Goal: Task Accomplishment & Management: Use online tool/utility

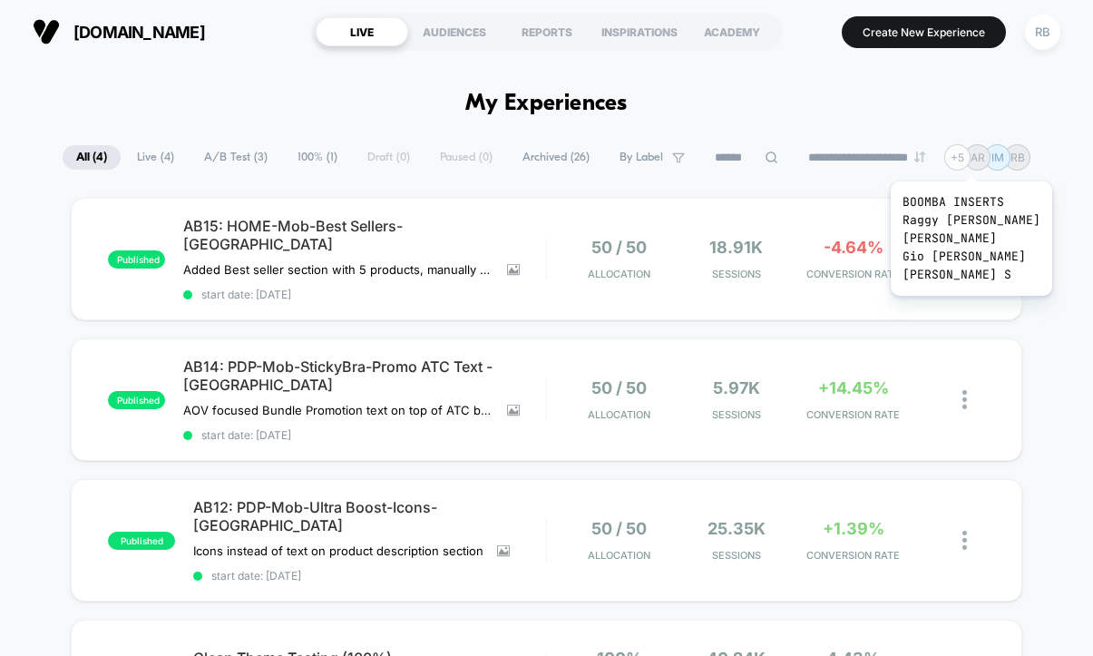
click at [959, 159] on div "+ 5" at bounding box center [958, 157] width 26 height 26
click at [963, 158] on div "+ 5" at bounding box center [958, 157] width 26 height 26
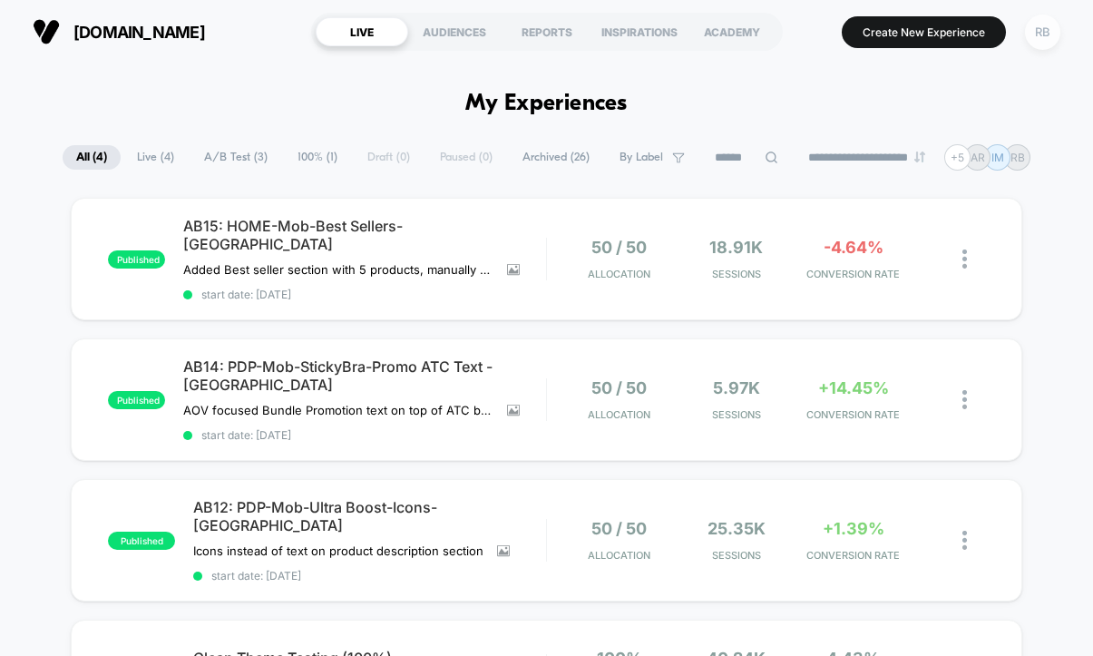
click at [1048, 30] on div "RB" at bounding box center [1042, 32] width 35 height 35
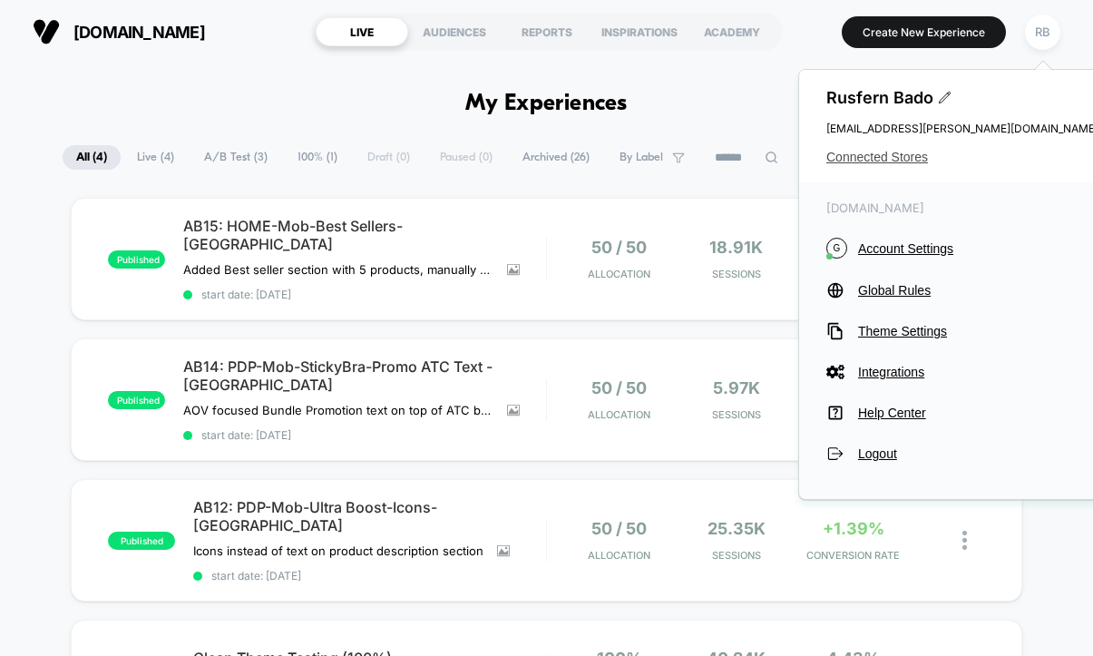
click at [906, 156] on span "Connected Stores" at bounding box center [963, 157] width 272 height 15
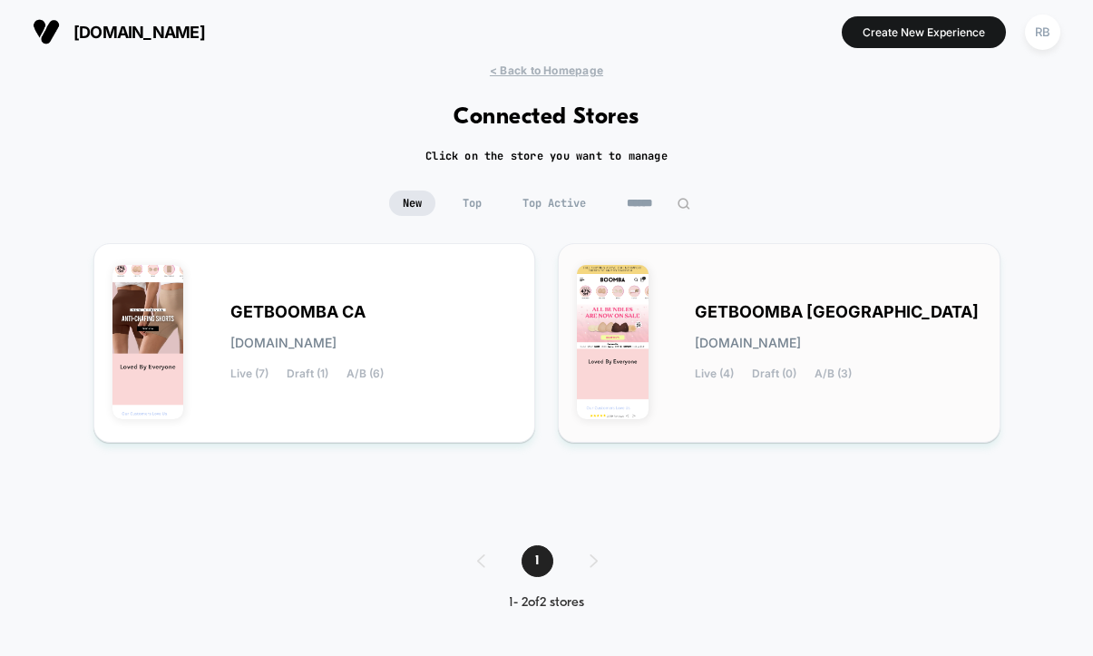
click at [701, 321] on div "GETBOOMBA UK getboomba-uk.myshopify.com Live (4) Draft (0) A/B (3)" at bounding box center [838, 343] width 287 height 74
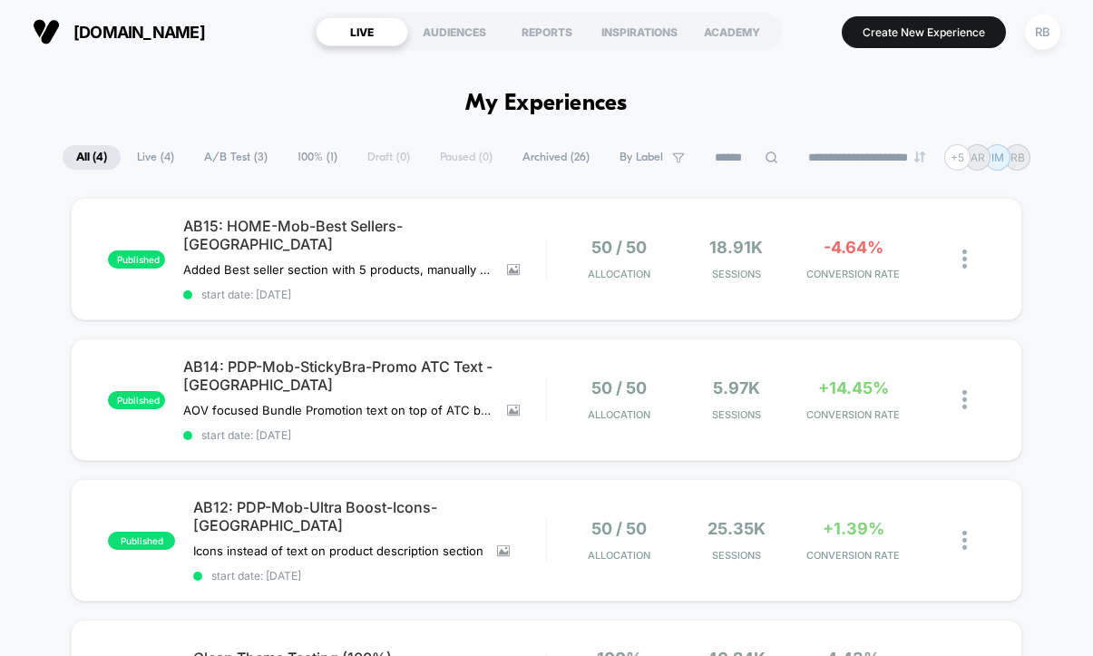
click at [371, 153] on div "**********" at bounding box center [547, 157] width 968 height 26
click at [851, 32] on button "Create New Experience" at bounding box center [924, 32] width 164 height 32
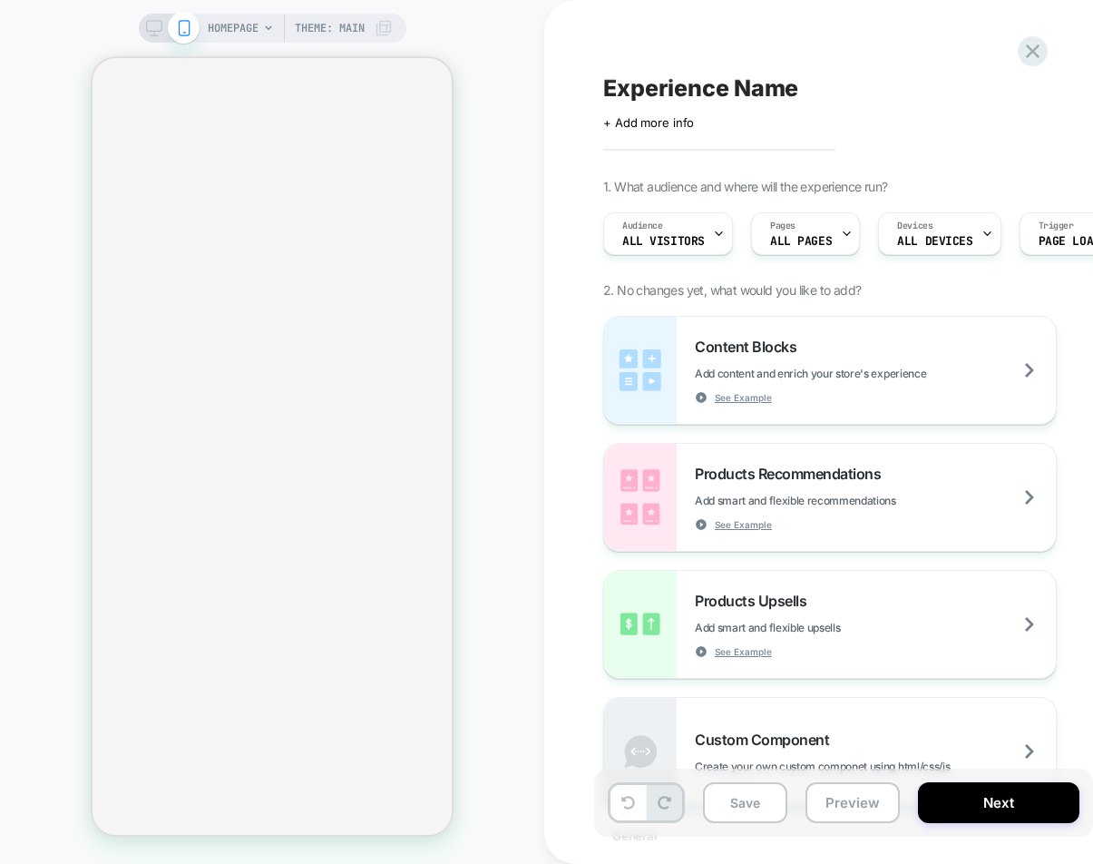
click at [777, 40] on div "Experience Name Click to edit experience details + Add more info 1. What audien…" at bounding box center [934, 432] width 681 height 828
click at [679, 129] on span "+ Add more info" at bounding box center [648, 122] width 91 height 15
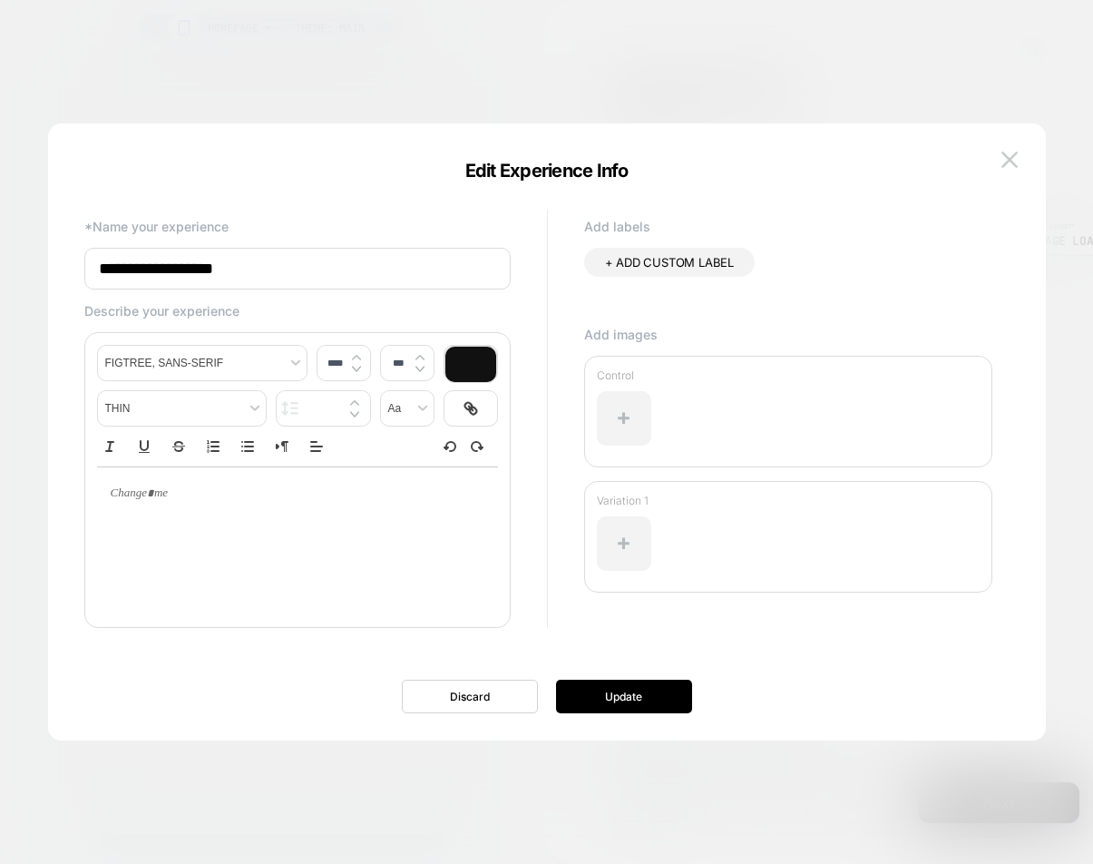
drag, startPoint x: 300, startPoint y: 271, endPoint x: 101, endPoint y: 264, distance: 199.8
click at [101, 264] on input "**********" at bounding box center [297, 269] width 427 height 42
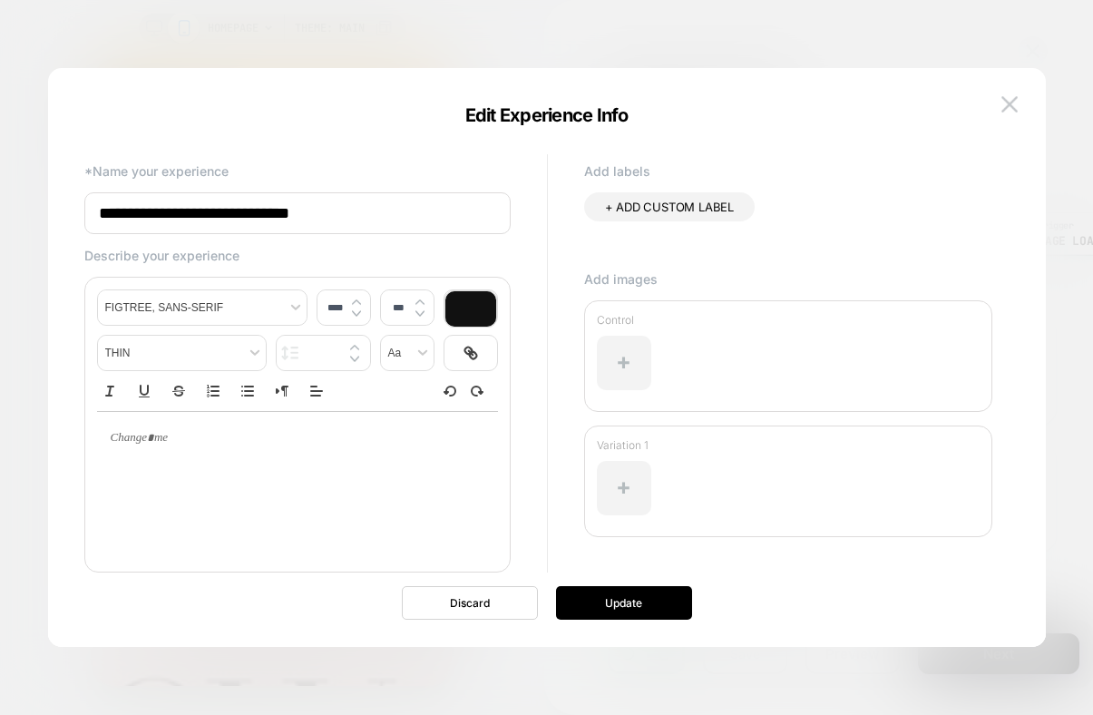
drag, startPoint x: 249, startPoint y: 220, endPoint x: 169, endPoint y: 216, distance: 79.9
click at [169, 216] on input "**********" at bounding box center [297, 213] width 427 height 42
type input "**********"
click at [639, 595] on button "Update" at bounding box center [624, 603] width 136 height 34
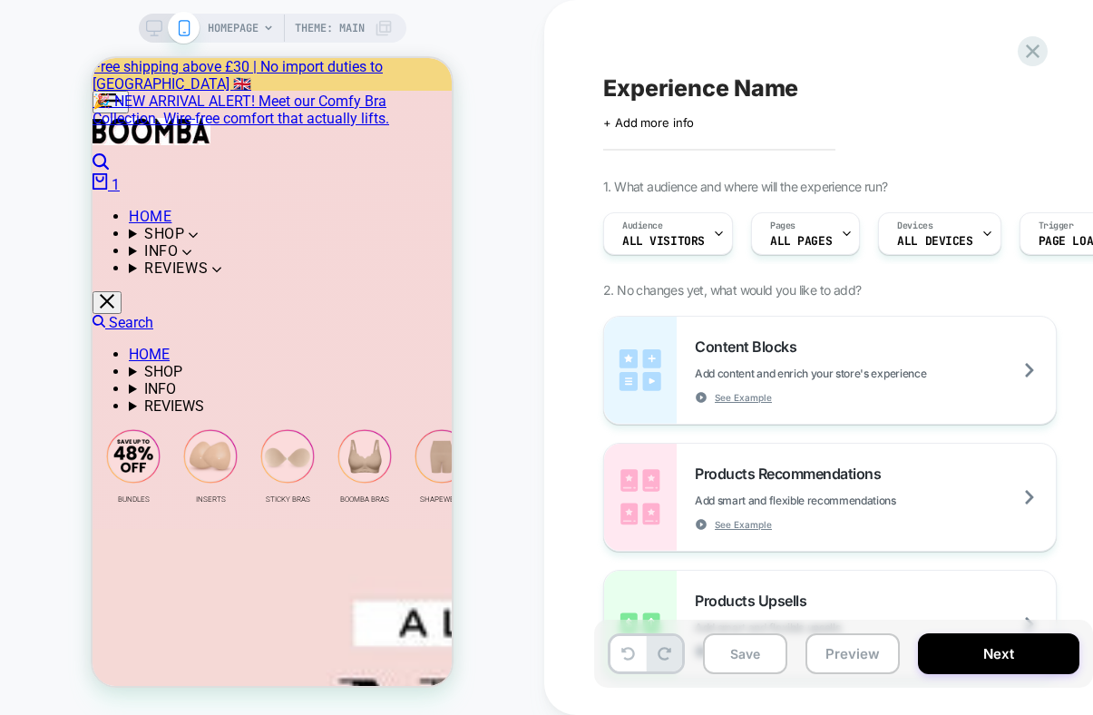
click at [680, 82] on span "Experience Name" at bounding box center [700, 87] width 195 height 27
type textarea "**********"
click at [623, 123] on span "+ Add more info" at bounding box center [648, 122] width 91 height 15
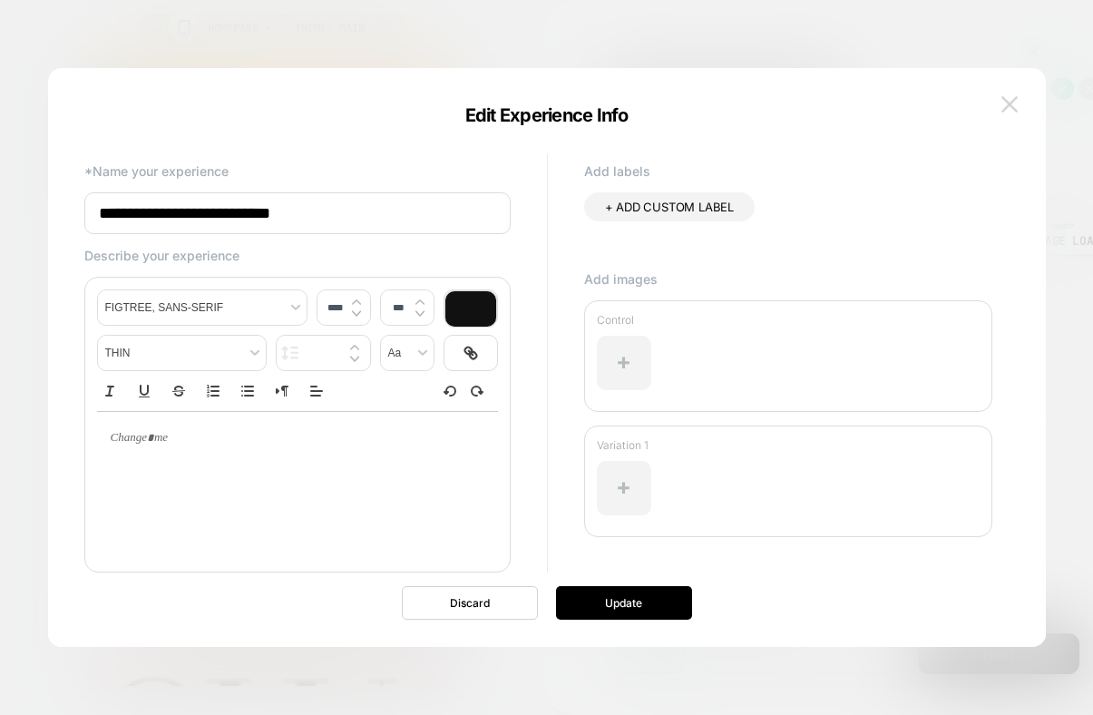
click at [1010, 109] on img at bounding box center [1010, 103] width 16 height 15
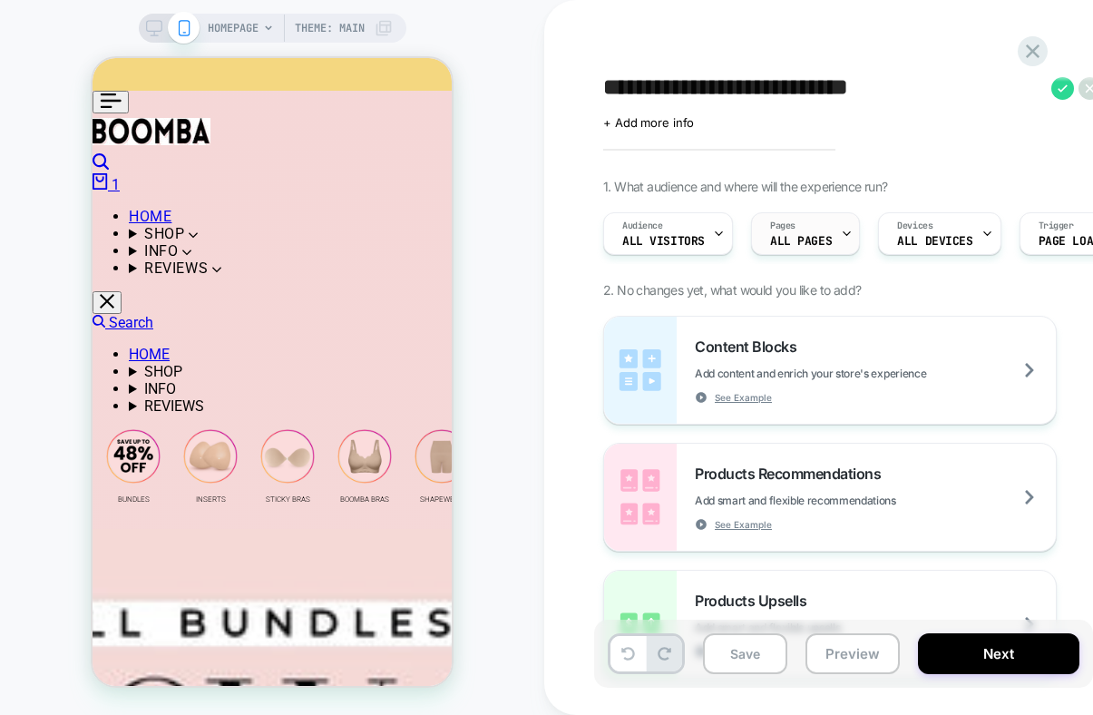
click at [829, 240] on div "Pages ALL PAGES" at bounding box center [801, 233] width 98 height 41
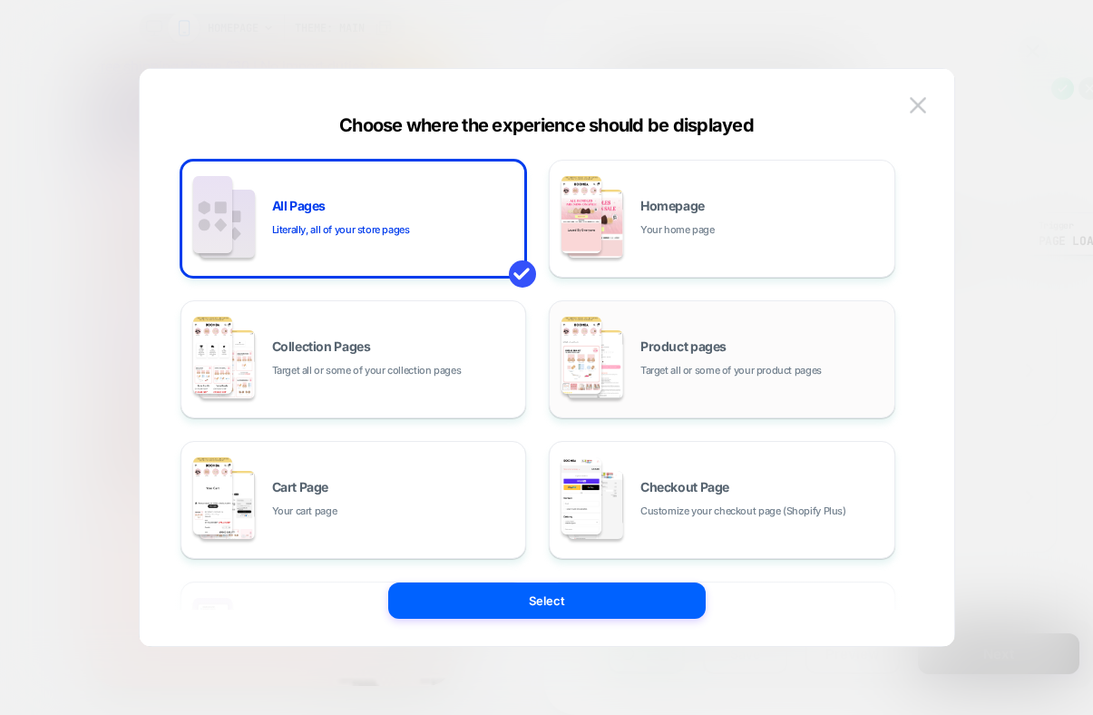
click at [596, 367] on img at bounding box center [582, 355] width 40 height 77
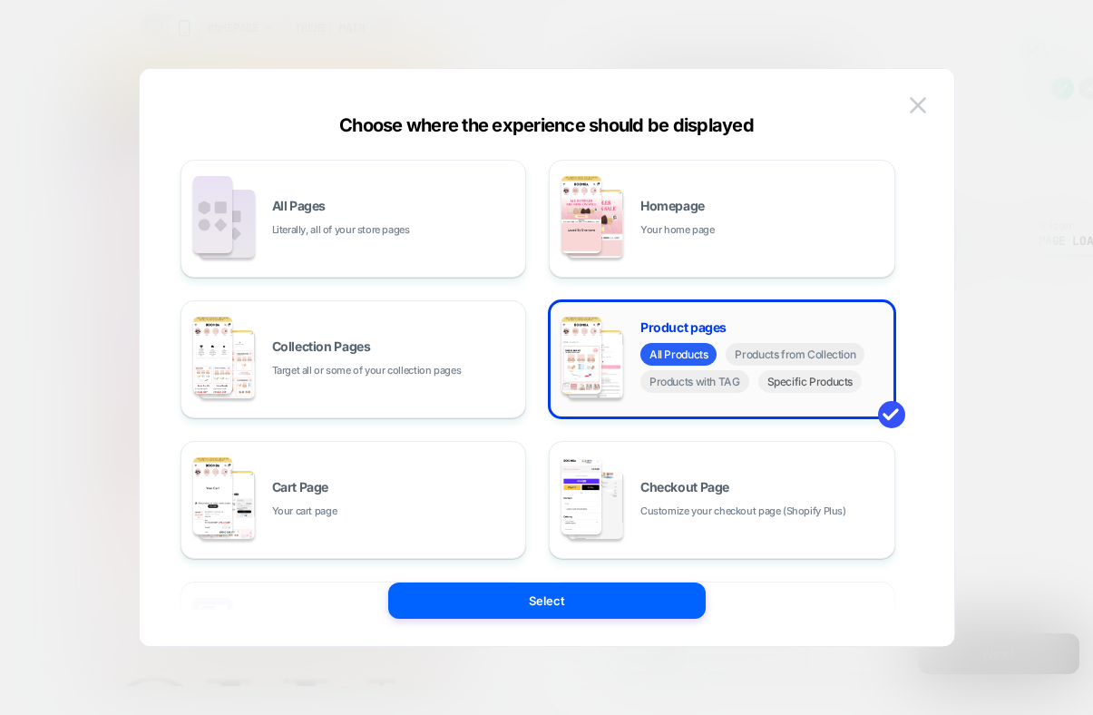
click at [799, 386] on span "Specific Products" at bounding box center [811, 381] width 104 height 23
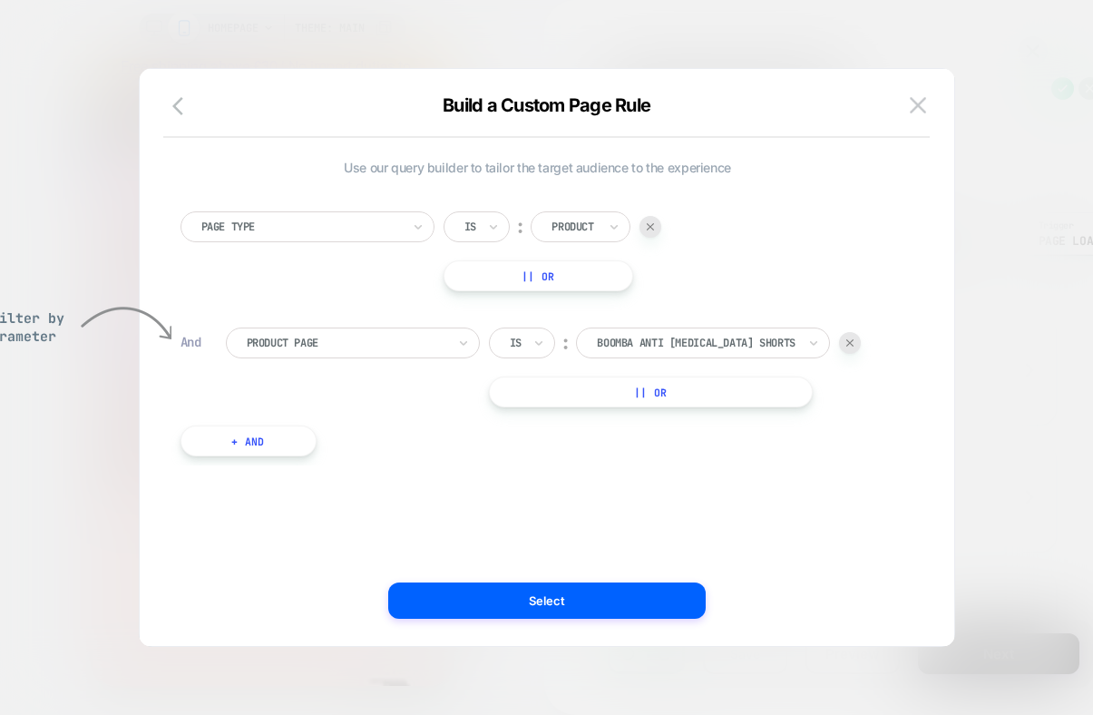
click at [385, 350] on div at bounding box center [347, 343] width 200 height 16
click at [338, 279] on div "Page Type Is ︰ Product || Or" at bounding box center [538, 251] width 715 height 80
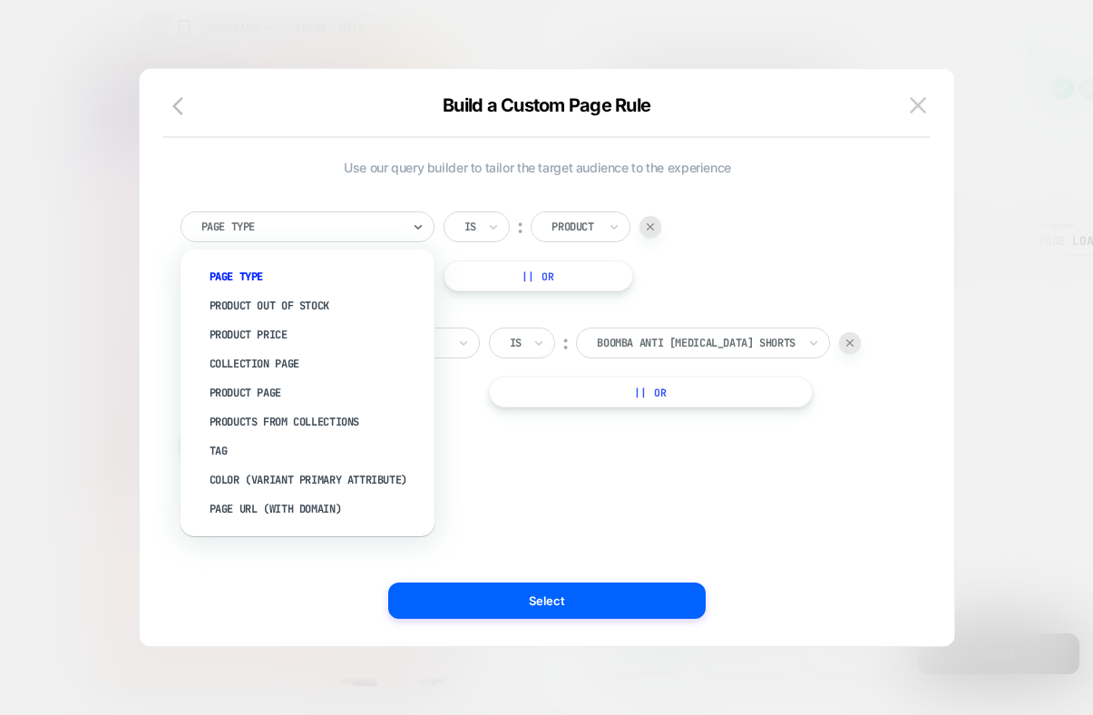
click at [382, 221] on div at bounding box center [301, 227] width 200 height 16
click at [370, 388] on div "Product Page" at bounding box center [317, 392] width 236 height 29
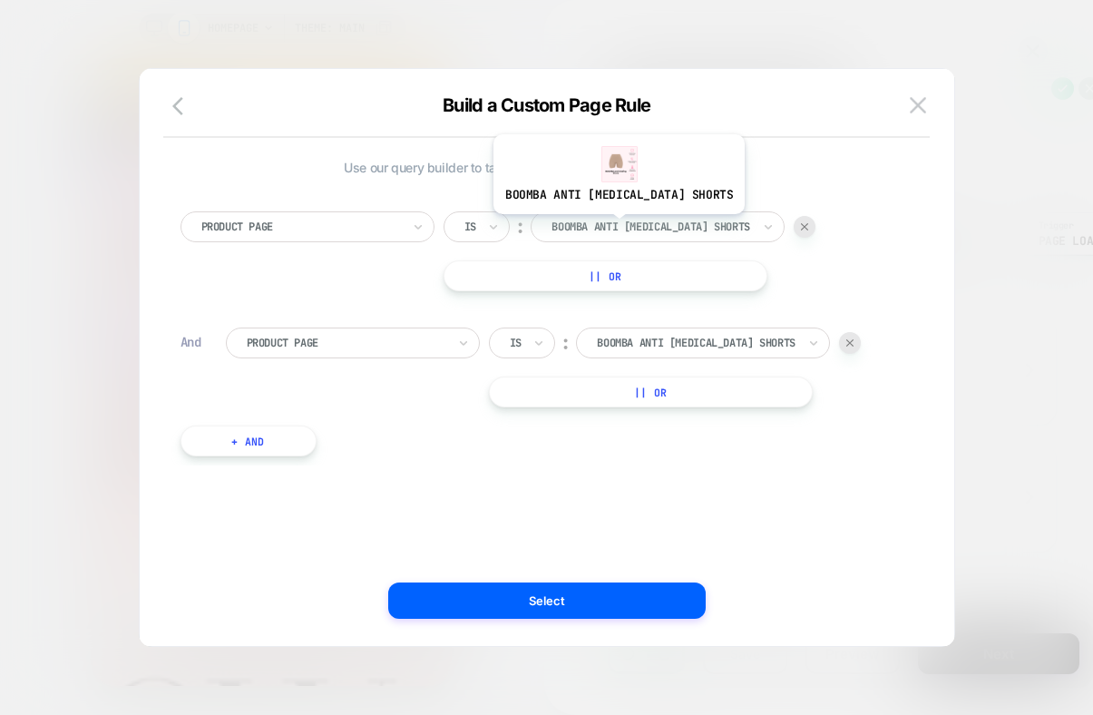
click at [593, 228] on div at bounding box center [652, 227] width 200 height 16
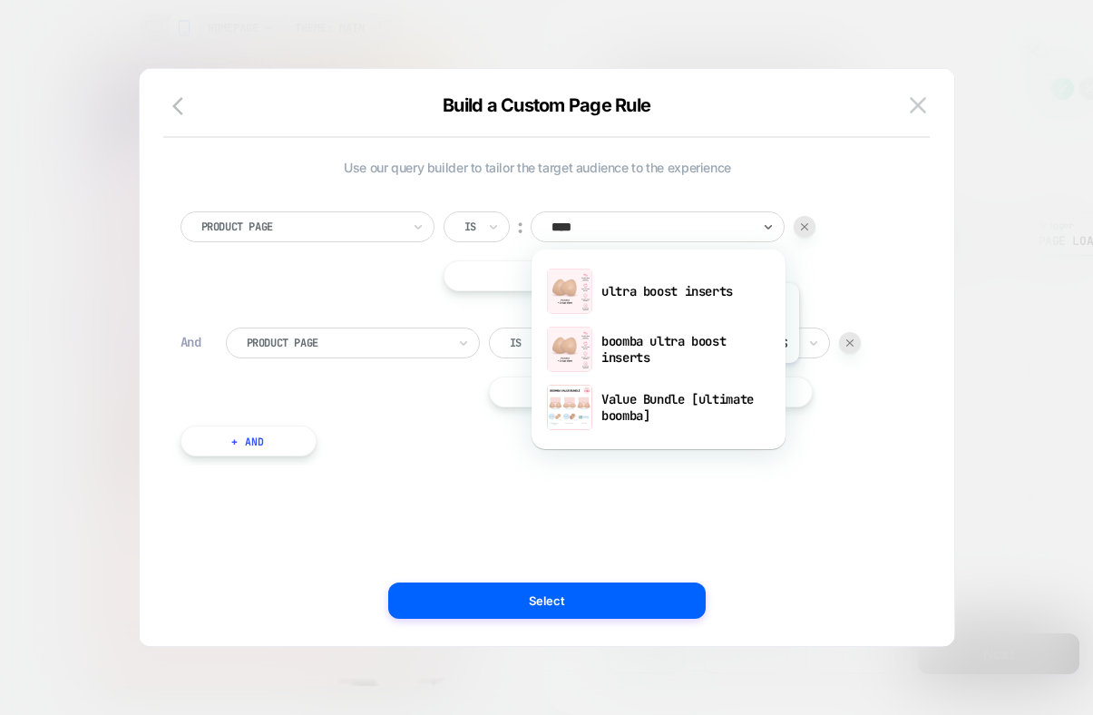
type input "*****"
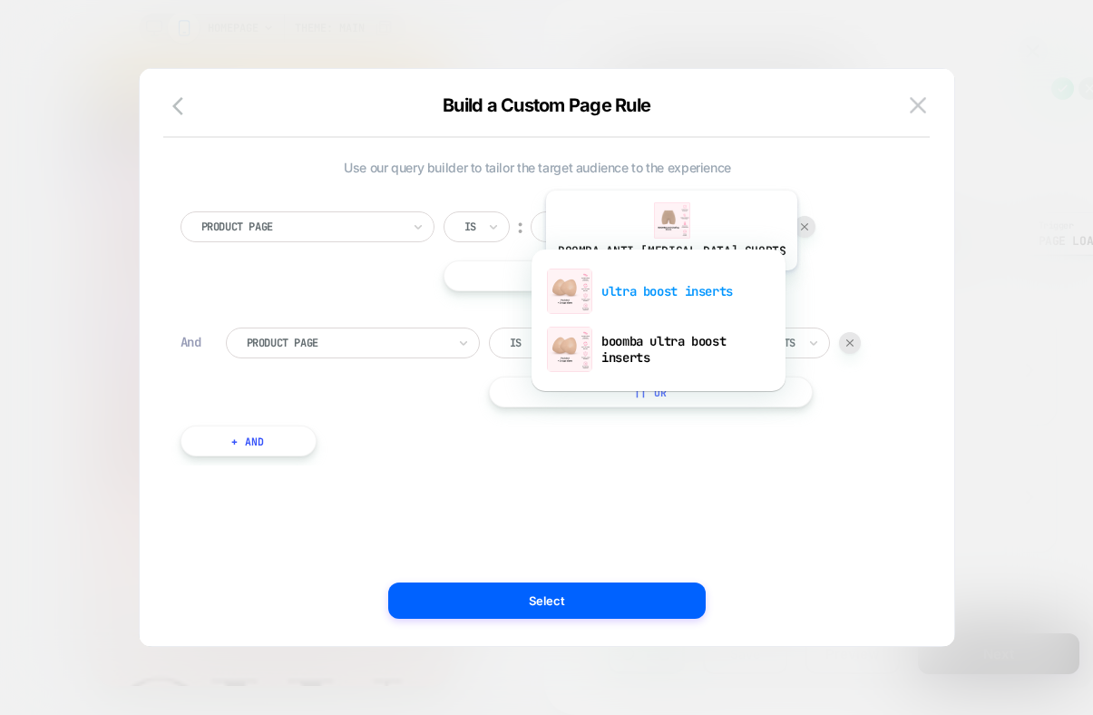
click at [645, 284] on div "ultra boost inserts" at bounding box center [659, 291] width 236 height 58
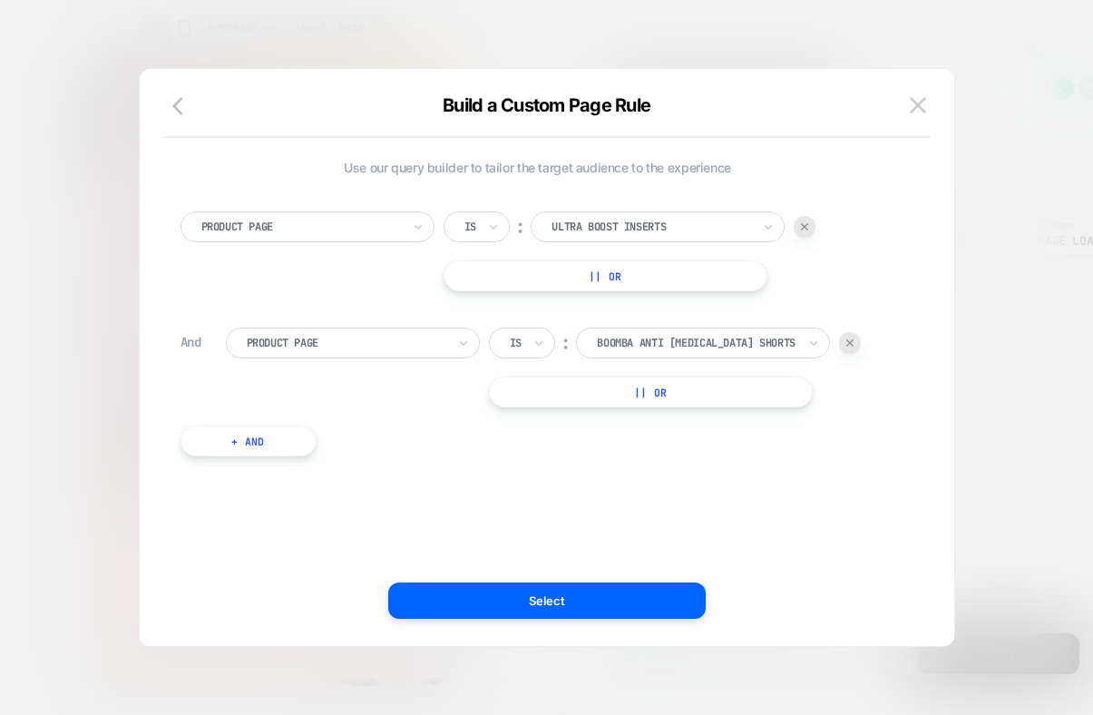
click at [852, 338] on div at bounding box center [850, 343] width 22 height 22
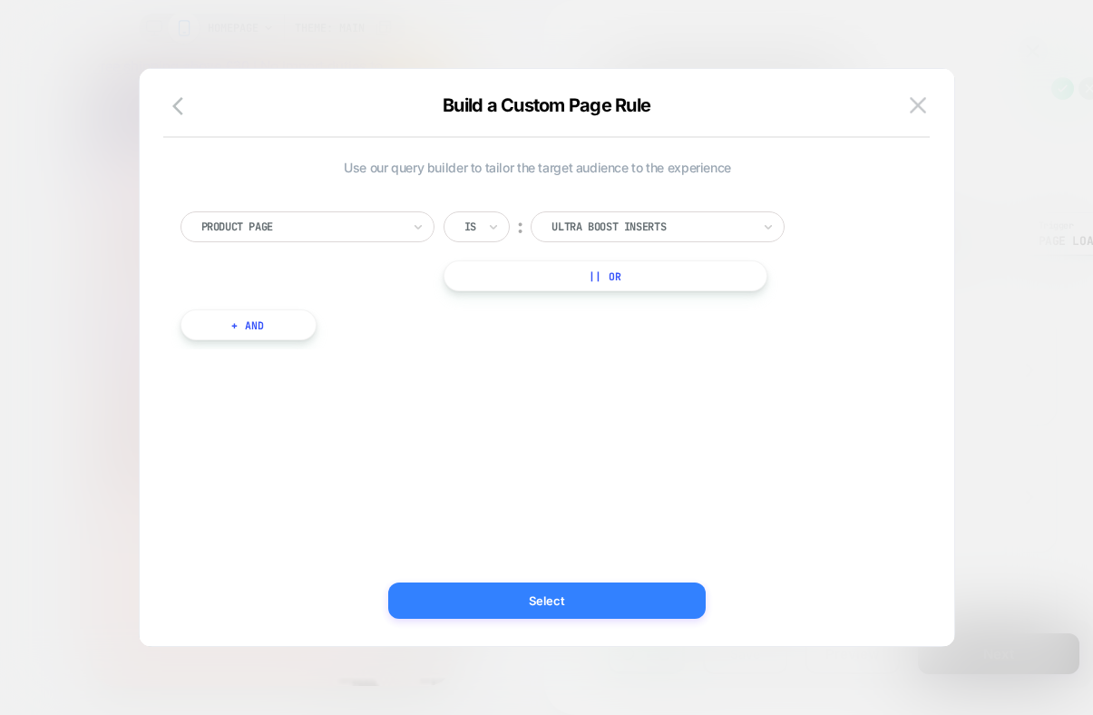
click at [573, 599] on button "Select" at bounding box center [547, 601] width 318 height 36
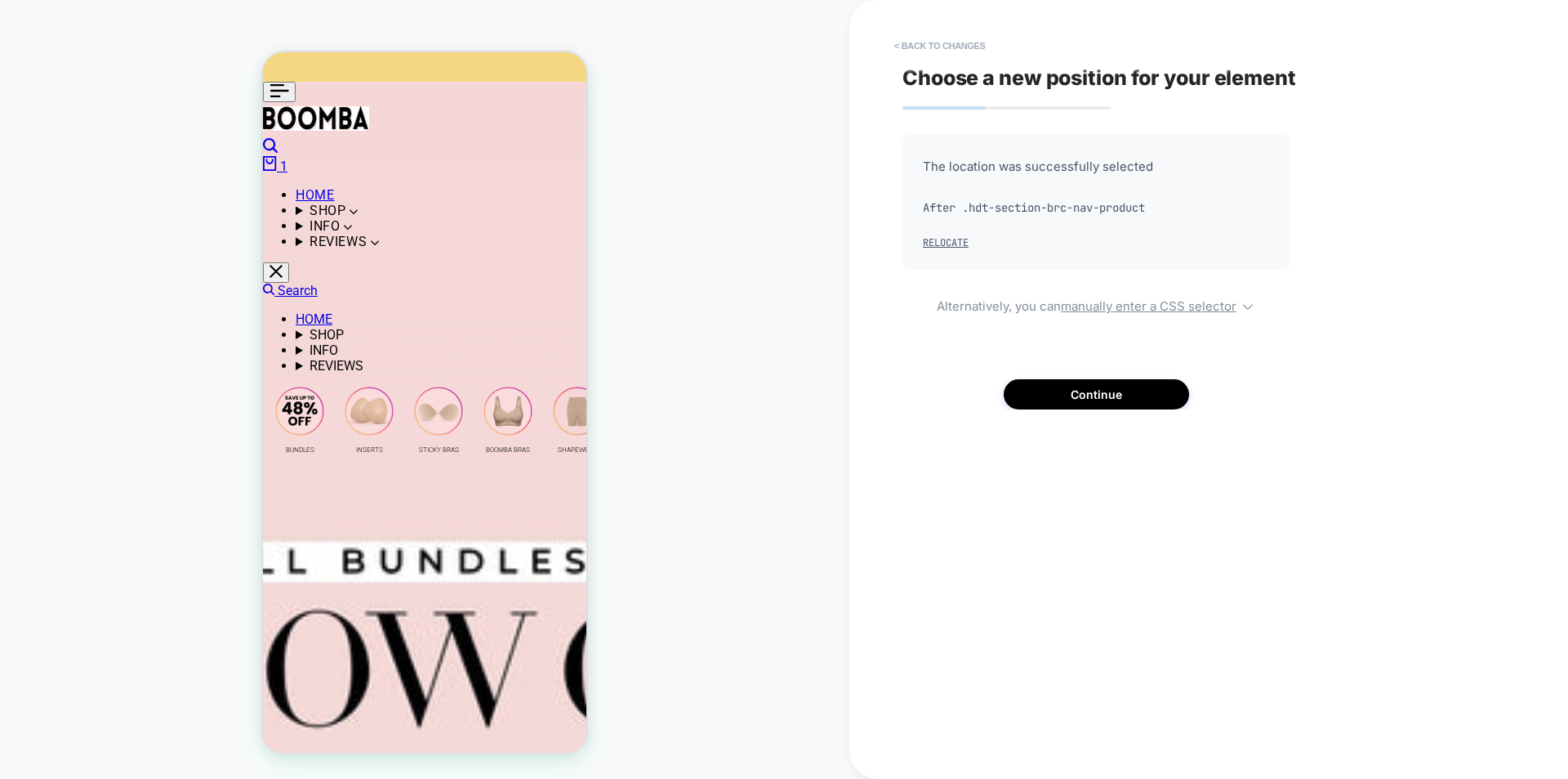
click at [714, 590] on div "PRODUCT: Ultra Boost Inserts PRODUCT: Ultra Boost Inserts Theme: MAIN" at bounding box center [425, 389] width 850 height 747
click at [915, 40] on button "< Back to changes" at bounding box center [941, 45] width 108 height 26
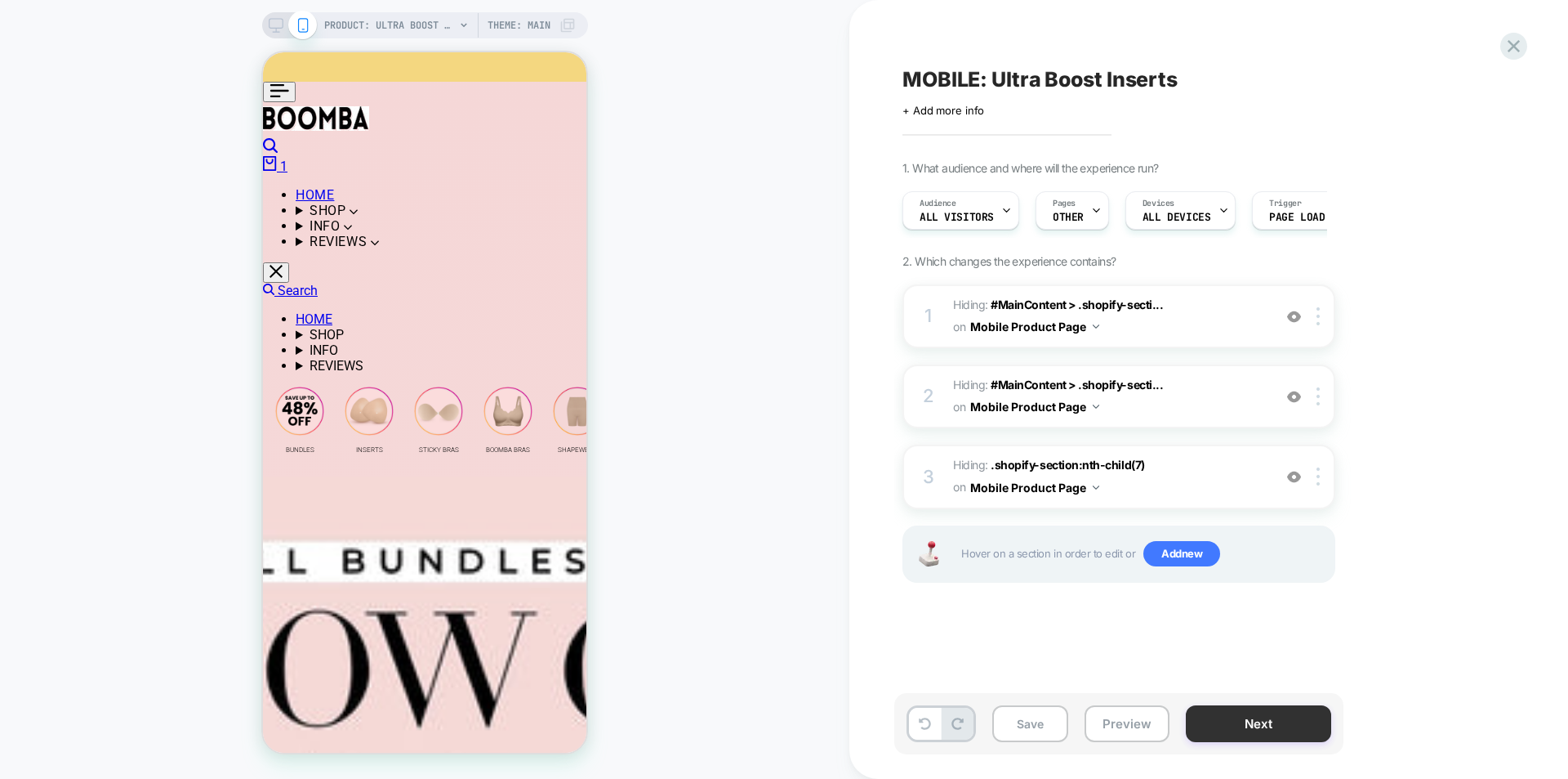
click at [984, 590] on button "Next" at bounding box center [1259, 723] width 146 height 37
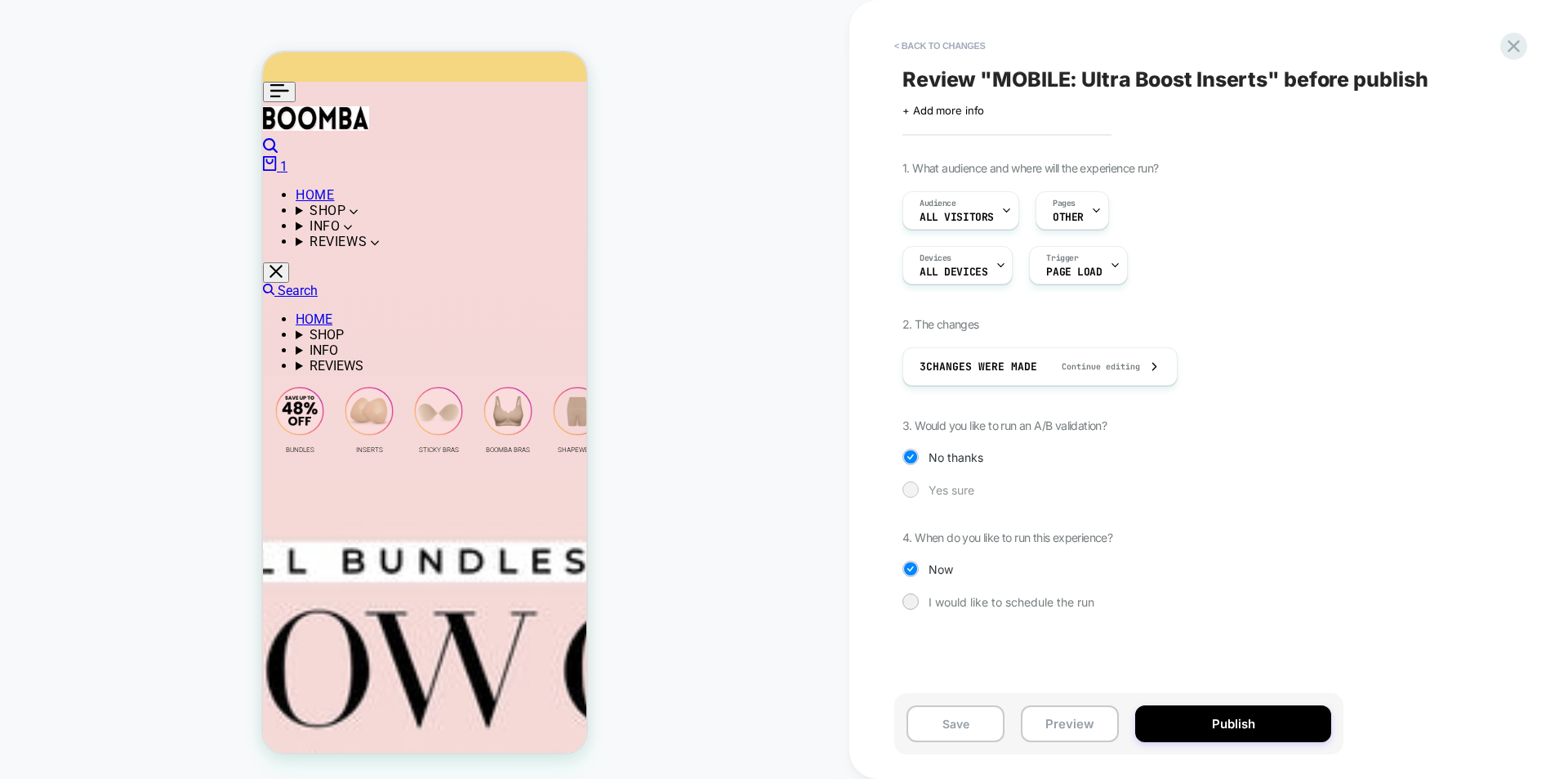
click at [960, 490] on span "Yes sure" at bounding box center [951, 489] width 46 height 14
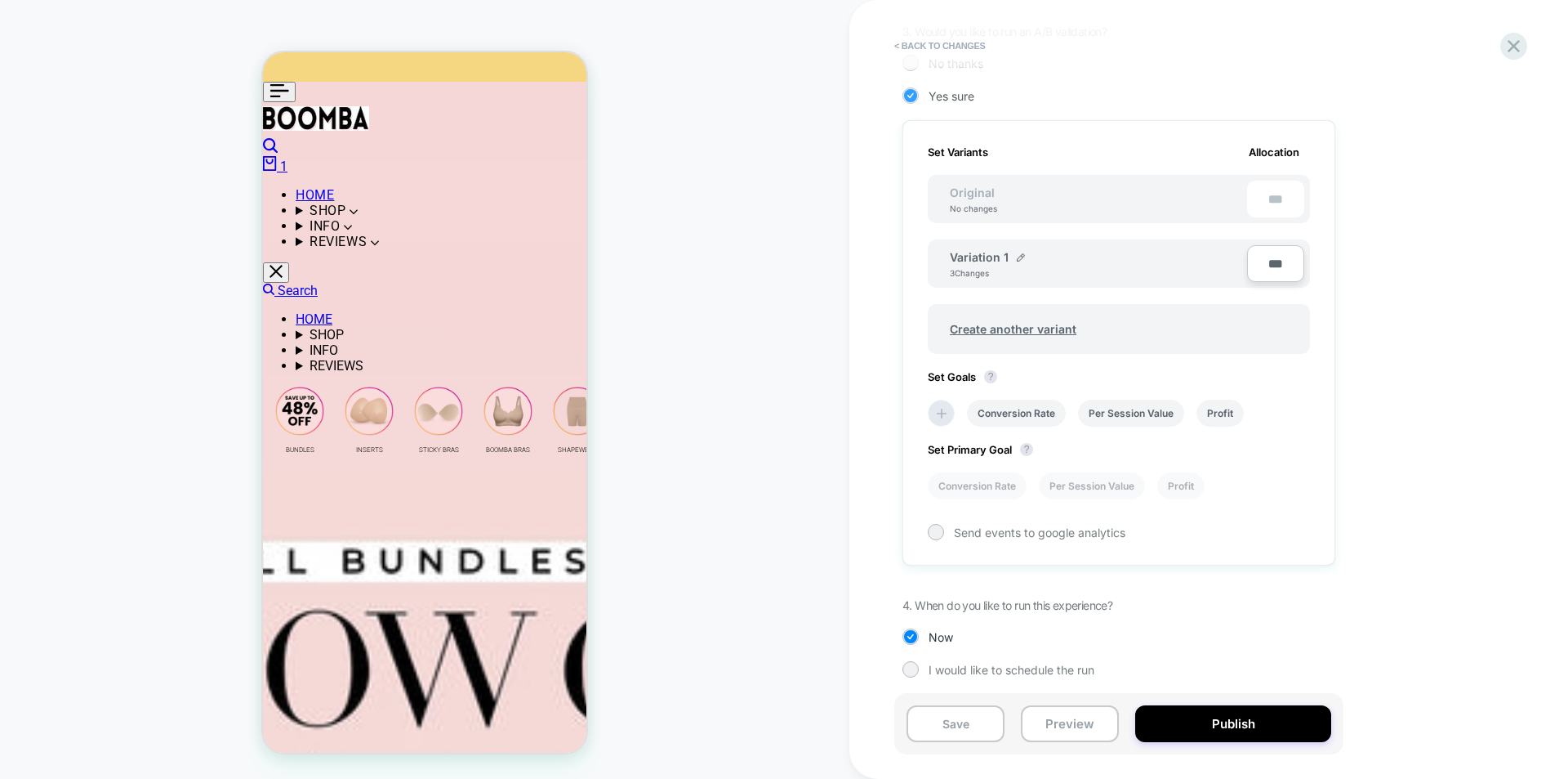
scroll to position [399, 0]
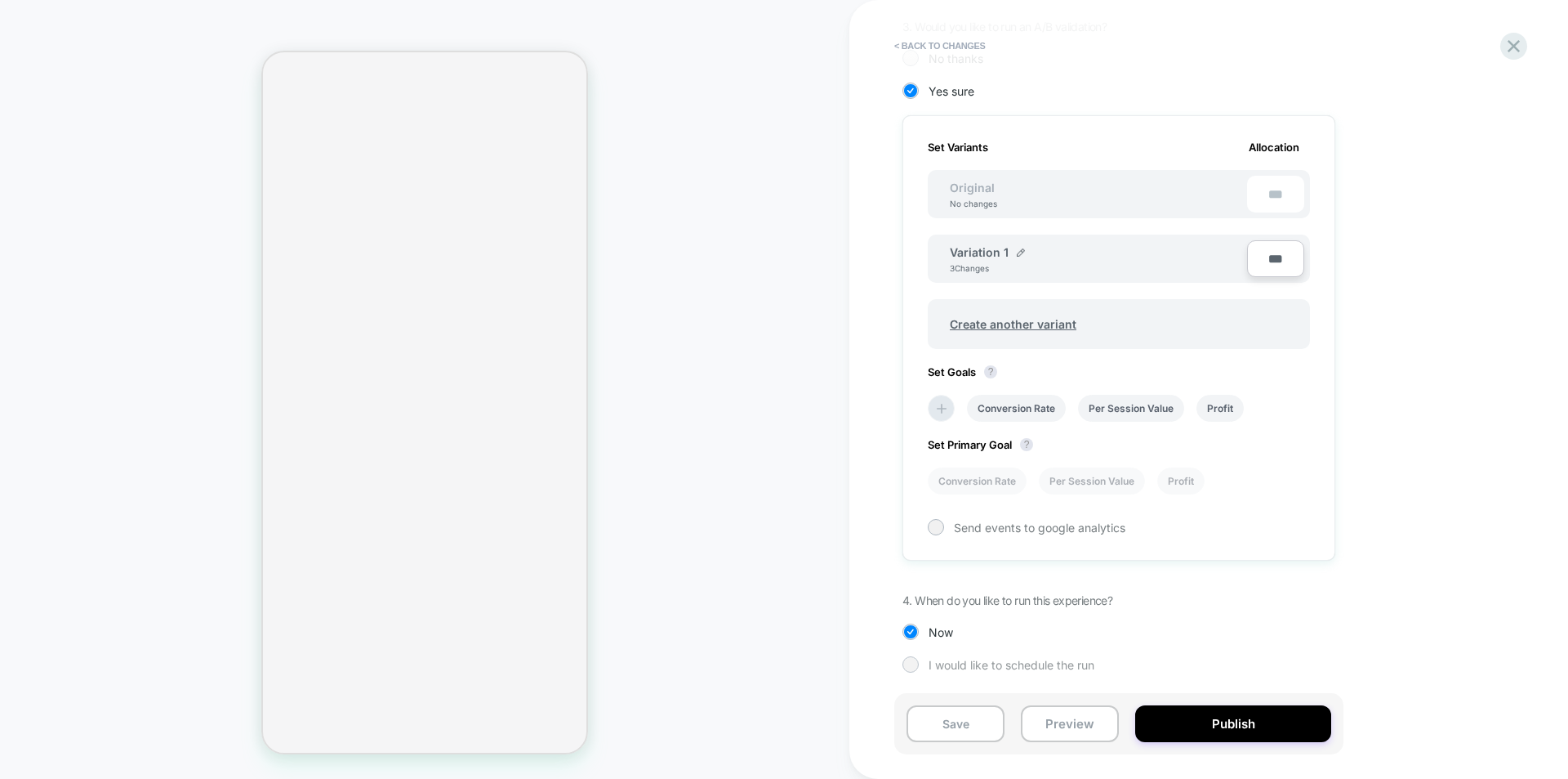
click at [984, 590] on span "I would like to schedule the run" at bounding box center [1012, 664] width 166 height 14
select select "**********"
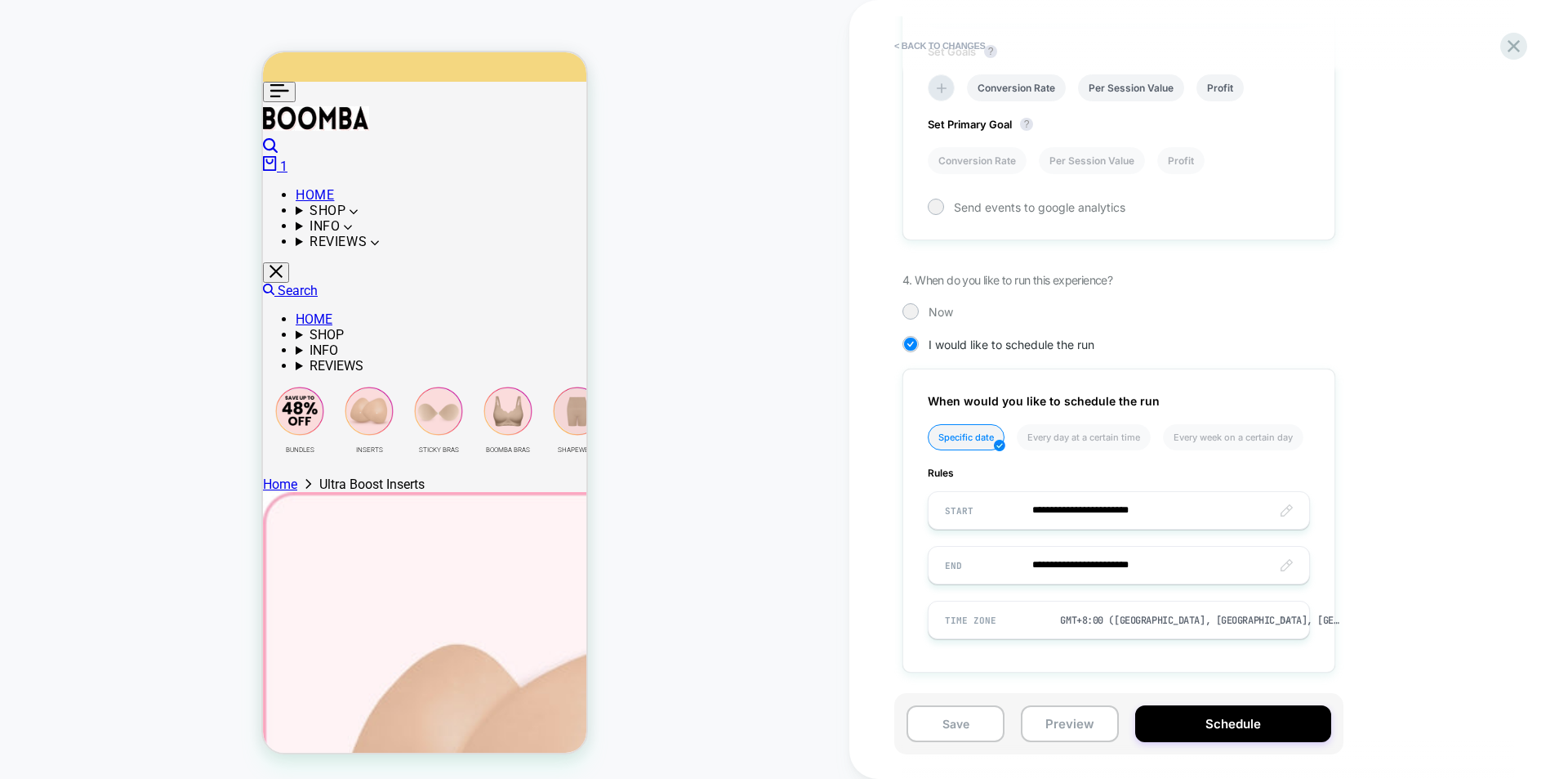
scroll to position [0, 0]
click at [984, 50] on icon at bounding box center [1514, 46] width 13 height 13
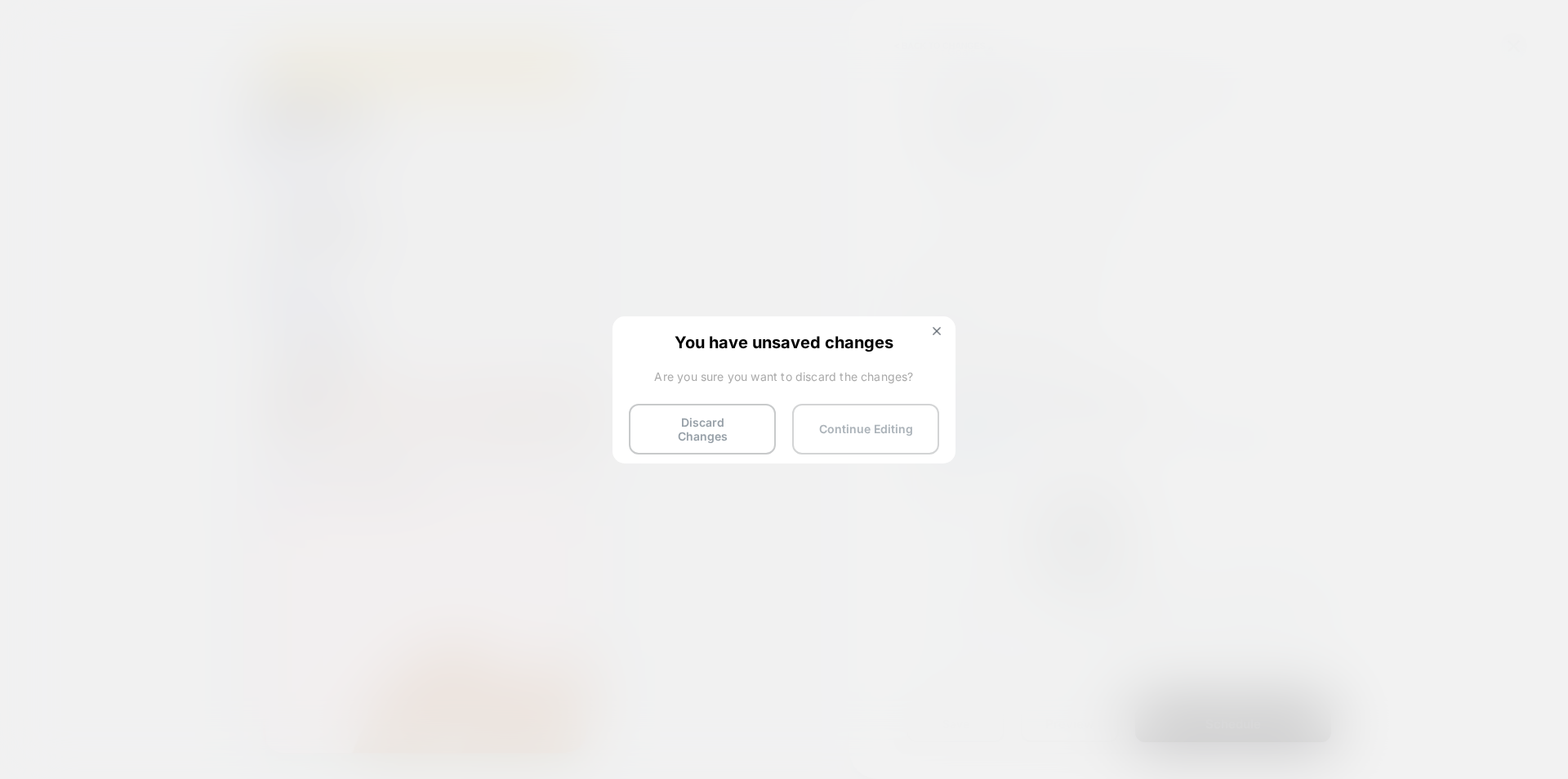
click at [894, 439] on button "Continue Editing" at bounding box center [865, 429] width 147 height 50
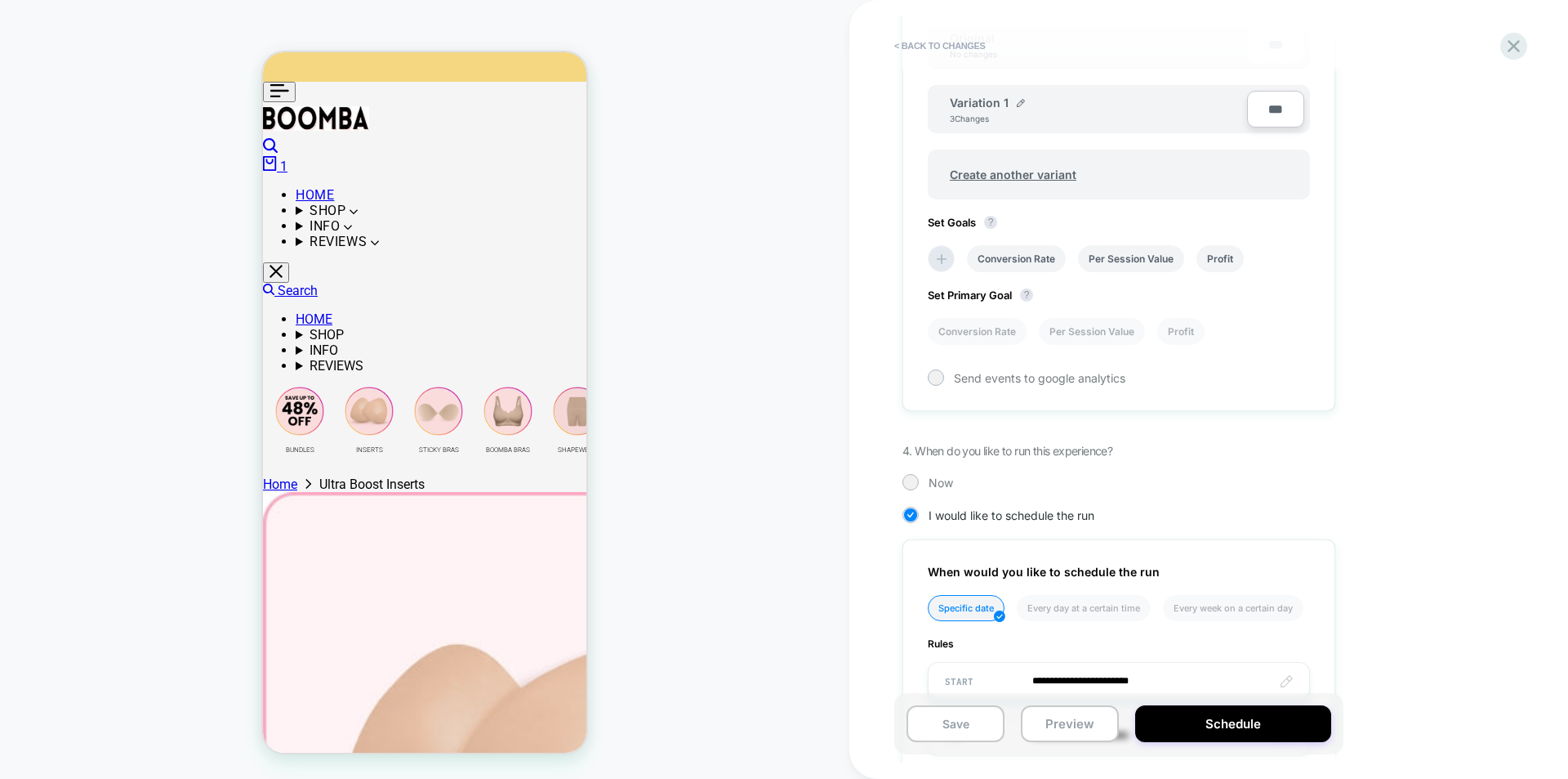
scroll to position [720, 0]
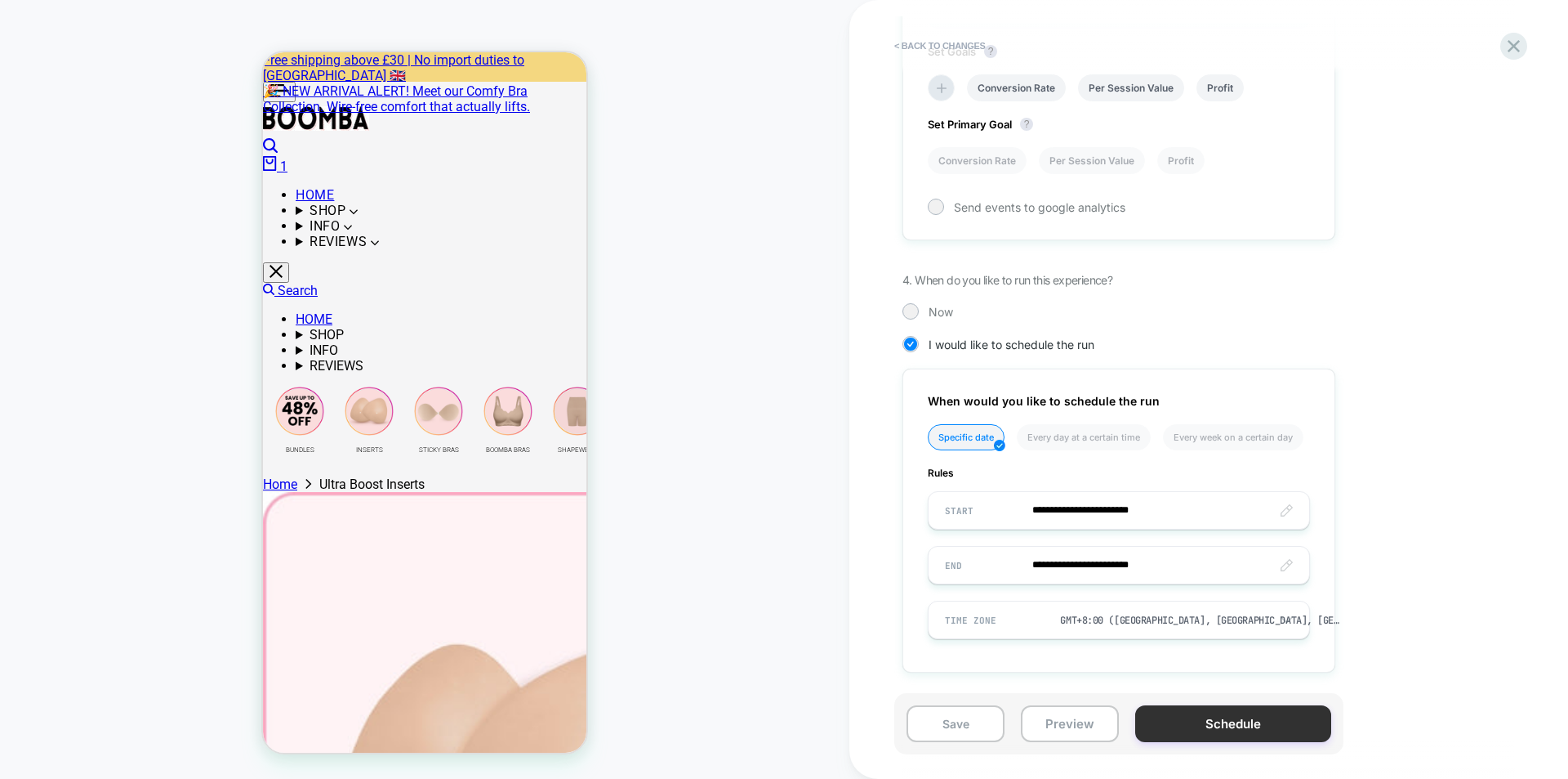
click at [984, 590] on button "Schedule" at bounding box center [1233, 723] width 196 height 37
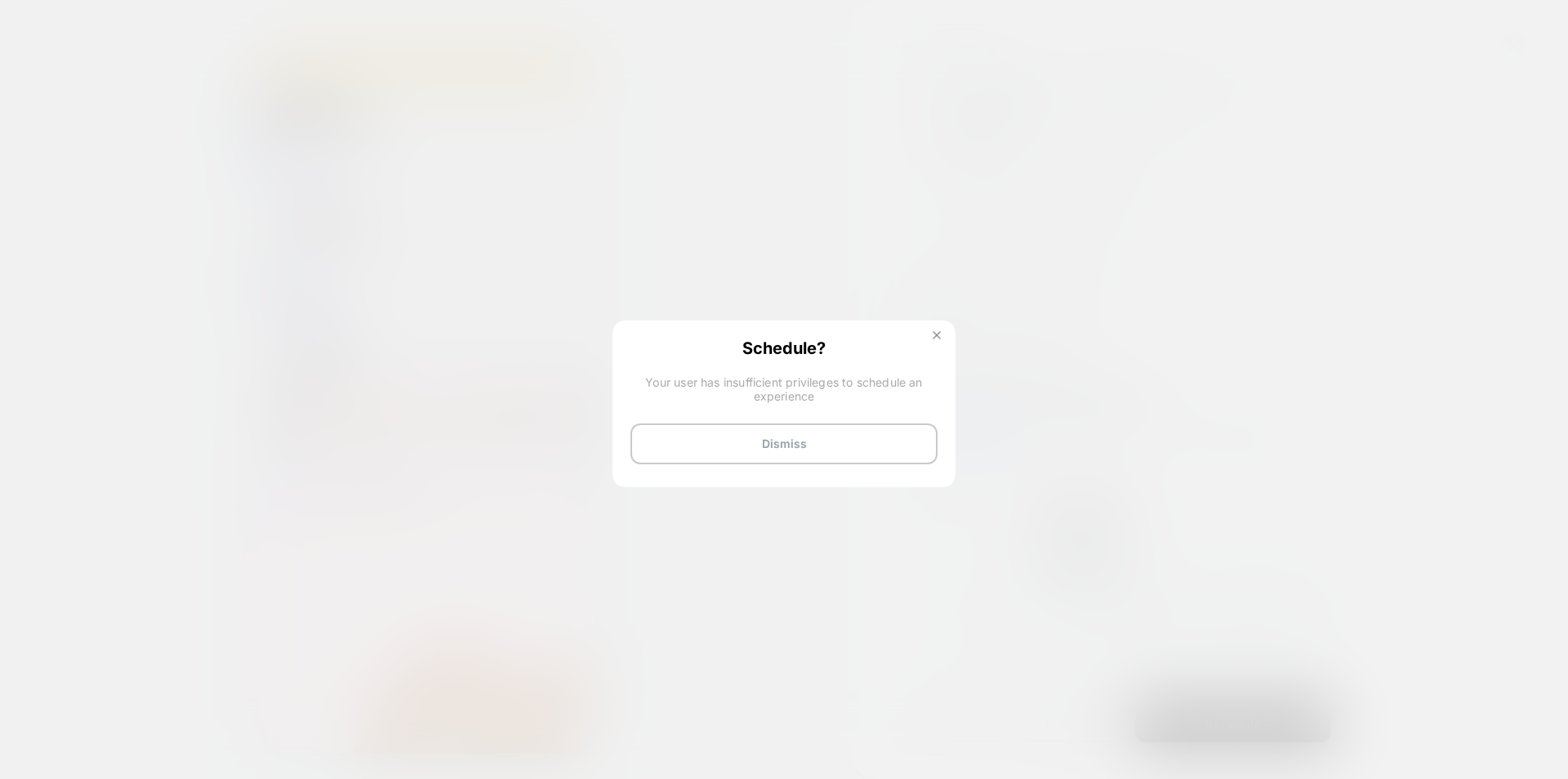
click at [942, 333] on button at bounding box center [937, 337] width 18 height 14
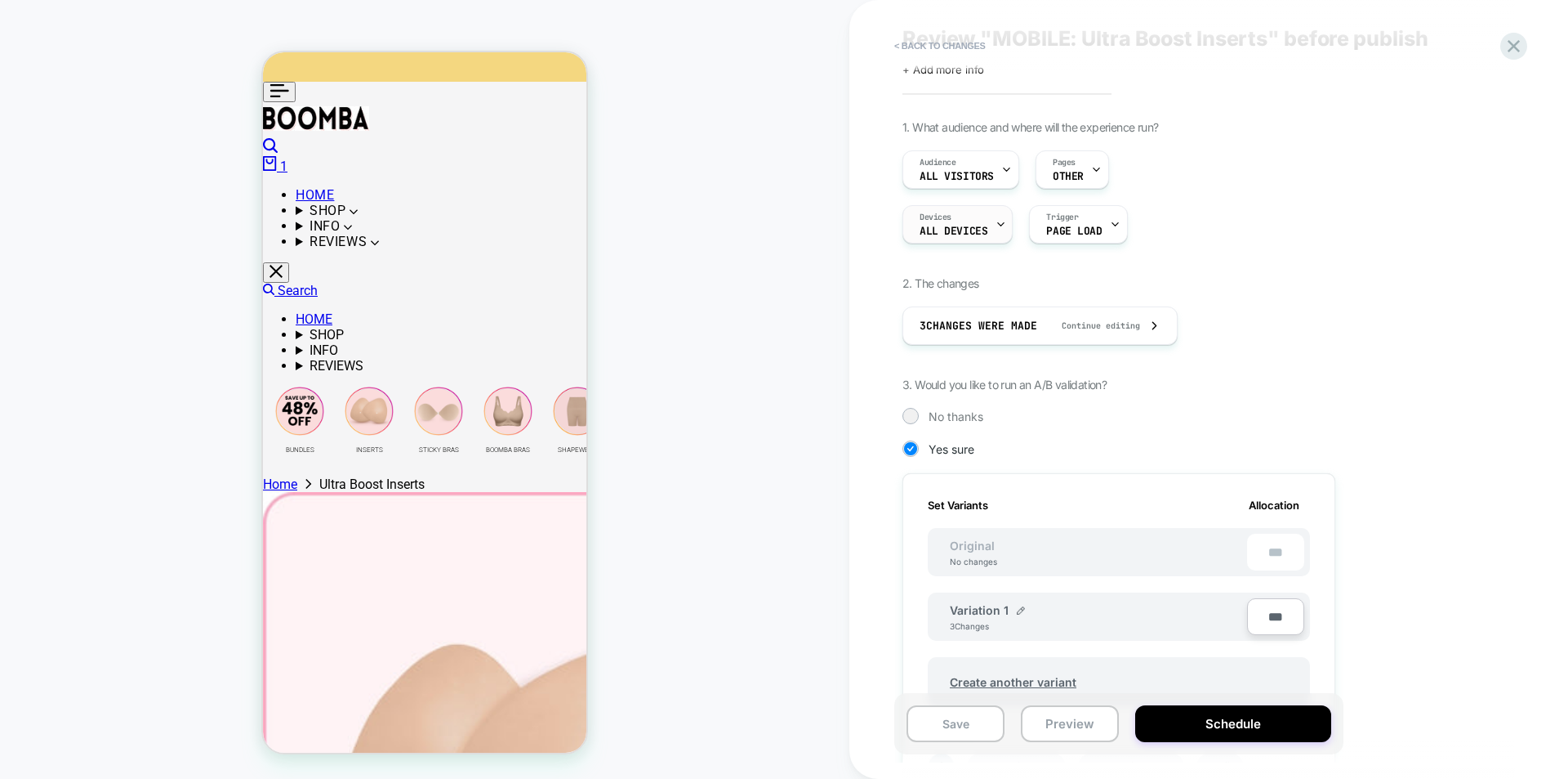
scroll to position [0, 0]
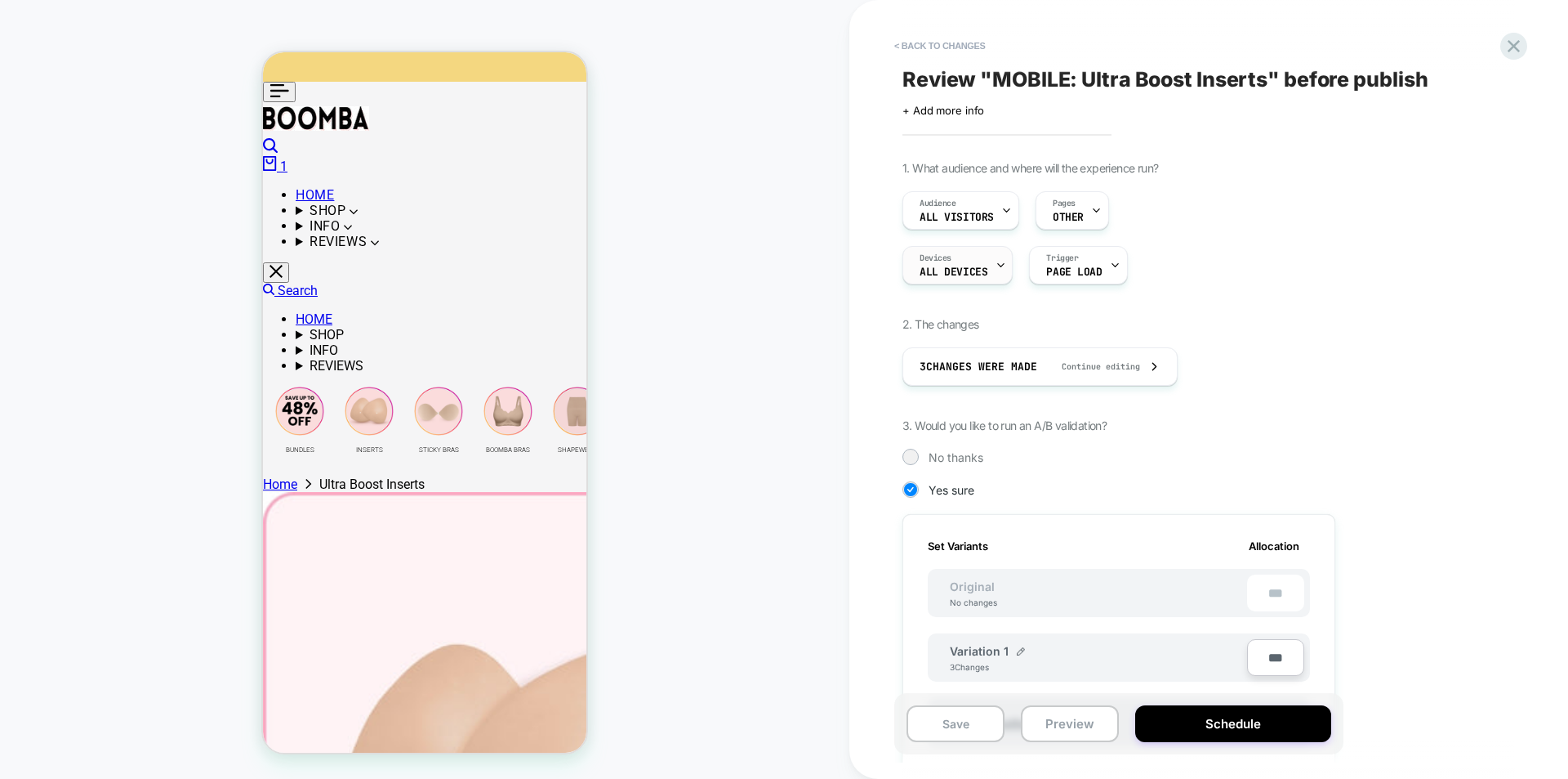
click at [984, 272] on div "Devices ALL DEVICES" at bounding box center [954, 265] width 101 height 37
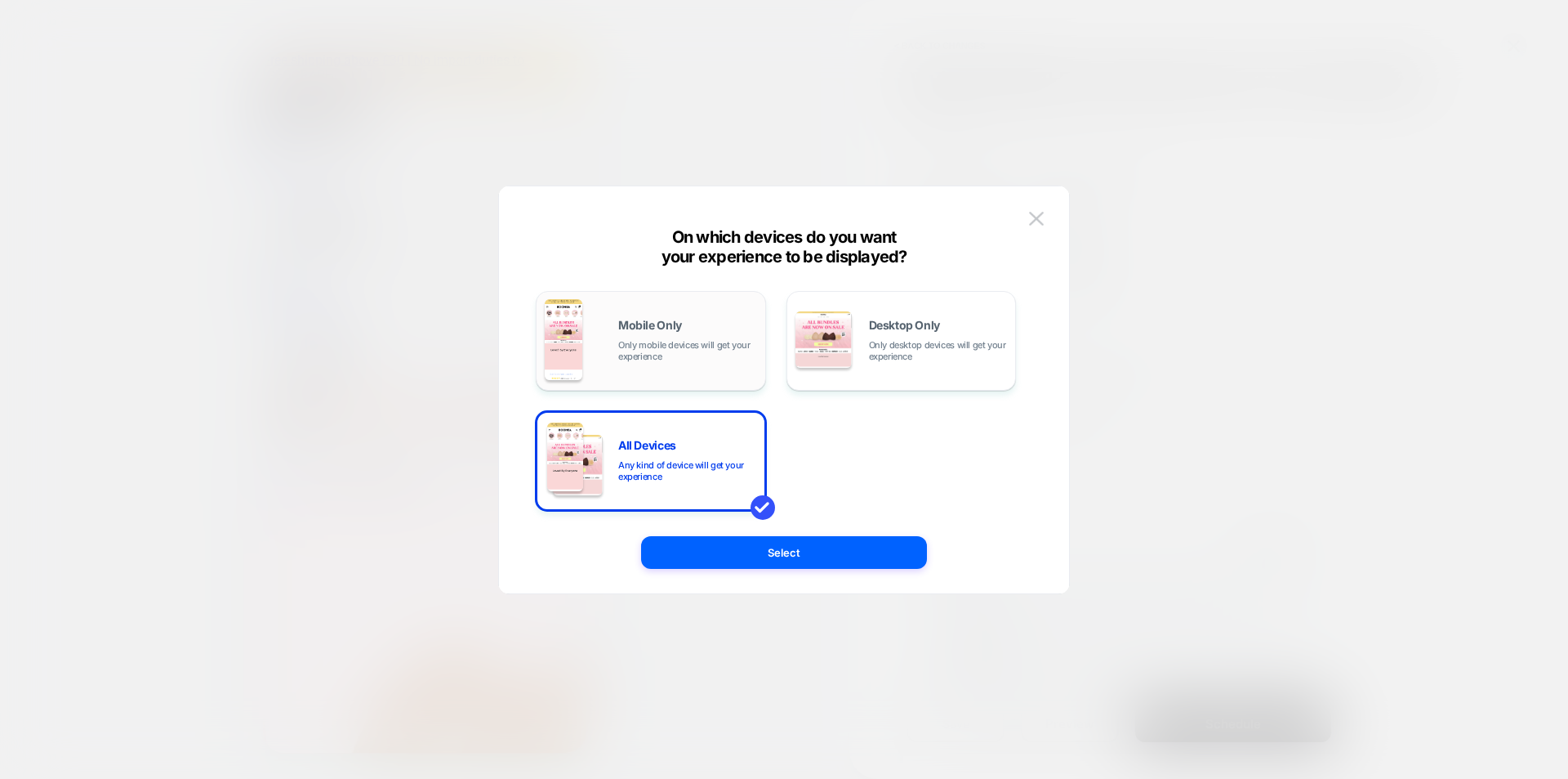
click at [687, 331] on div "Mobile Only Only mobile devices will get your experience" at bounding box center [688, 340] width 139 height 42
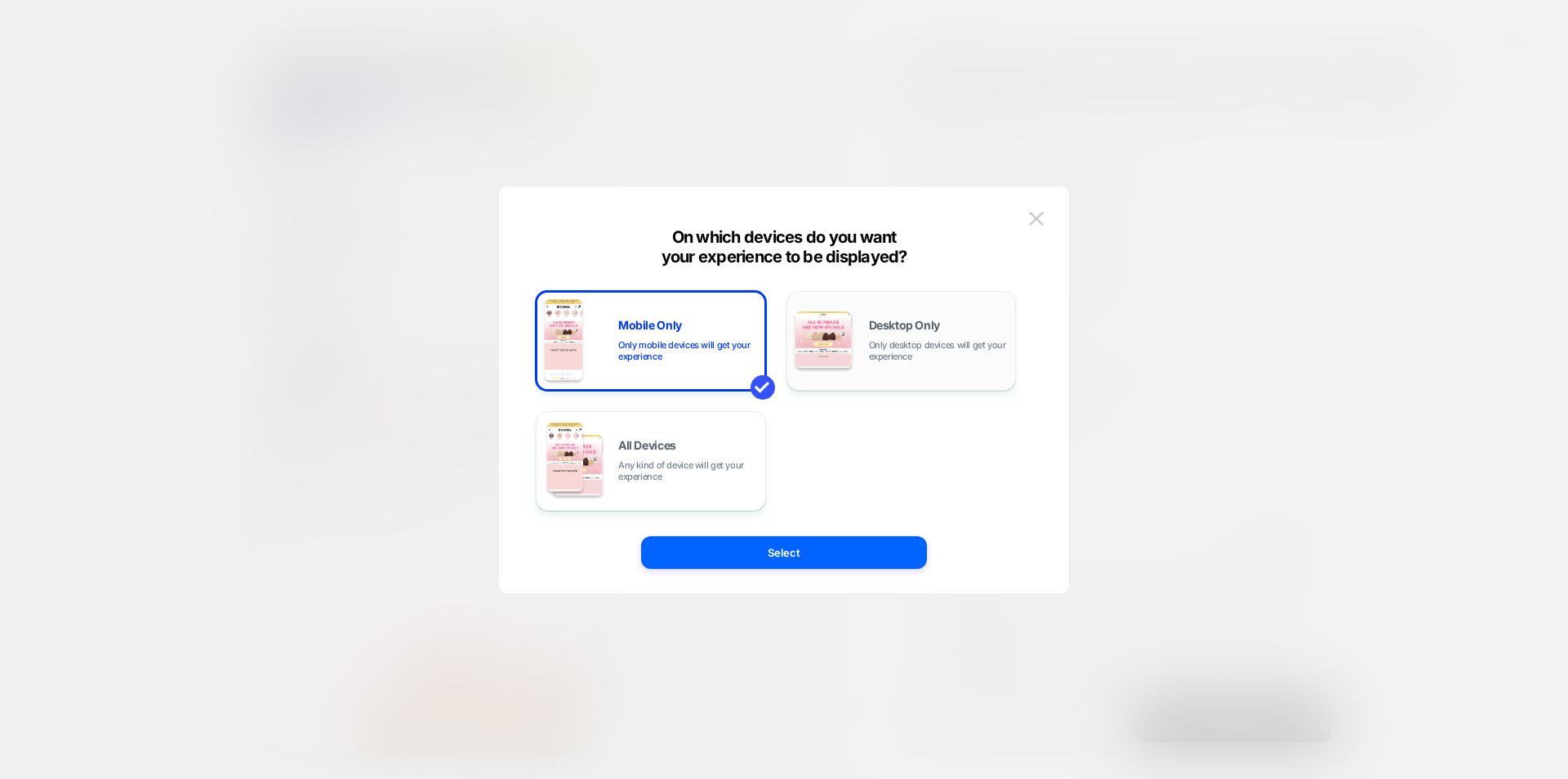
click at [866, 365] on div "Desktop Only Only desktop devices will get your experience" at bounding box center [902, 340] width 212 height 84
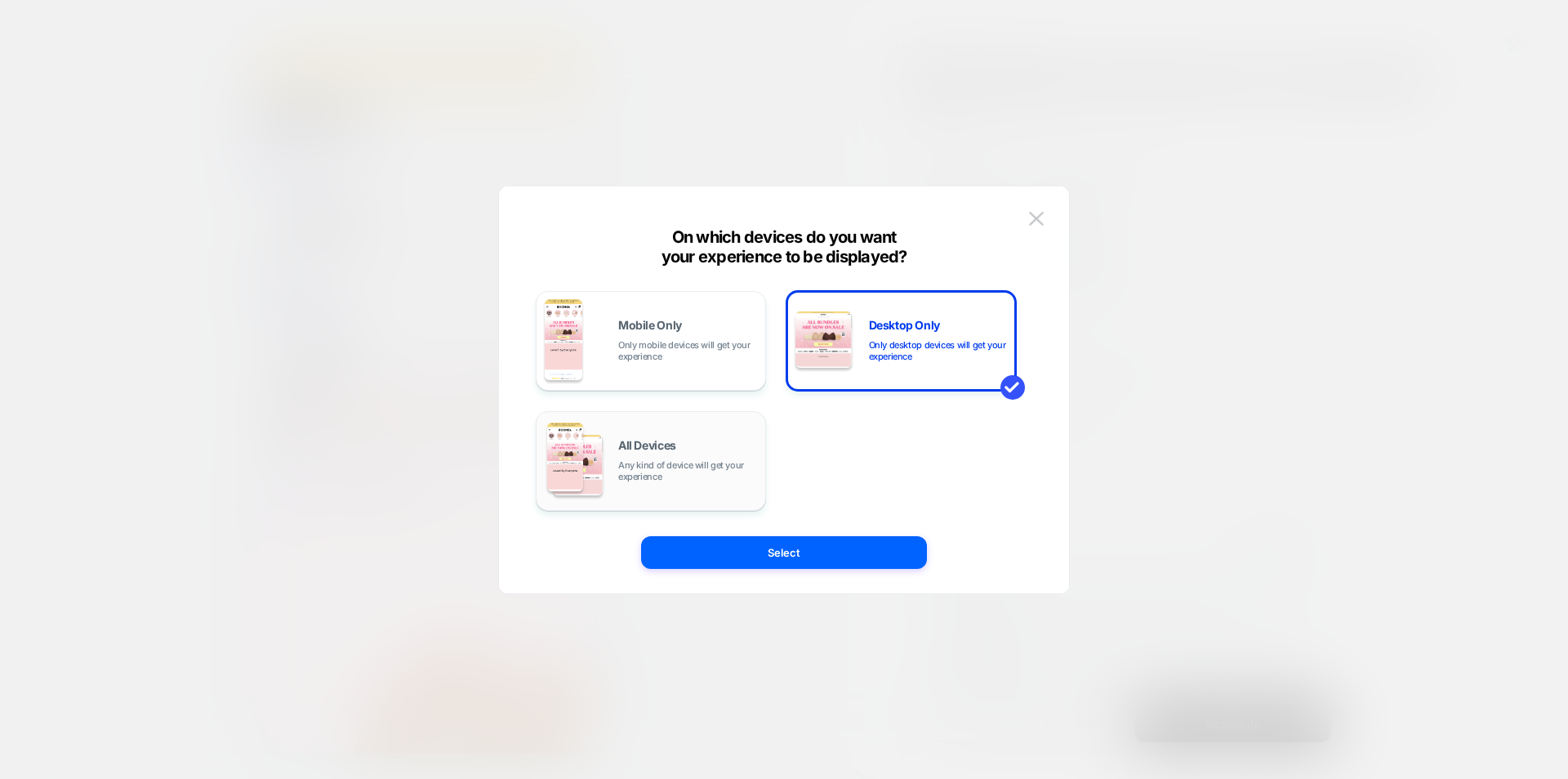
click at [719, 475] on span "Any kind of device will get your experience" at bounding box center [688, 470] width 139 height 23
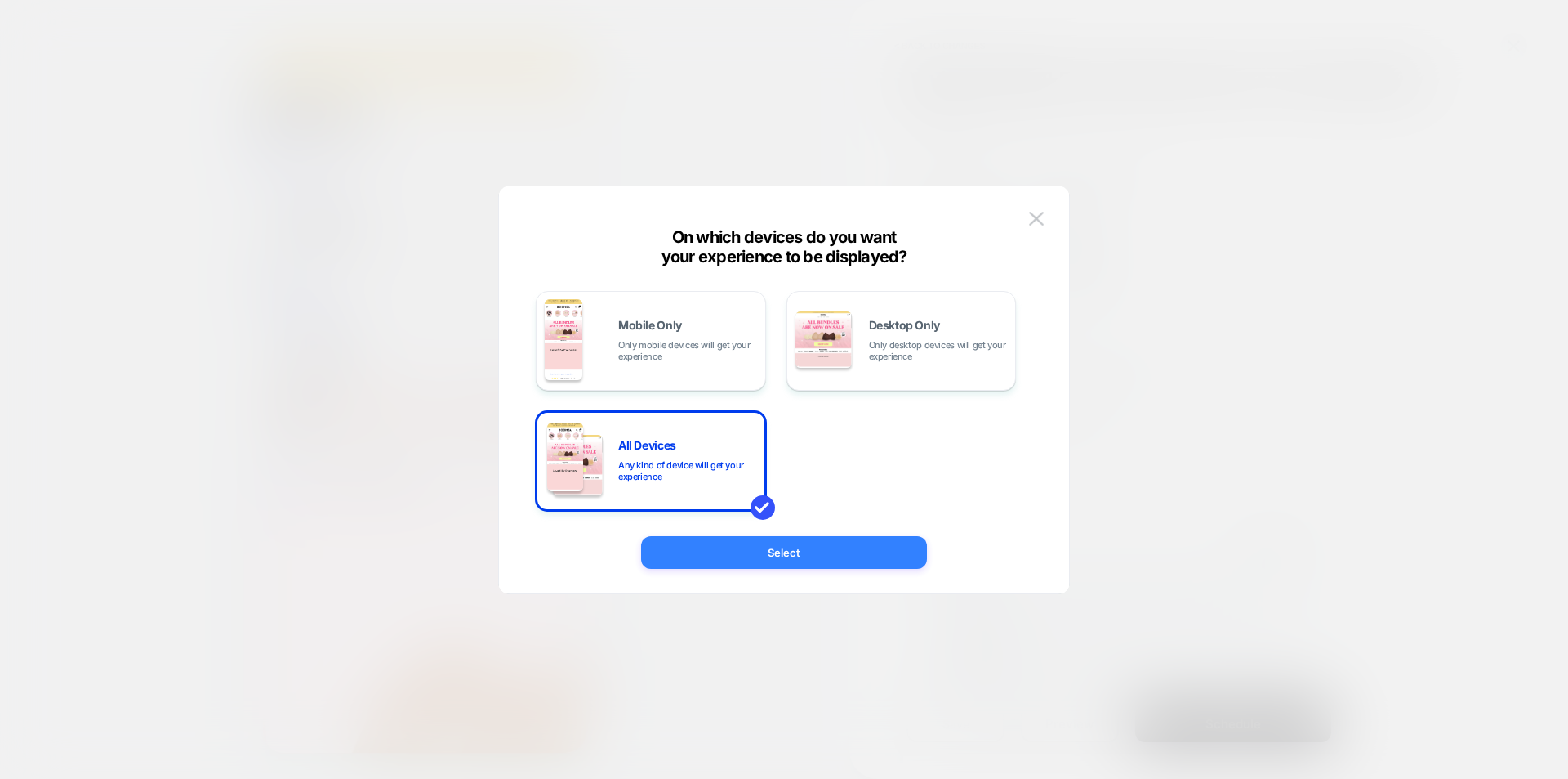
click at [805, 564] on button "Select" at bounding box center [784, 552] width 286 height 32
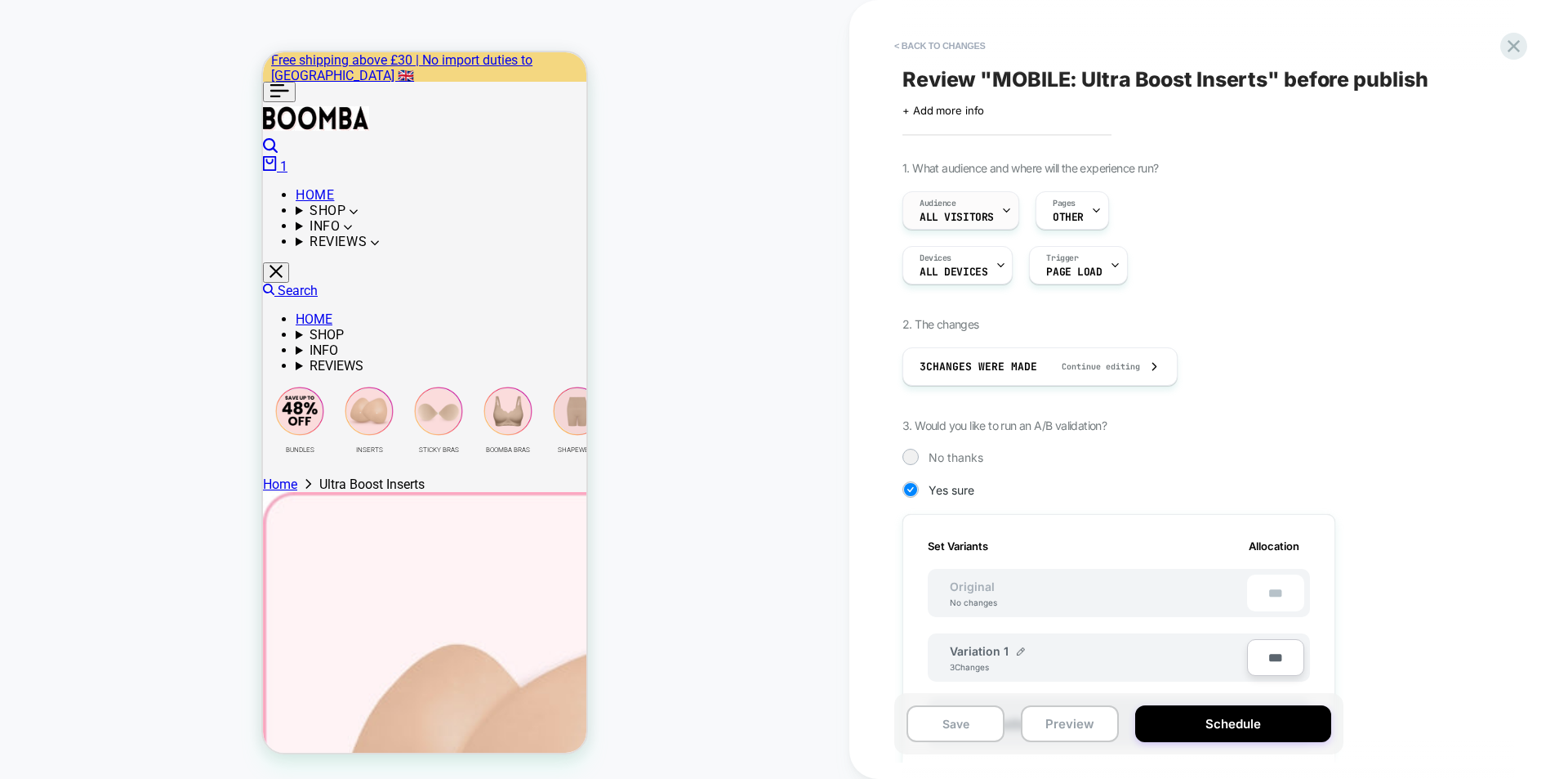
click at [984, 216] on div at bounding box center [1007, 210] width 11 height 37
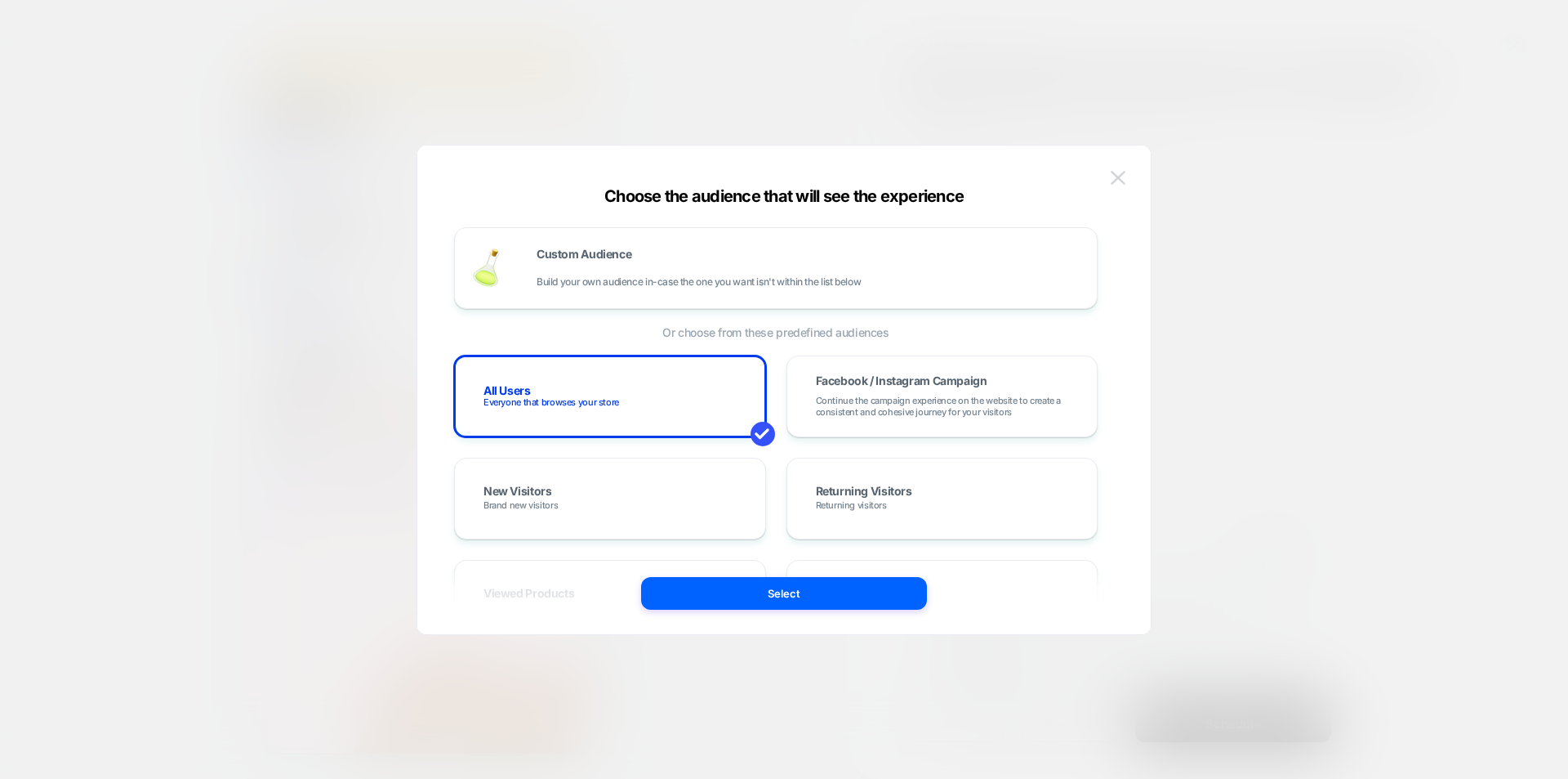
click at [984, 178] on img at bounding box center [1118, 177] width 14 height 14
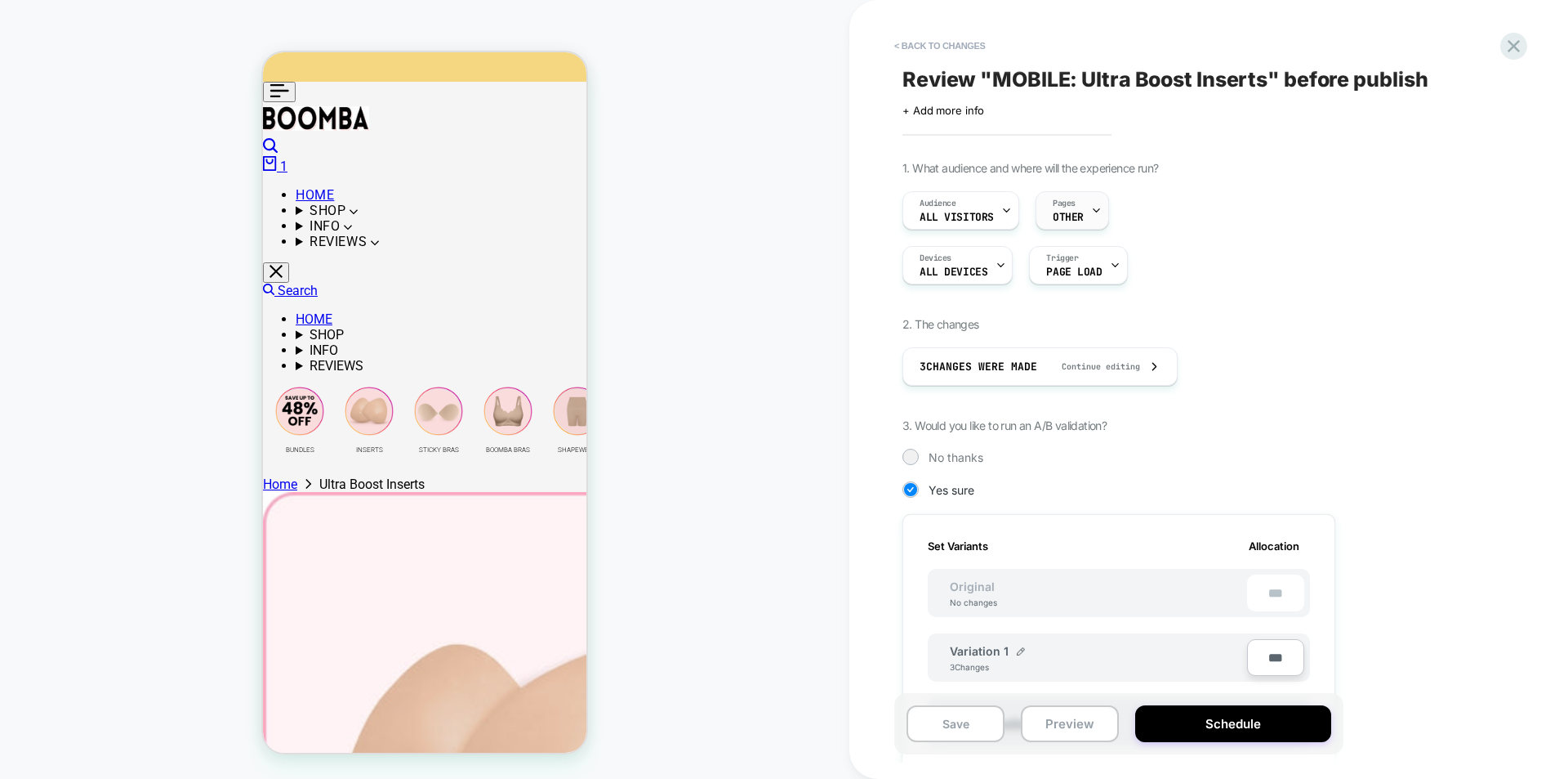
click at [984, 213] on icon at bounding box center [1096, 211] width 11 height 11
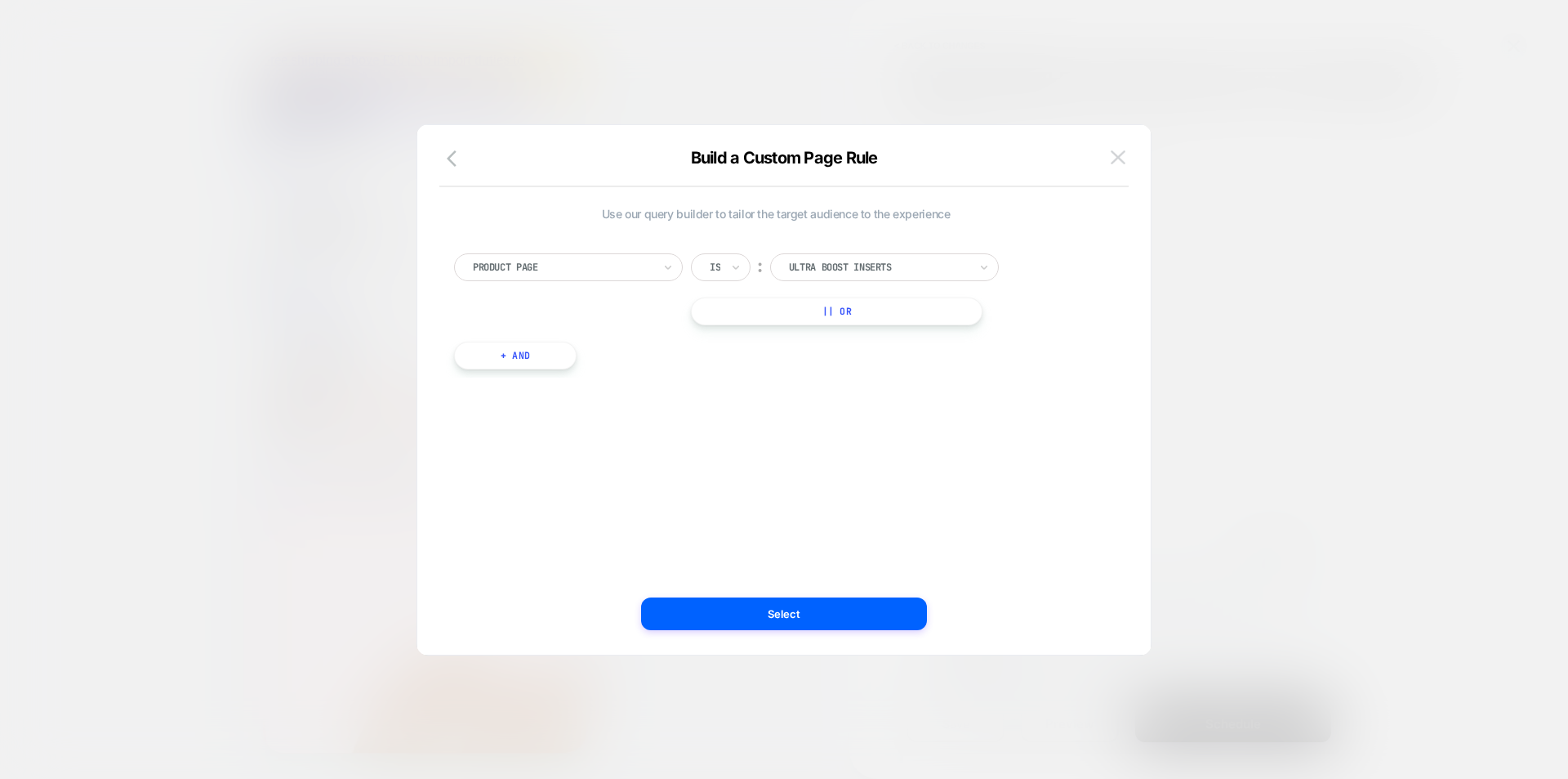
click at [984, 148] on button at bounding box center [1118, 158] width 24 height 24
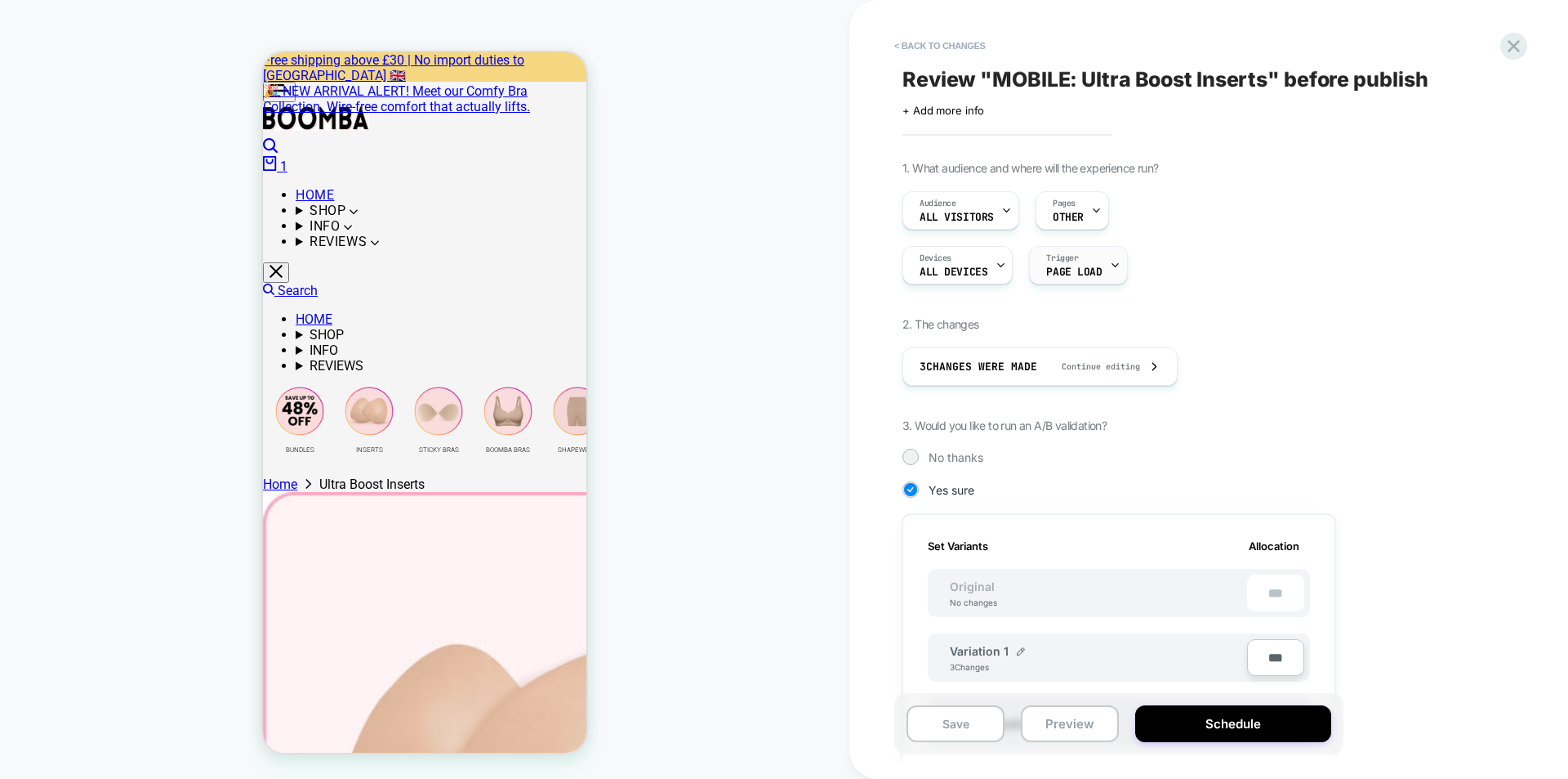
click at [984, 267] on span "Page Load" at bounding box center [1074, 272] width 56 height 12
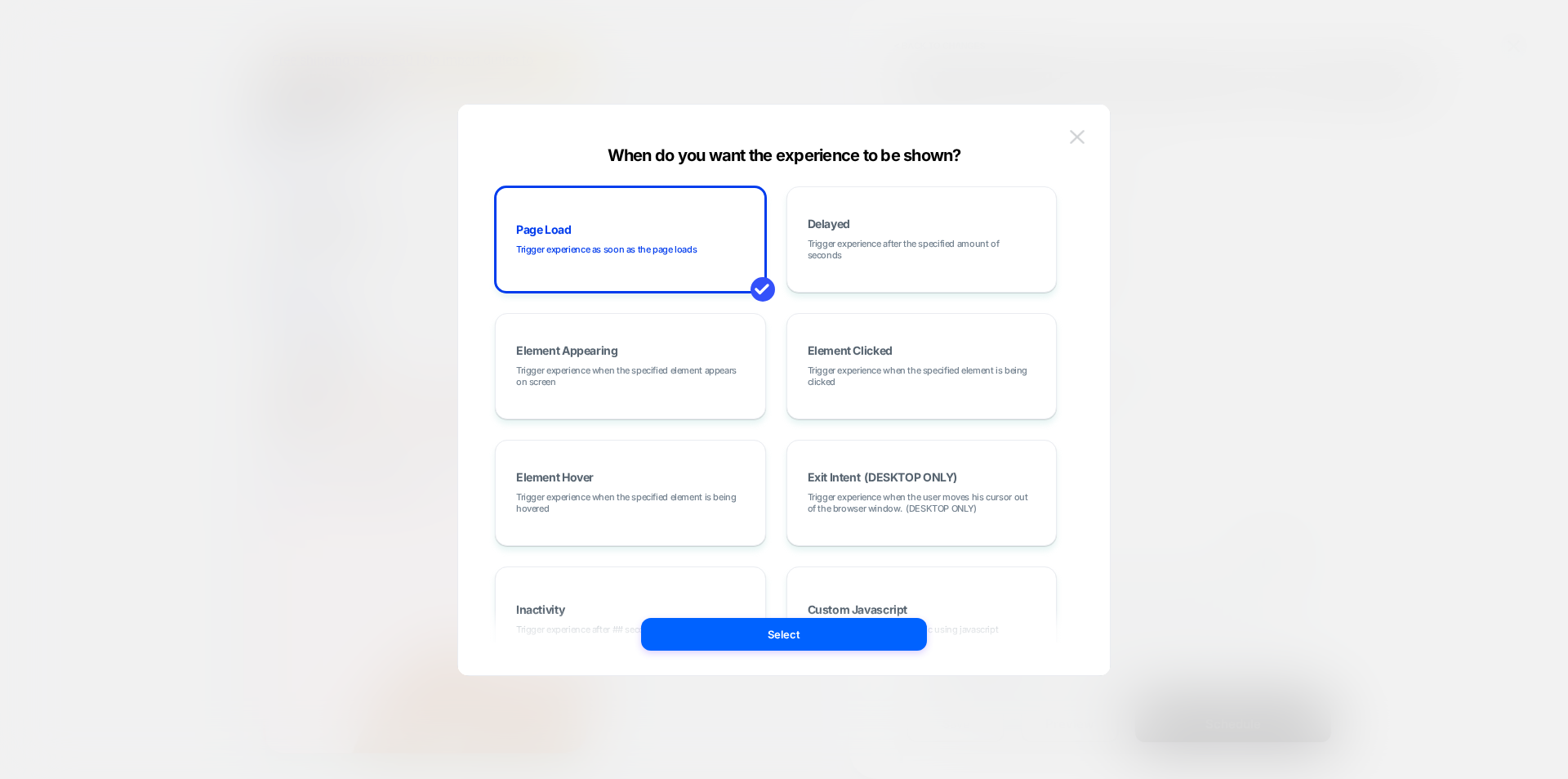
click at [984, 138] on img at bounding box center [1077, 136] width 14 height 14
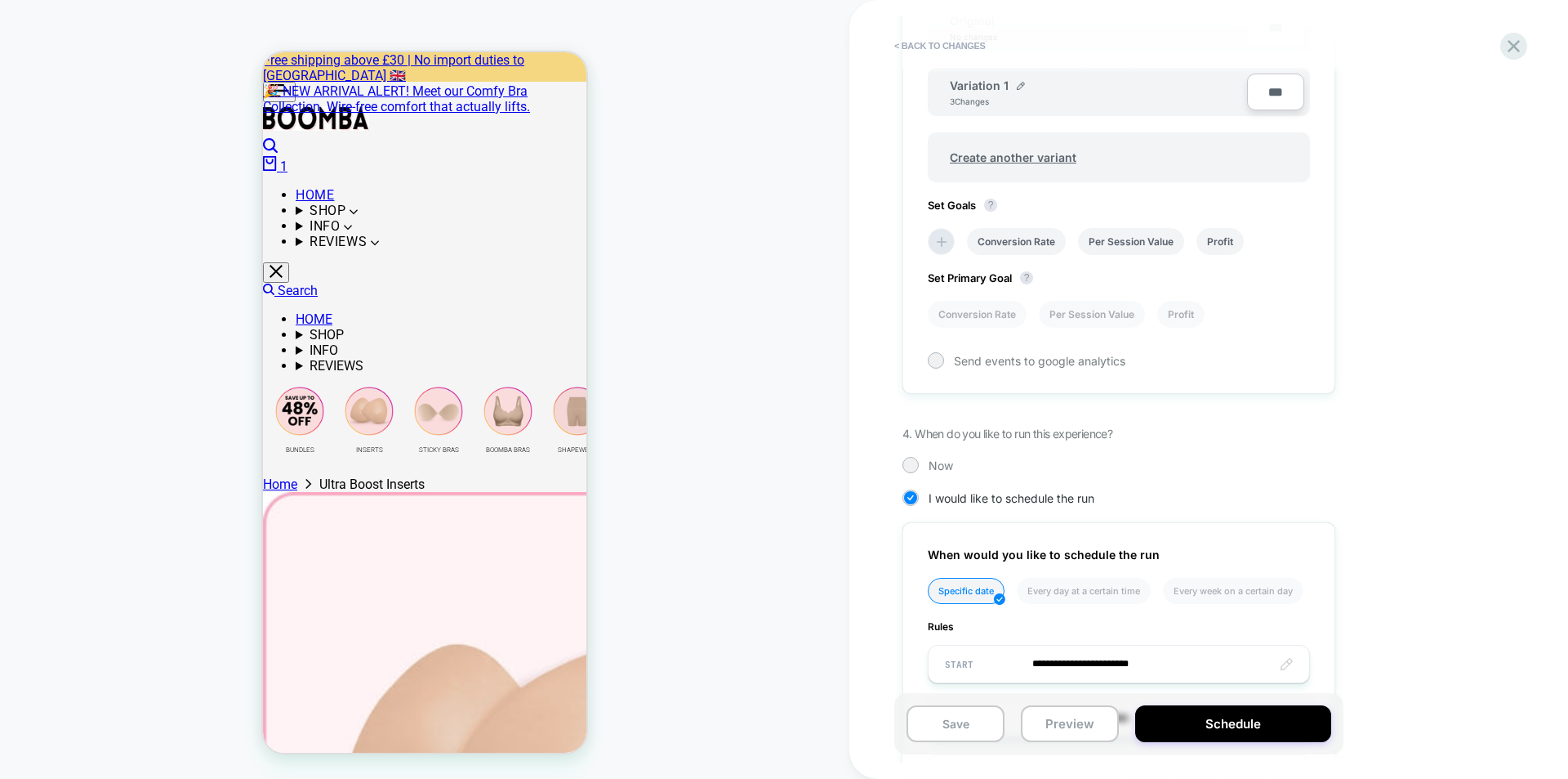
scroll to position [572, 0]
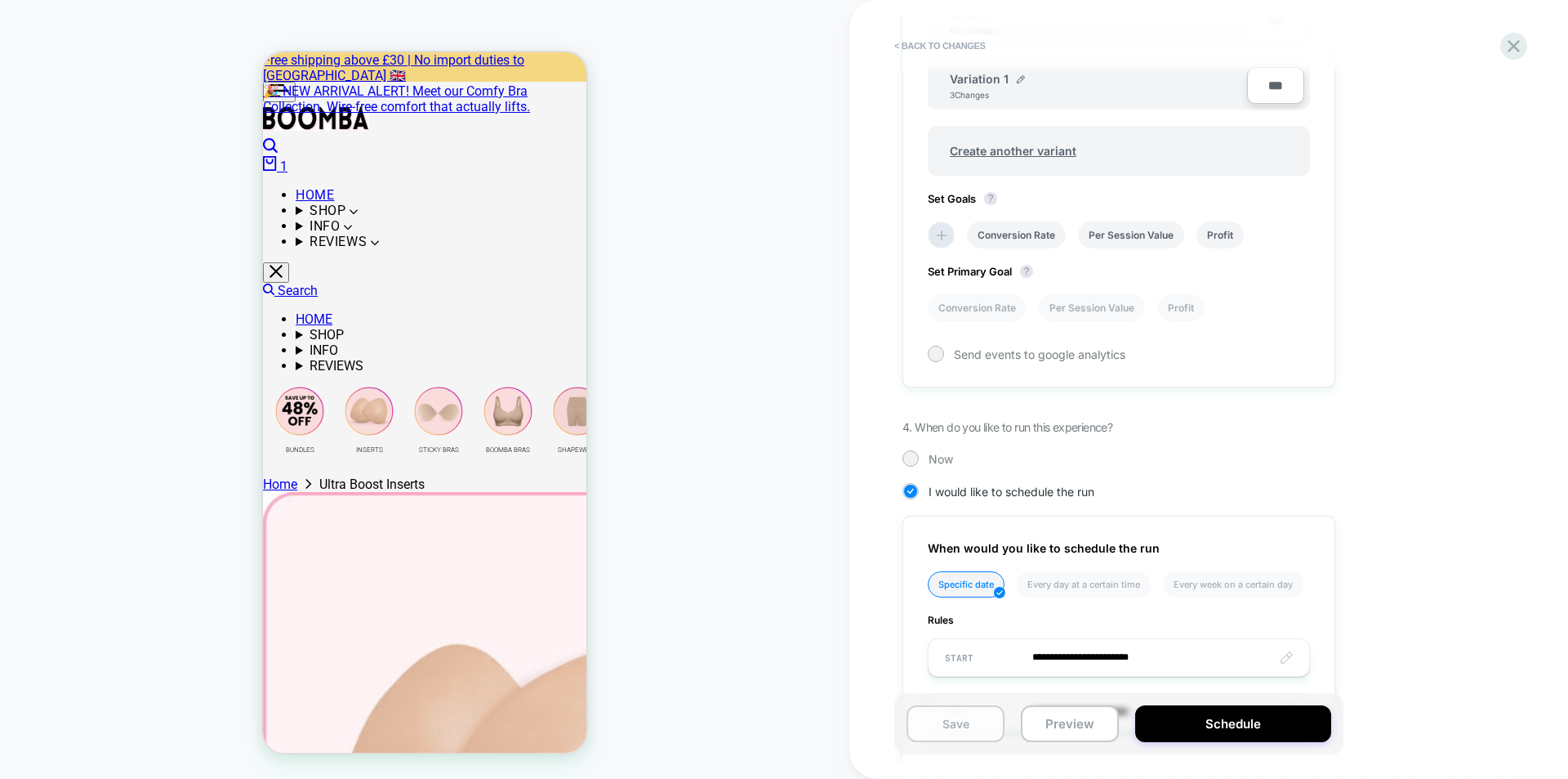
click at [951, 590] on button "Save" at bounding box center [955, 723] width 98 height 37
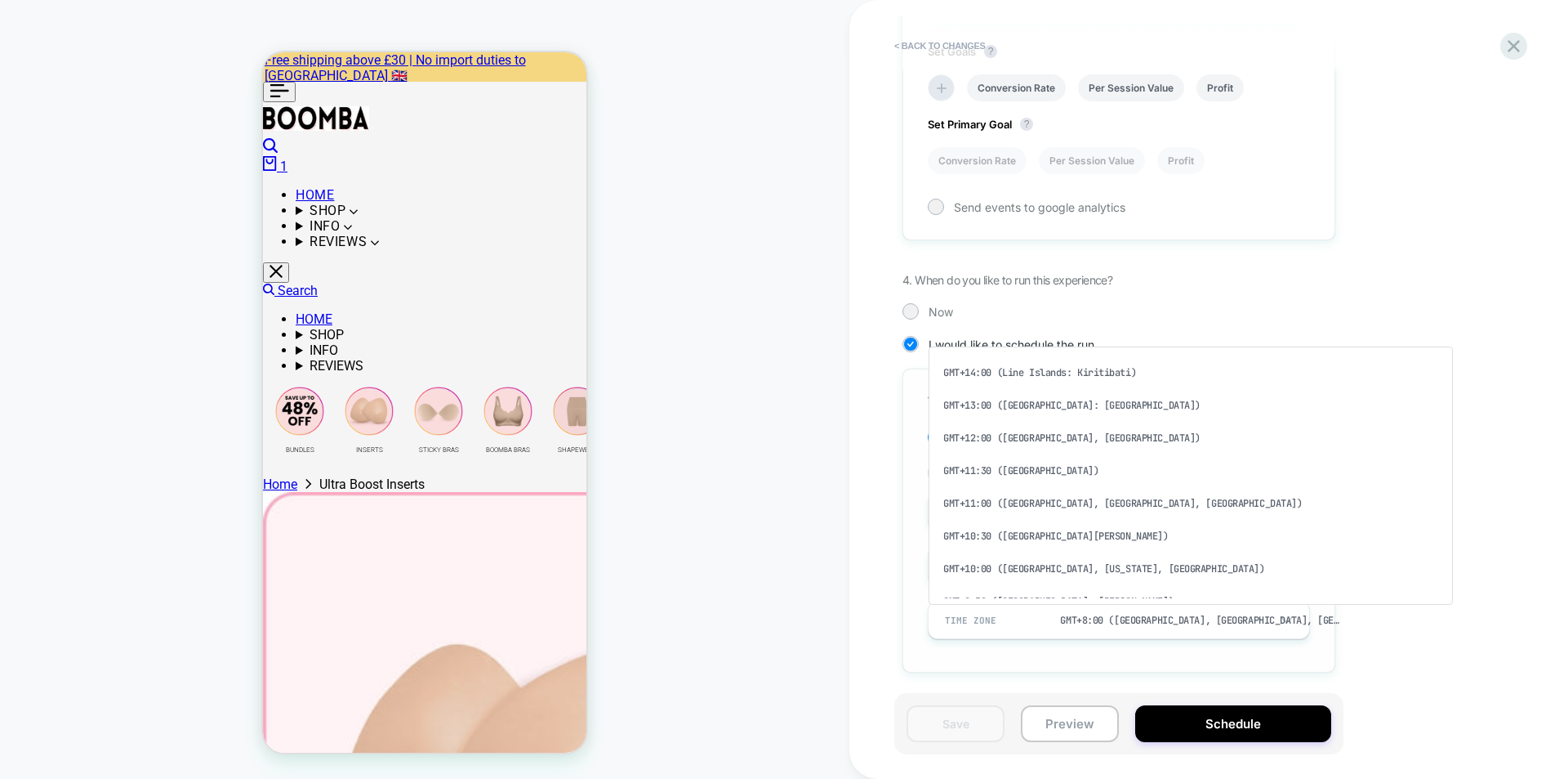
scroll to position [95, 0]
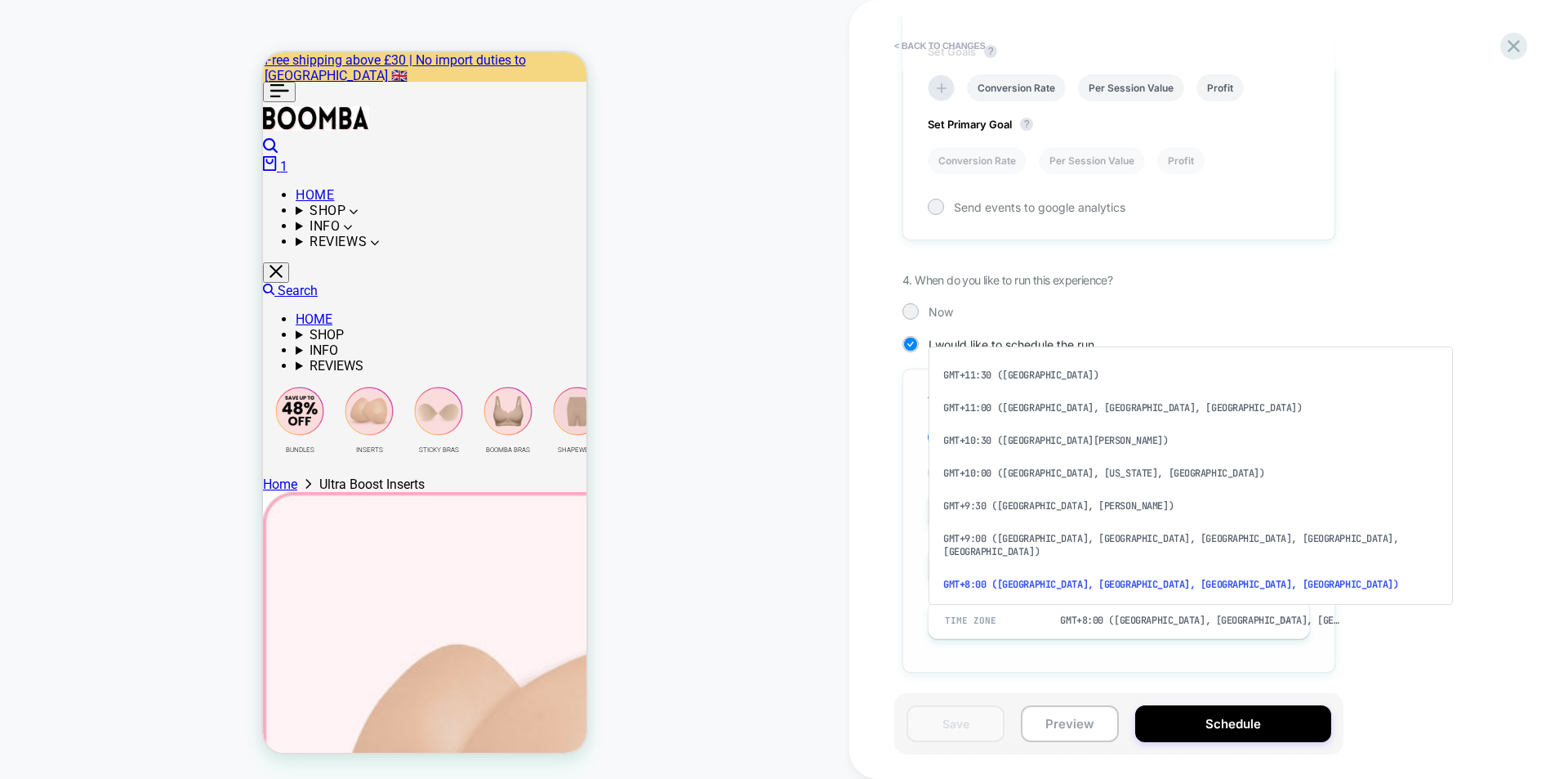
click at [984, 590] on div "GMT+8:00 (Beijing, Perth, Singapore, Hong Kong)" at bounding box center [1200, 620] width 280 height 14
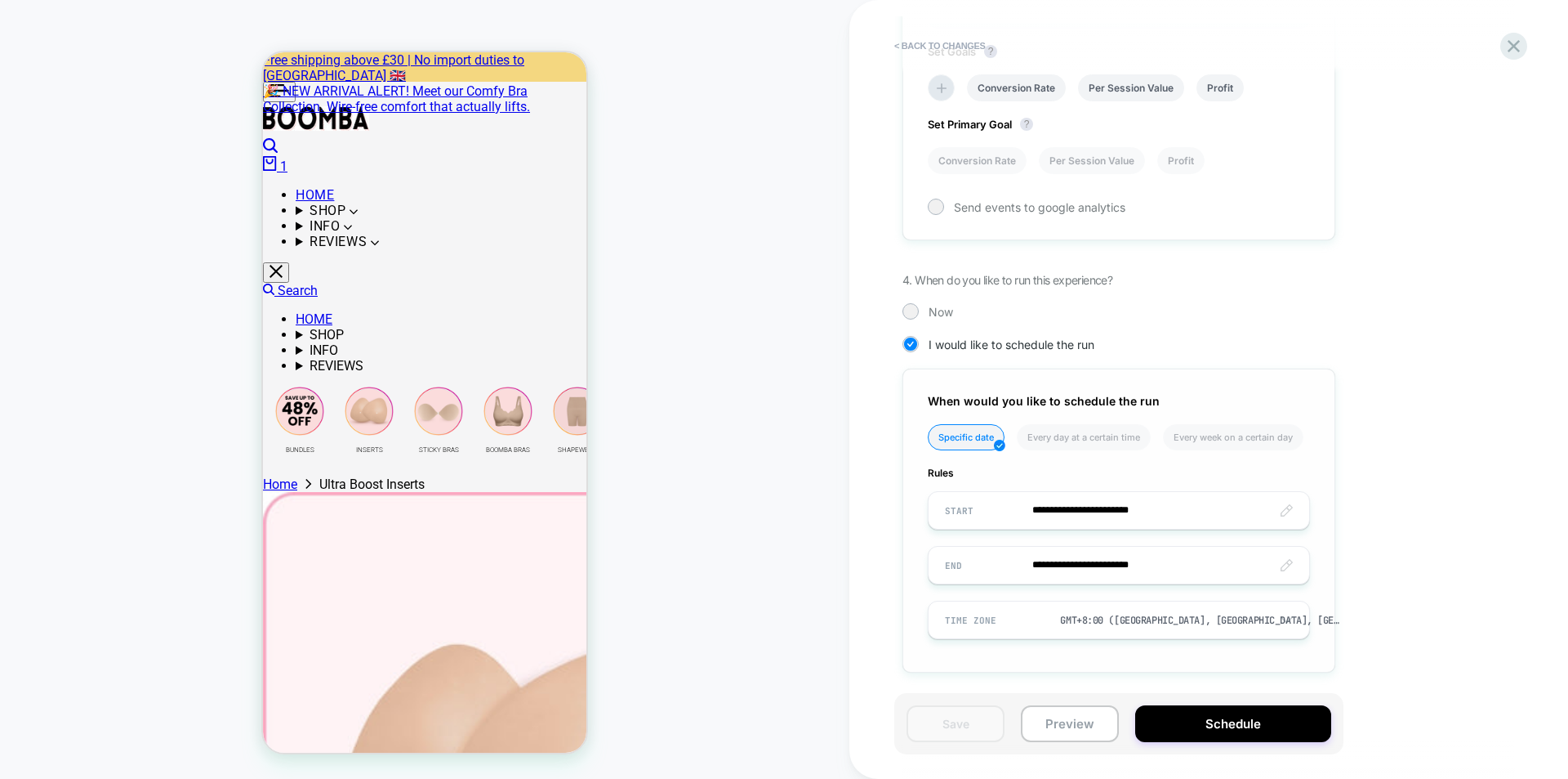
click at [984, 584] on div "**********" at bounding box center [1119, 521] width 433 height 304
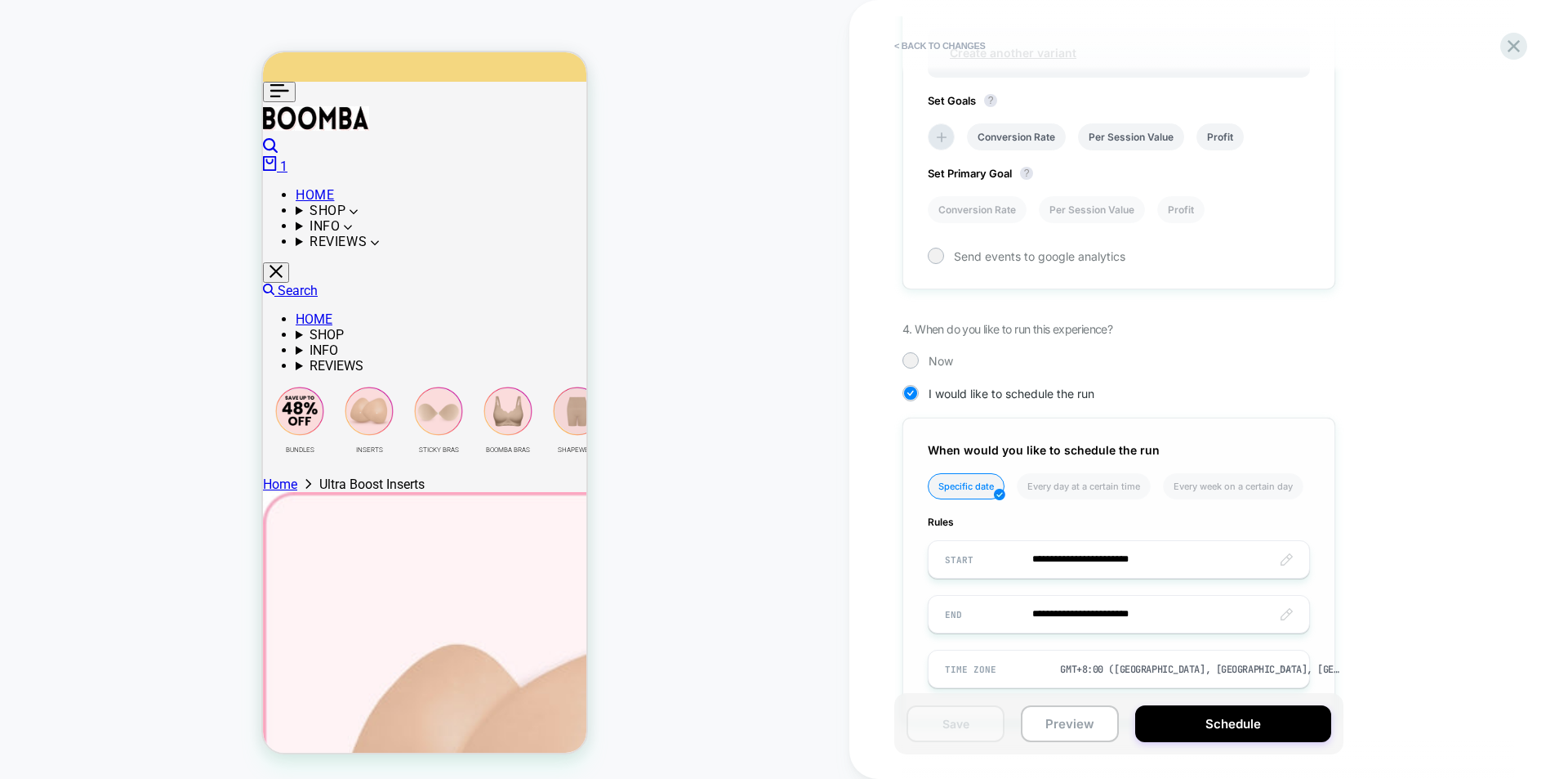
scroll to position [720, 0]
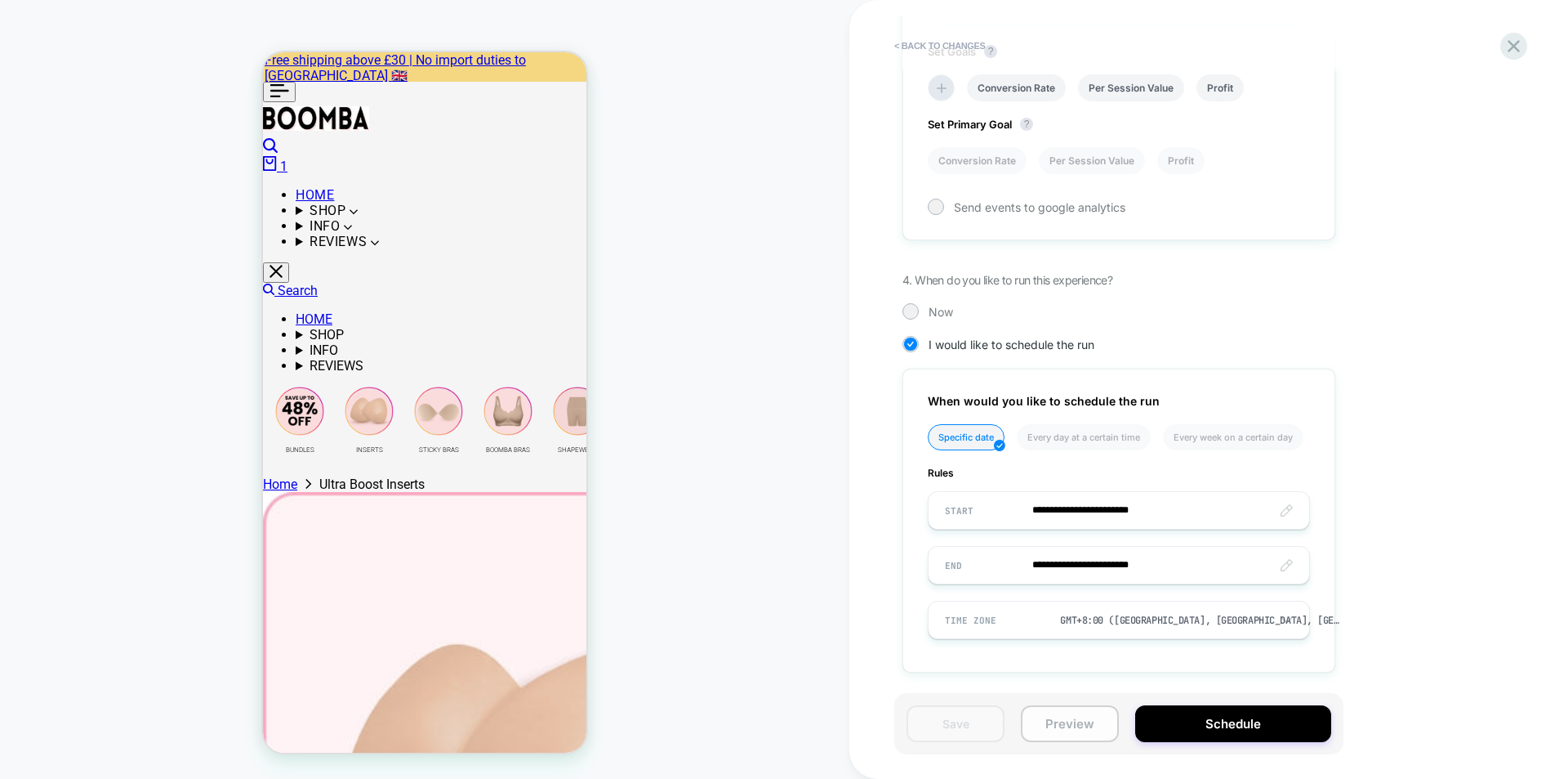
click at [984, 590] on button "Preview" at bounding box center [1069, 723] width 98 height 37
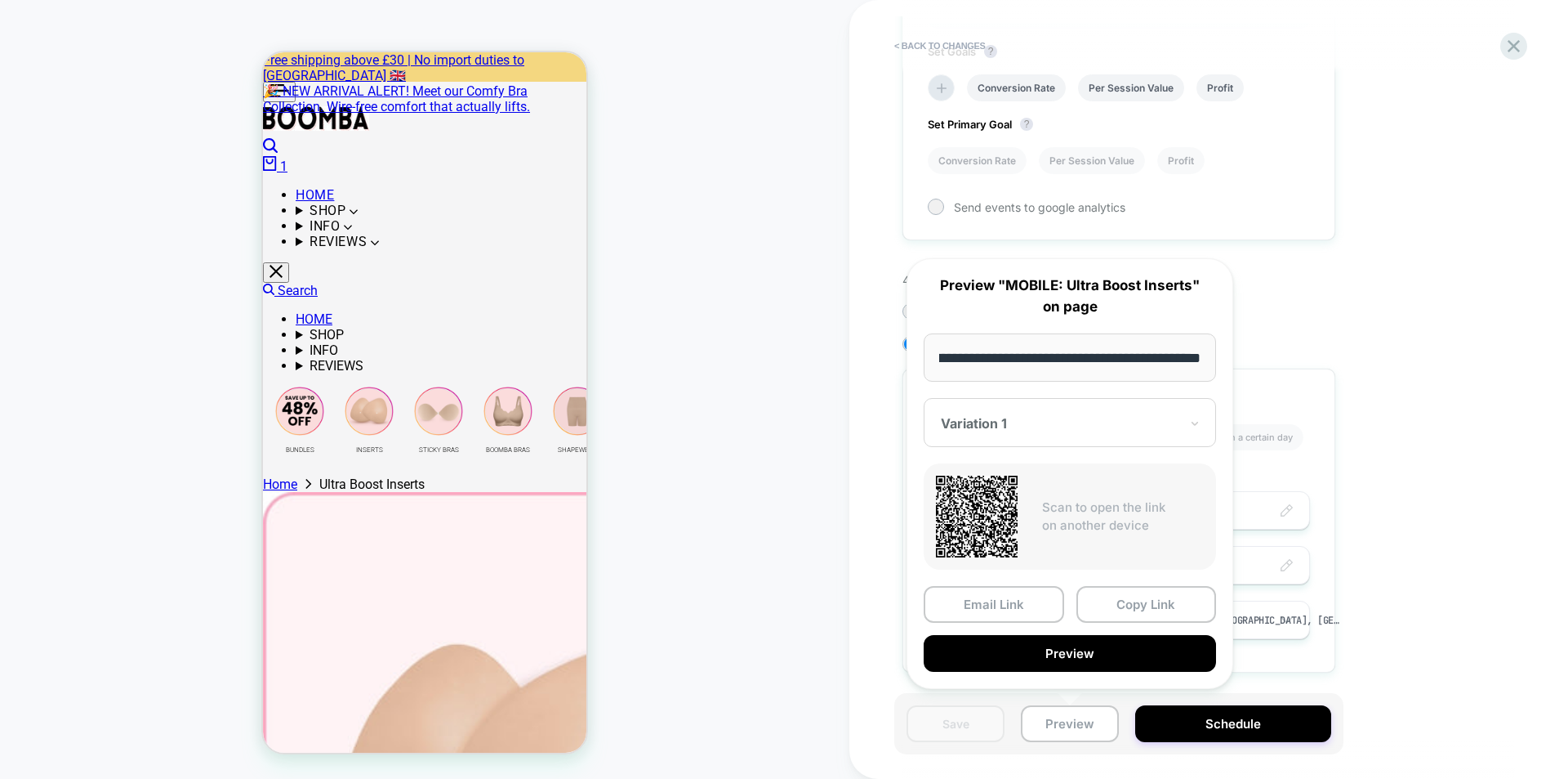
scroll to position [0, 0]
click at [984, 590] on div "**********" at bounding box center [1201, 69] width 596 height 1255
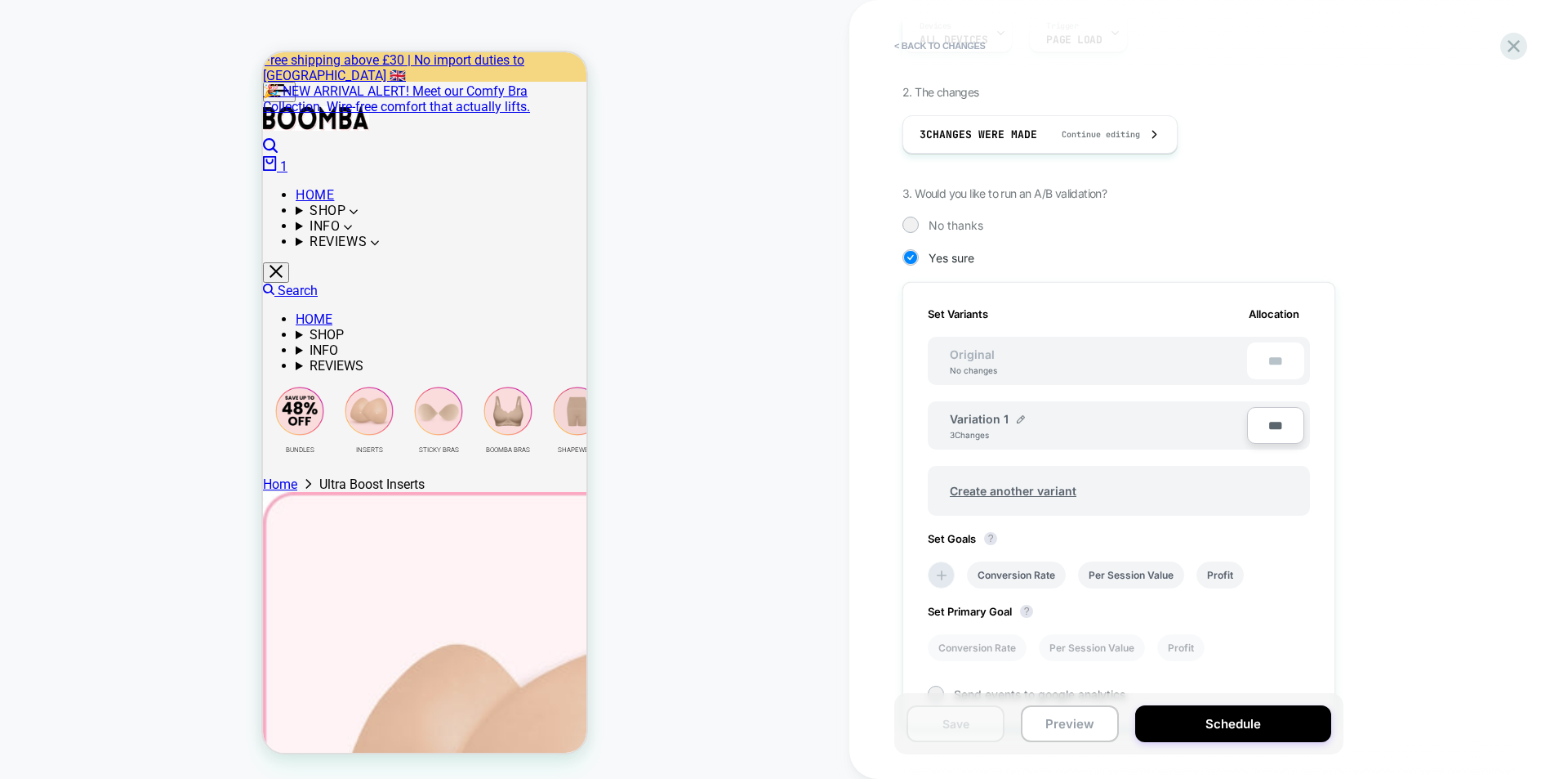
scroll to position [409, 0]
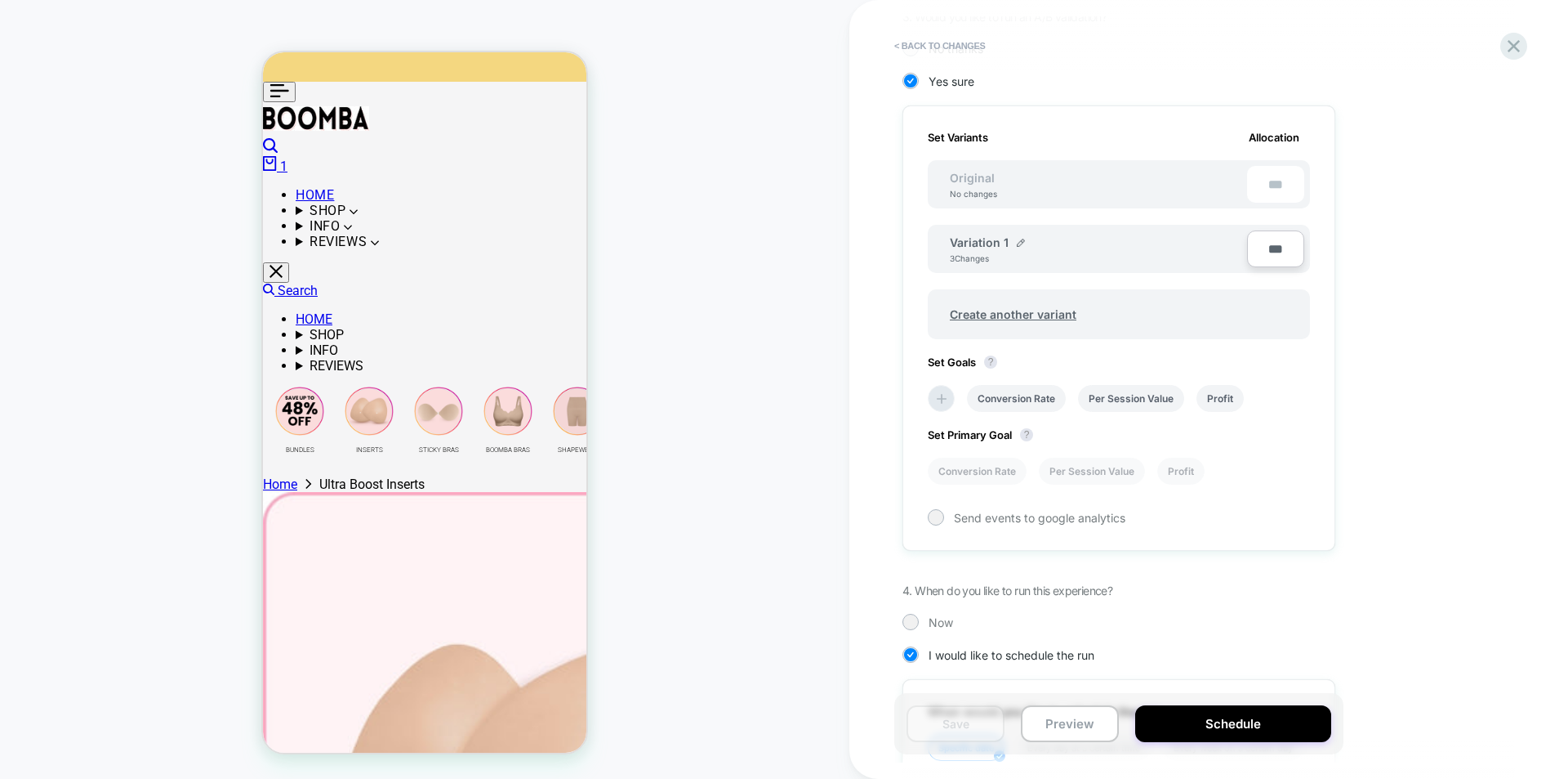
click at [984, 192] on div "Original No changes ***" at bounding box center [1119, 185] width 383 height 49
click at [984, 402] on li "Conversion Rate" at bounding box center [1016, 398] width 99 height 27
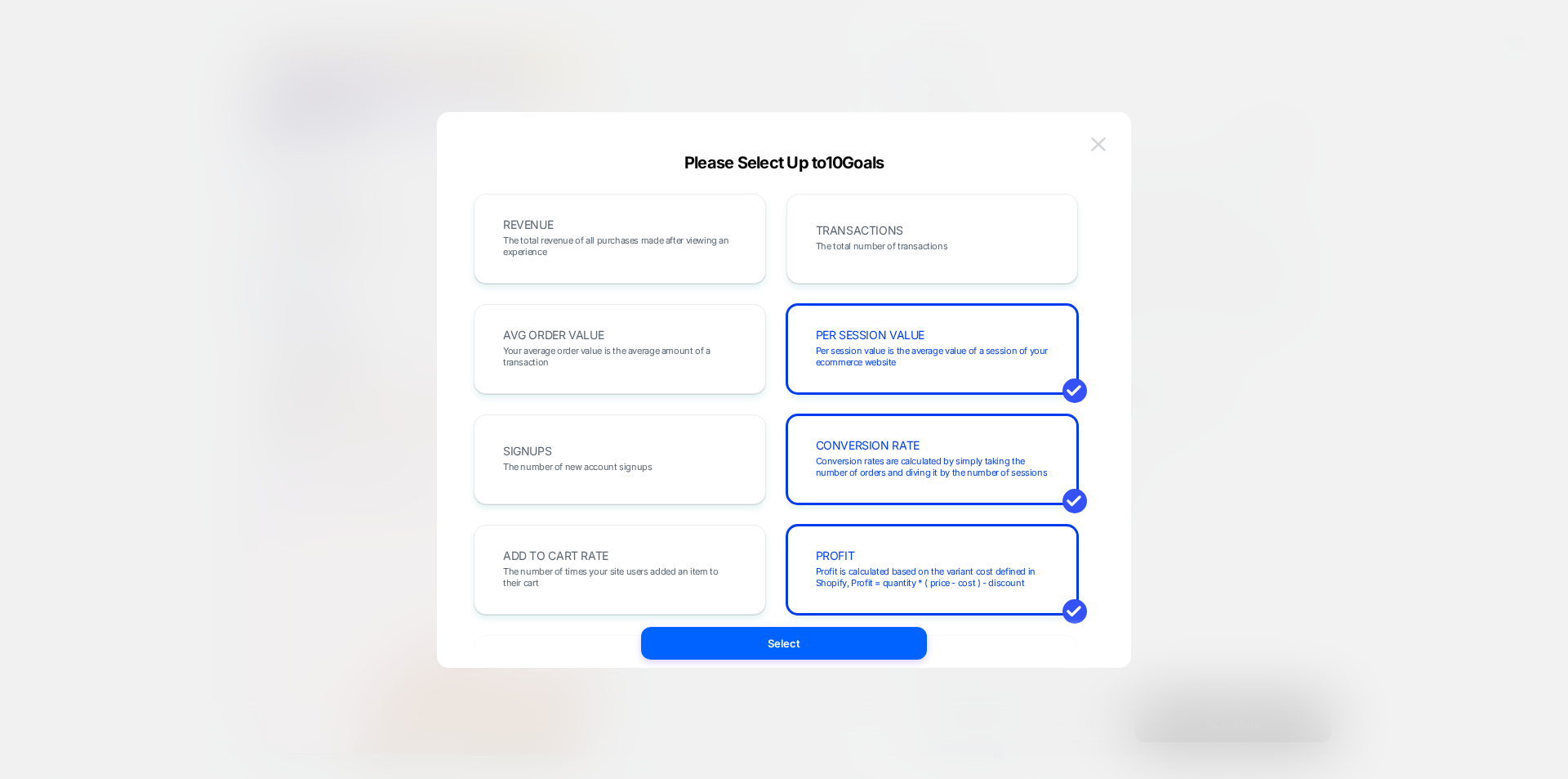
click at [984, 140] on img at bounding box center [1098, 143] width 14 height 14
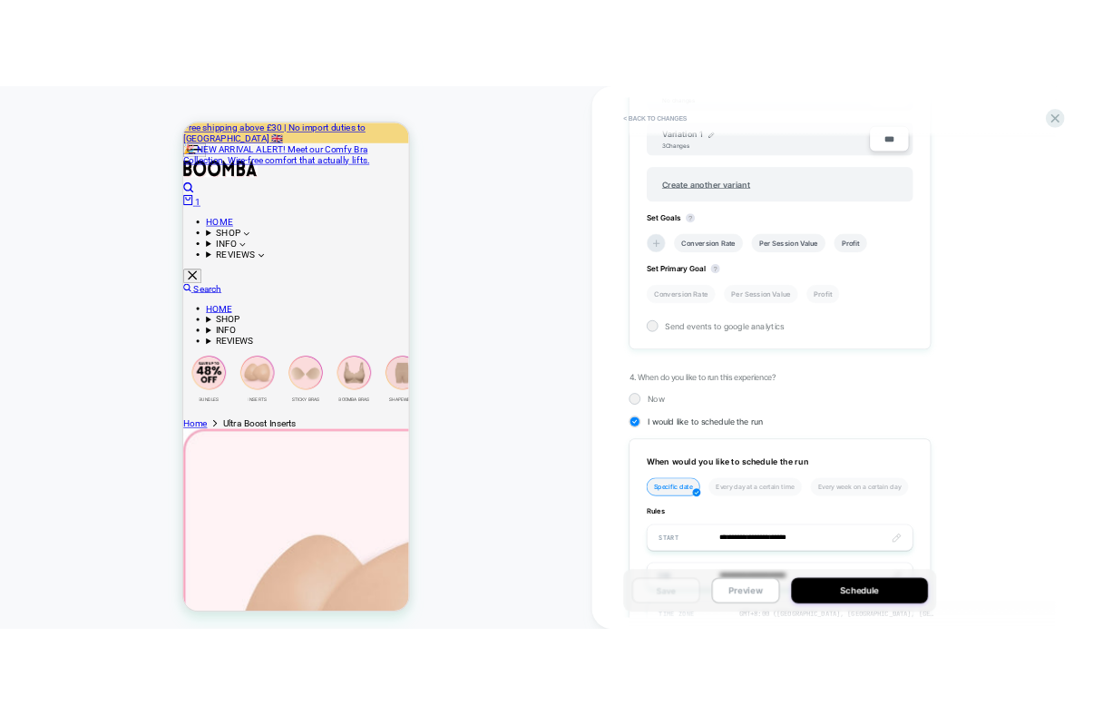
scroll to position [799, 0]
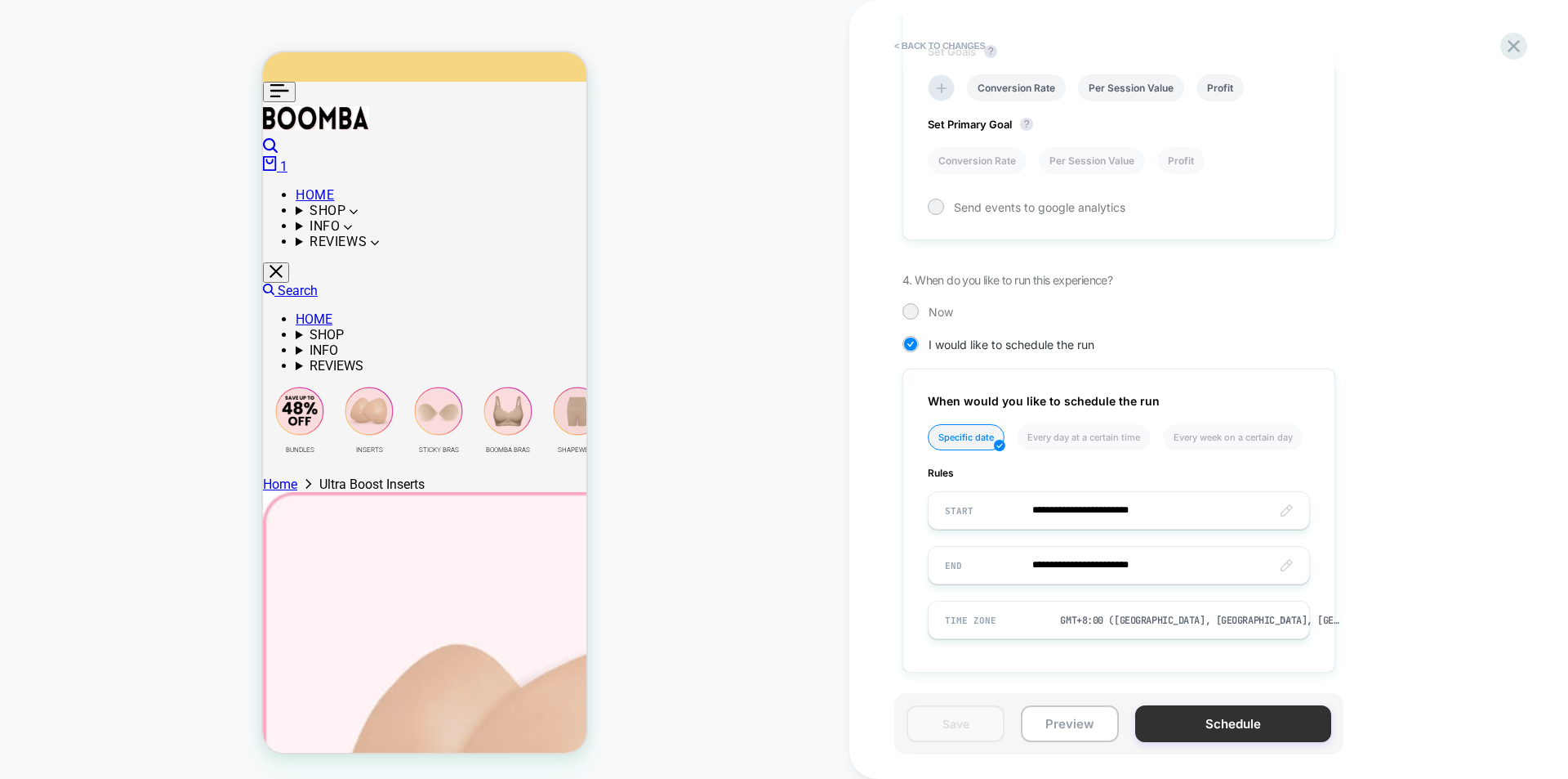
click at [984, 590] on button "Schedule" at bounding box center [1233, 723] width 196 height 37
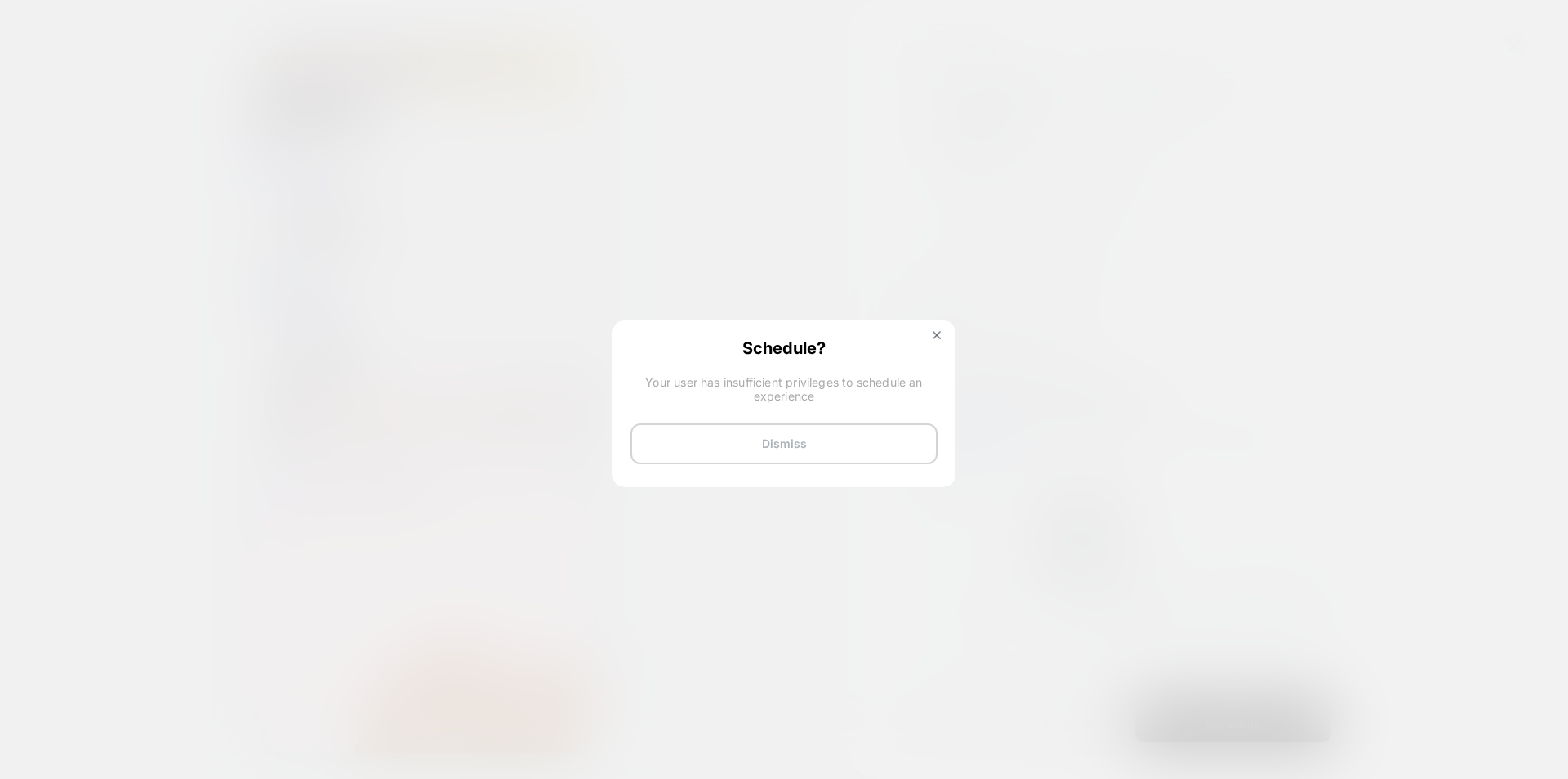
click at [859, 449] on button "Dismiss" at bounding box center [784, 443] width 307 height 41
click at [940, 331] on img at bounding box center [936, 335] width 8 height 8
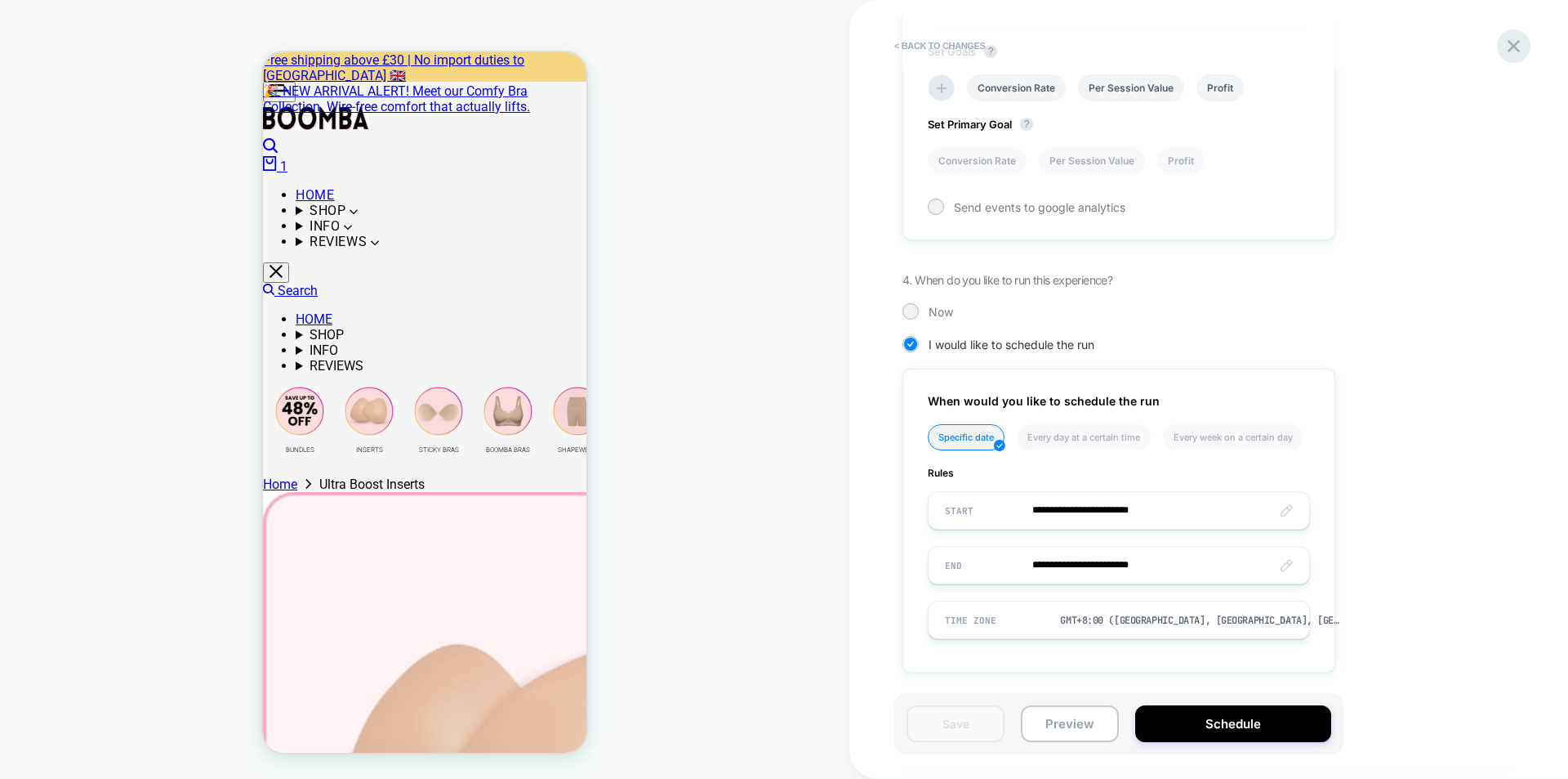
click at [984, 50] on icon at bounding box center [1514, 46] width 23 height 23
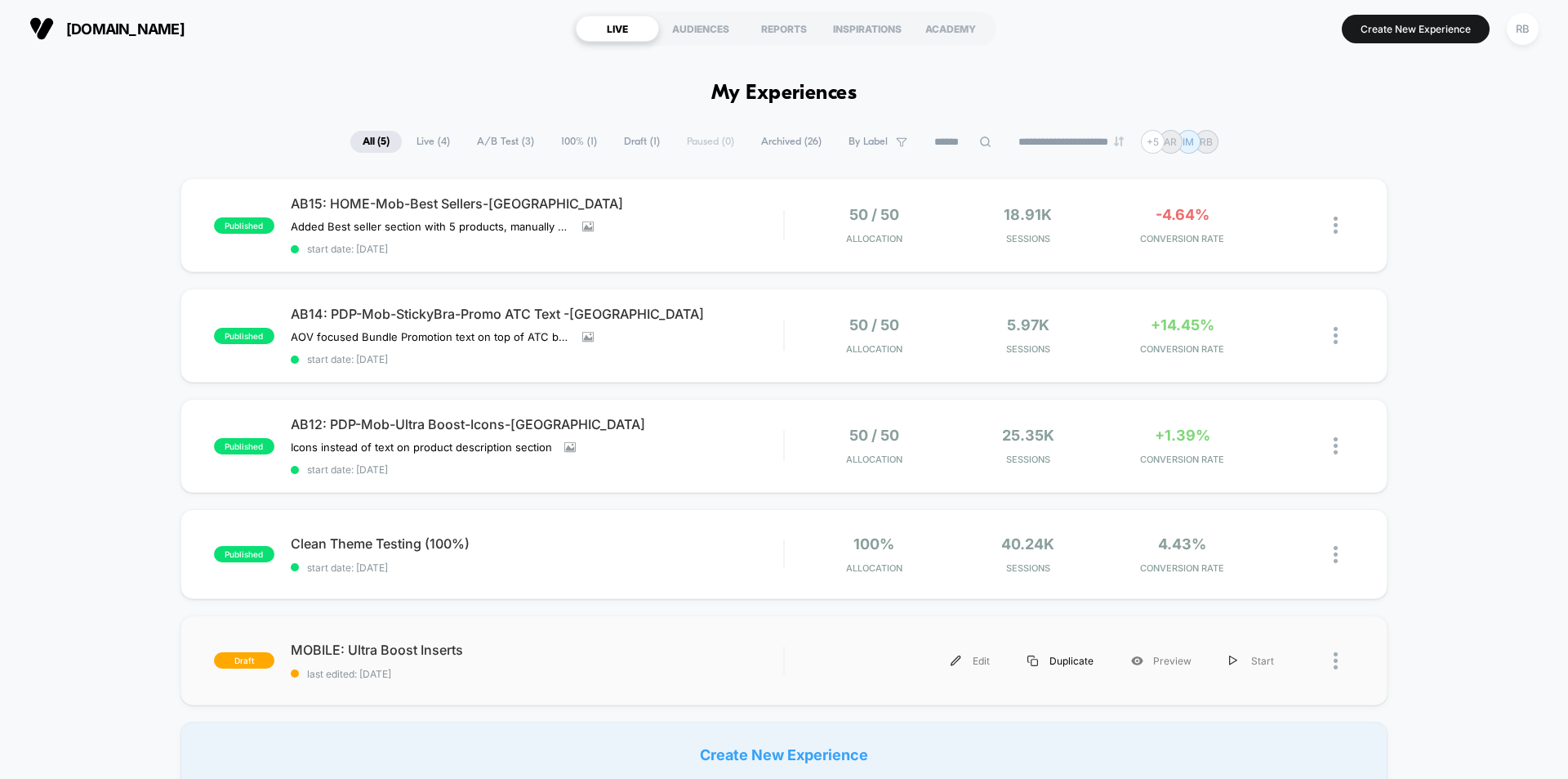
click at [984, 590] on div "Duplicate" at bounding box center [1060, 660] width 104 height 37
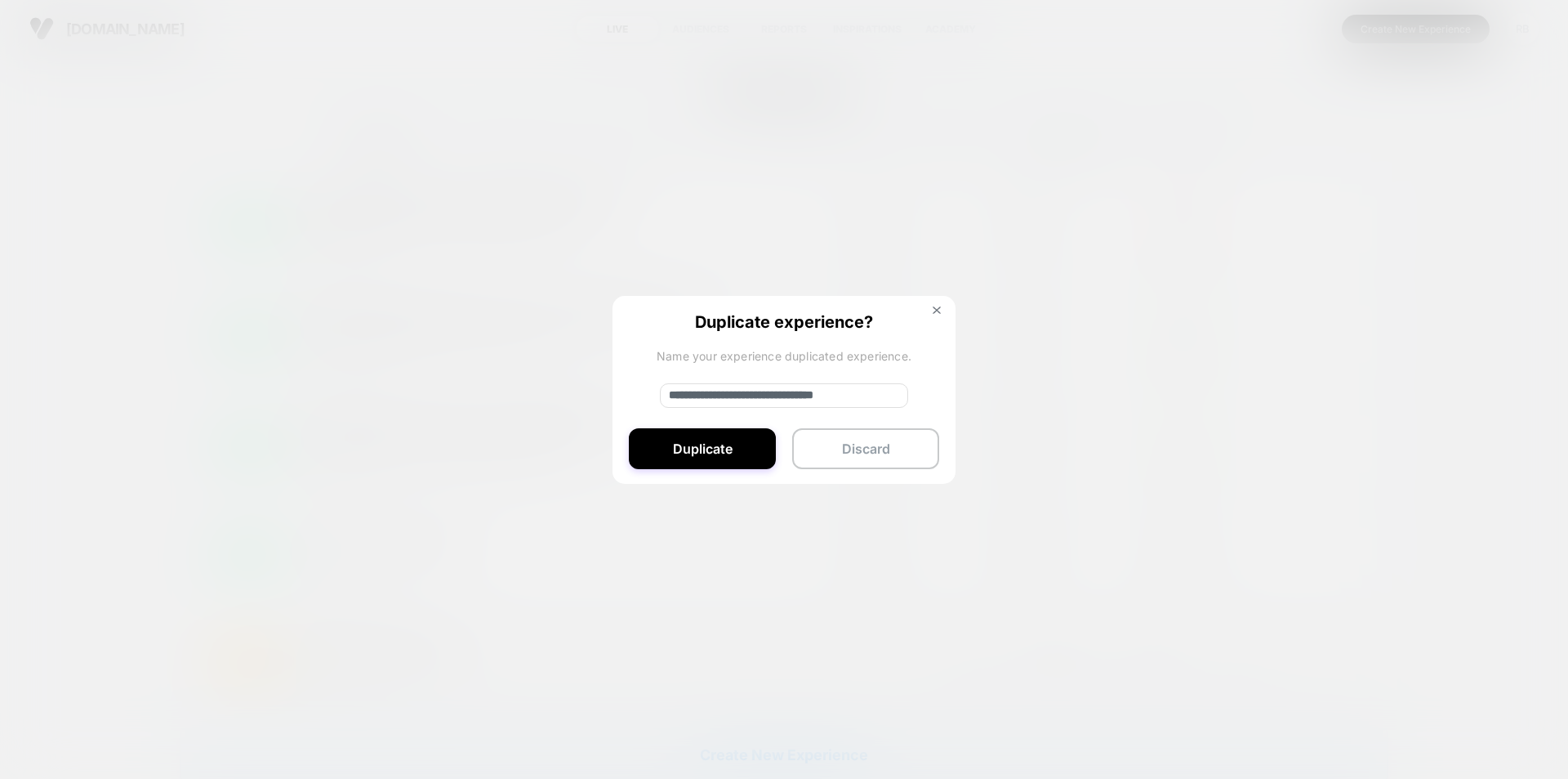
click at [768, 388] on input "**********" at bounding box center [784, 395] width 248 height 24
drag, startPoint x: 763, startPoint y: 394, endPoint x: 635, endPoint y: 410, distance: 129.0
click at [635, 410] on div "**********" at bounding box center [784, 390] width 343 height 190
click at [740, 387] on input "**********" at bounding box center [784, 395] width 248 height 24
drag, startPoint x: 725, startPoint y: 395, endPoint x: 634, endPoint y: 407, distance: 91.8
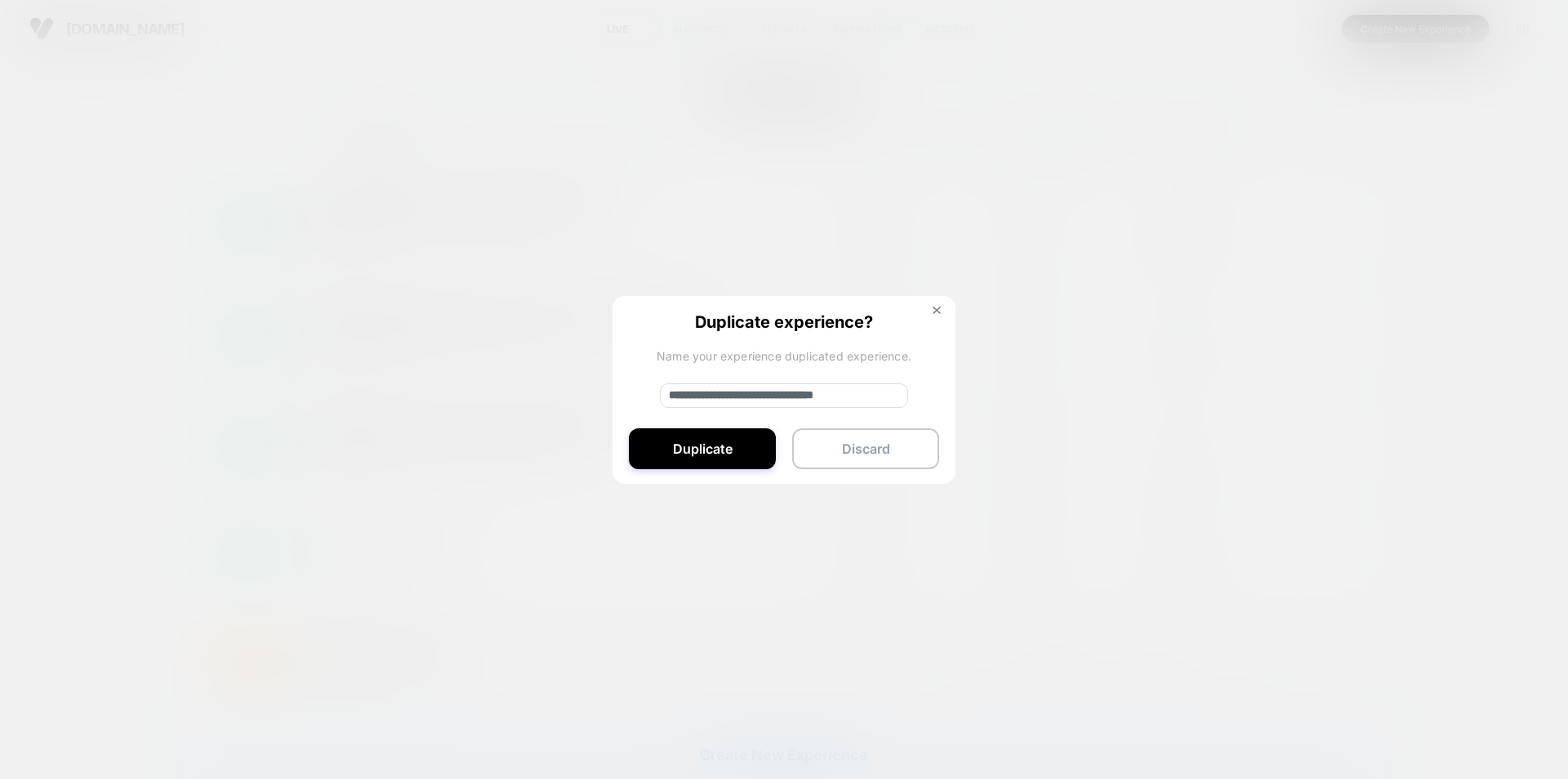
click at [634, 407] on div "**********" at bounding box center [784, 390] width 343 height 190
drag, startPoint x: 799, startPoint y: 394, endPoint x: 723, endPoint y: 395, distance: 76.0
click at [723, 395] on input "**********" at bounding box center [784, 395] width 248 height 24
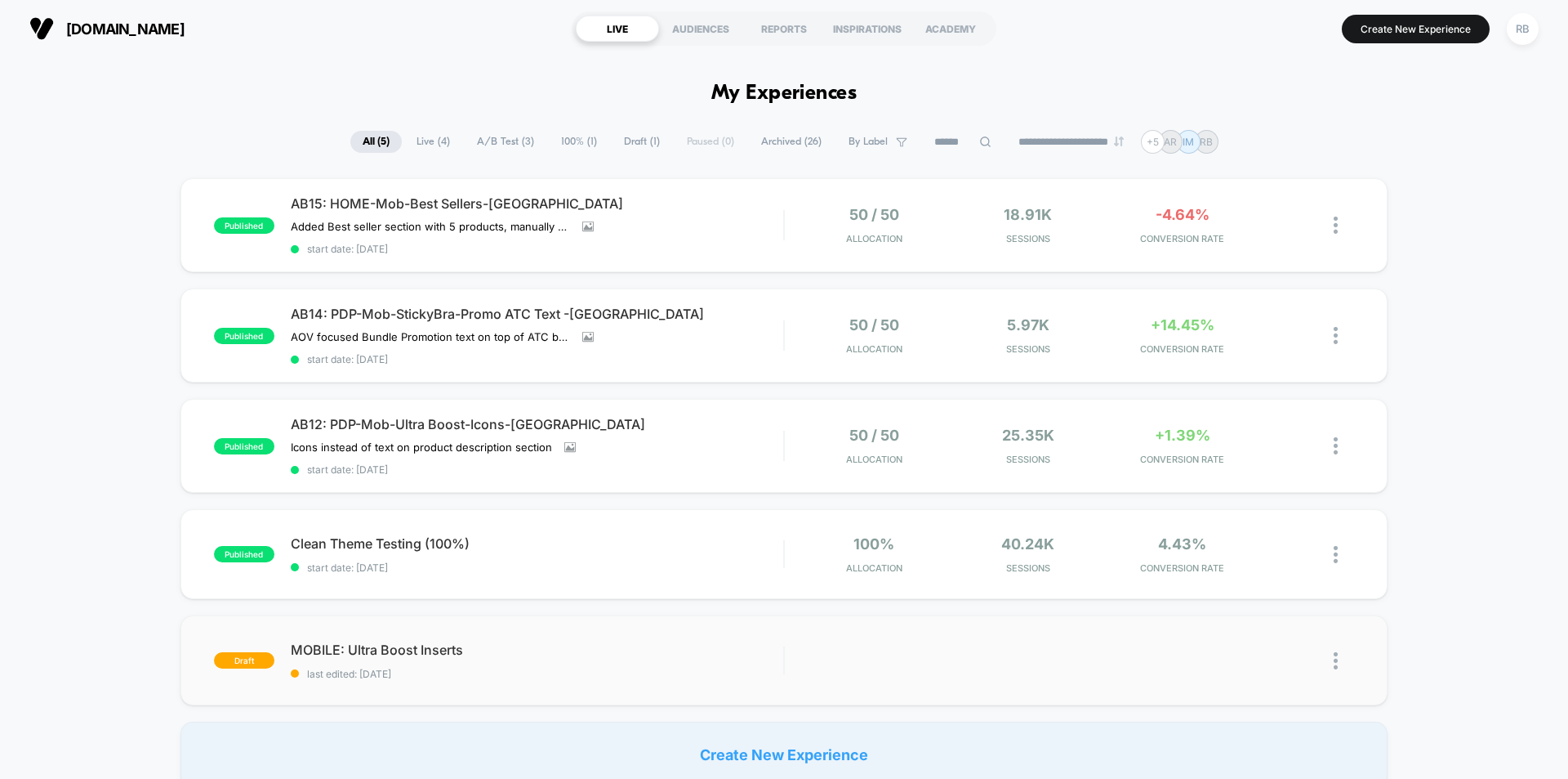
type input "**********"
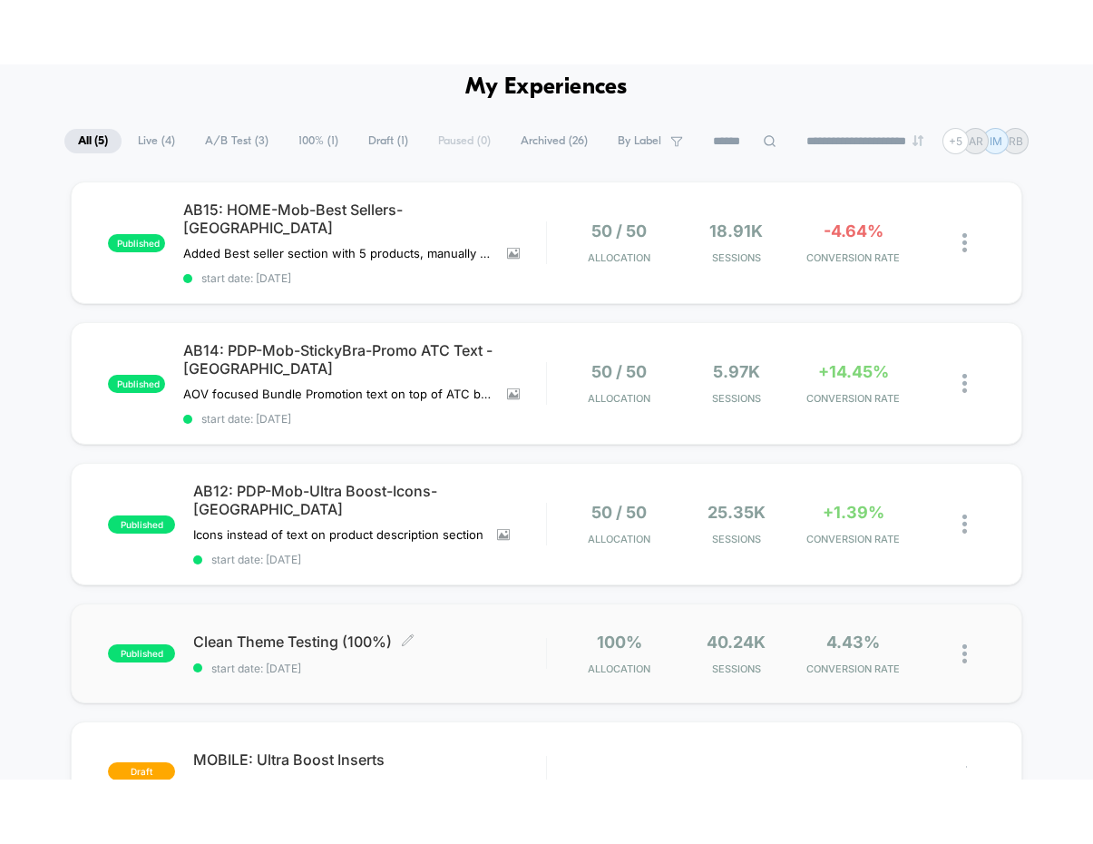
scroll to position [181, 0]
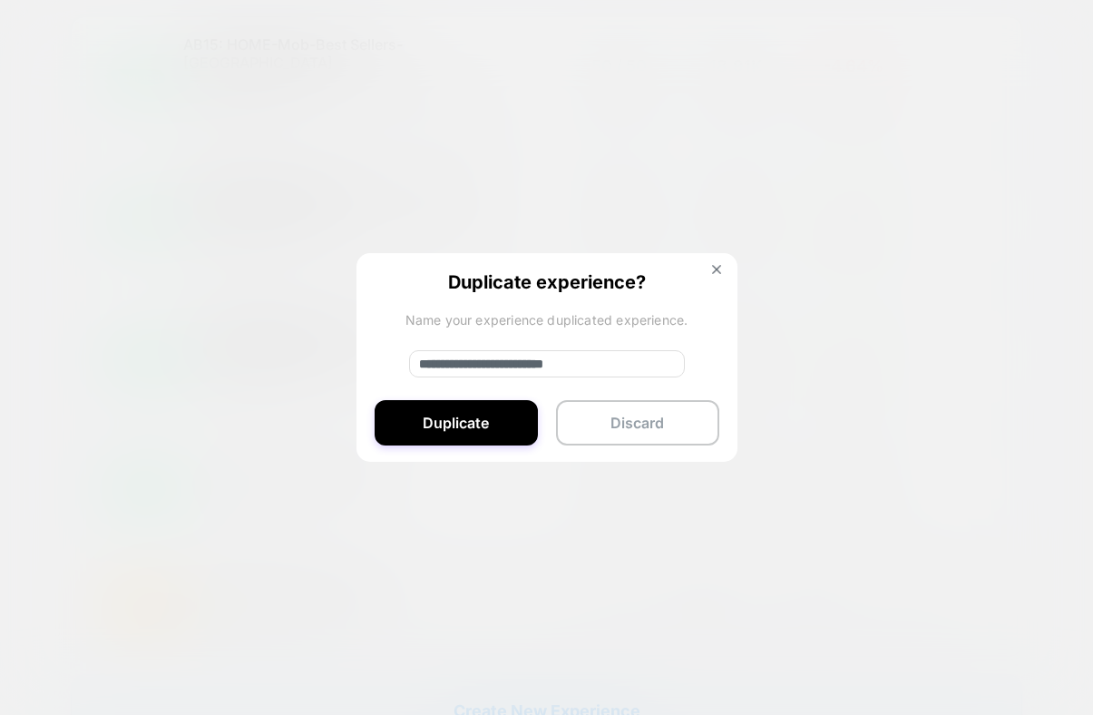
drag, startPoint x: 436, startPoint y: 550, endPoint x: 236, endPoint y: 486, distance: 209.5
click at [236, 486] on div at bounding box center [546, 357] width 1093 height 715
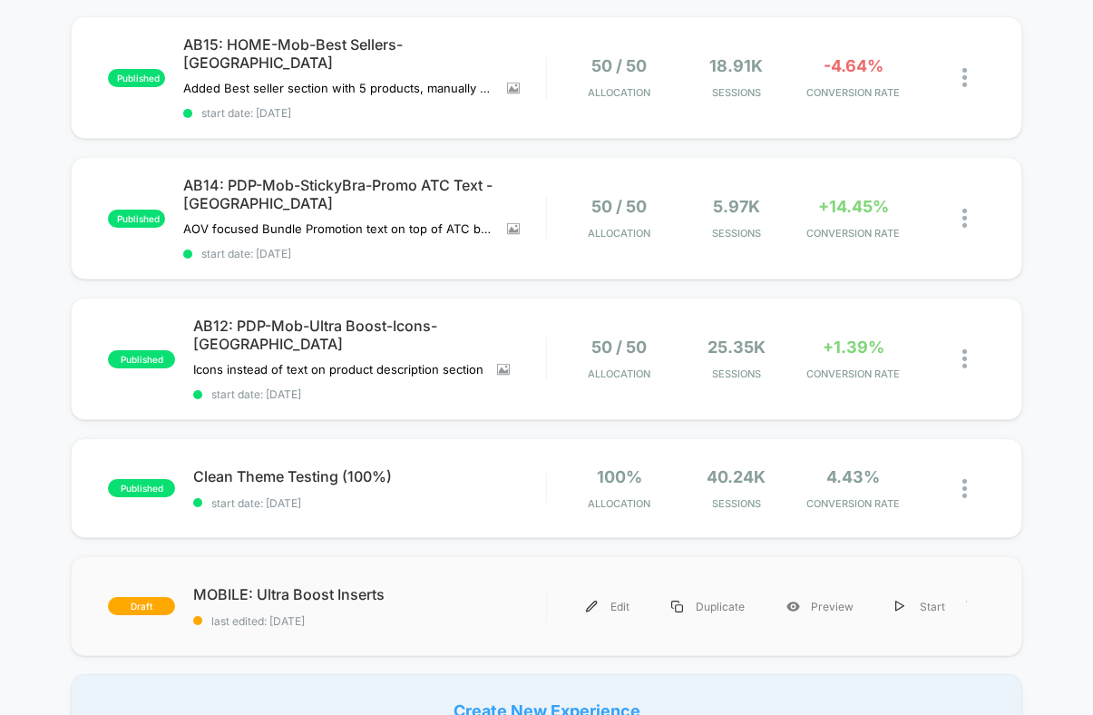
drag, startPoint x: 451, startPoint y: 547, endPoint x: 466, endPoint y: 574, distance: 30.1
click at [466, 574] on div "draft MOBILE: Ultra Boost Inserts last edited: 10/14/2025 Edit Duplicate Previe…" at bounding box center [546, 606] width 951 height 100
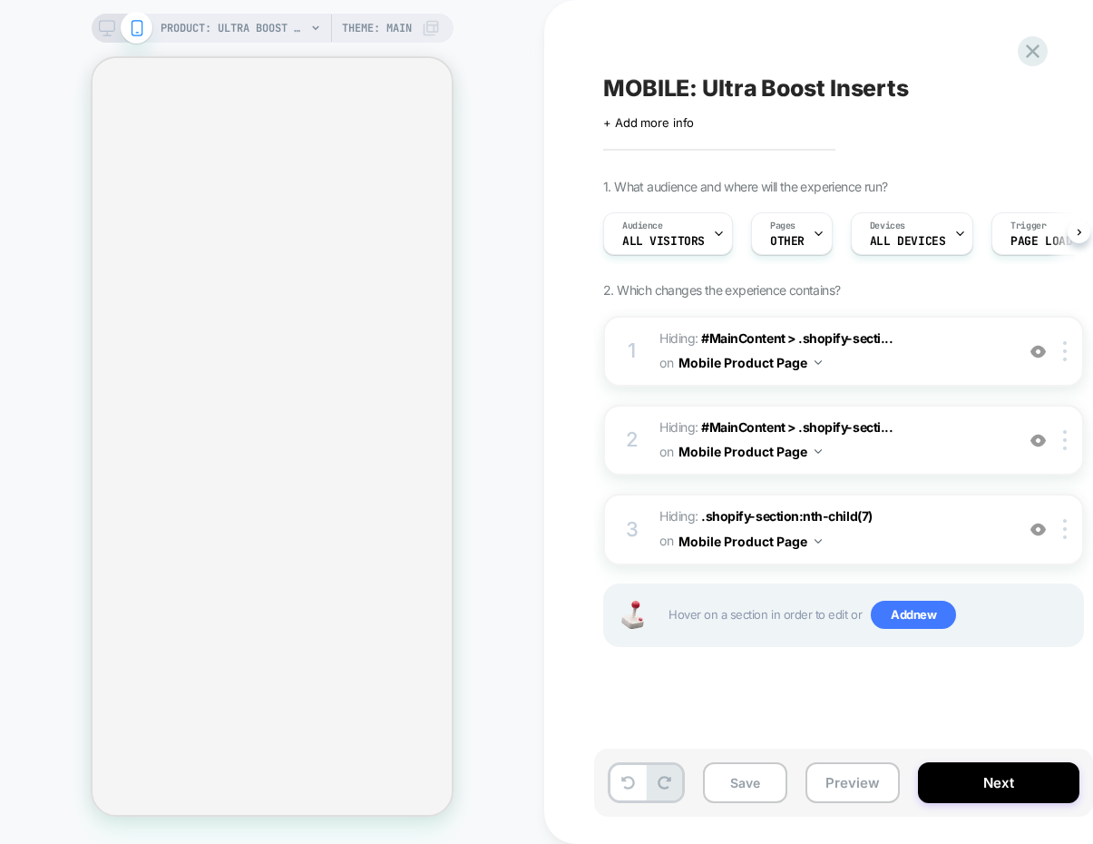
scroll to position [0, 2]
select select "**********"
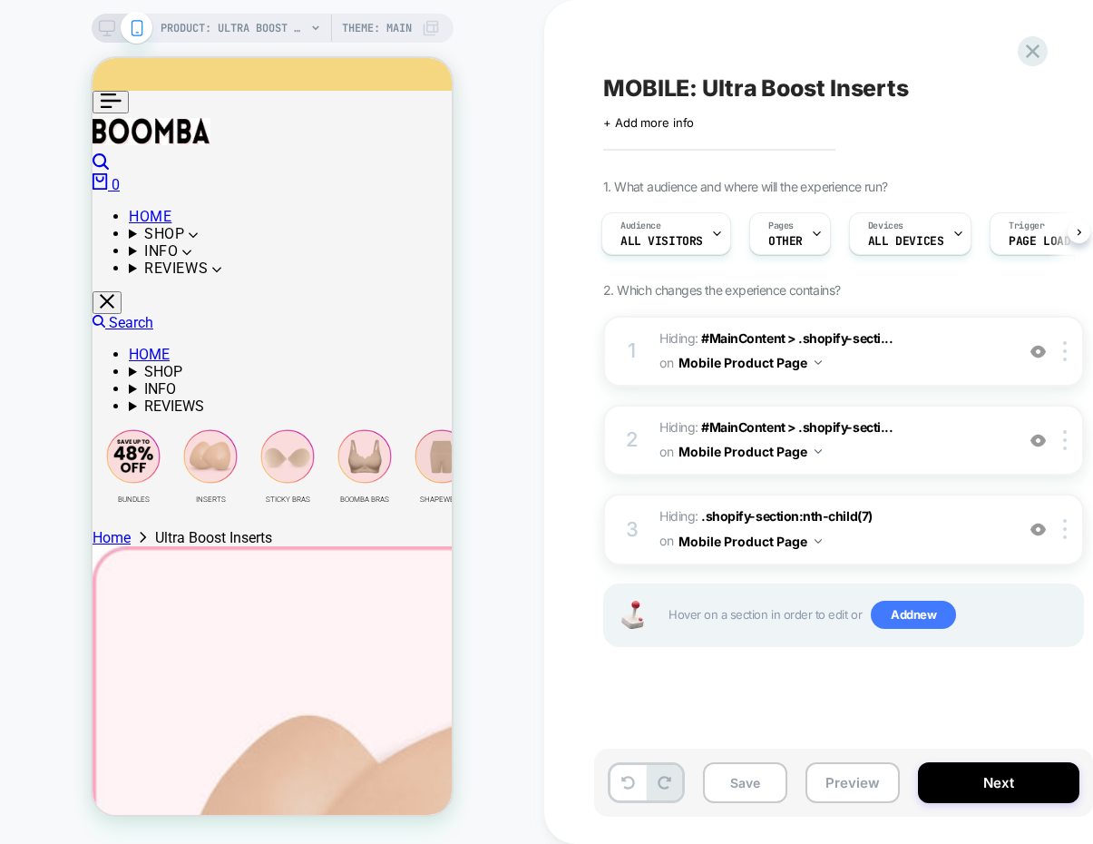
scroll to position [0, 0]
click at [1030, 46] on icon at bounding box center [1033, 51] width 25 height 25
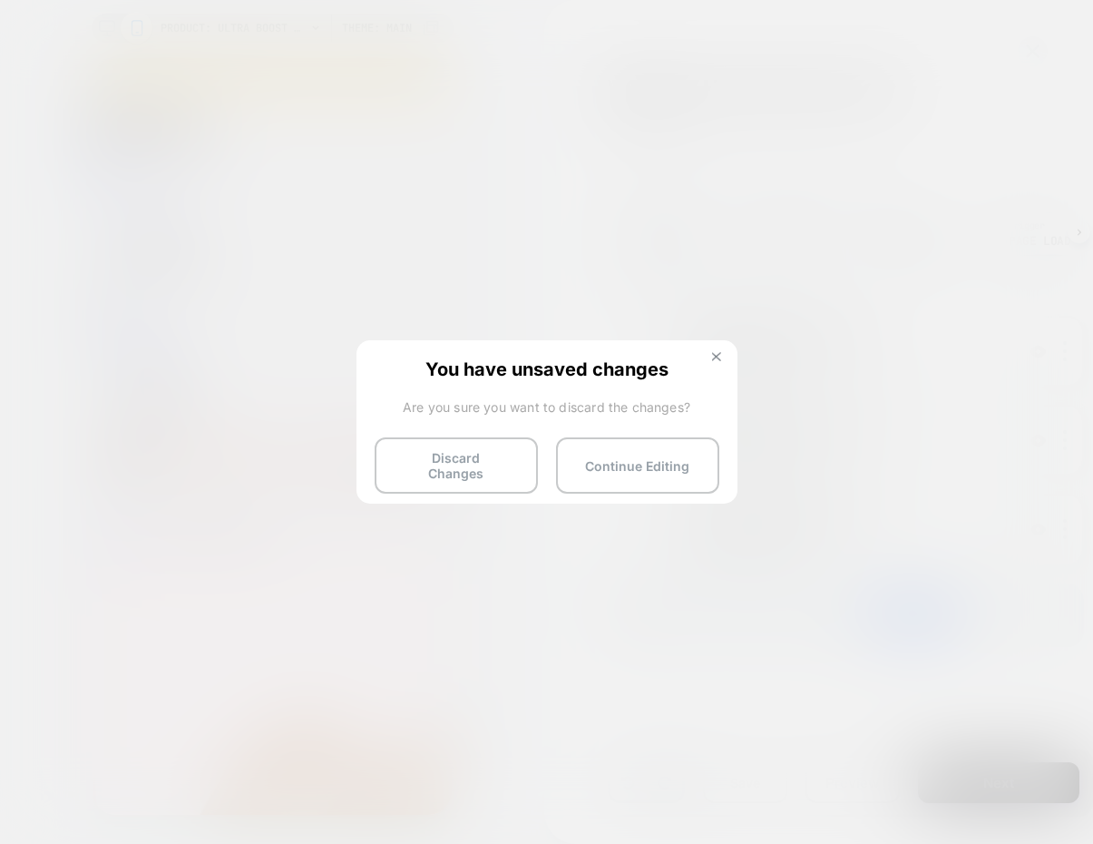
click at [709, 359] on button at bounding box center [717, 358] width 20 height 15
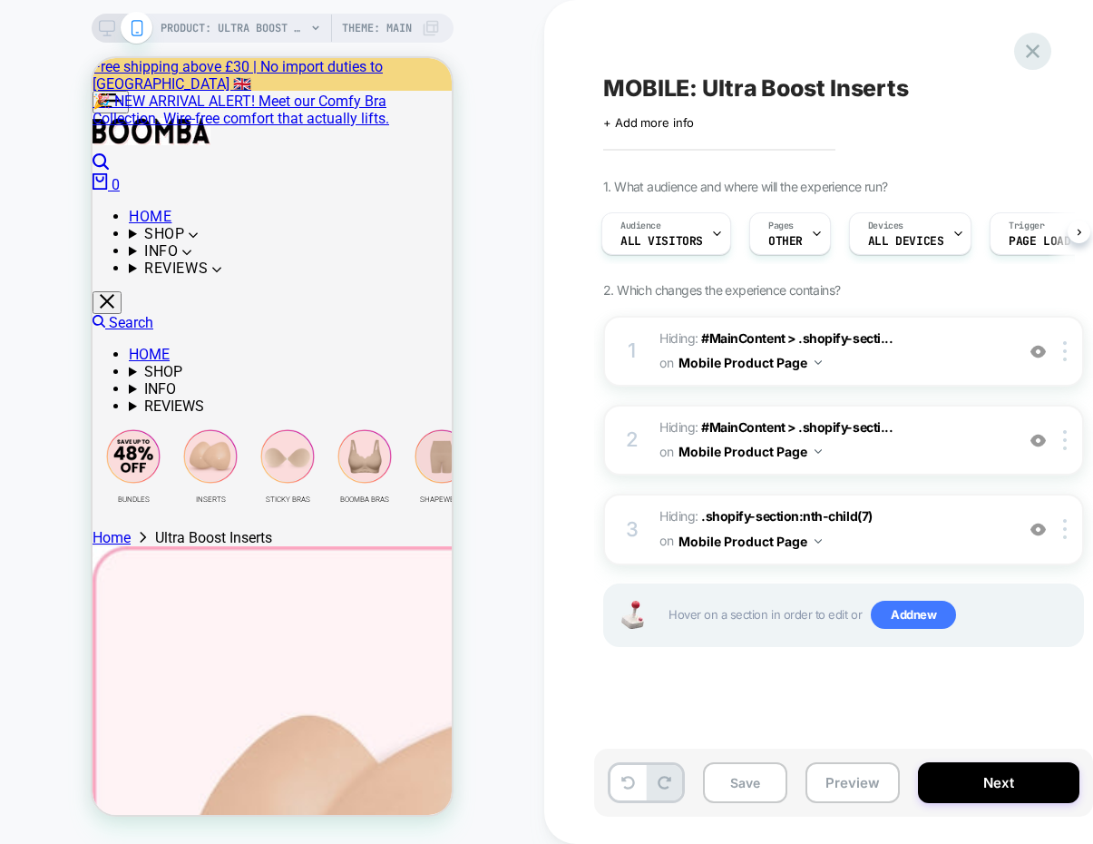
click at [1032, 55] on icon at bounding box center [1033, 51] width 25 height 25
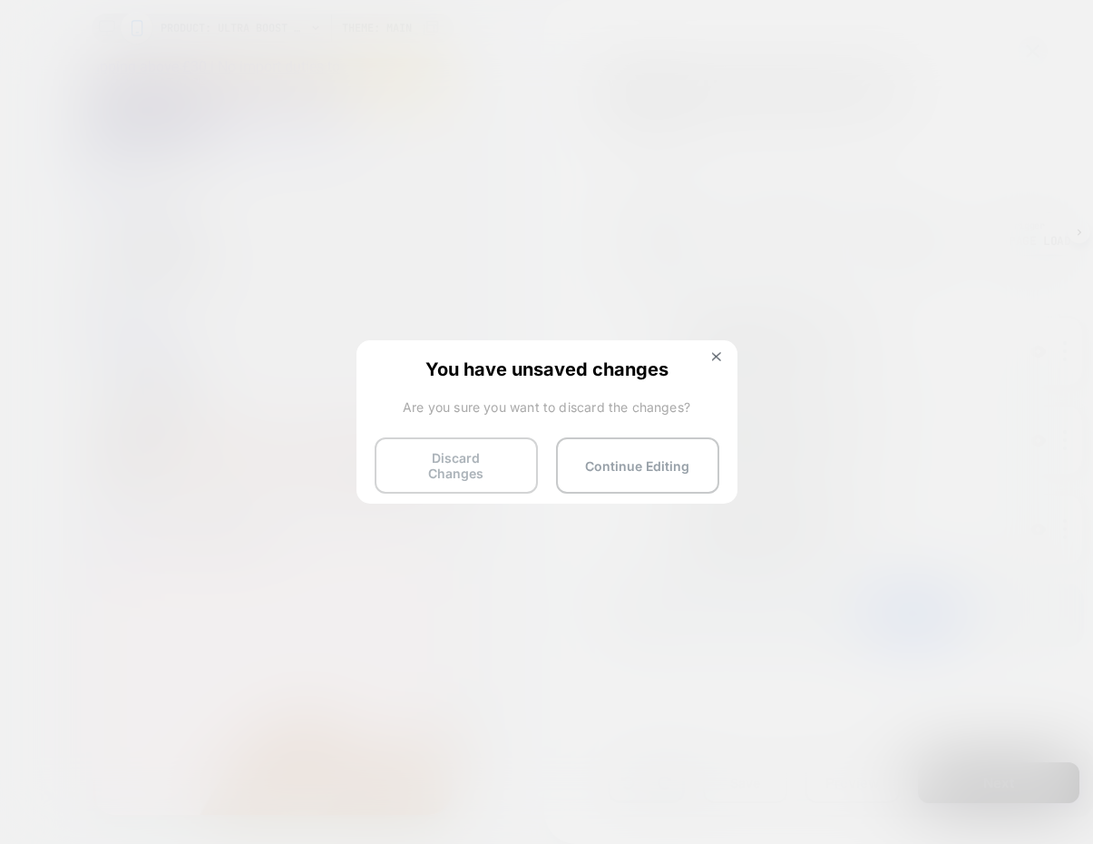
click at [520, 469] on button "Discard Changes" at bounding box center [456, 465] width 163 height 56
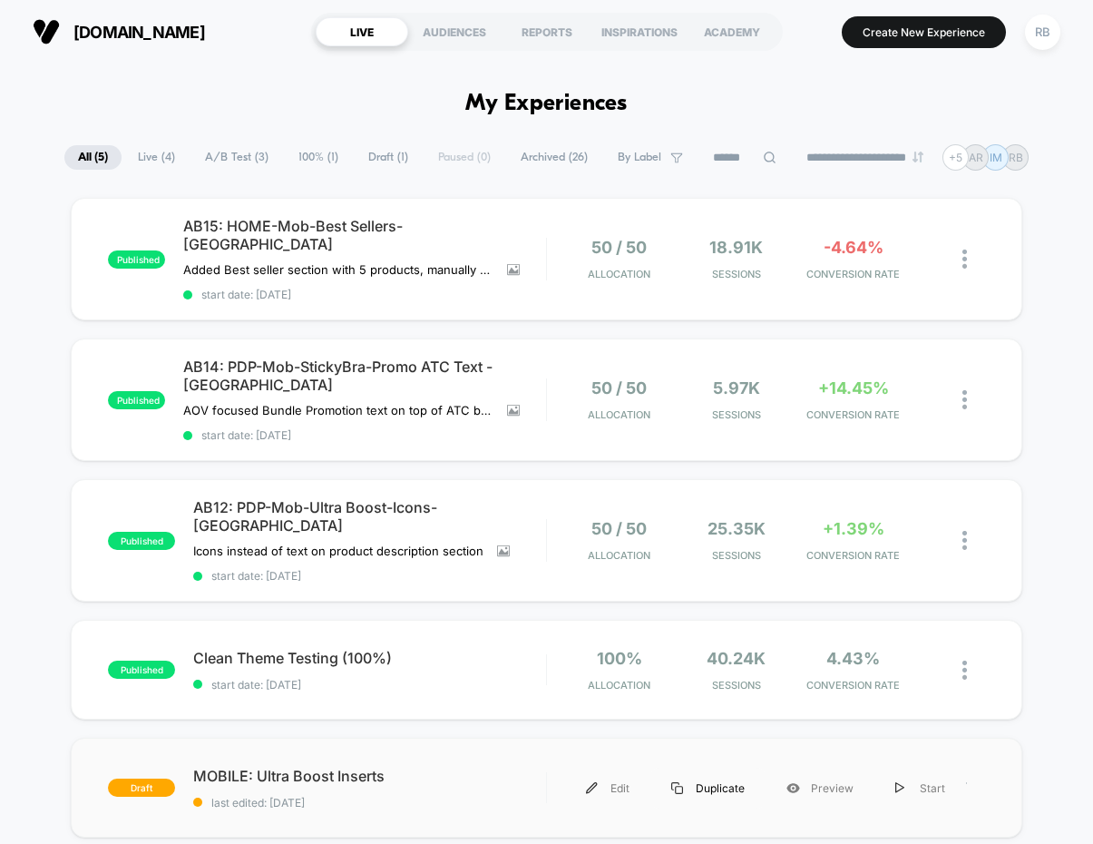
click at [722, 655] on div "Duplicate" at bounding box center [708, 788] width 115 height 41
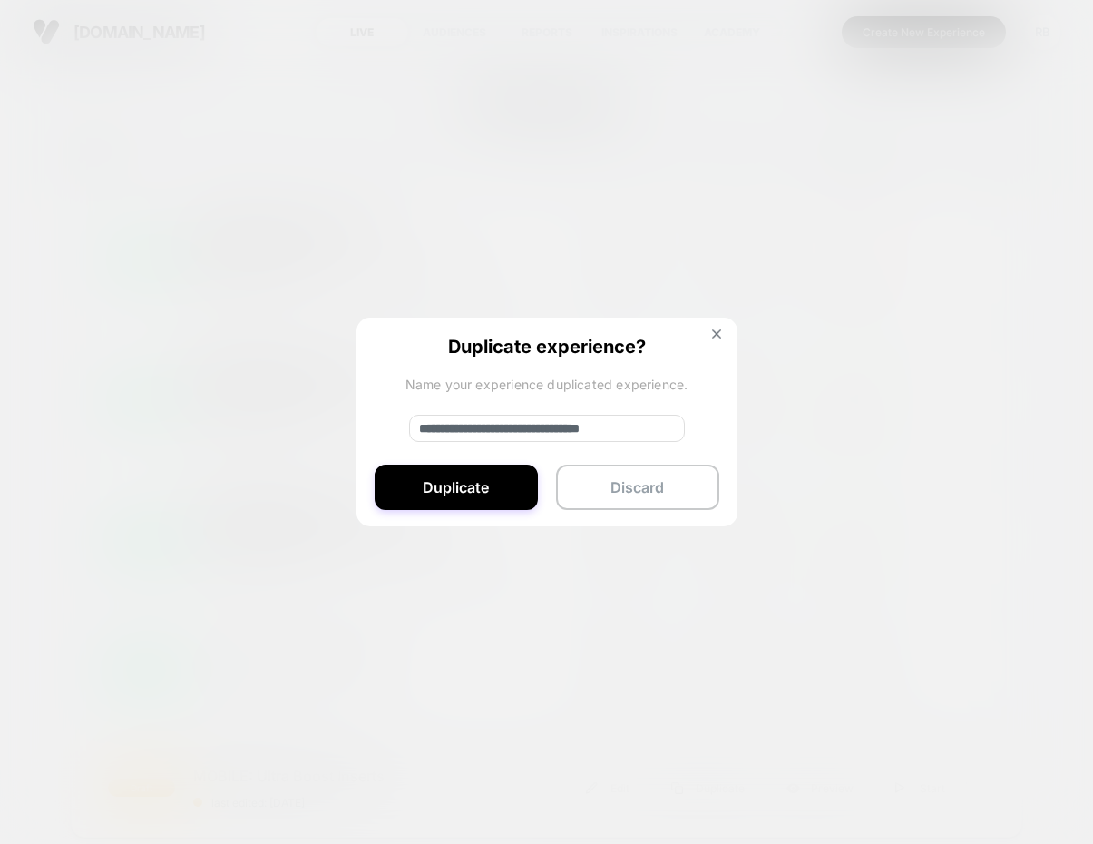
drag, startPoint x: 477, startPoint y: 427, endPoint x: 397, endPoint y: 439, distance: 80.7
click at [397, 439] on div "**********" at bounding box center [547, 423] width 381 height 211
drag, startPoint x: 516, startPoint y: 432, endPoint x: 481, endPoint y: 429, distance: 35.5
click at [481, 429] on input "**********" at bounding box center [547, 428] width 276 height 27
type input "**********"
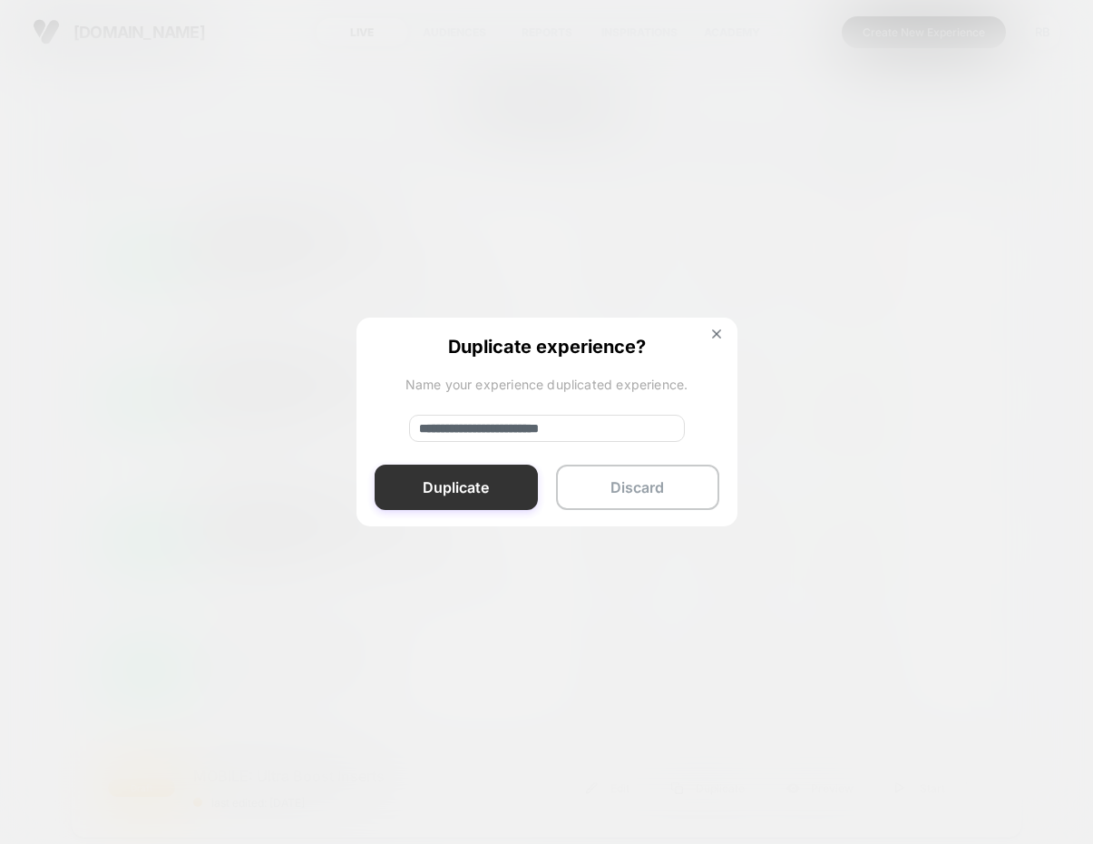
click at [509, 494] on button "Duplicate" at bounding box center [456, 487] width 163 height 45
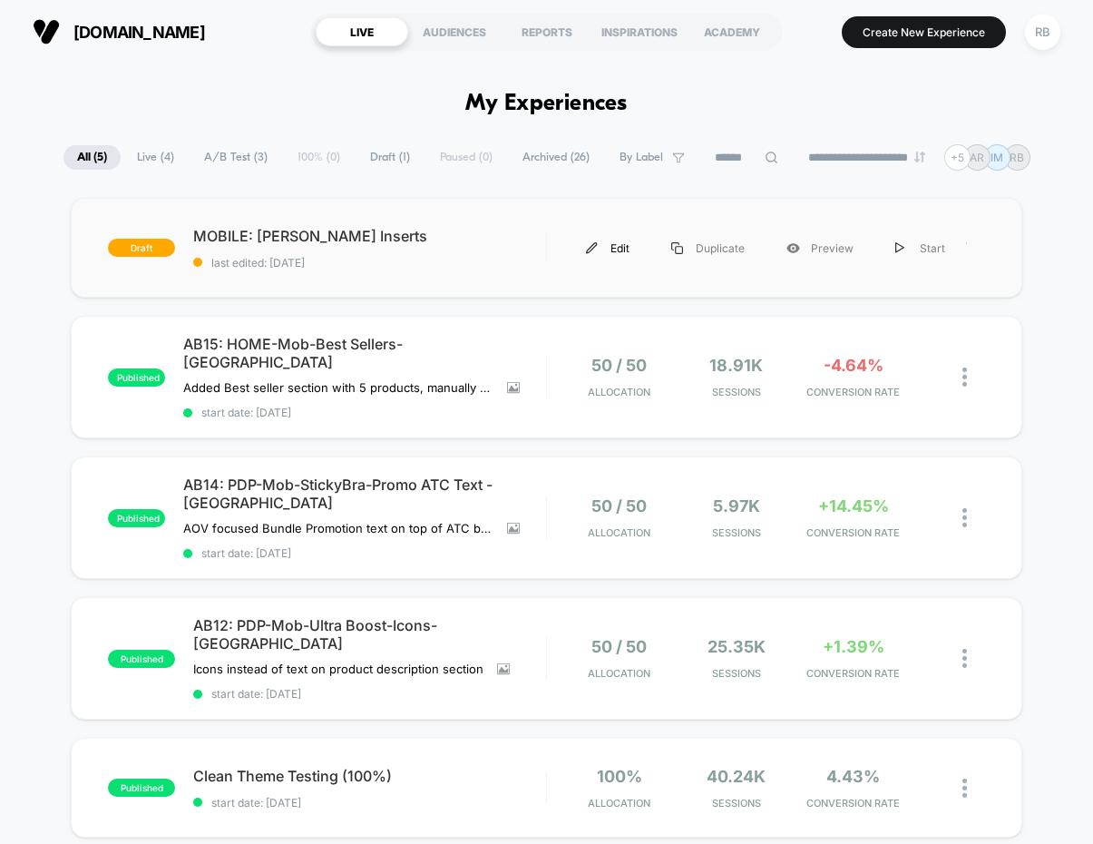
click at [621, 248] on div "Edit" at bounding box center [607, 248] width 85 height 41
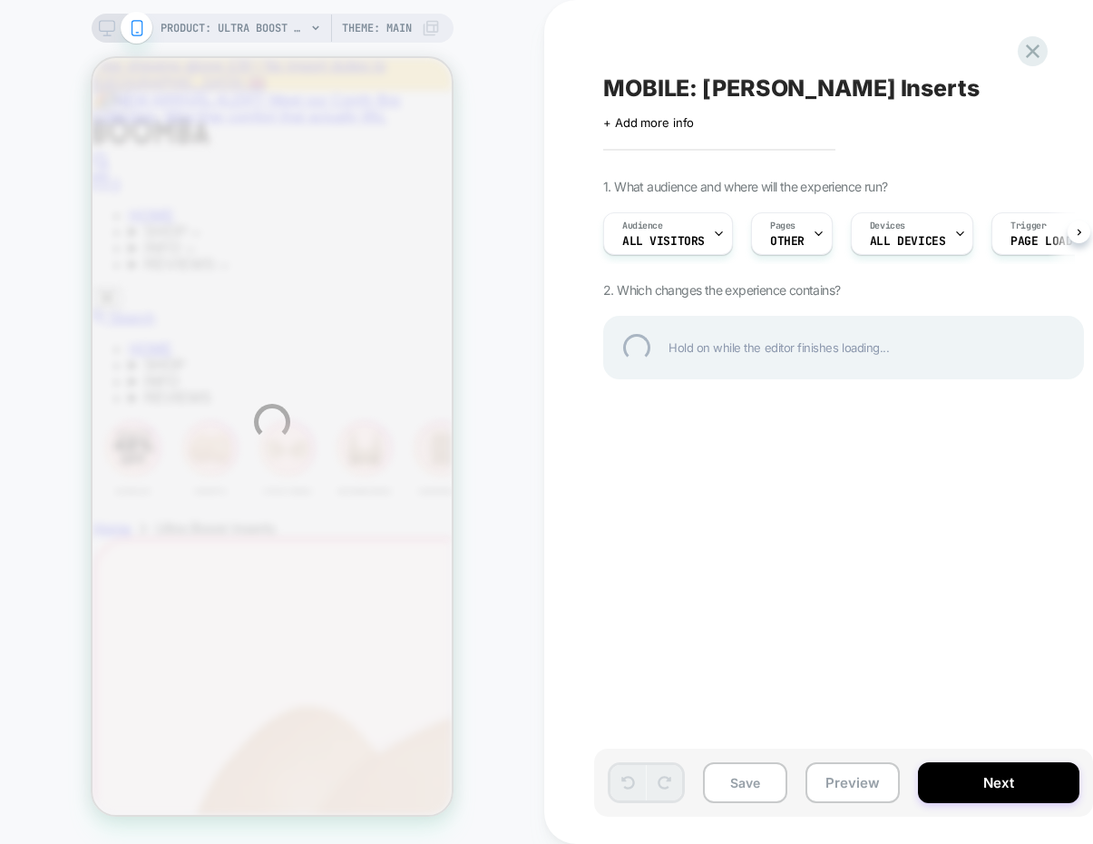
select select "**********"
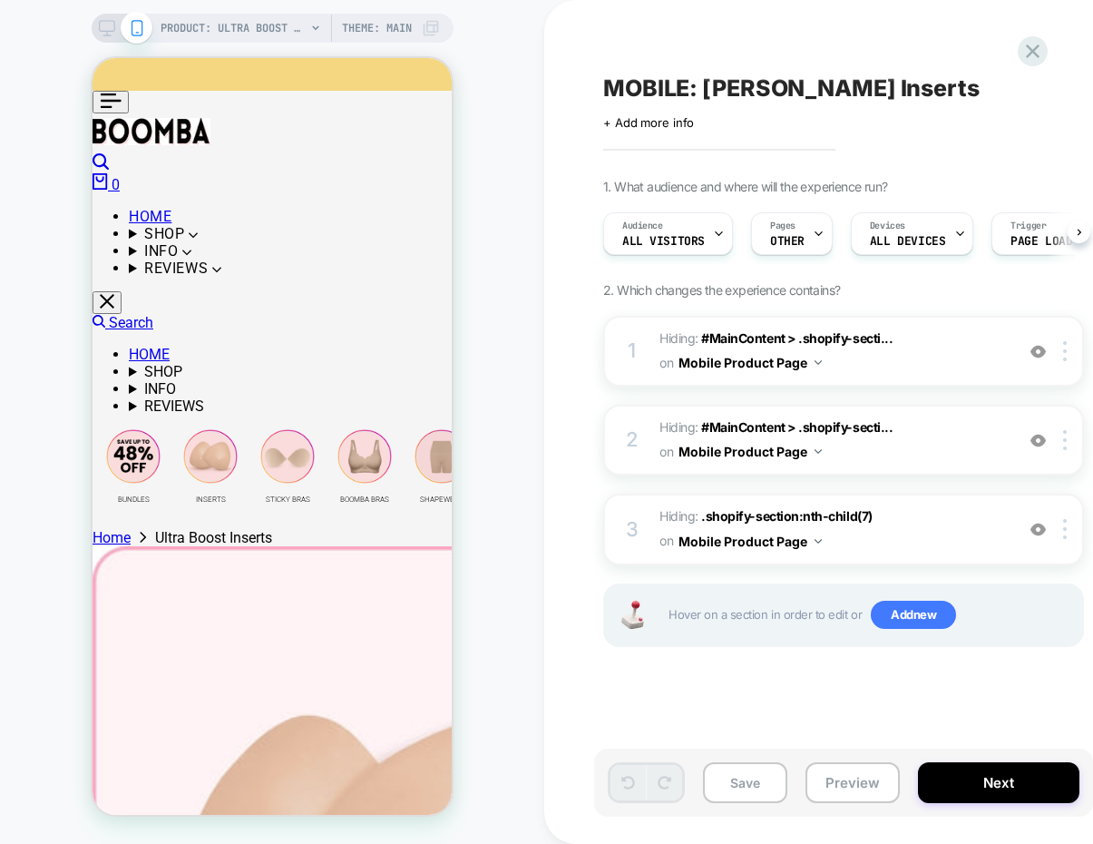
scroll to position [0, 1]
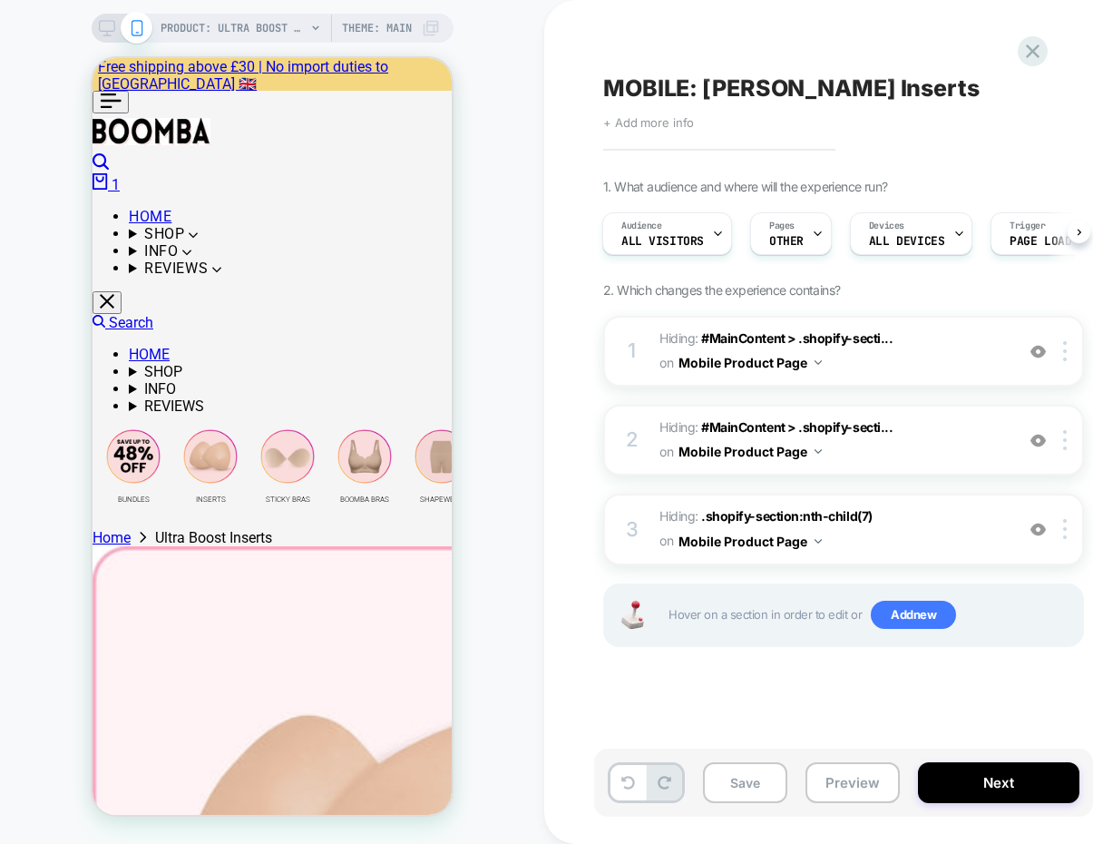
click at [681, 124] on span "+ Add more info" at bounding box center [648, 122] width 91 height 15
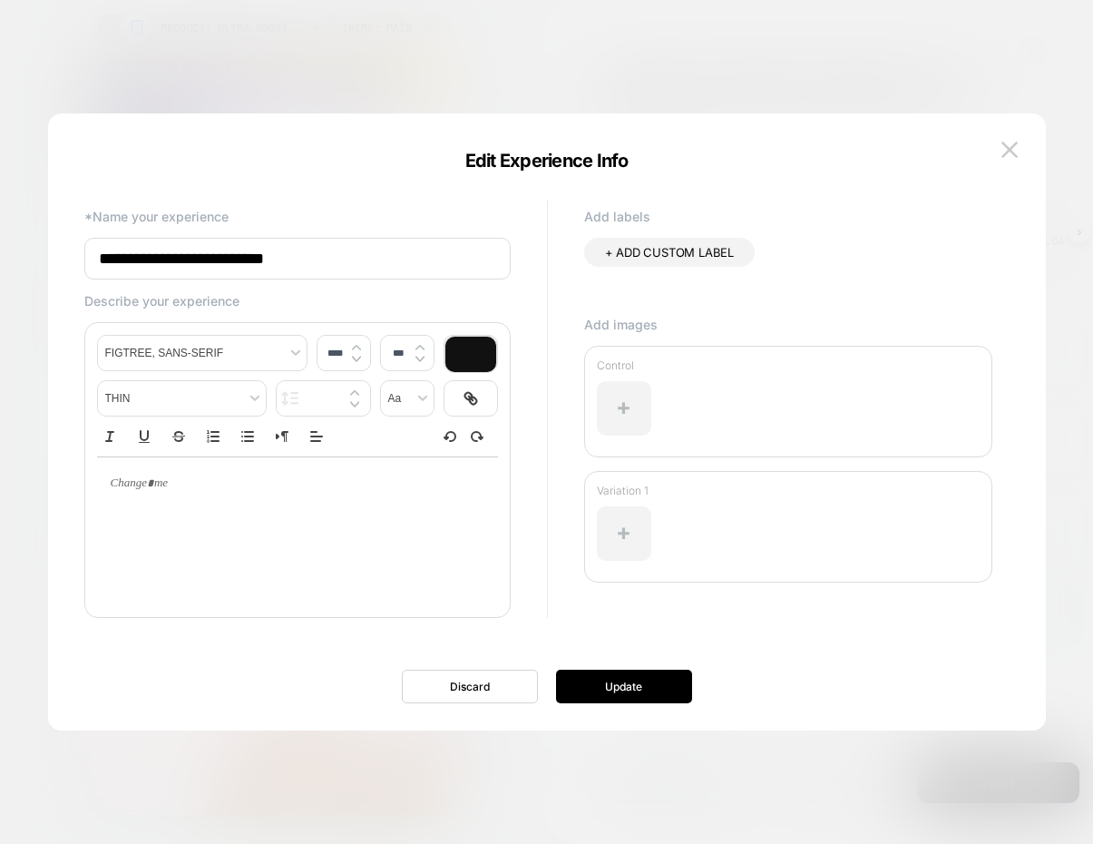
click at [761, 101] on div at bounding box center [546, 422] width 1093 height 844
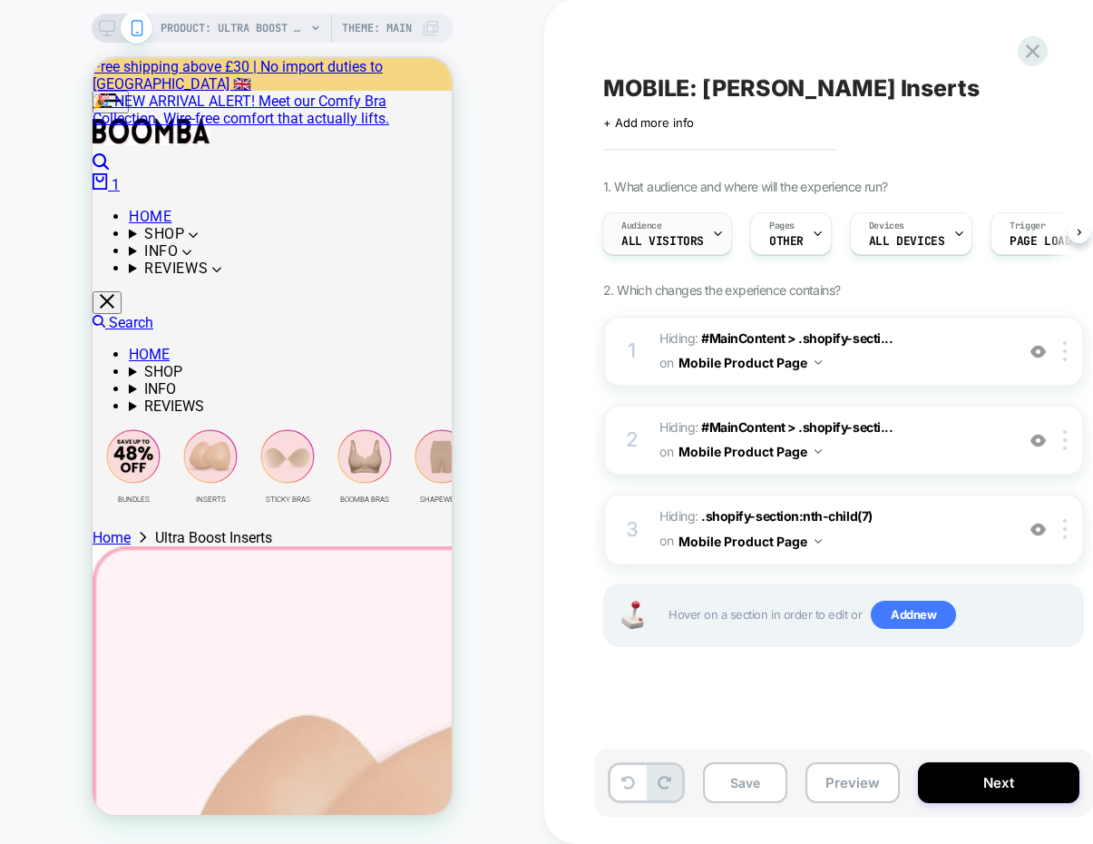
click at [685, 230] on div "Audience All Visitors" at bounding box center [662, 233] width 119 height 41
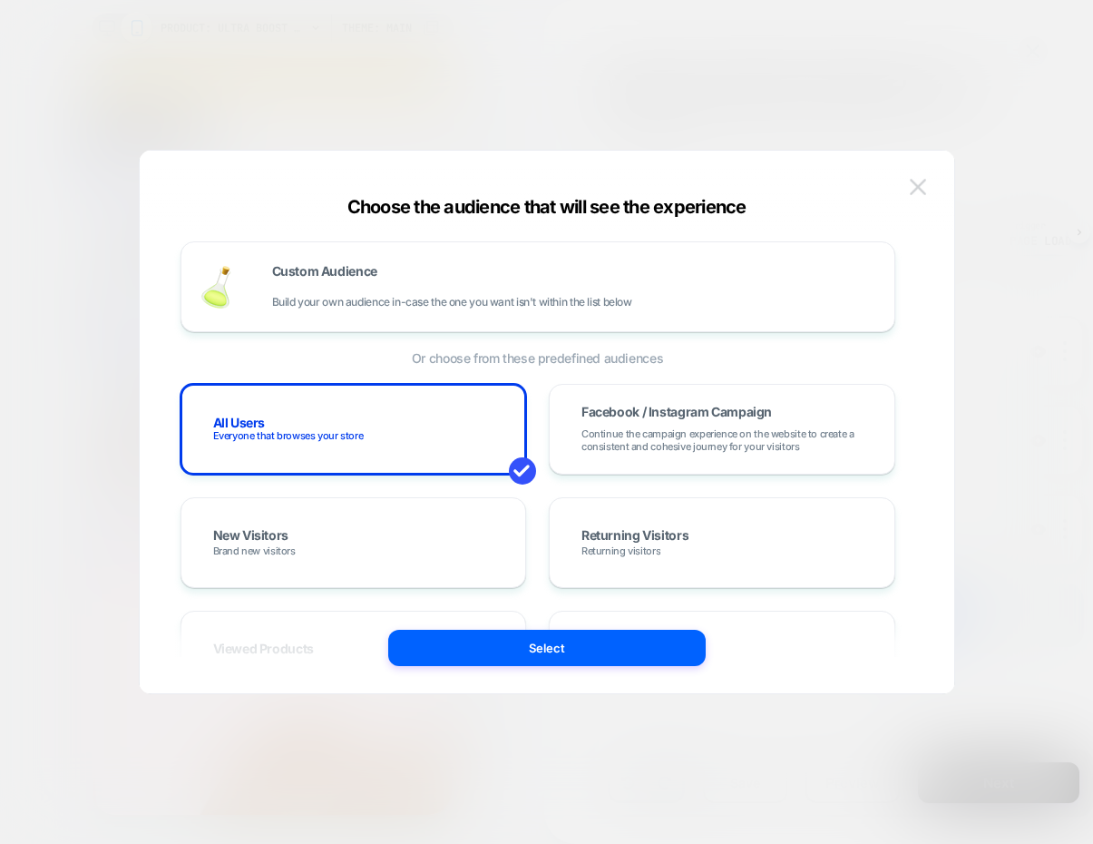
click at [917, 182] on img at bounding box center [918, 186] width 16 height 15
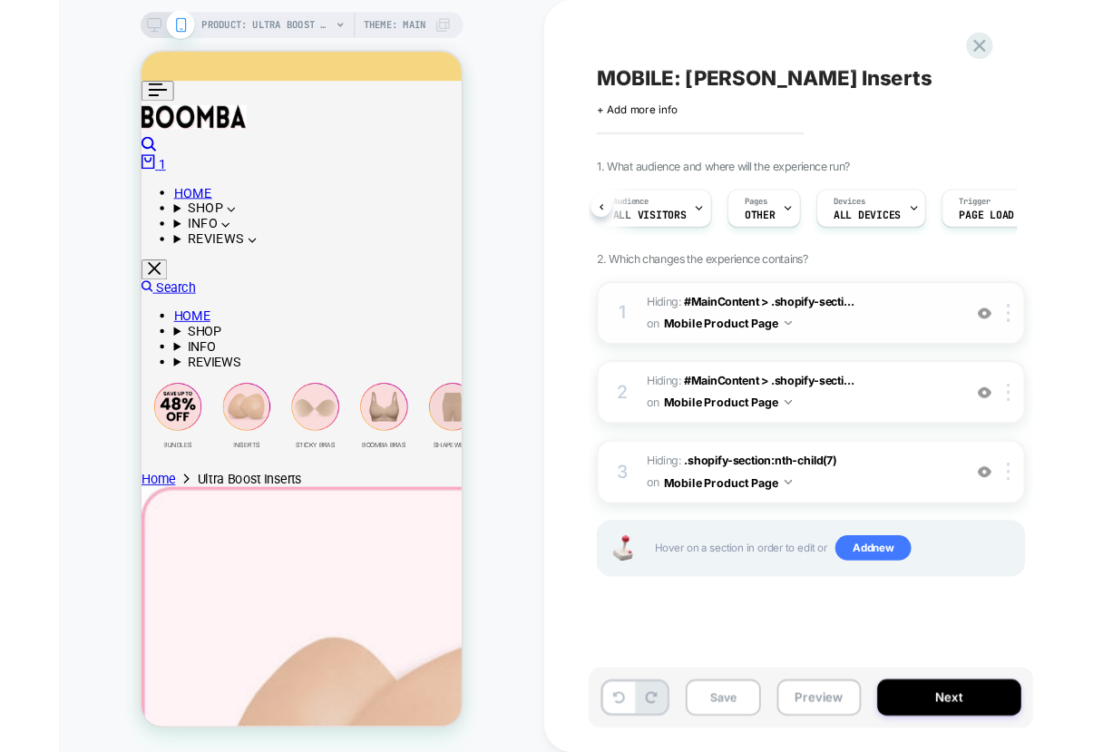
scroll to position [0, 72]
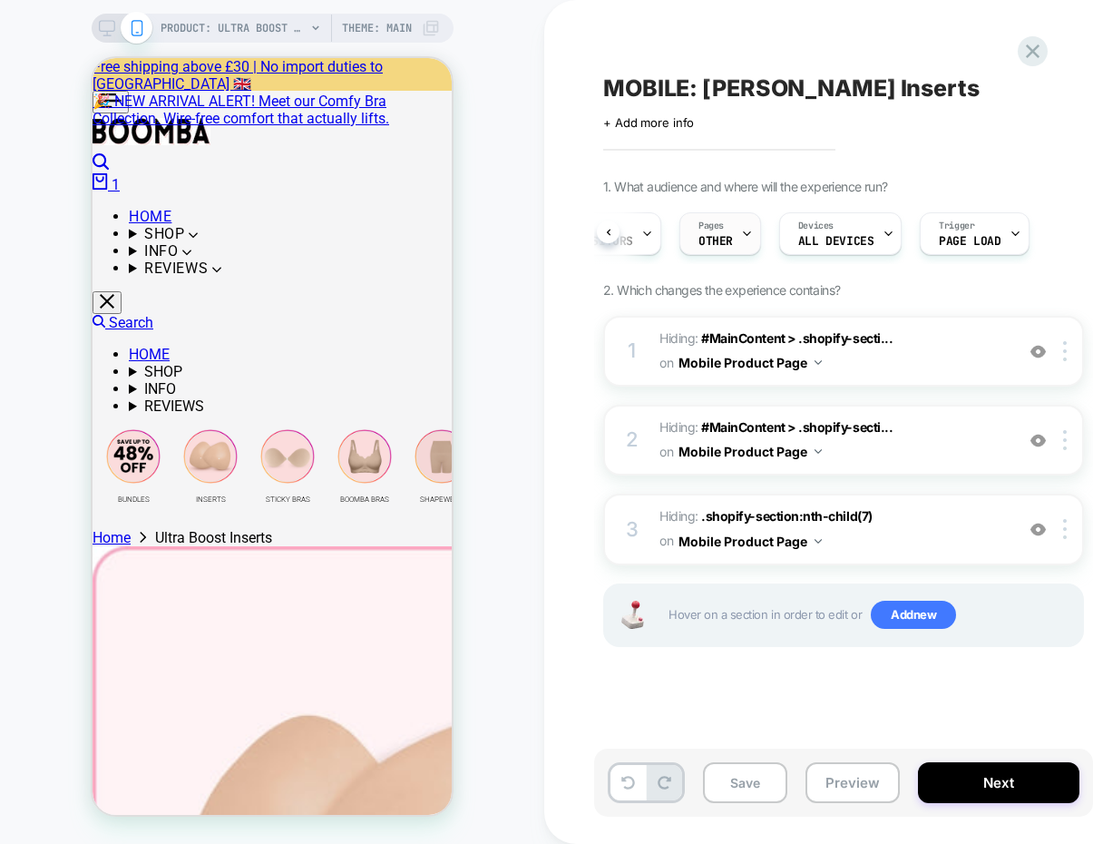
click at [709, 232] on div "Pages OTHER" at bounding box center [716, 233] width 71 height 41
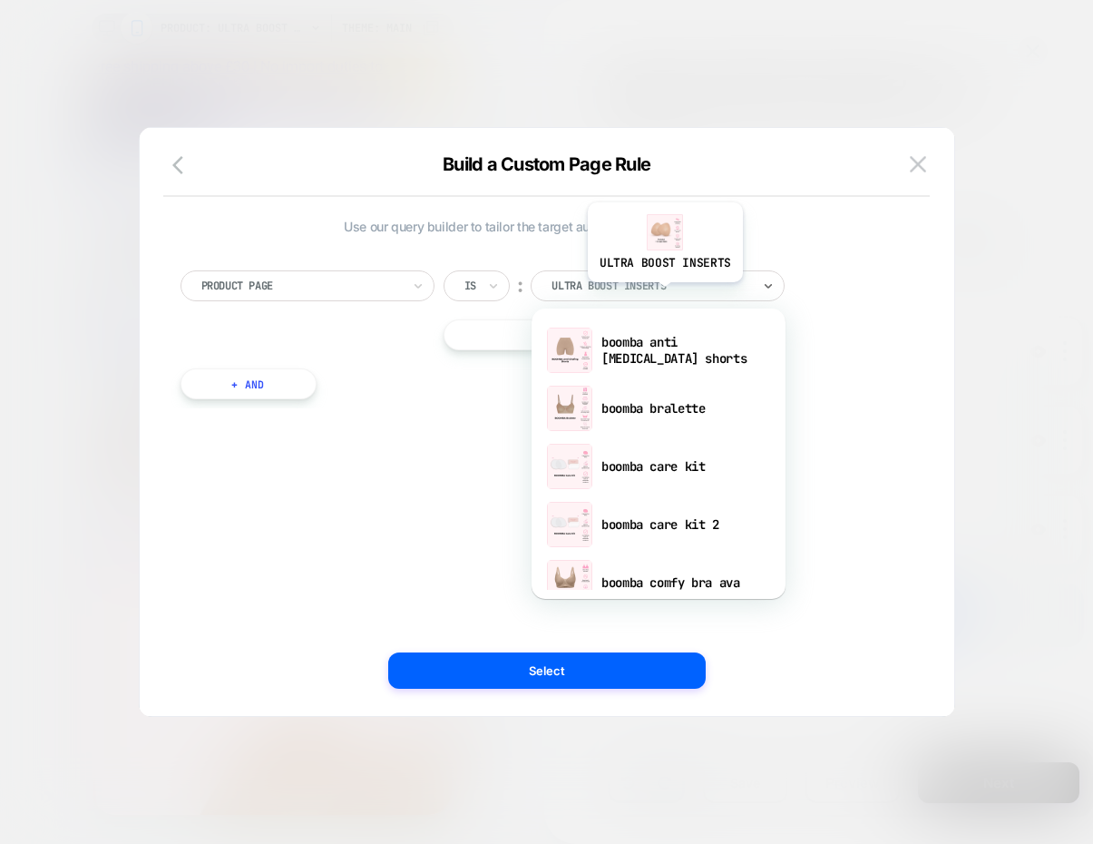
click at [663, 296] on div "ultra boost inserts" at bounding box center [658, 285] width 254 height 31
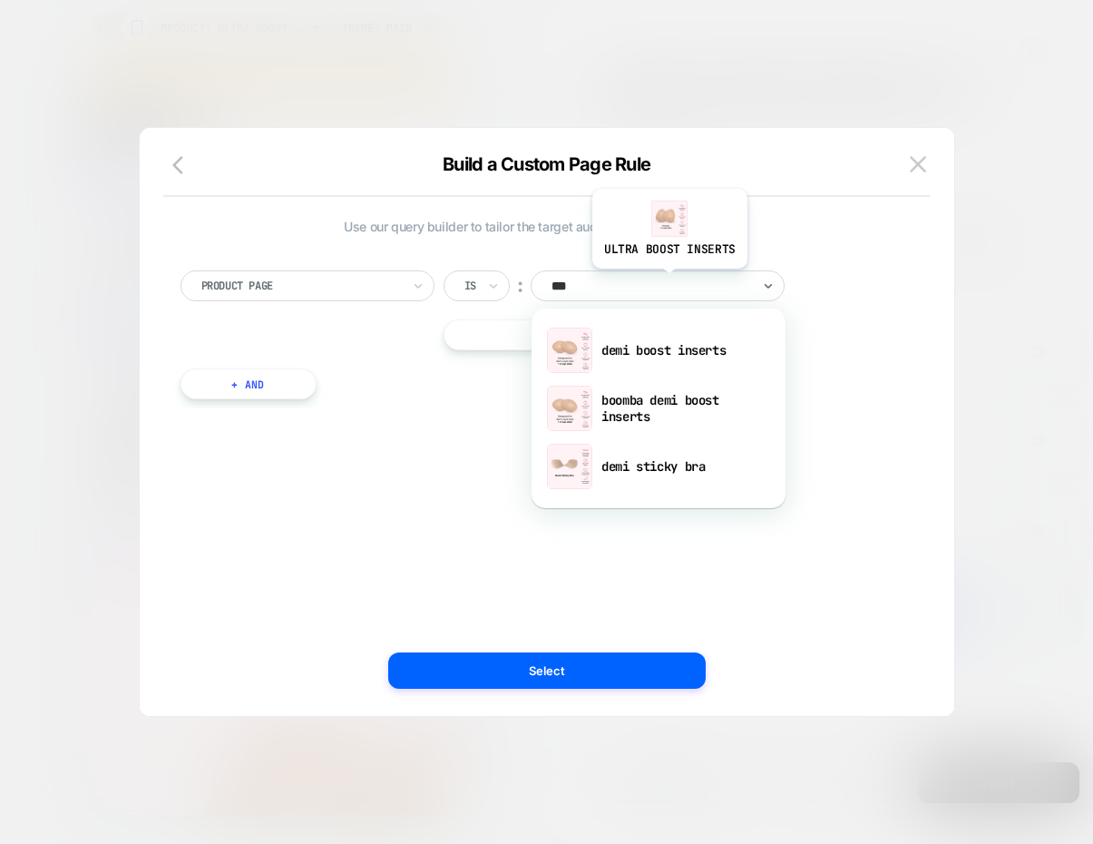
type input "****"
click at [666, 348] on div "demi boost inserts" at bounding box center [659, 350] width 236 height 58
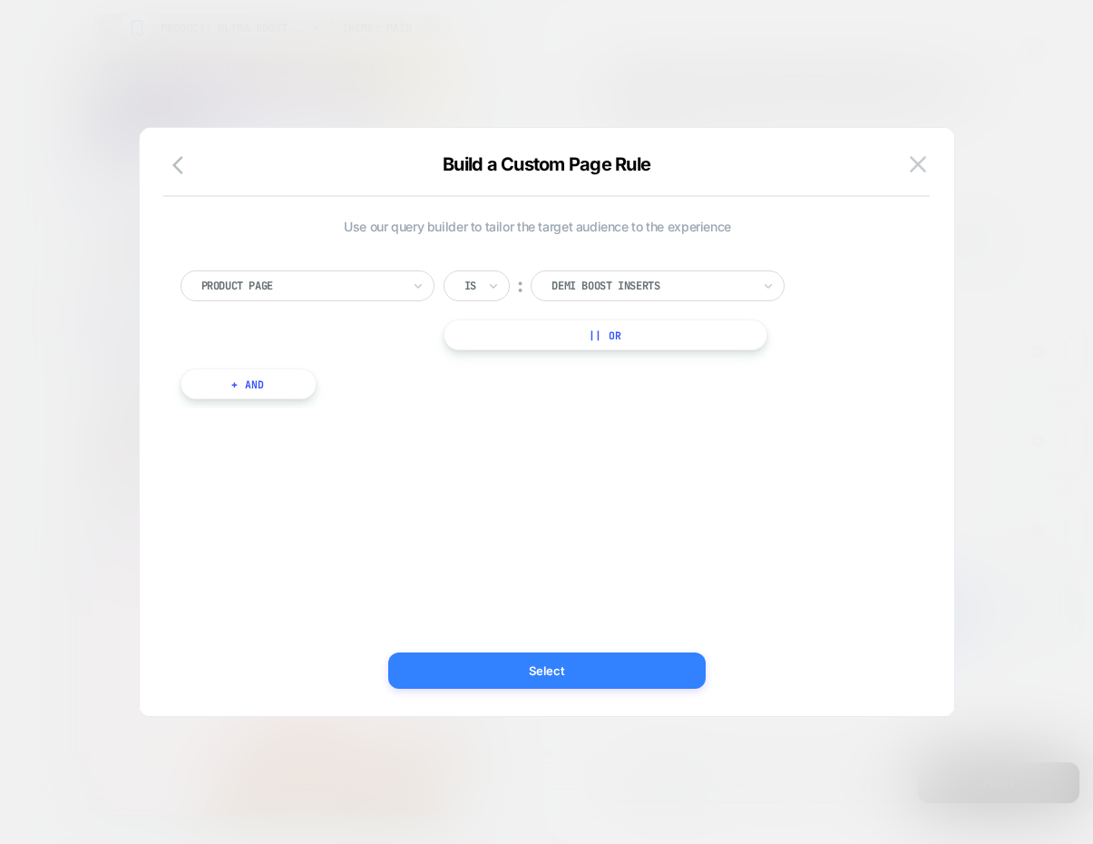
click at [632, 655] on button "Select" at bounding box center [547, 670] width 318 height 36
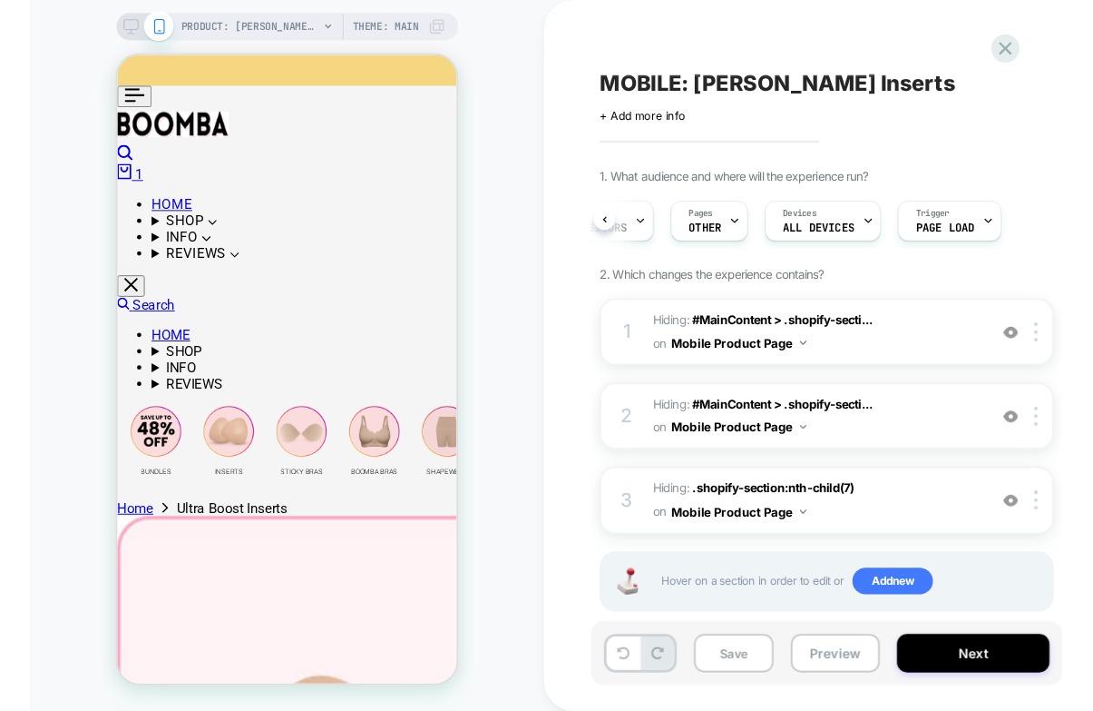
scroll to position [0, 74]
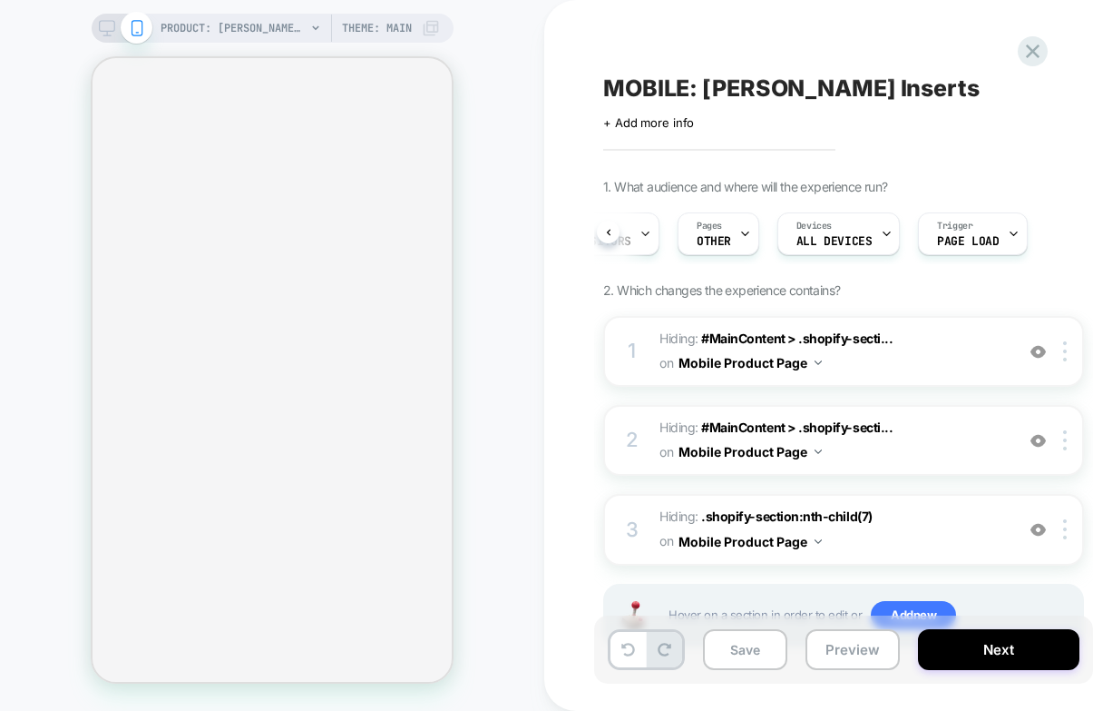
select select "**********"
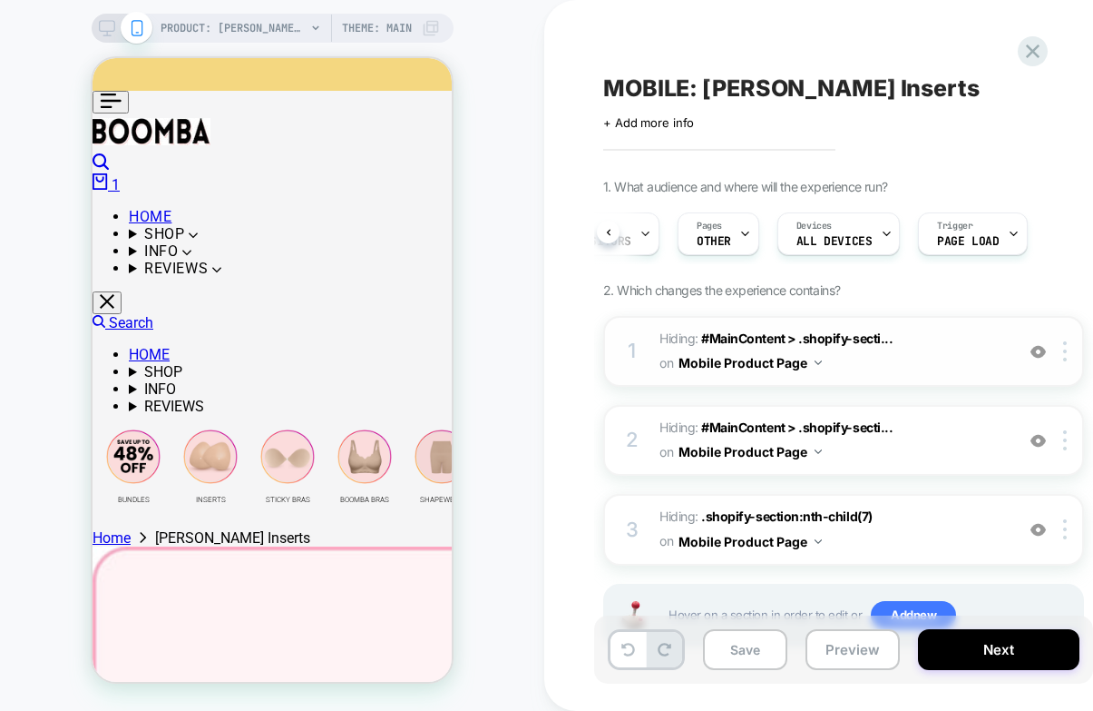
scroll to position [73, 0]
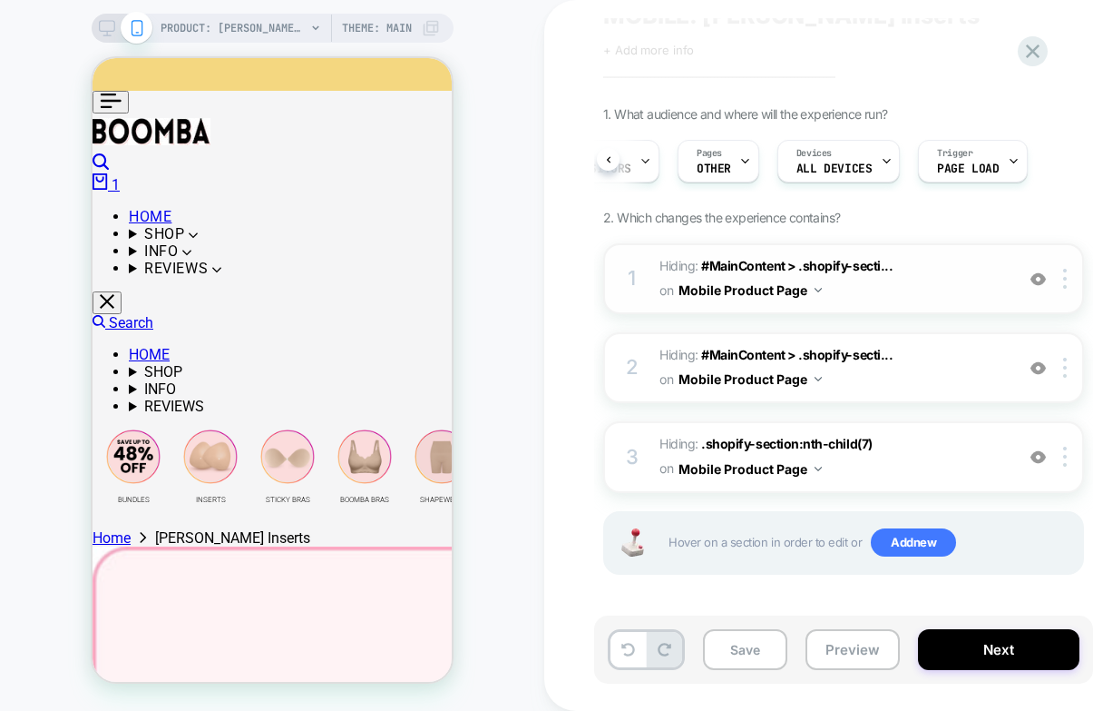
click at [997, 279] on span "Hiding : #MainContent > .shopify-secti... #MainContent > .shopify-section:nth-c…" at bounding box center [833, 278] width 346 height 49
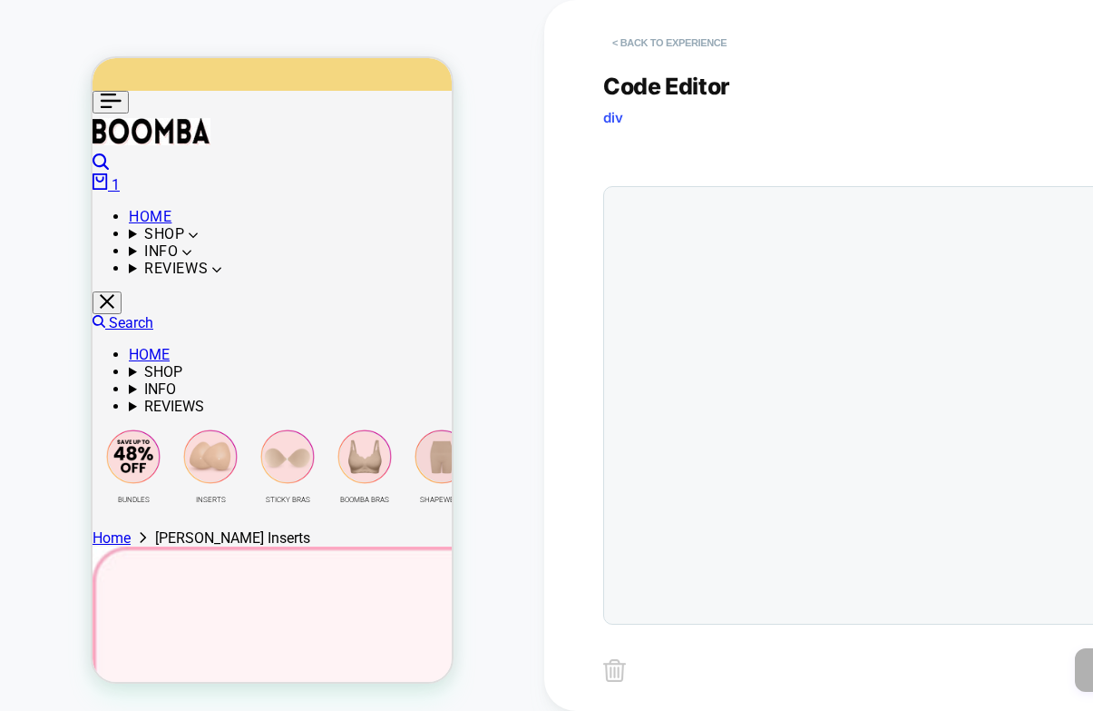
click at [621, 40] on button "< Back to experience" at bounding box center [669, 42] width 132 height 29
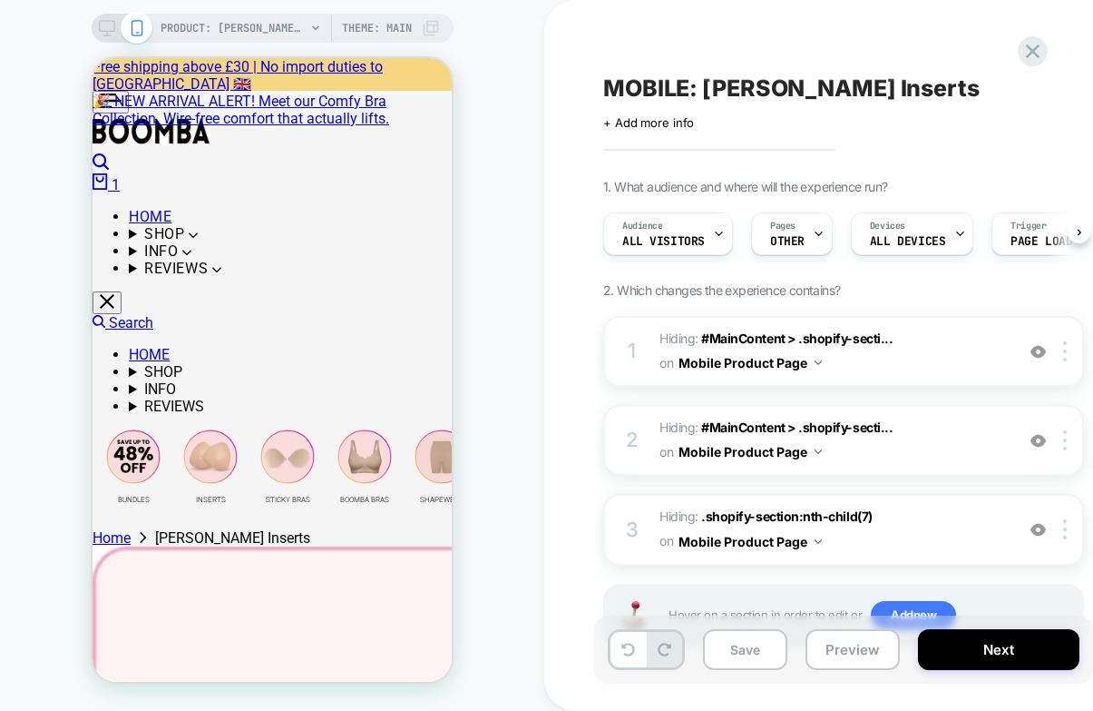
scroll to position [0, 1]
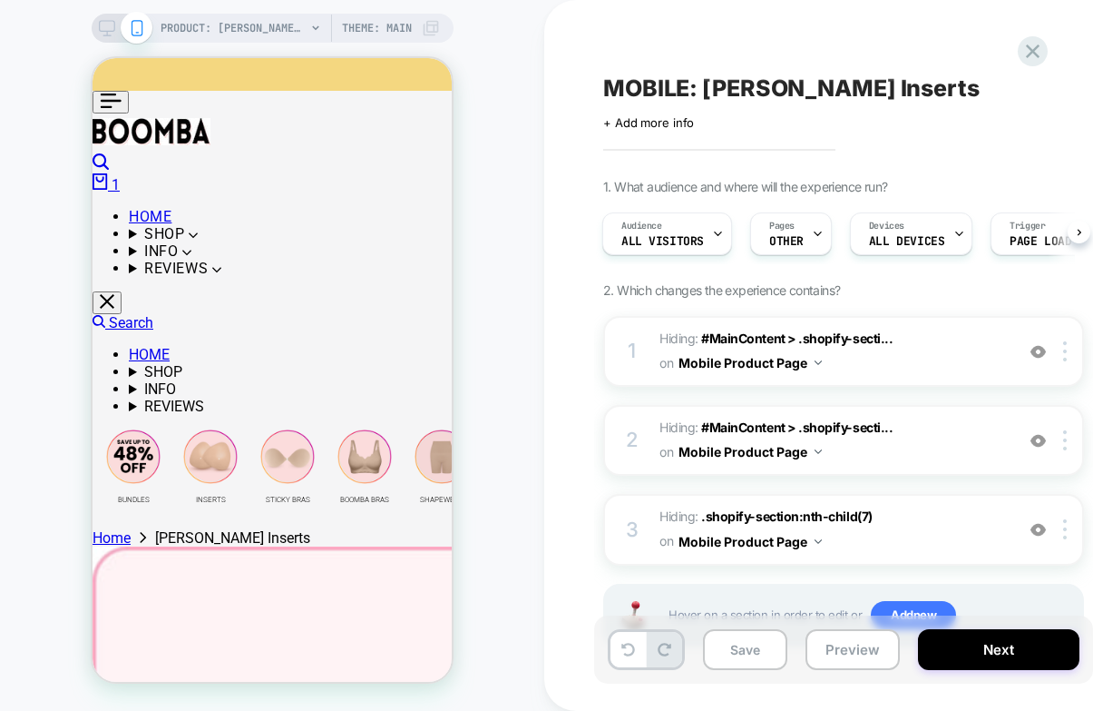
click at [560, 393] on div "MOBILE: Demi Boost Inserts Click to edit experience details + Add more info 1. …" at bounding box center [943, 355] width 799 height 711
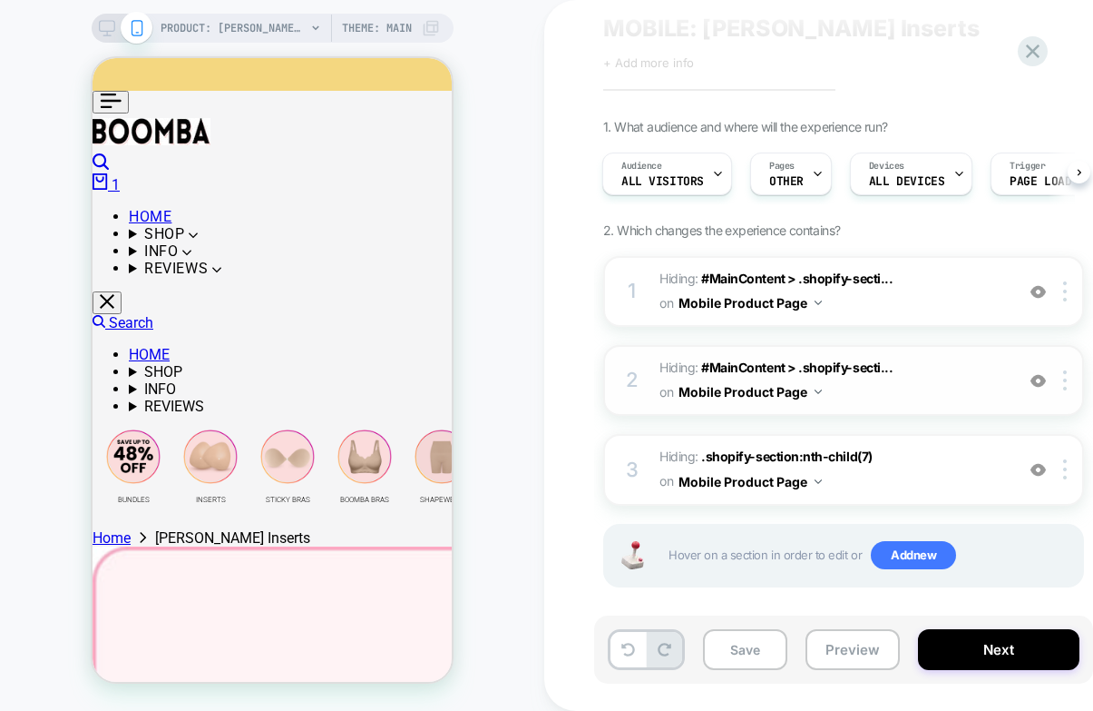
scroll to position [73, 0]
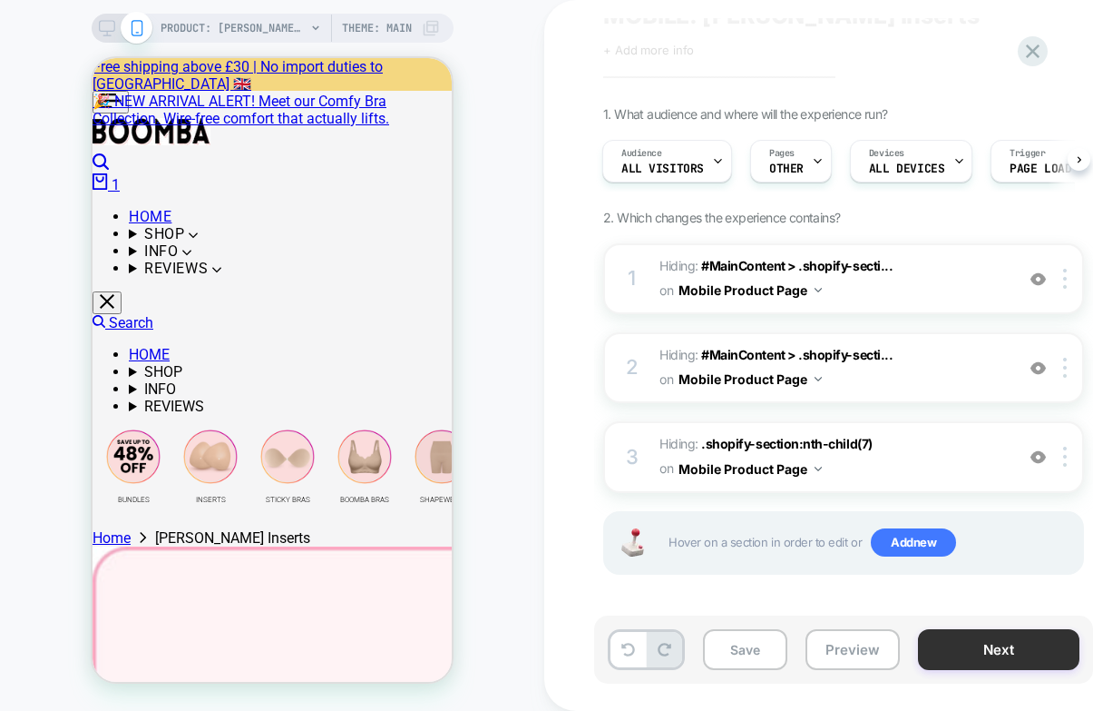
click at [990, 646] on button "Next" at bounding box center [999, 649] width 162 height 41
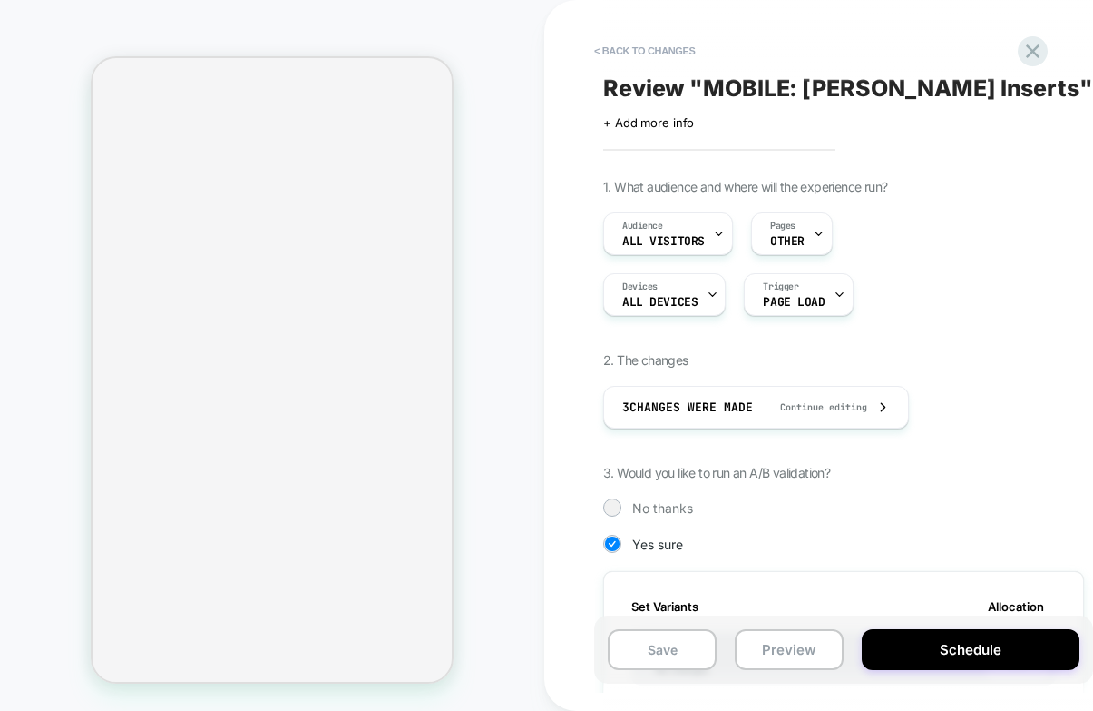
scroll to position [2541, 0]
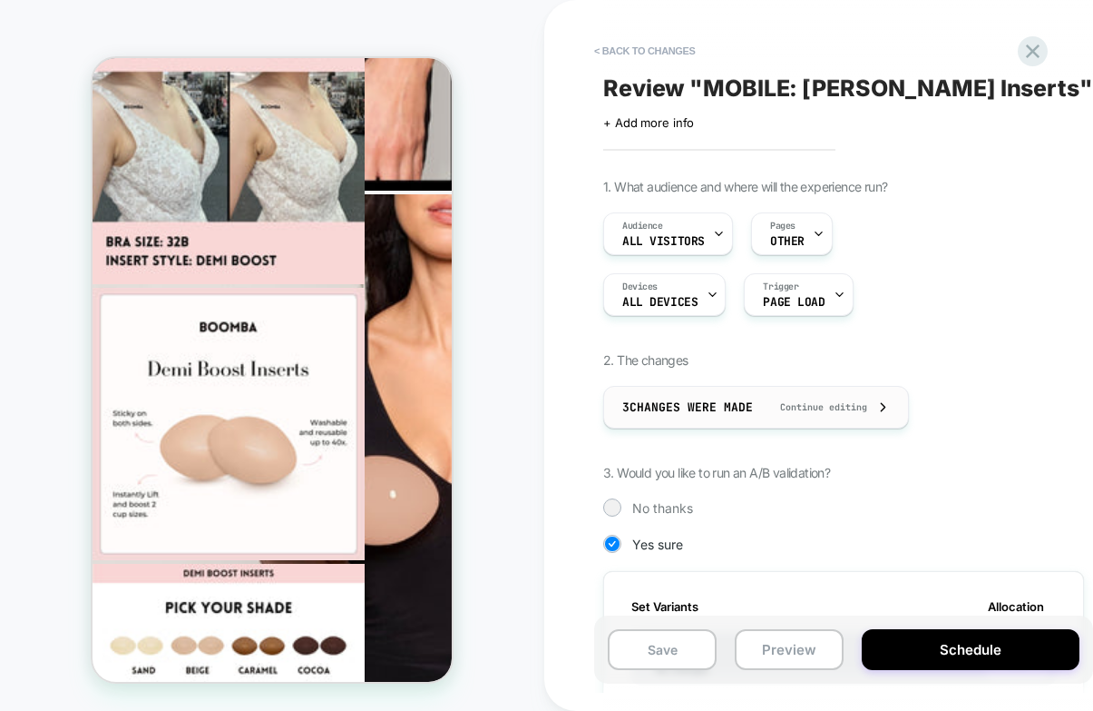
click at [850, 408] on span "Continue editing" at bounding box center [814, 407] width 105 height 12
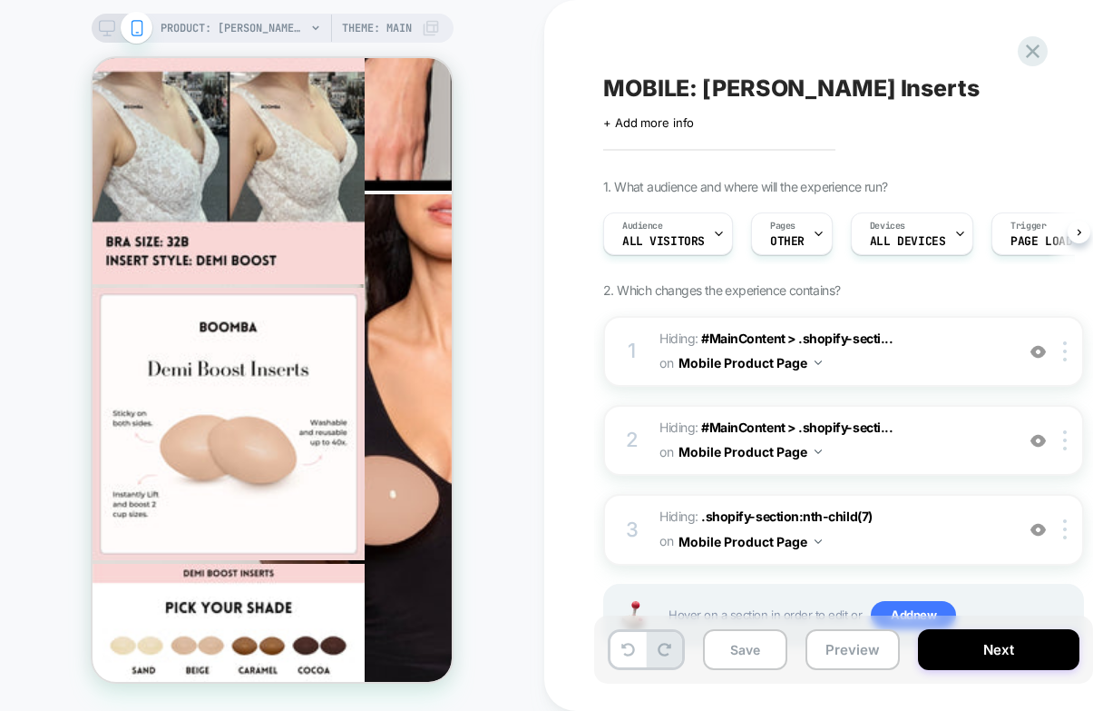
scroll to position [0, 1]
click at [1063, 357] on div at bounding box center [1069, 351] width 30 height 20
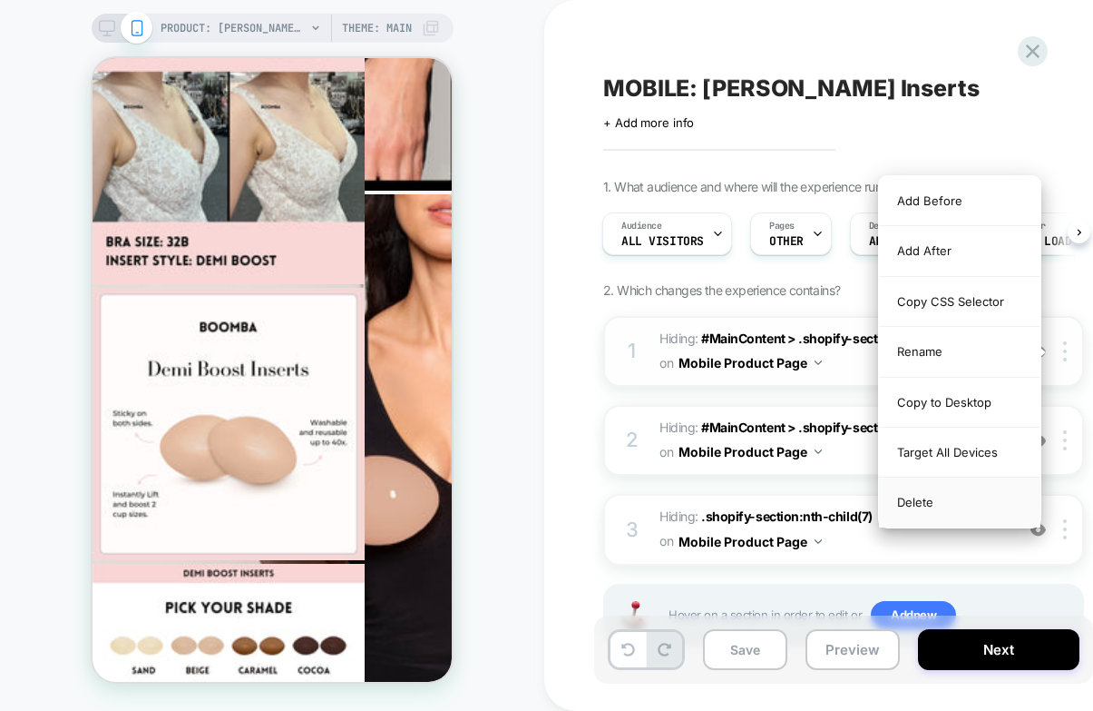
click at [954, 499] on div "Delete" at bounding box center [960, 501] width 162 height 49
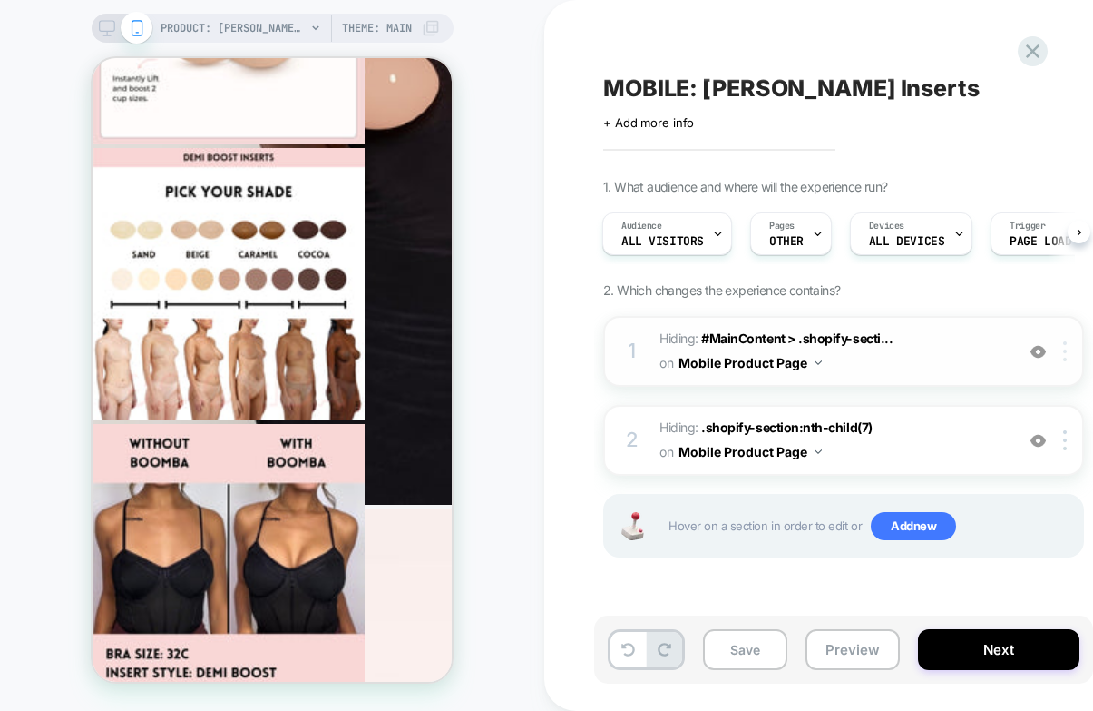
click at [1059, 348] on div at bounding box center [1069, 351] width 30 height 20
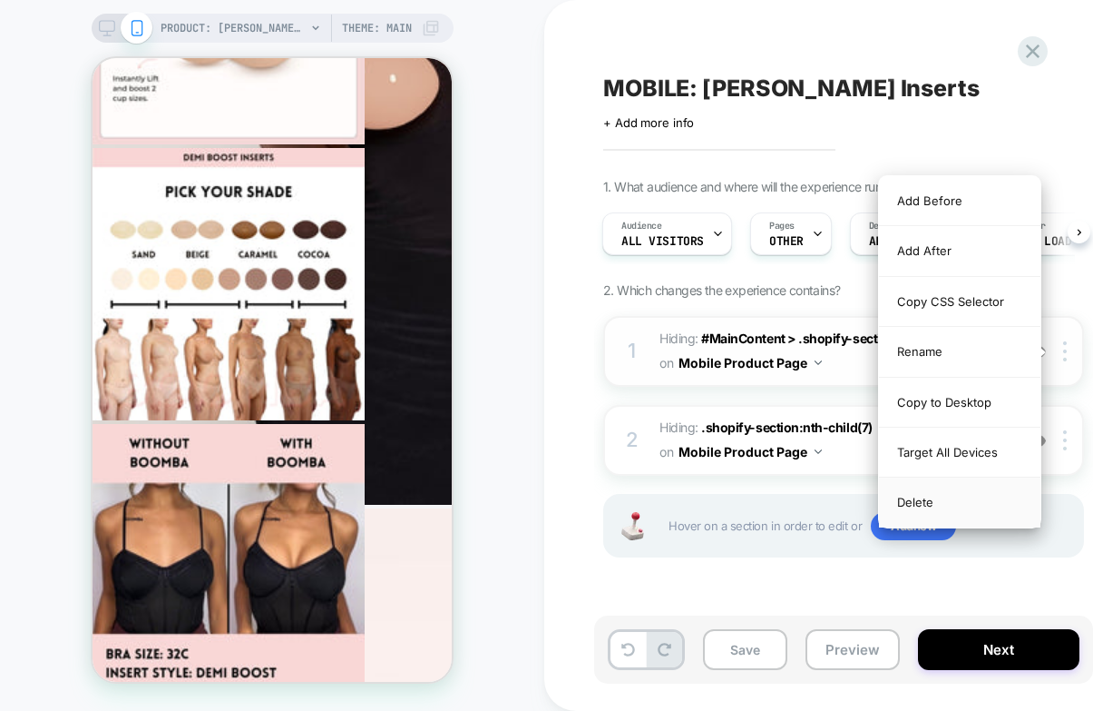
click at [962, 509] on div "Delete" at bounding box center [960, 501] width 162 height 49
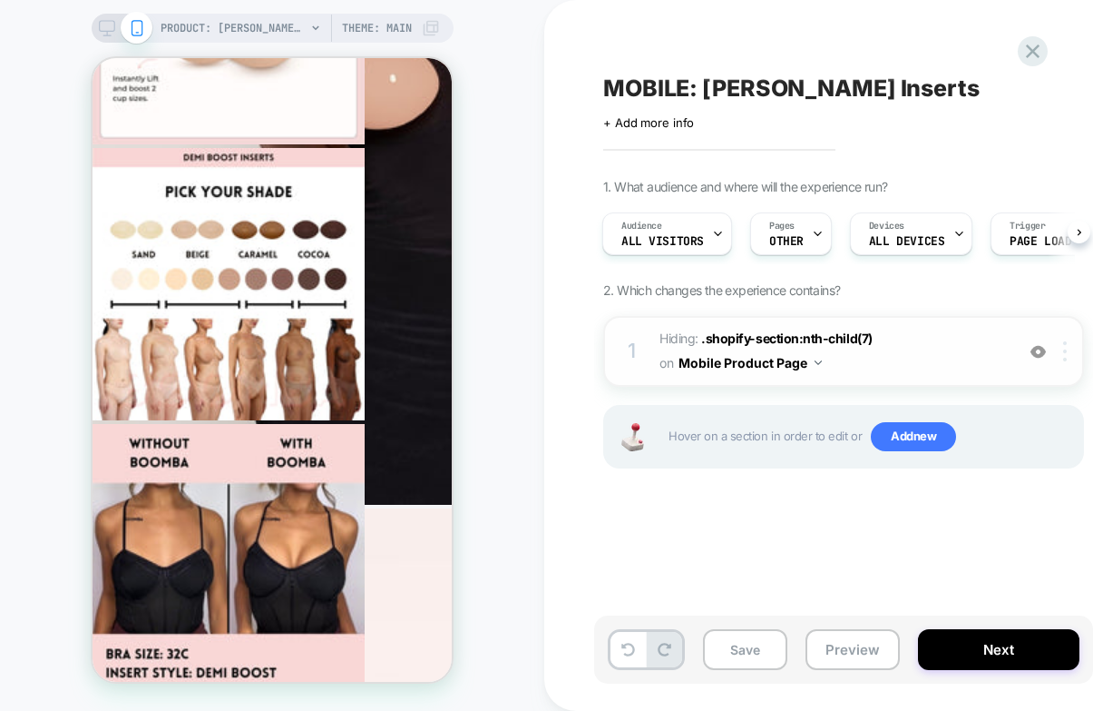
click at [1066, 346] on img at bounding box center [1066, 351] width 4 height 20
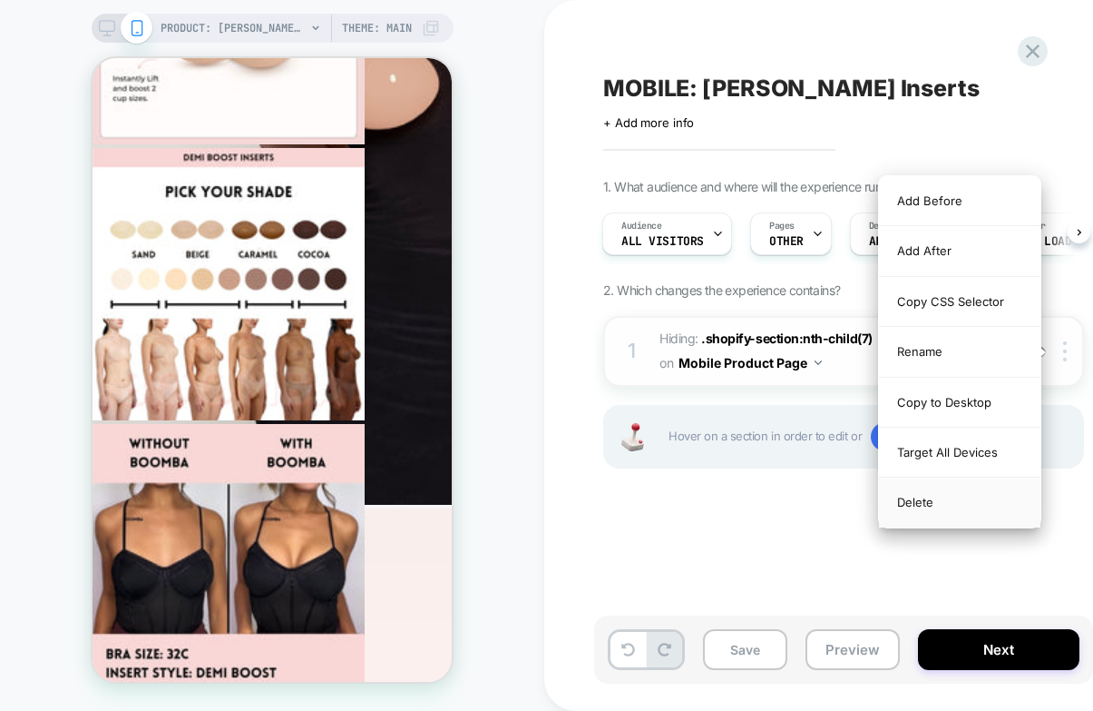
click at [941, 505] on div "Delete" at bounding box center [960, 501] width 162 height 49
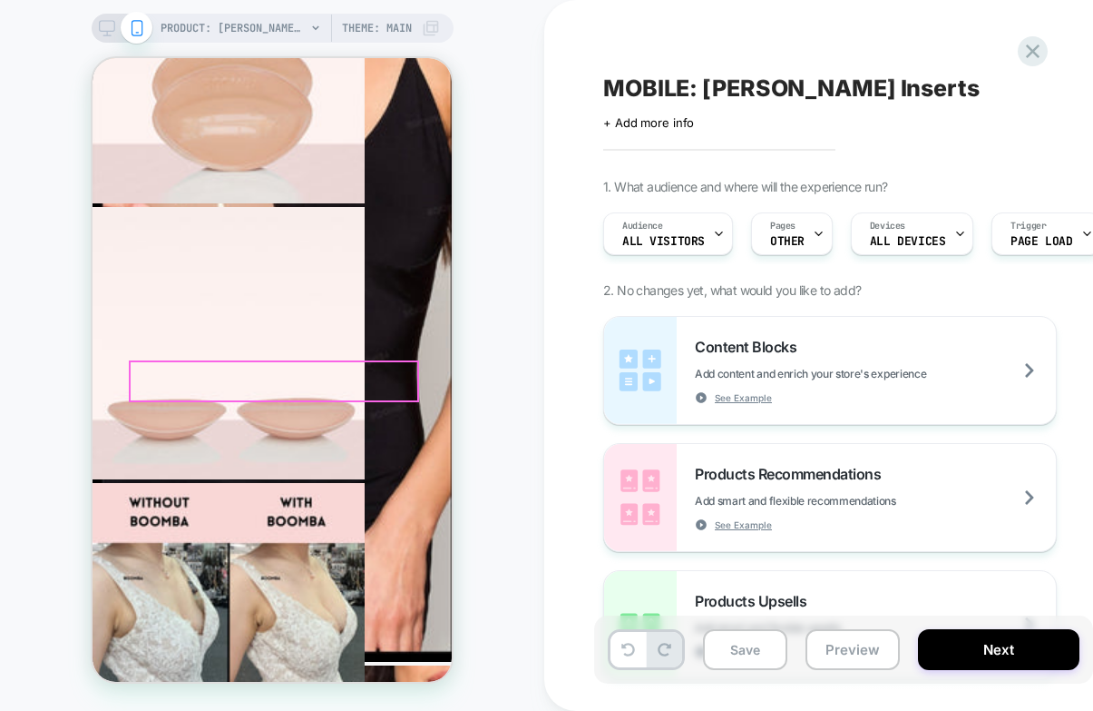
scroll to position [2068, 0]
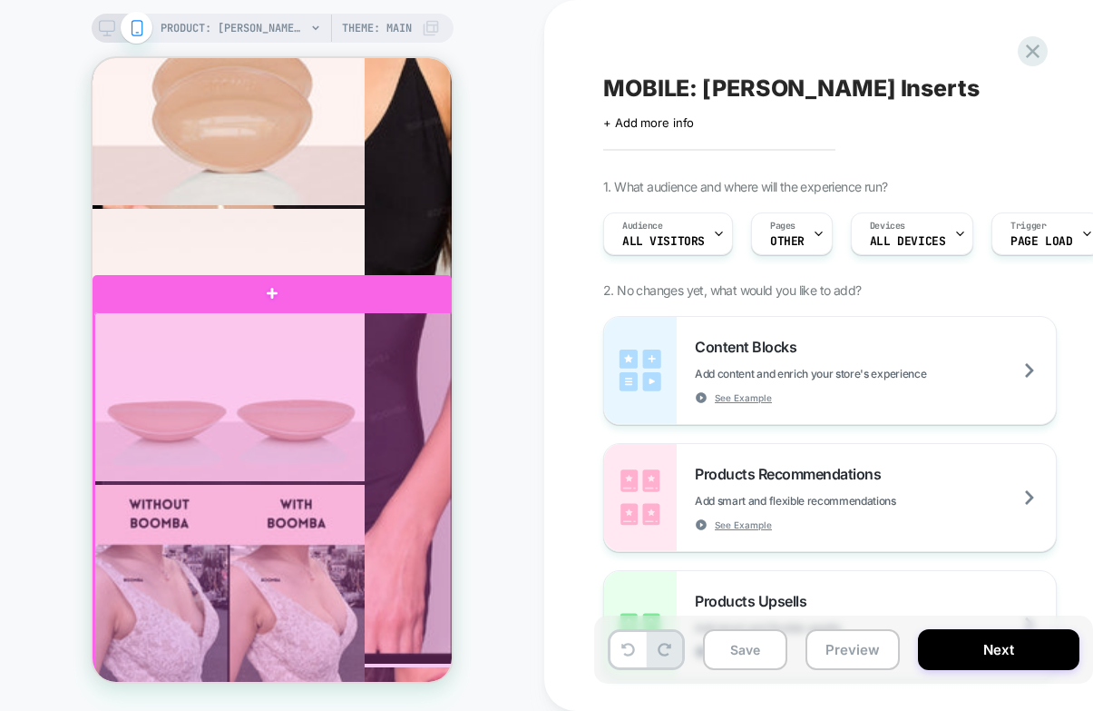
drag, startPoint x: 438, startPoint y: 336, endPoint x: 403, endPoint y: 455, distance: 124.0
click at [403, 455] on div at bounding box center [273, 530] width 359 height 436
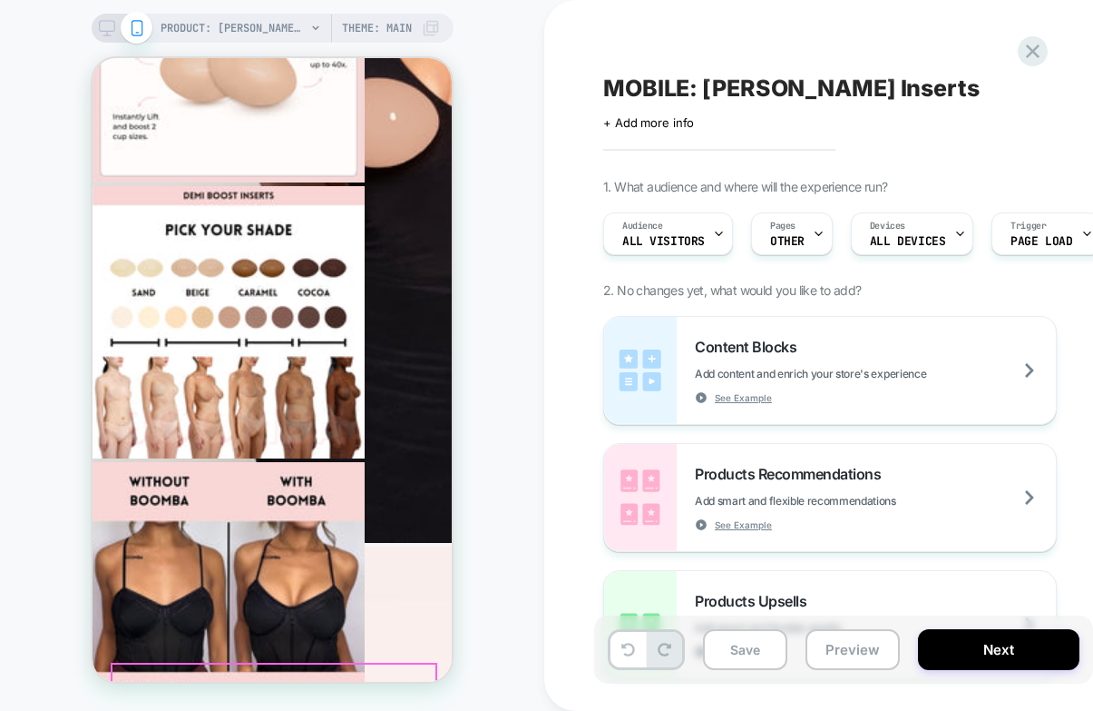
scroll to position [3157, 0]
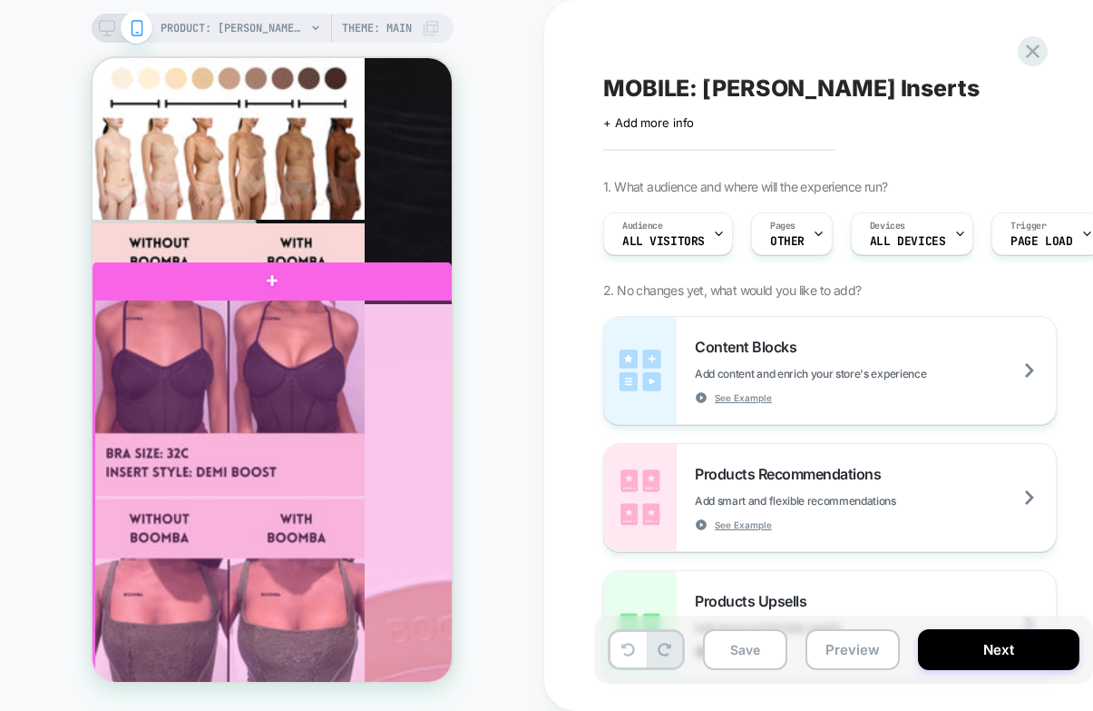
drag, startPoint x: 447, startPoint y: 400, endPoint x: 399, endPoint y: 327, distance: 87.8
click at [399, 327] on div at bounding box center [273, 650] width 359 height 702
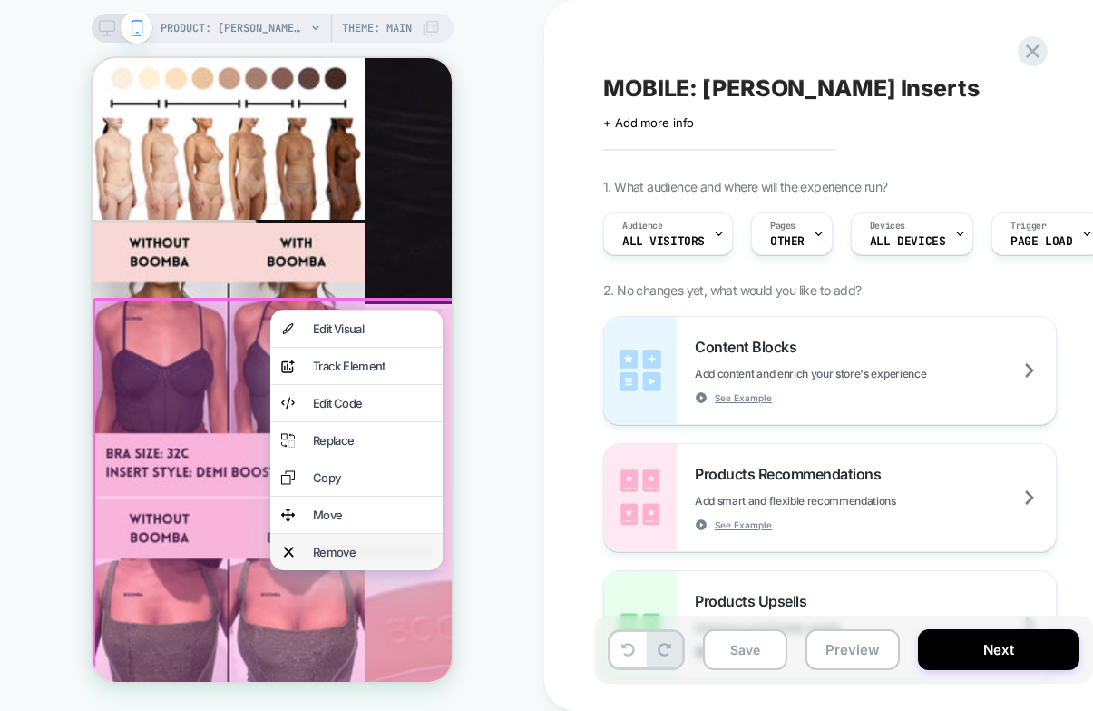
click at [374, 559] on div "Remove" at bounding box center [372, 551] width 119 height 15
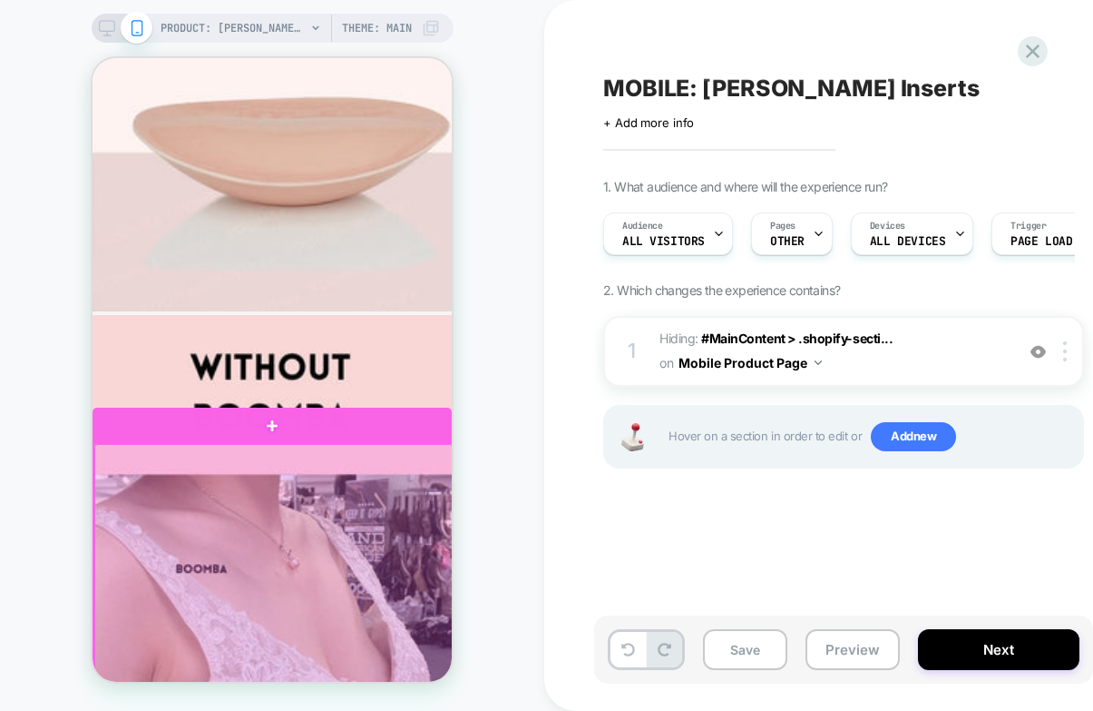
scroll to position [4790, 0]
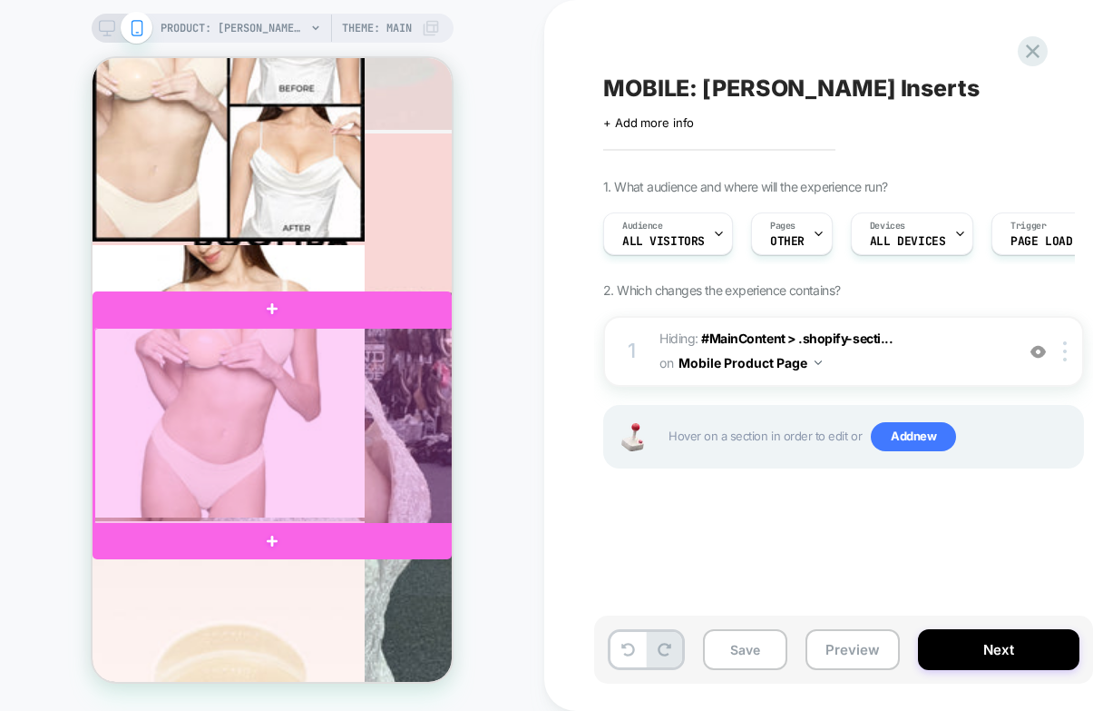
click at [430, 504] on div at bounding box center [273, 426] width 359 height 197
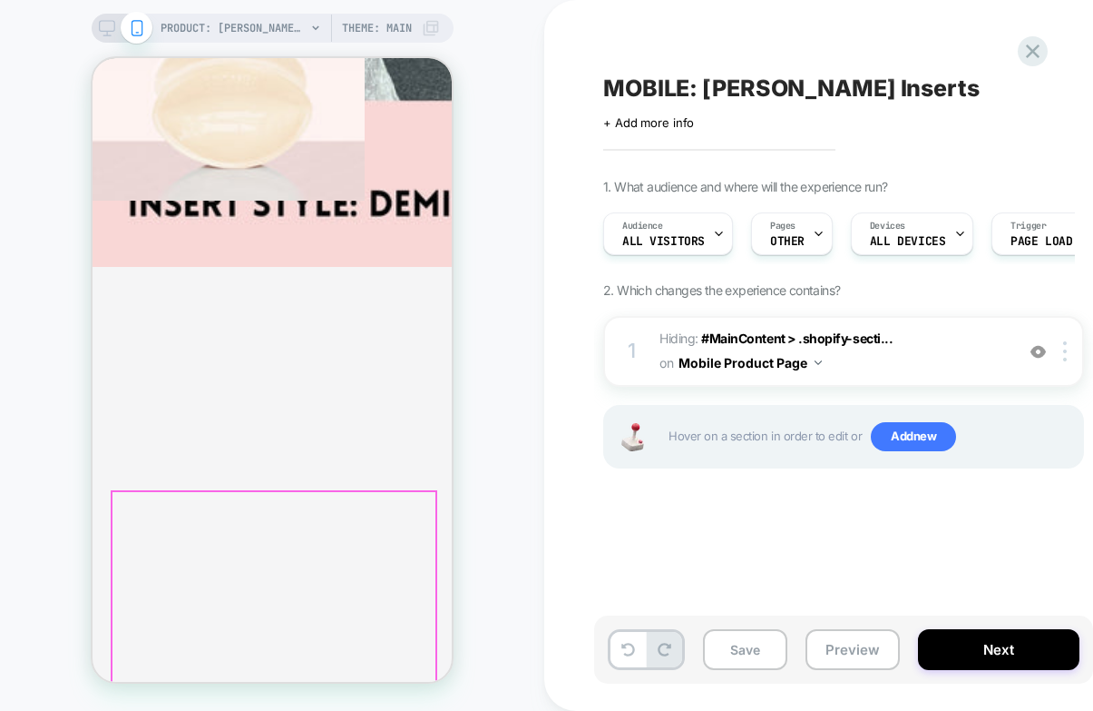
scroll to position [5516, 0]
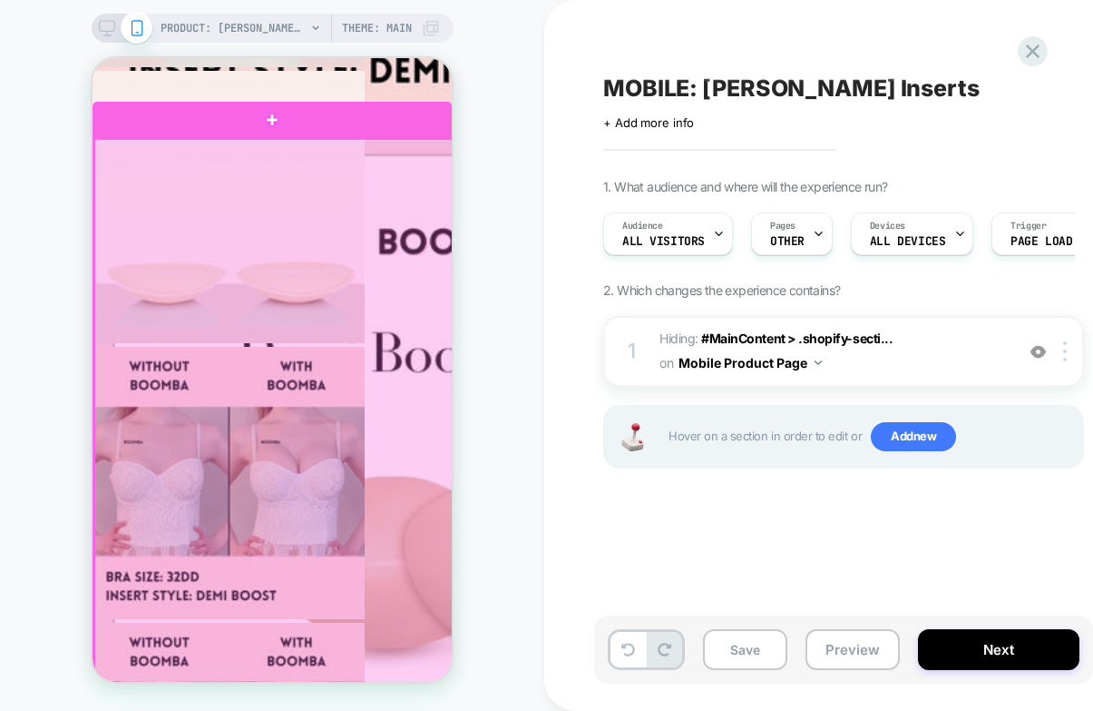
click at [407, 172] on div at bounding box center [273, 433] width 359 height 588
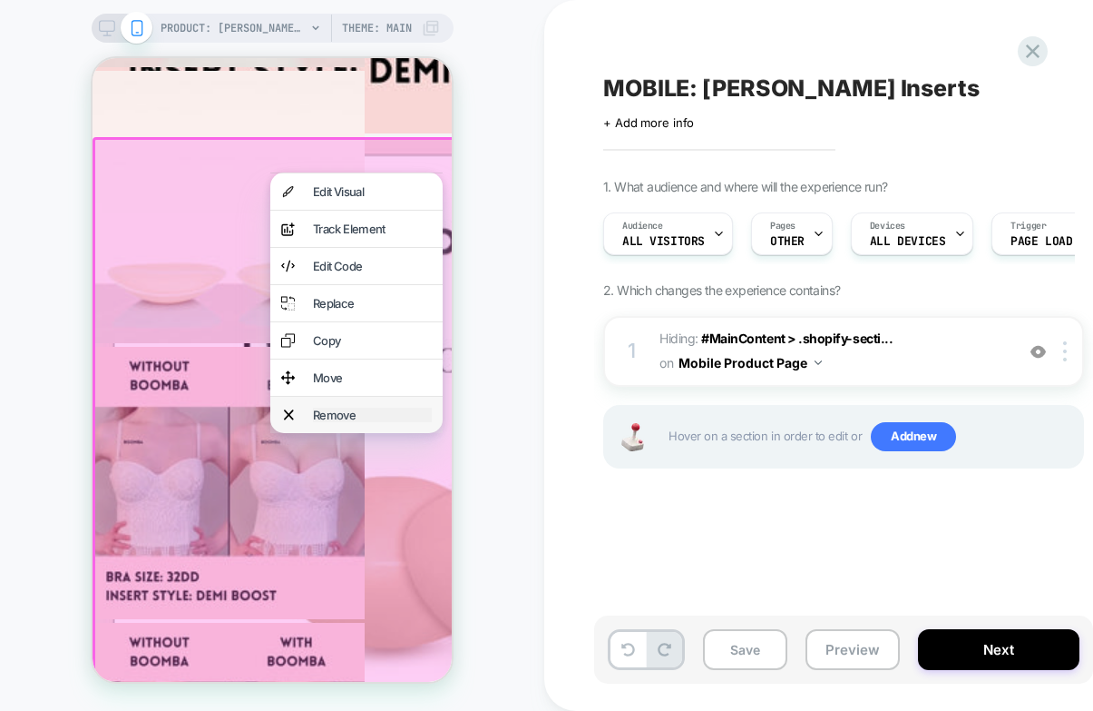
click at [340, 422] on div "Remove" at bounding box center [372, 414] width 119 height 15
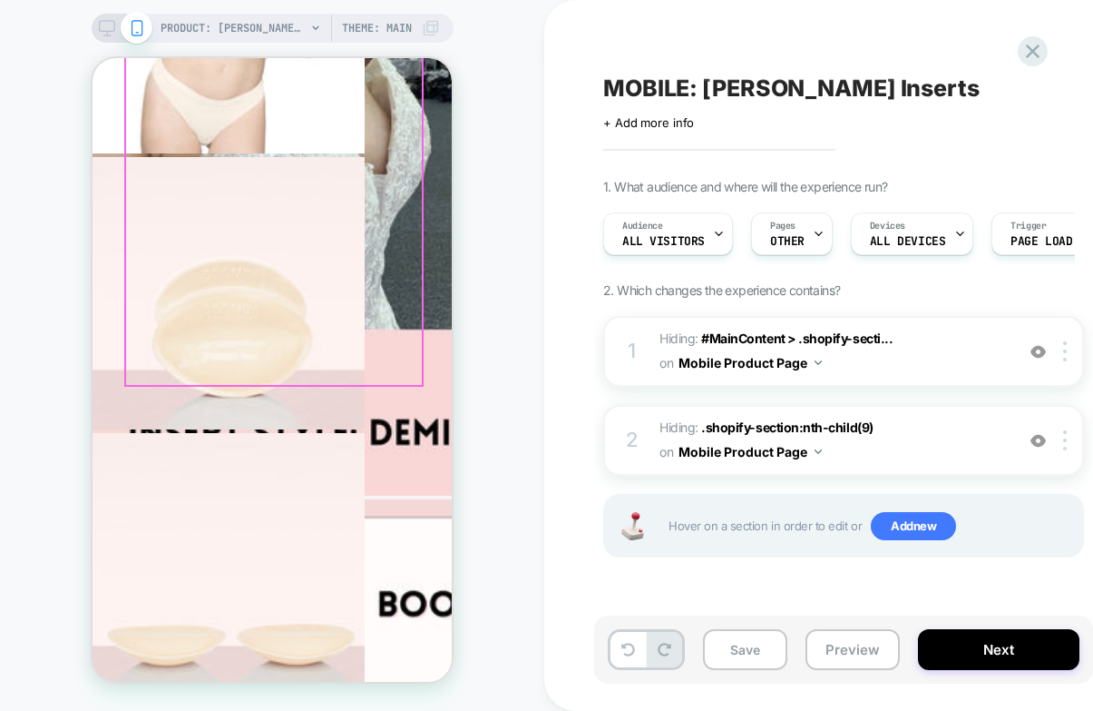
scroll to position [5153, 0]
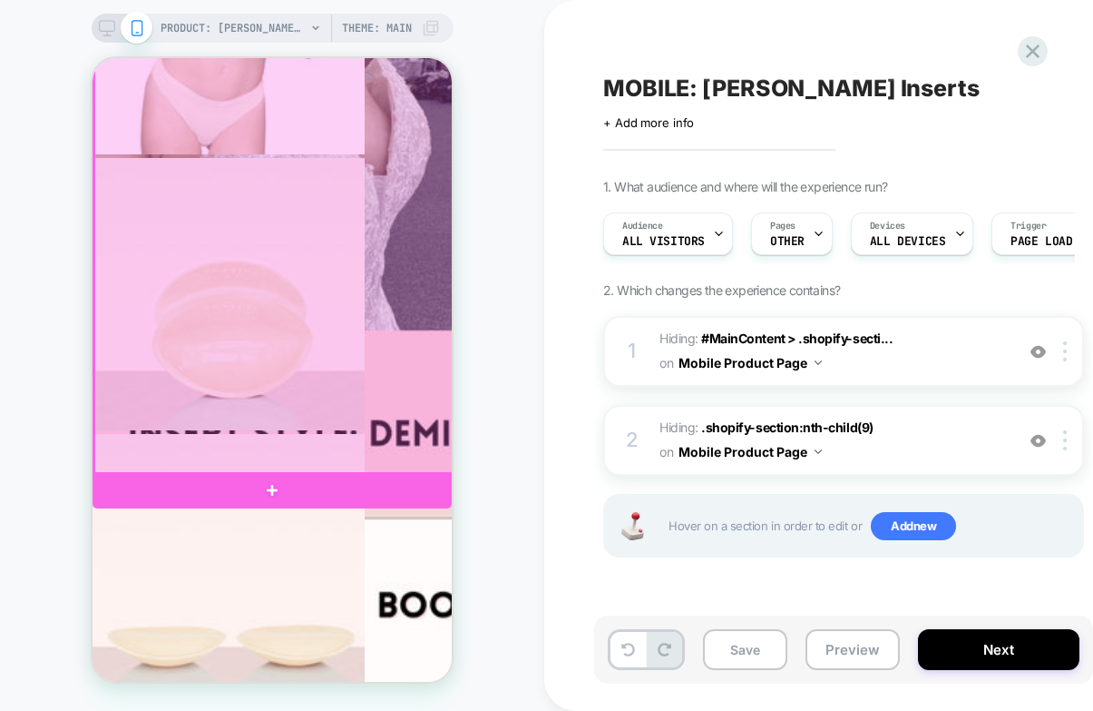
click at [429, 425] on div at bounding box center [273, 233] width 359 height 482
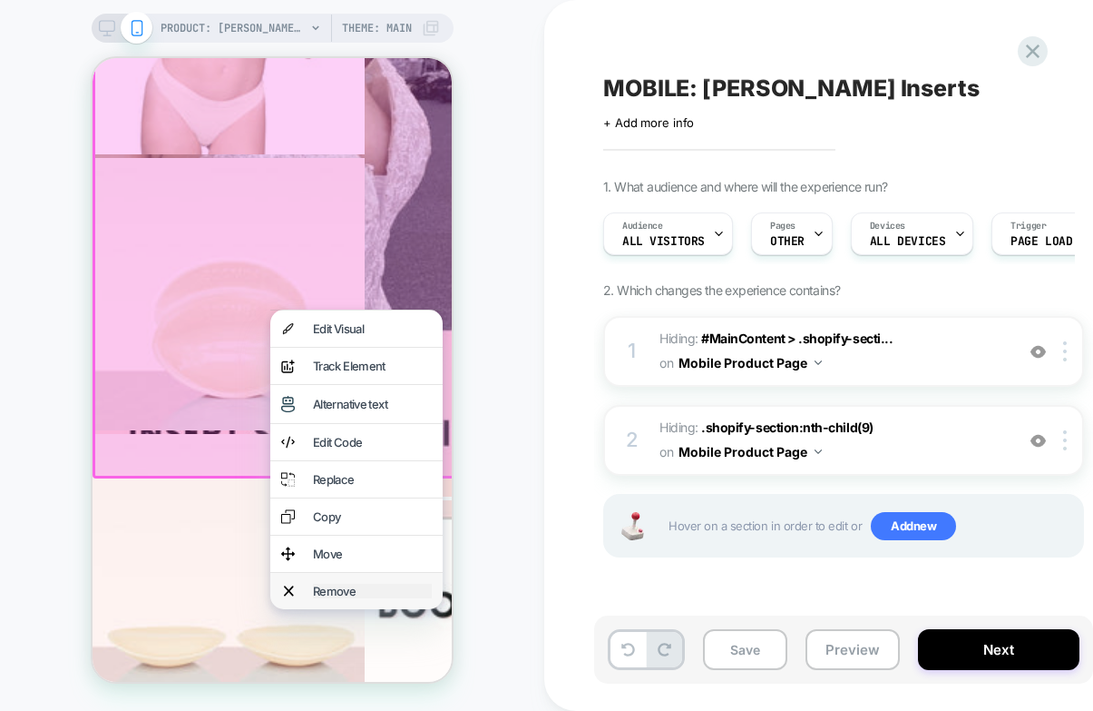
click at [392, 598] on div "Remove" at bounding box center [372, 590] width 119 height 15
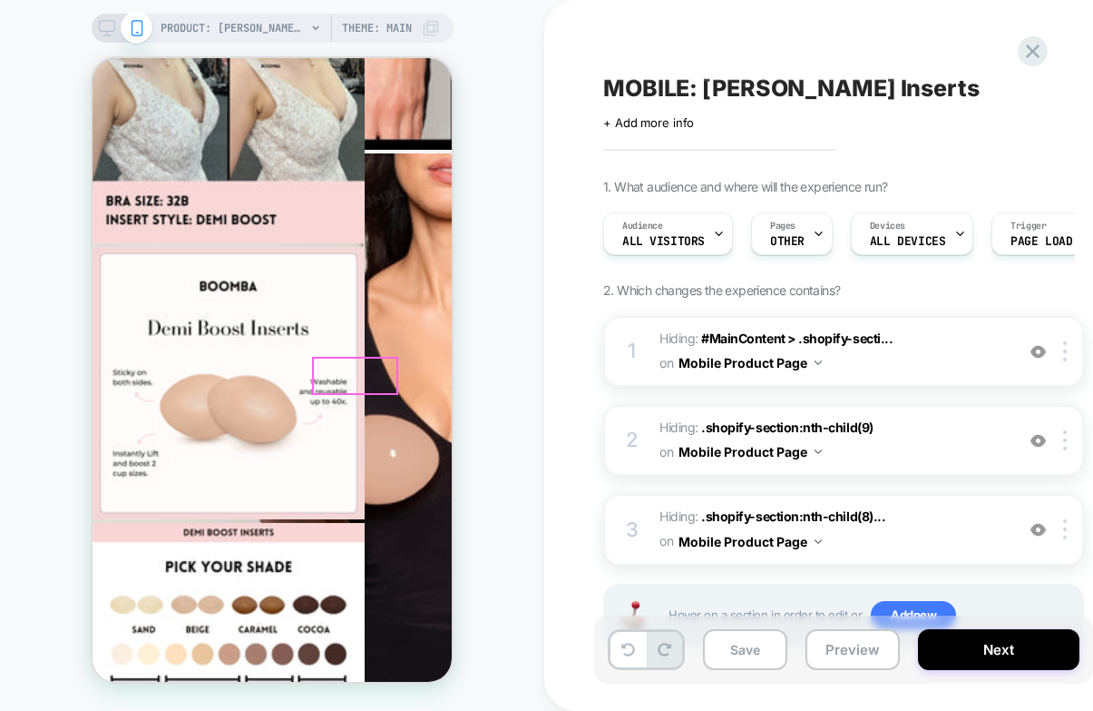
scroll to position [2522, 0]
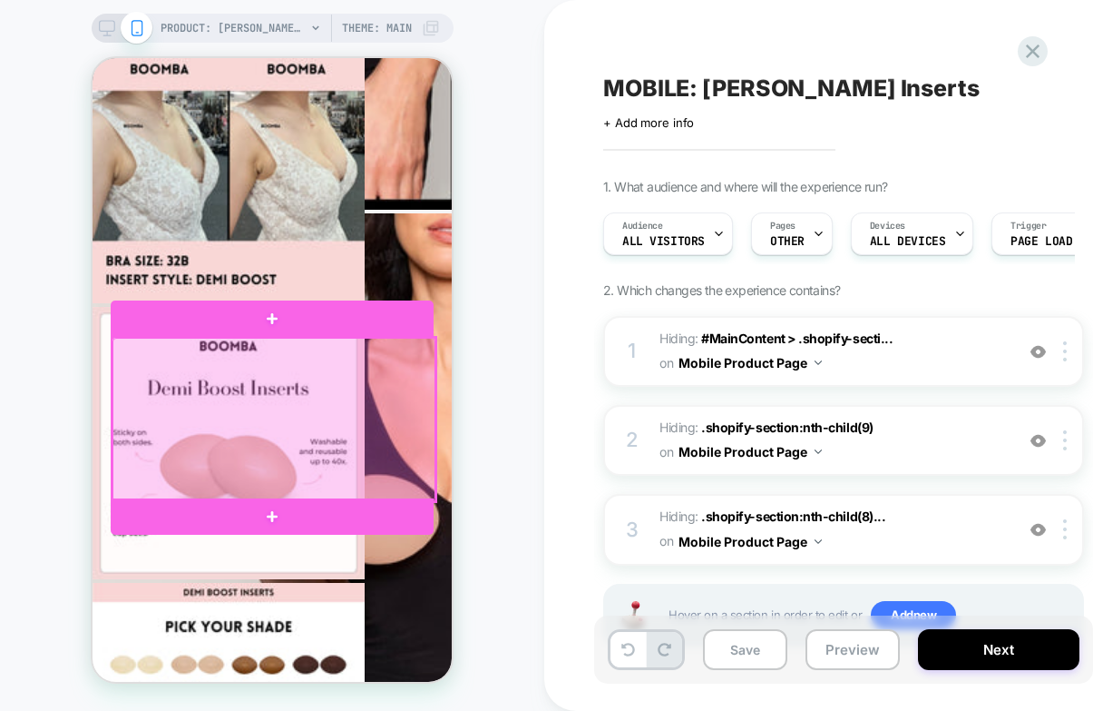
click at [414, 404] on div at bounding box center [274, 419] width 323 height 163
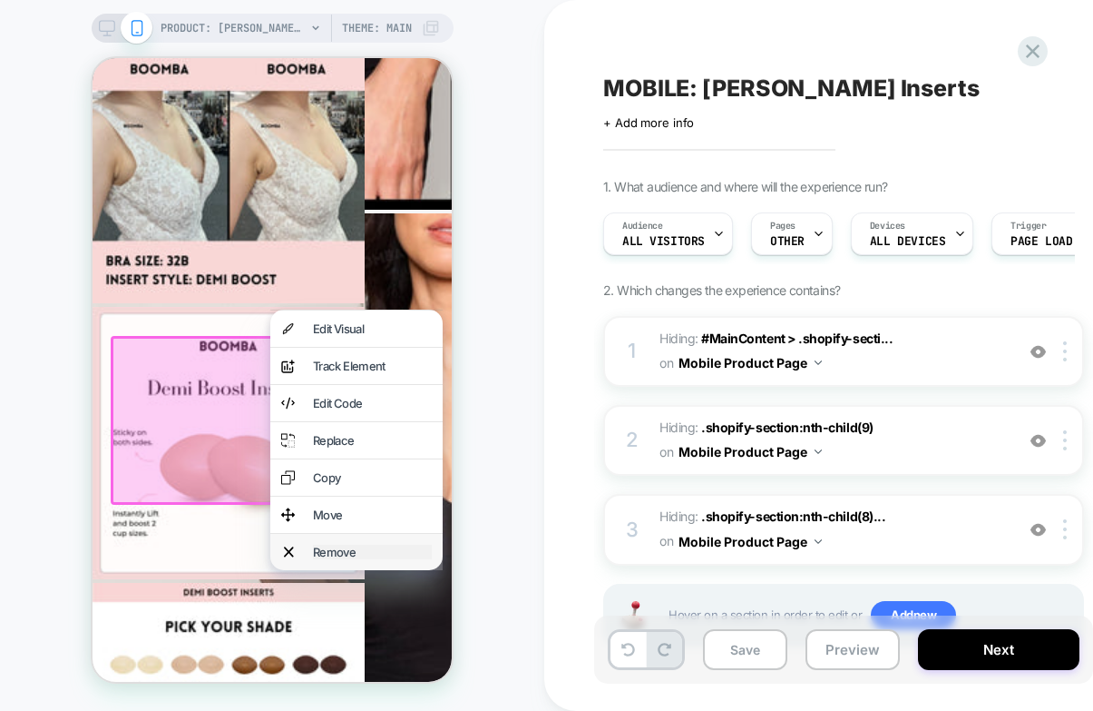
click at [335, 559] on div "Remove" at bounding box center [372, 551] width 119 height 15
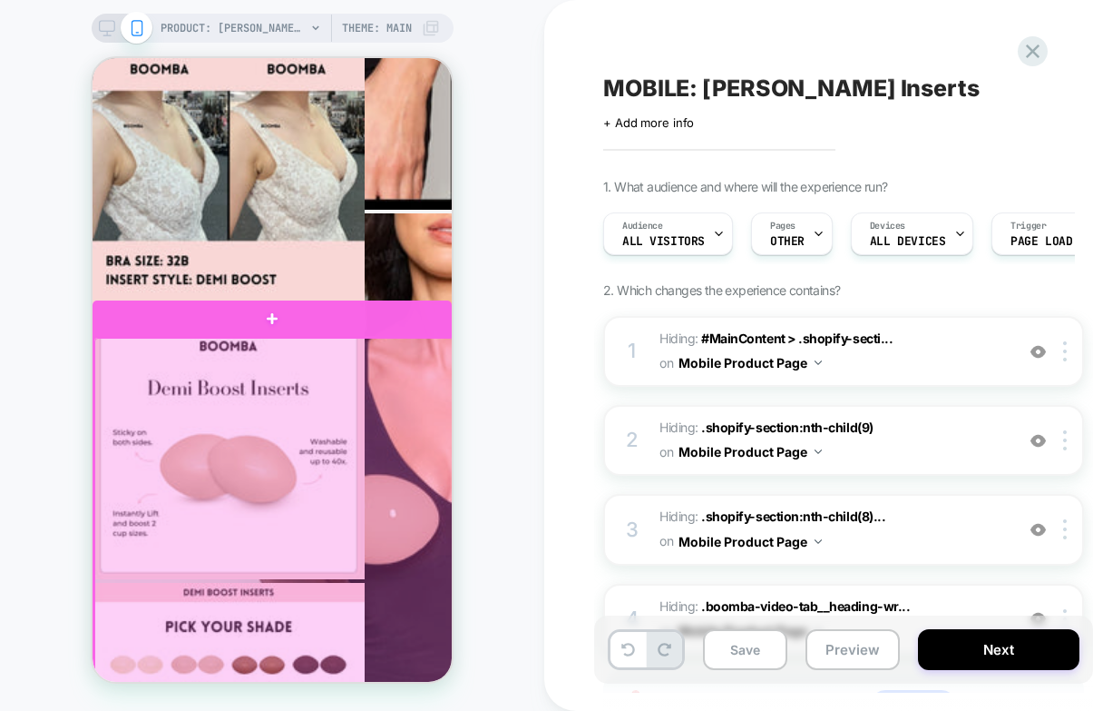
click at [436, 427] on div at bounding box center [273, 533] width 359 height 390
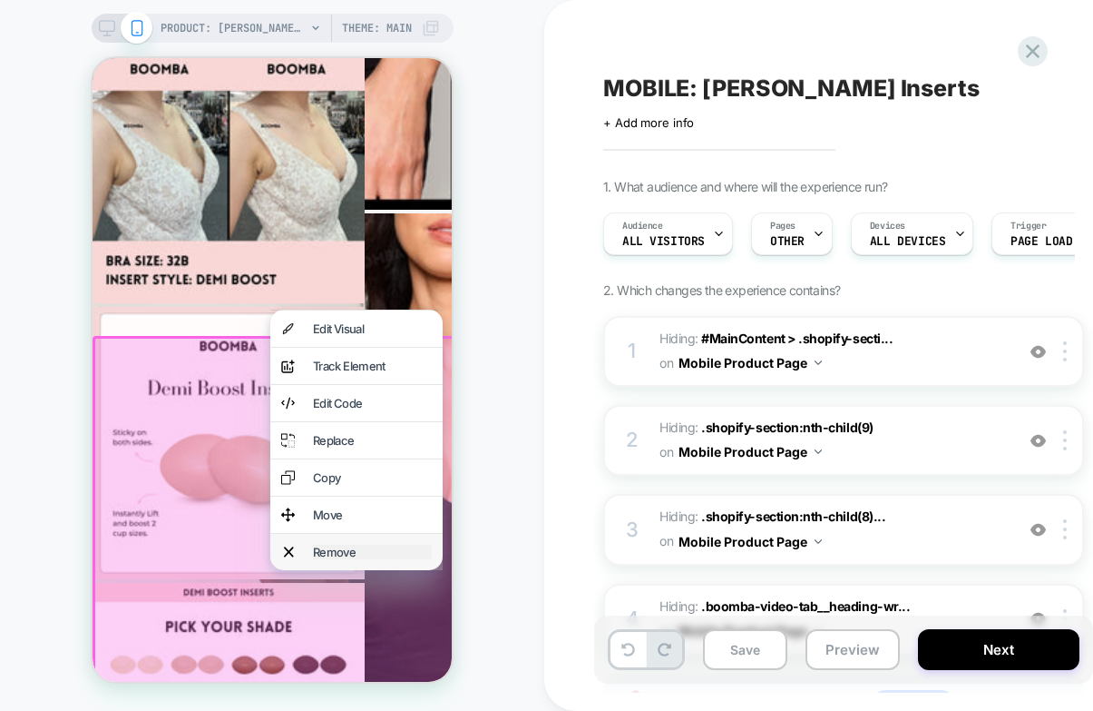
click at [373, 559] on div "Remove" at bounding box center [372, 551] width 119 height 15
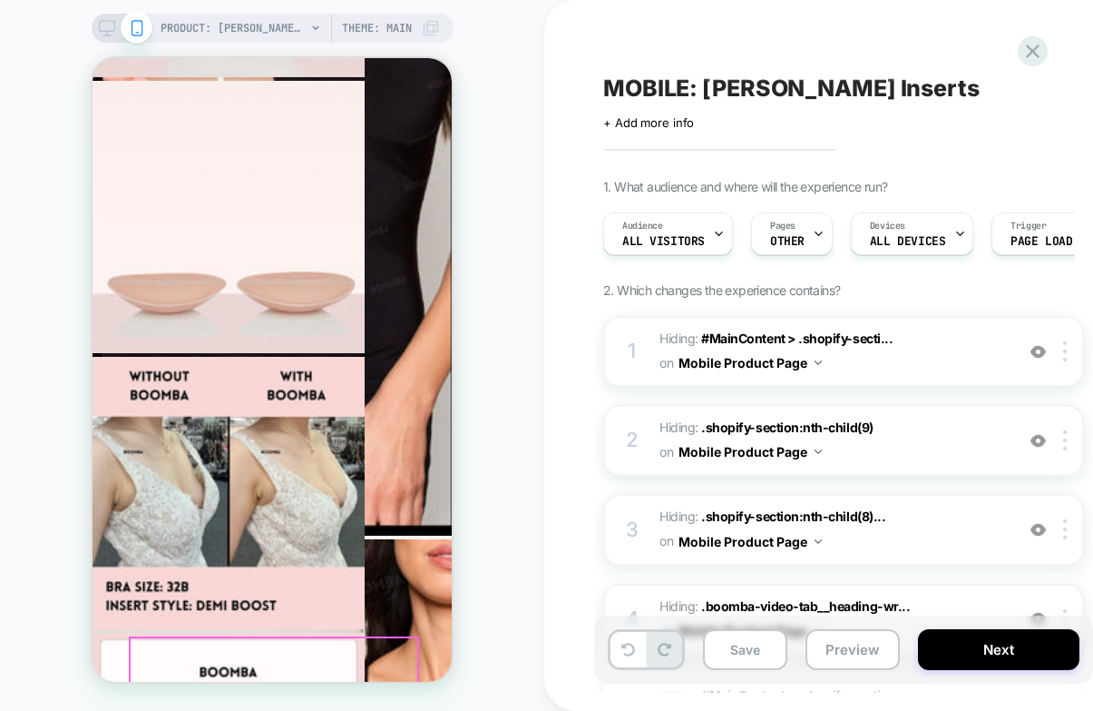
scroll to position [2159, 0]
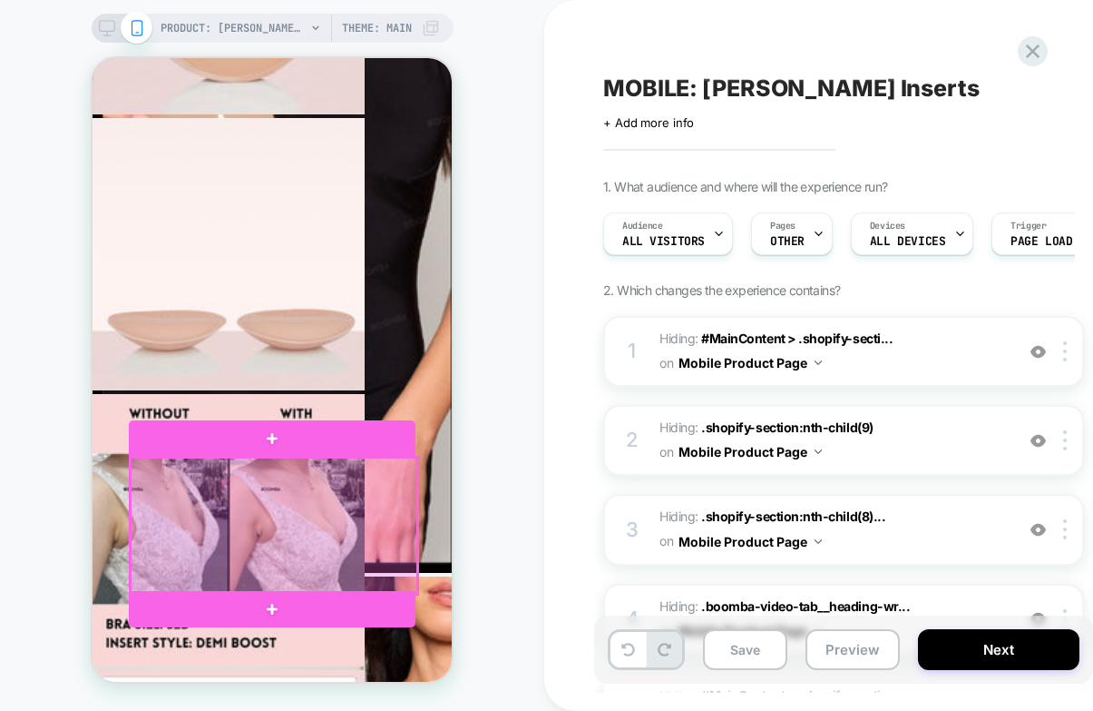
click at [313, 499] on div at bounding box center [274, 525] width 287 height 136
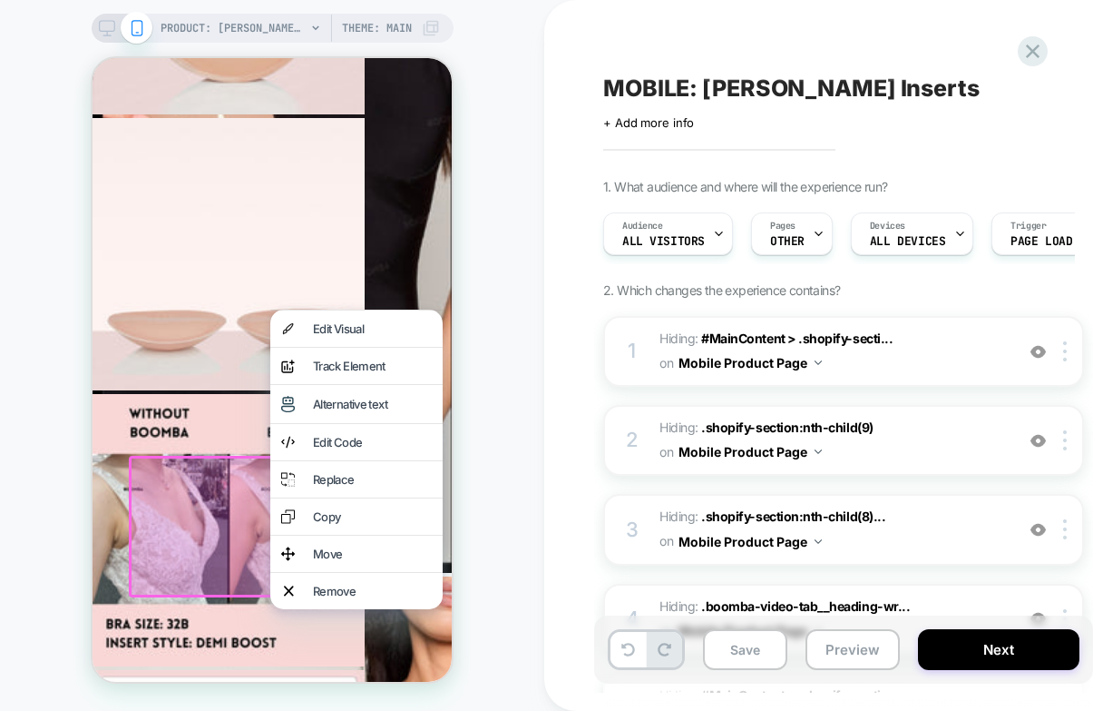
drag, startPoint x: 345, startPoint y: 630, endPoint x: 380, endPoint y: 340, distance: 291.6
click at [344, 598] on div "Remove" at bounding box center [372, 590] width 119 height 15
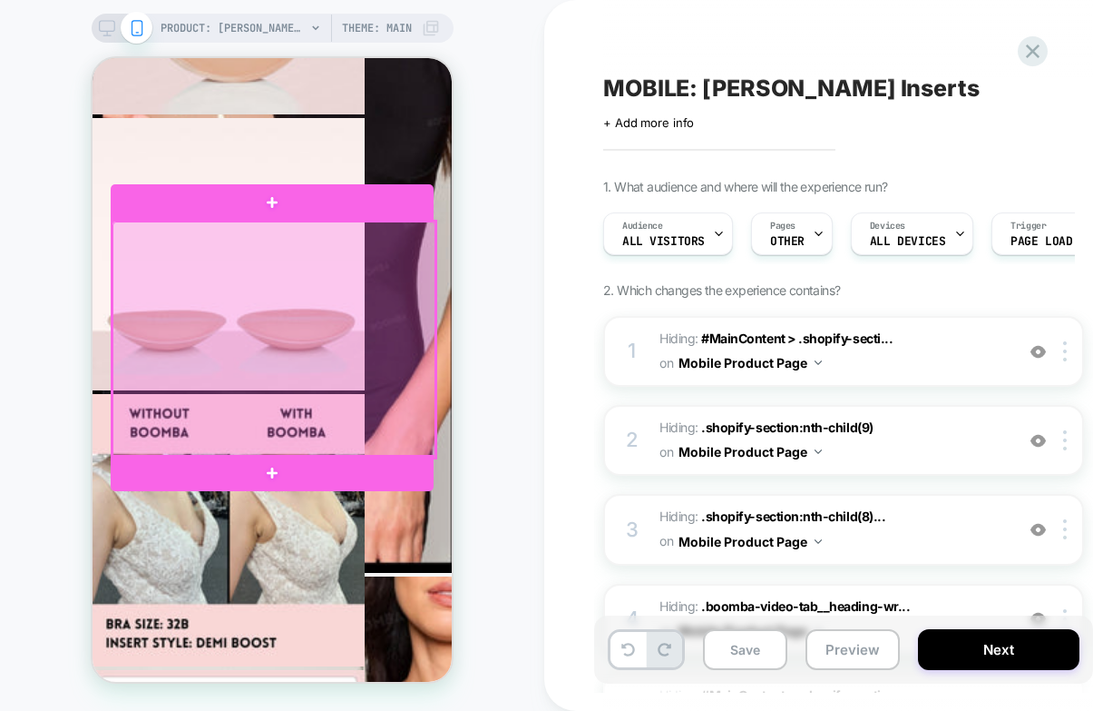
click at [423, 323] on div at bounding box center [274, 339] width 323 height 236
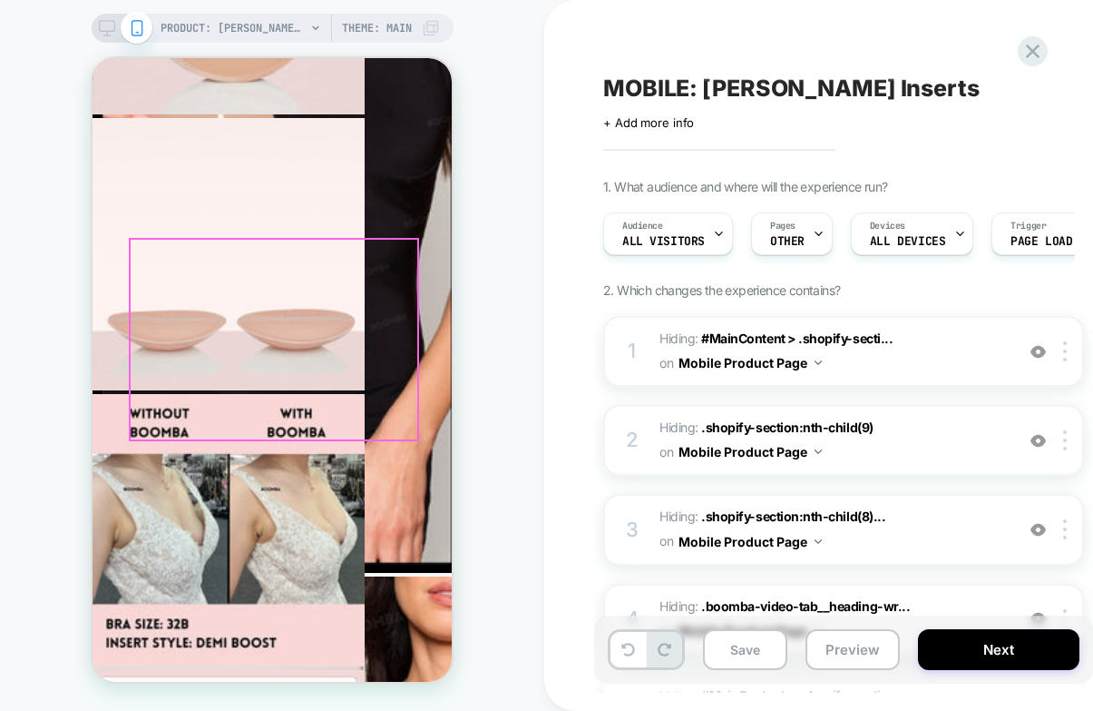
drag, startPoint x: 329, startPoint y: 617, endPoint x: 408, endPoint y: 378, distance: 251.4
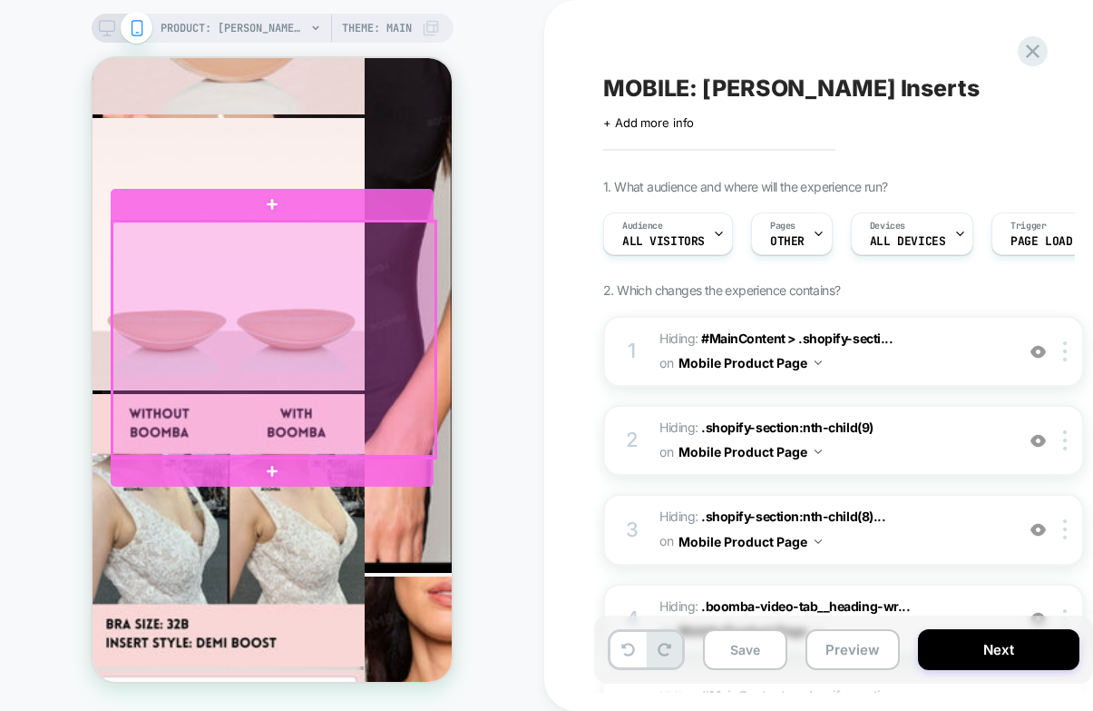
click at [422, 366] on div at bounding box center [274, 339] width 323 height 236
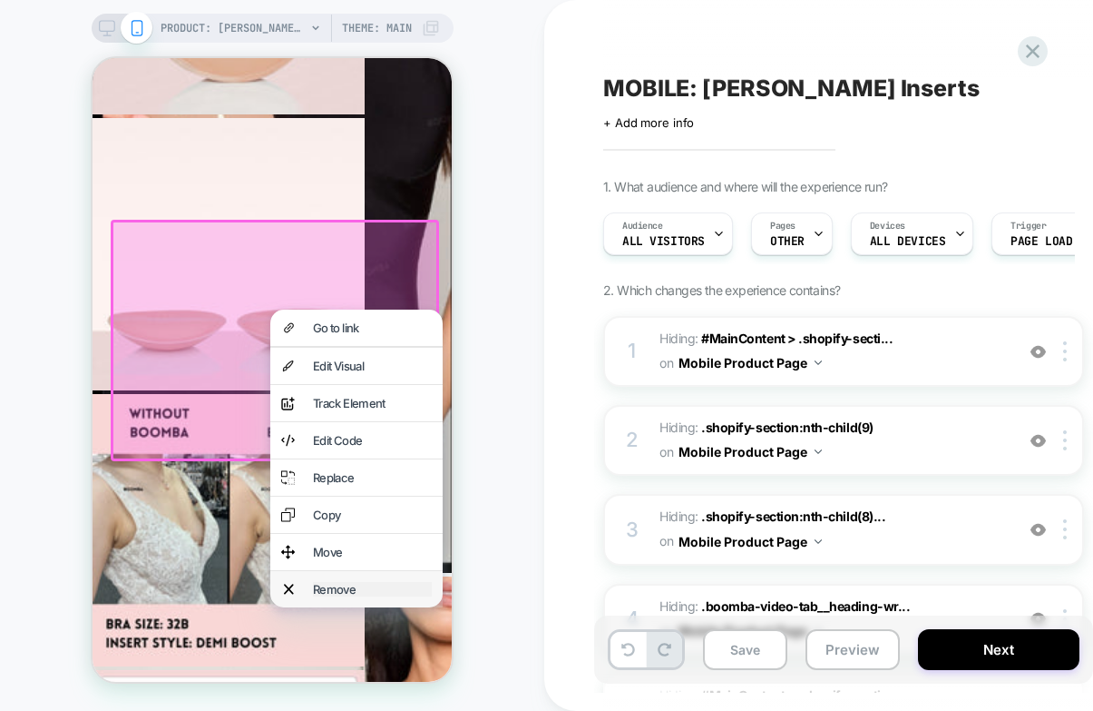
click at [325, 596] on div "Remove" at bounding box center [372, 589] width 119 height 15
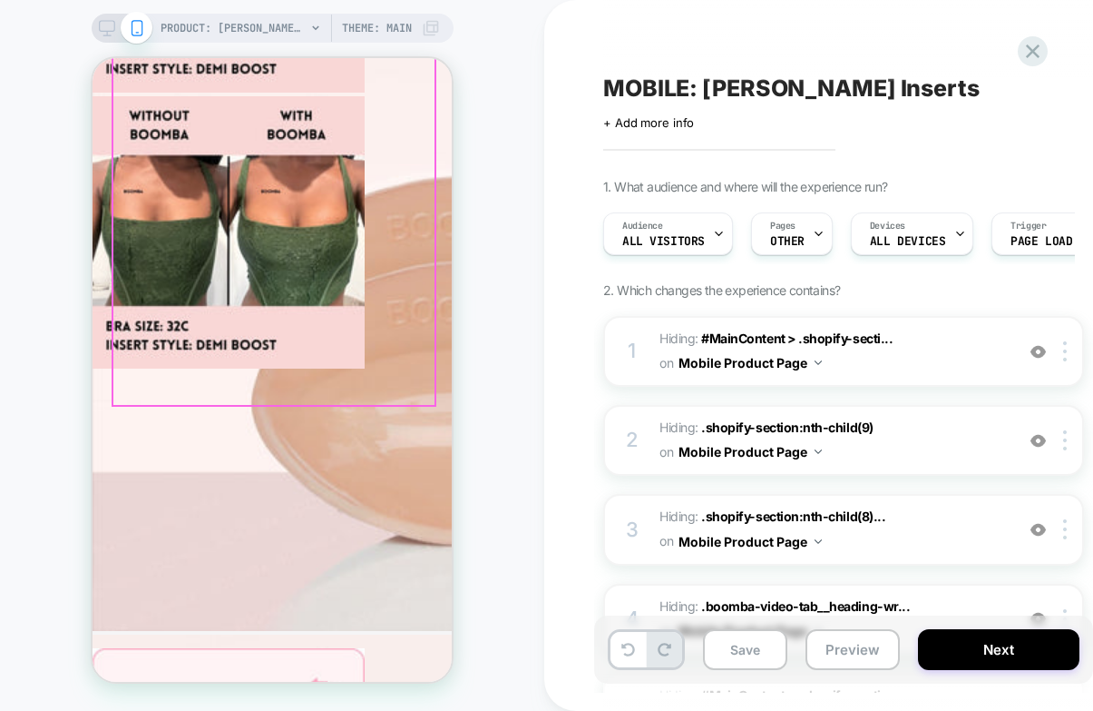
scroll to position [3701, 0]
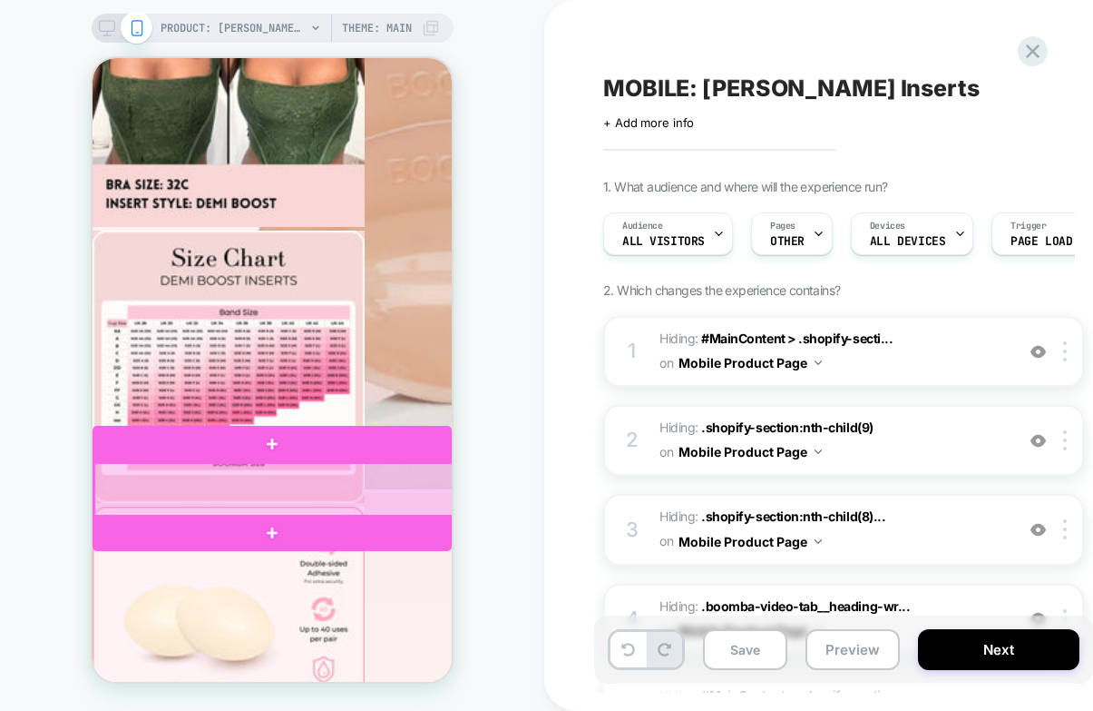
click at [429, 482] on div at bounding box center [273, 490] width 359 height 54
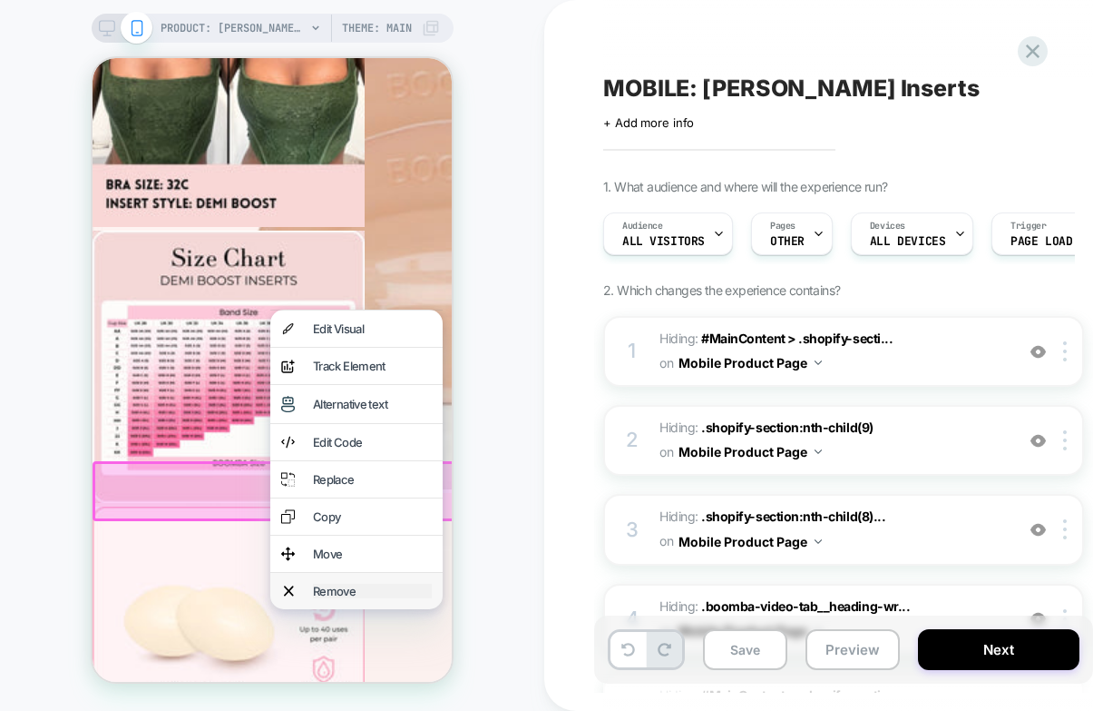
click at [334, 598] on div "Remove" at bounding box center [372, 590] width 119 height 15
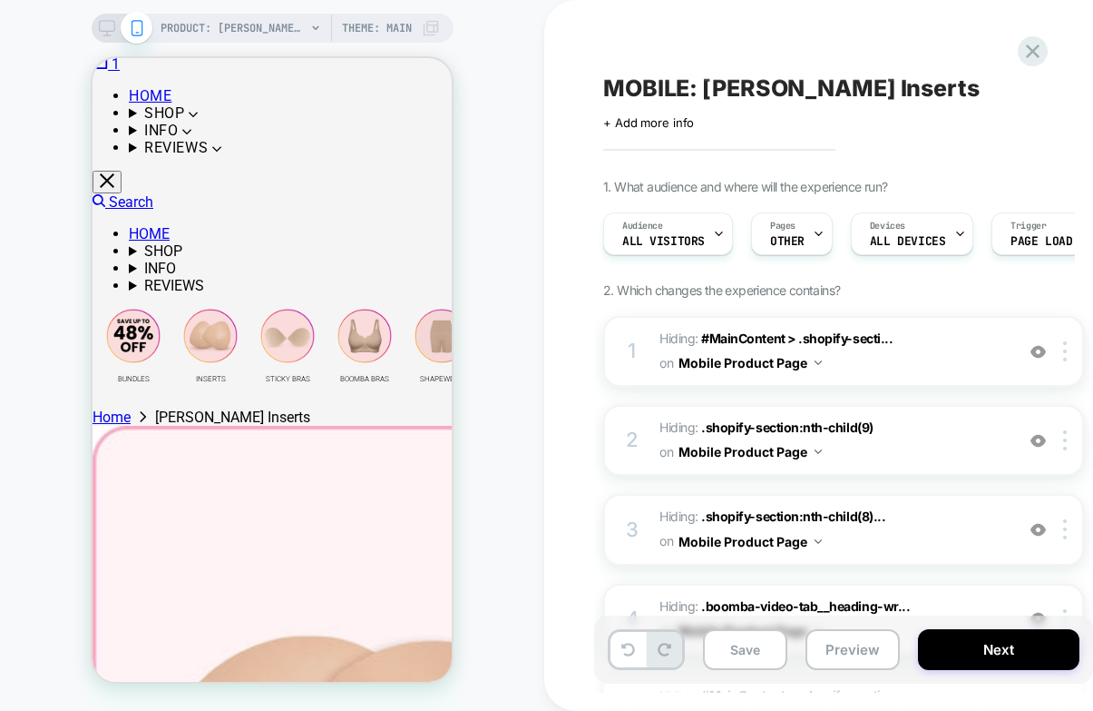
scroll to position [0, 0]
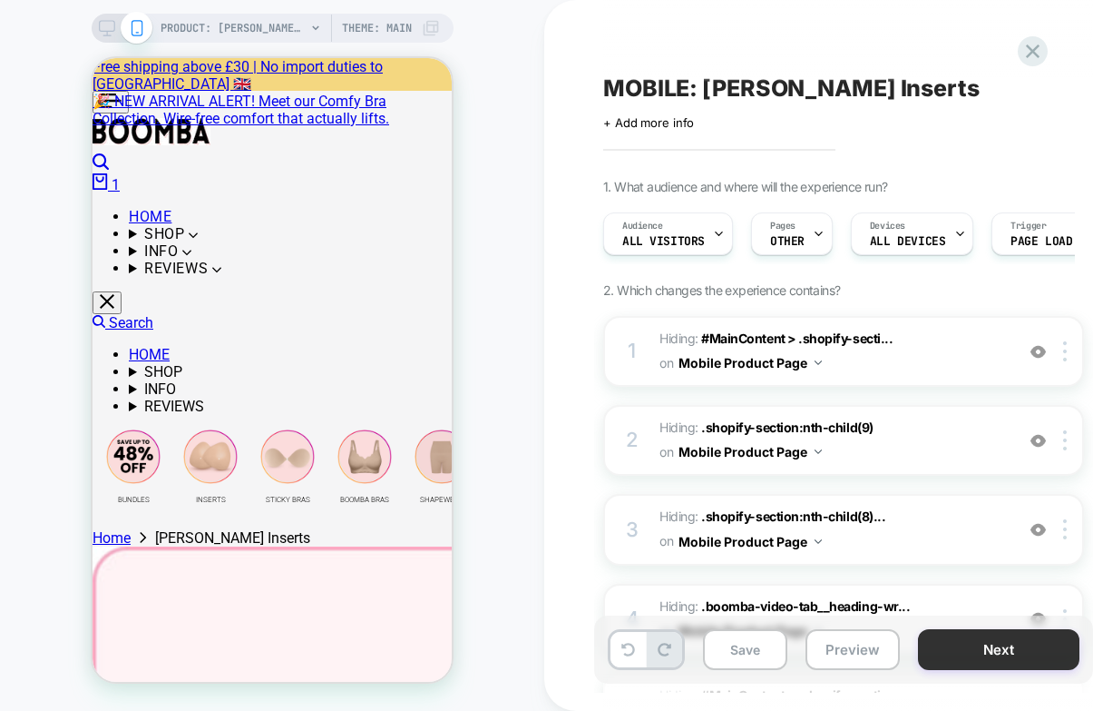
click at [975, 653] on button "Next" at bounding box center [999, 649] width 162 height 41
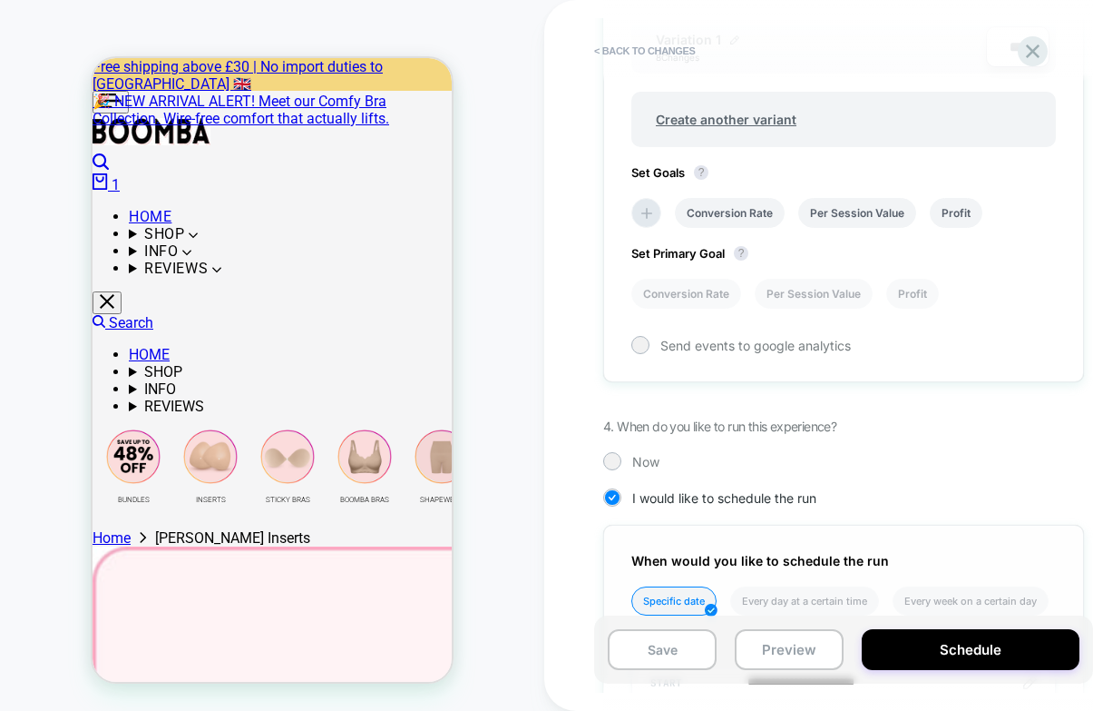
scroll to position [953, 0]
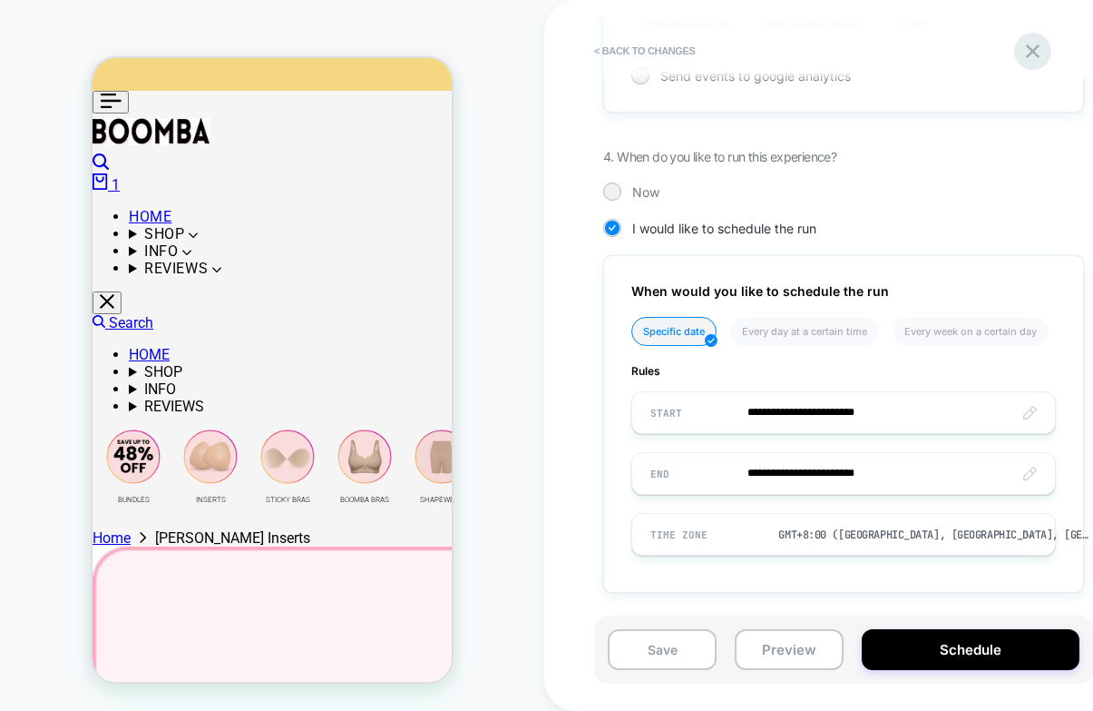
click at [1035, 47] on icon at bounding box center [1033, 51] width 25 height 25
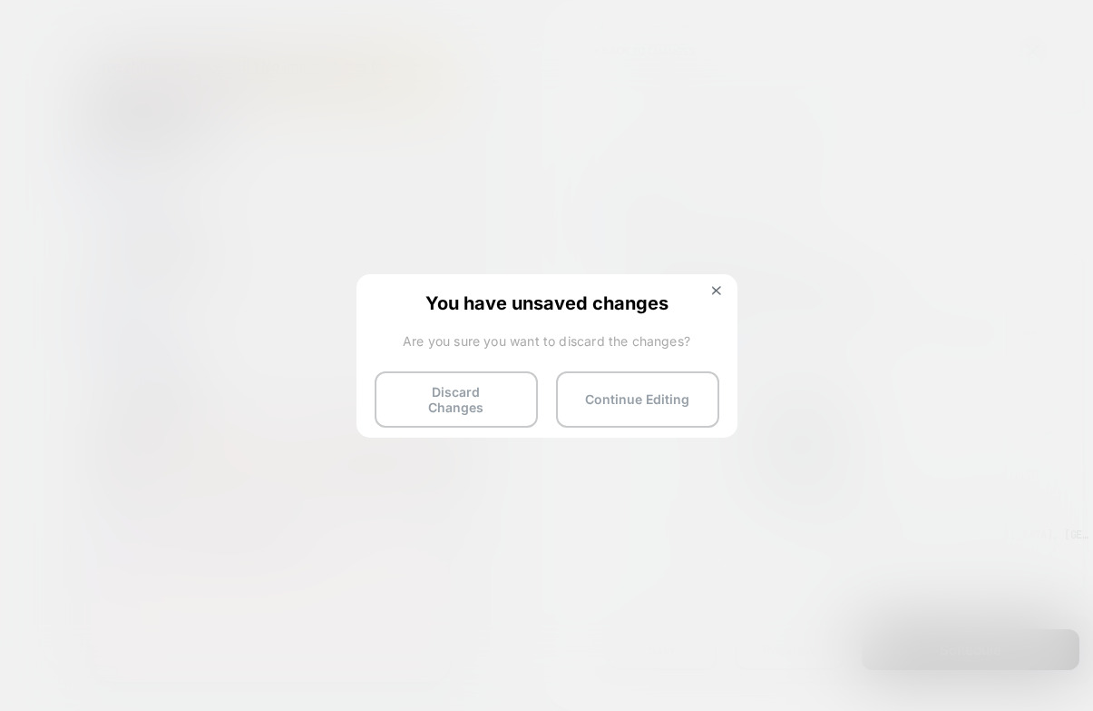
click at [720, 283] on div "You have unsaved changes Are you sure you want to discard the changes? Discard …" at bounding box center [547, 354] width 381 height 161
click at [718, 286] on img at bounding box center [716, 290] width 9 height 9
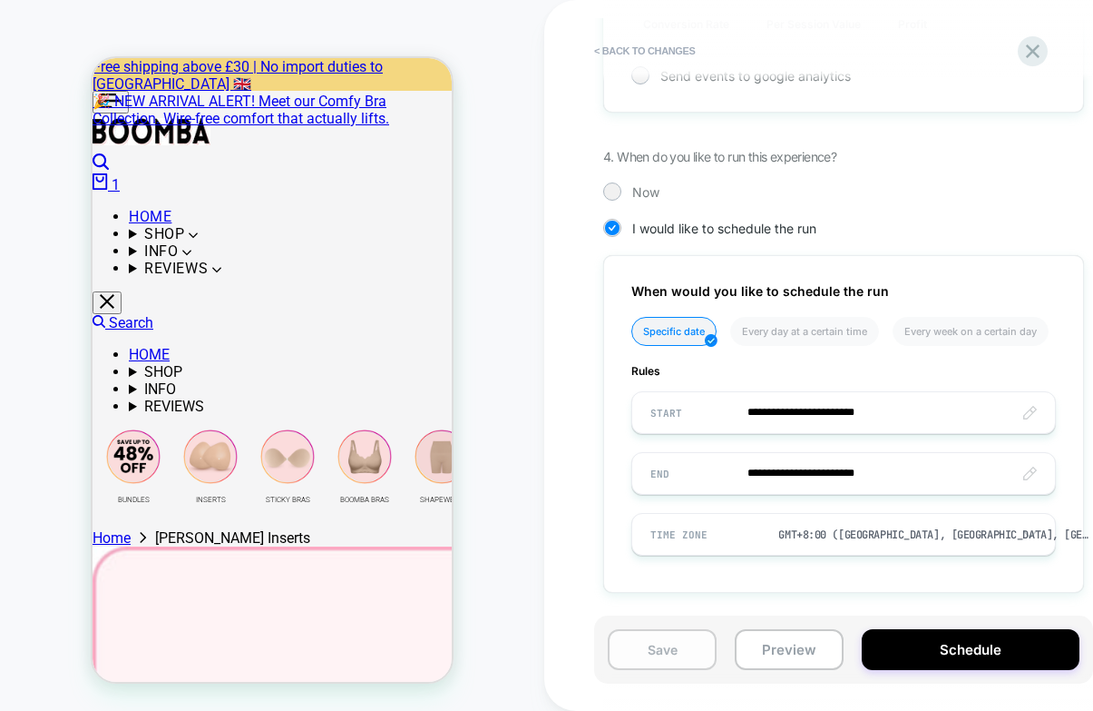
click at [681, 654] on button "Save" at bounding box center [662, 649] width 109 height 41
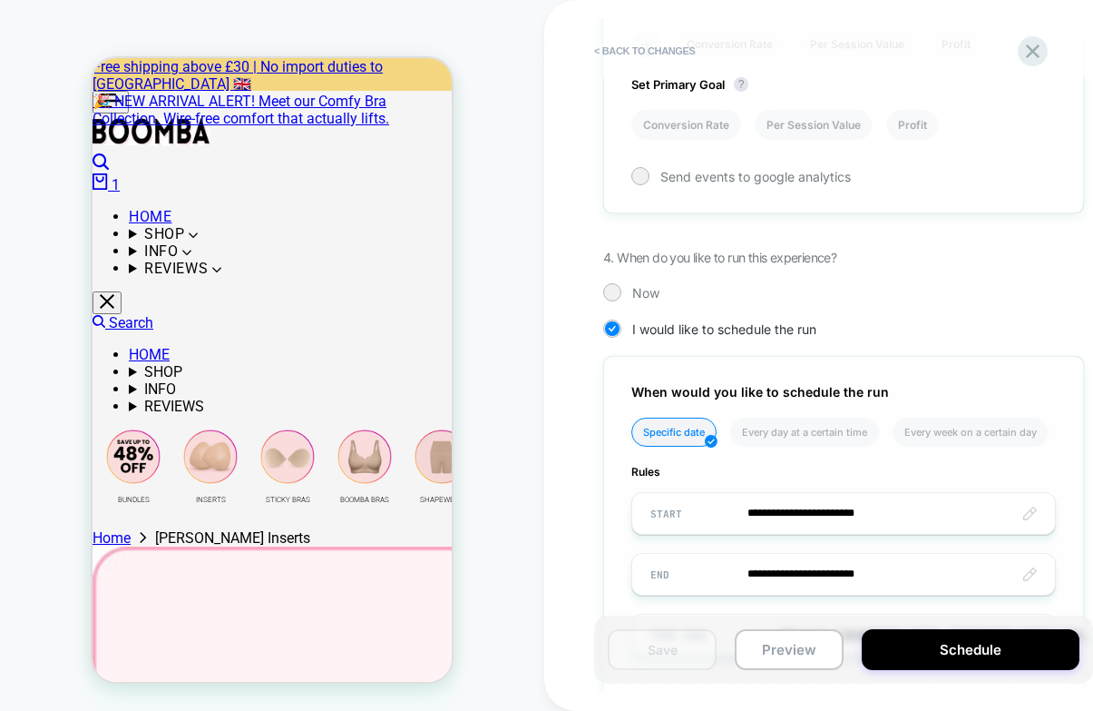
scroll to position [771, 0]
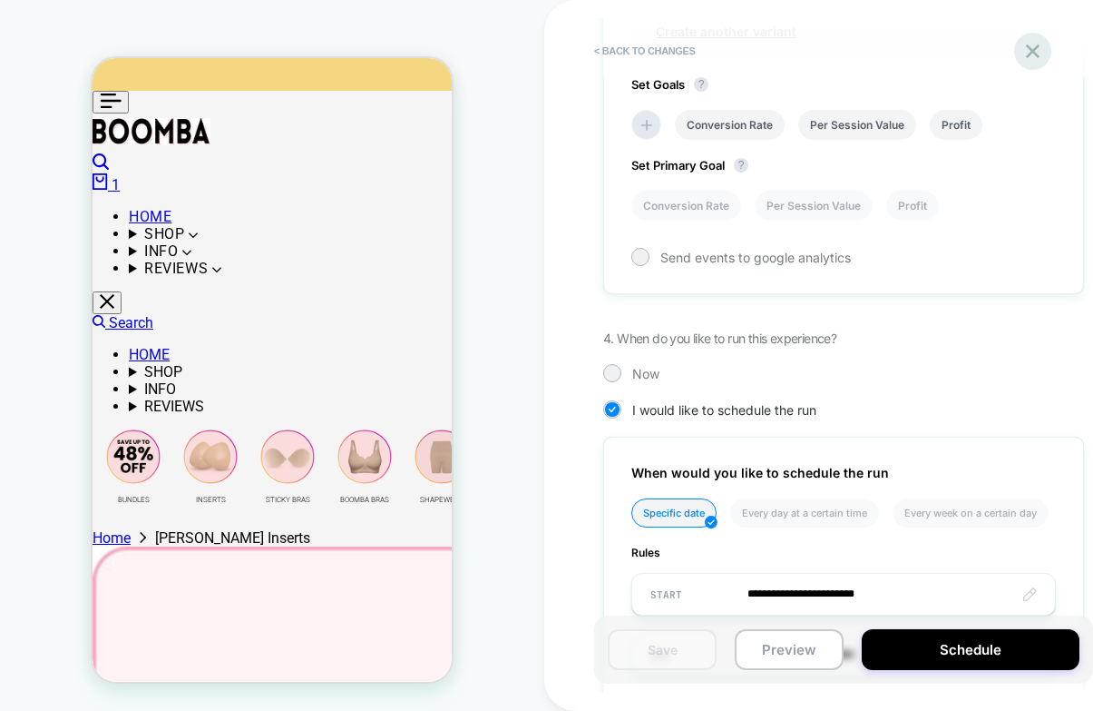
click at [1044, 51] on icon at bounding box center [1033, 51] width 25 height 25
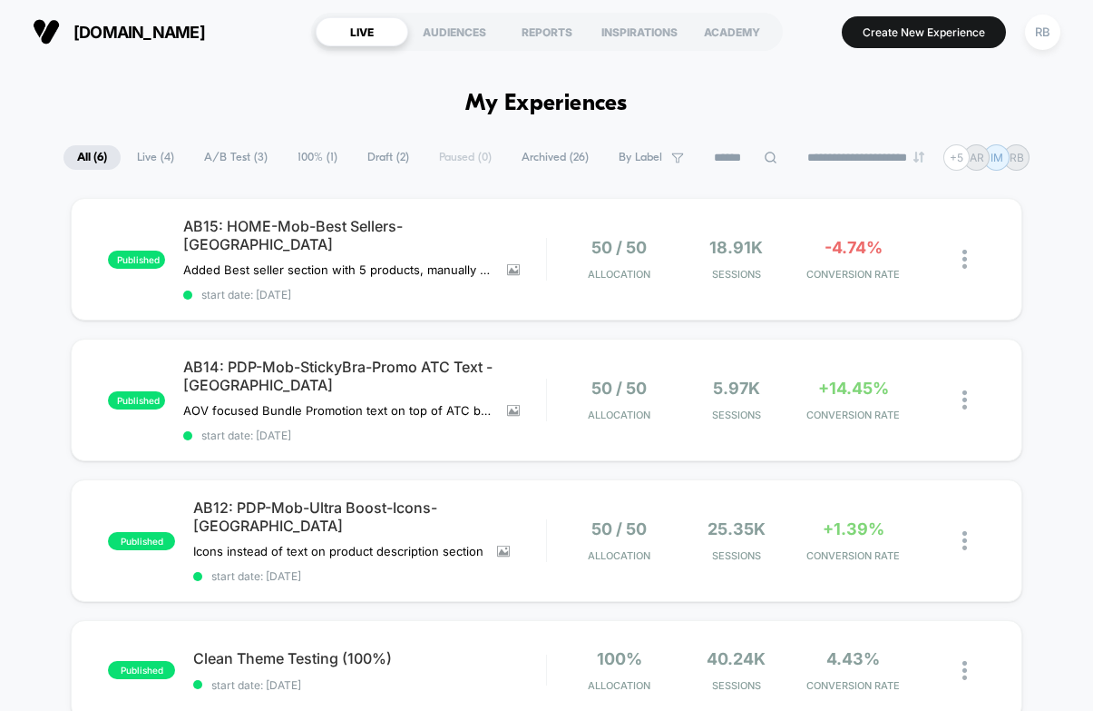
scroll to position [544, 0]
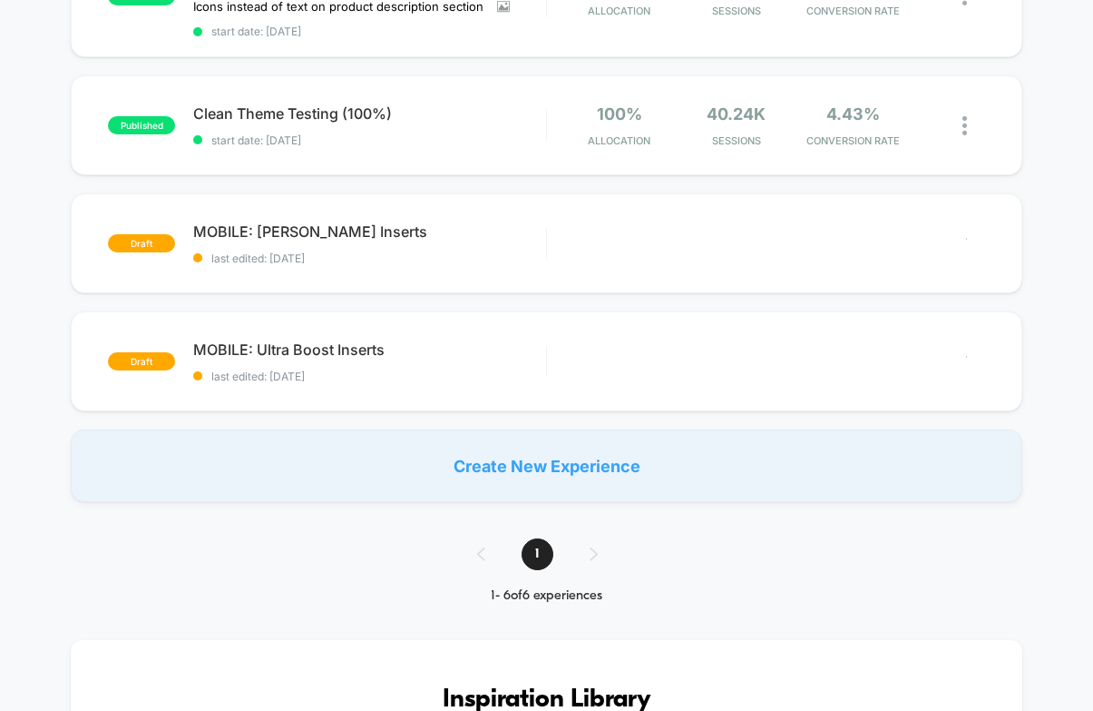
drag, startPoint x: 143, startPoint y: 547, endPoint x: 179, endPoint y: 434, distance: 118.8
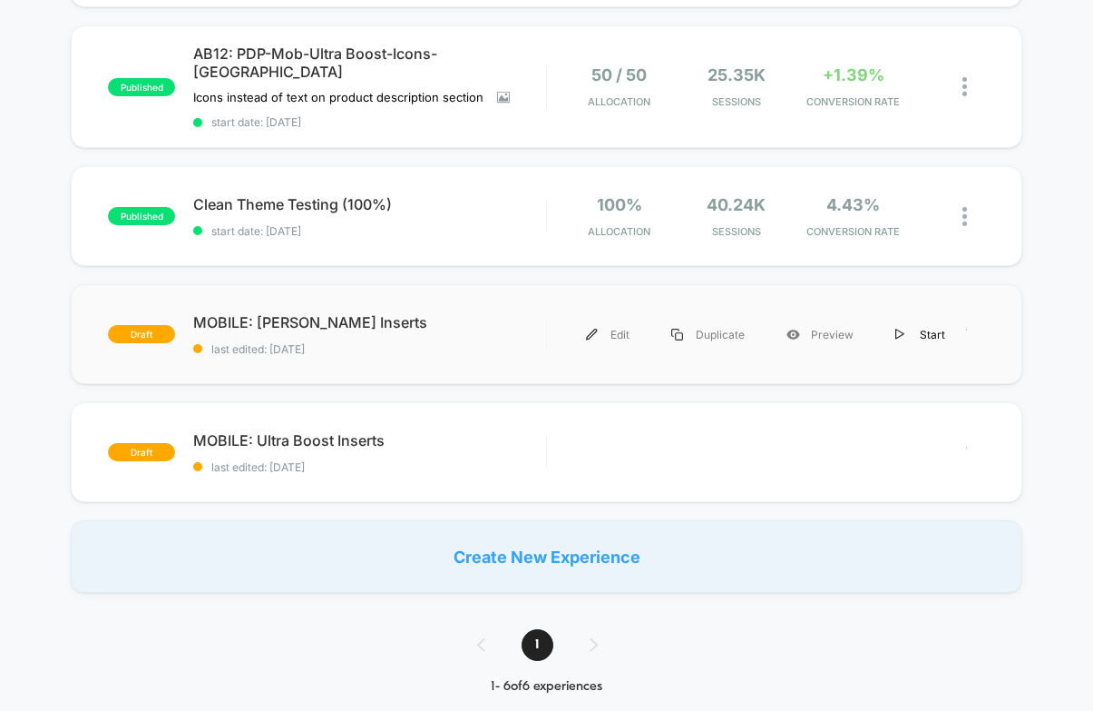
click at [961, 314] on div "Start" at bounding box center [921, 334] width 92 height 41
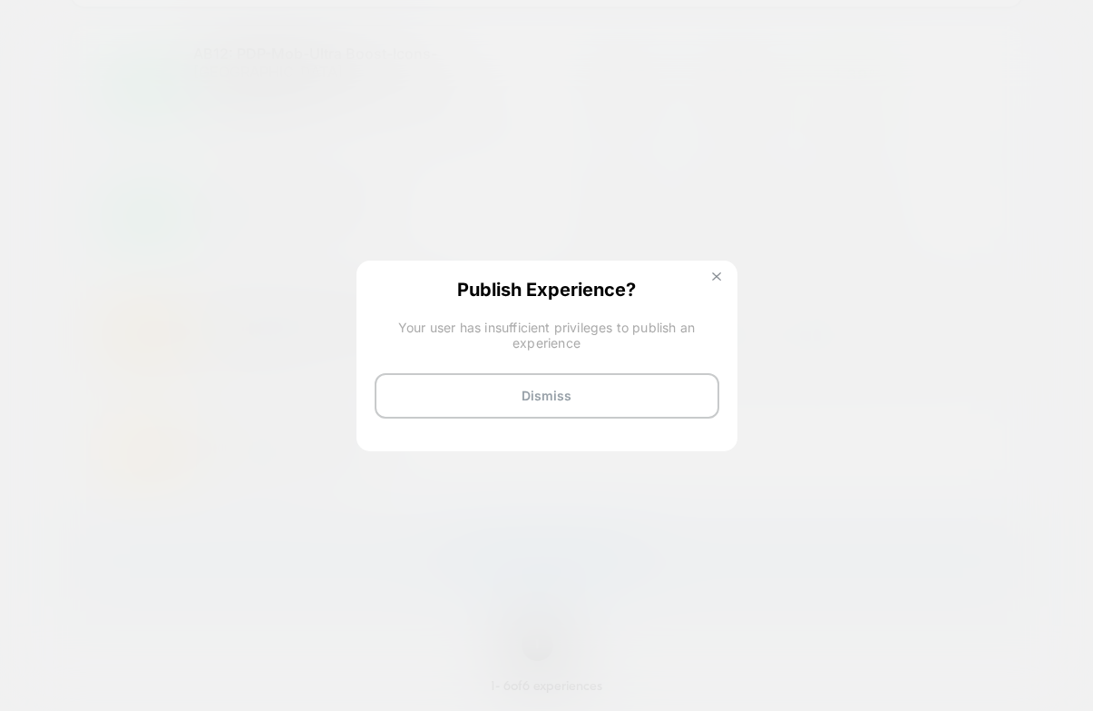
click at [719, 279] on img at bounding box center [716, 276] width 9 height 9
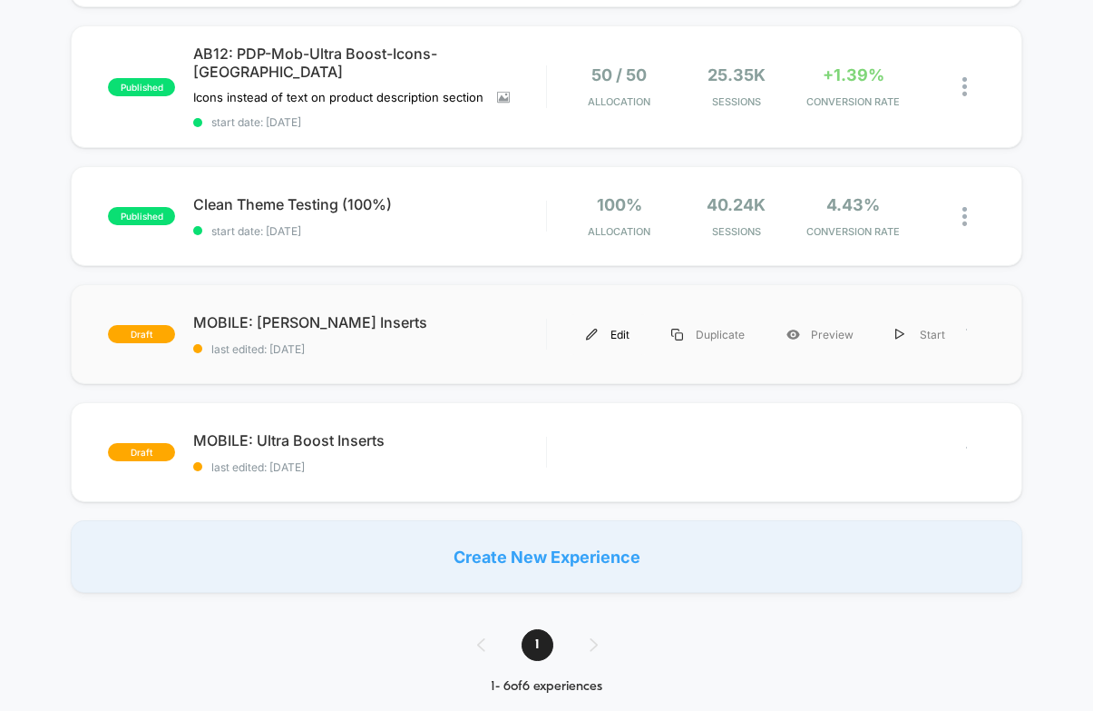
click at [613, 314] on div "Edit" at bounding box center [607, 334] width 85 height 41
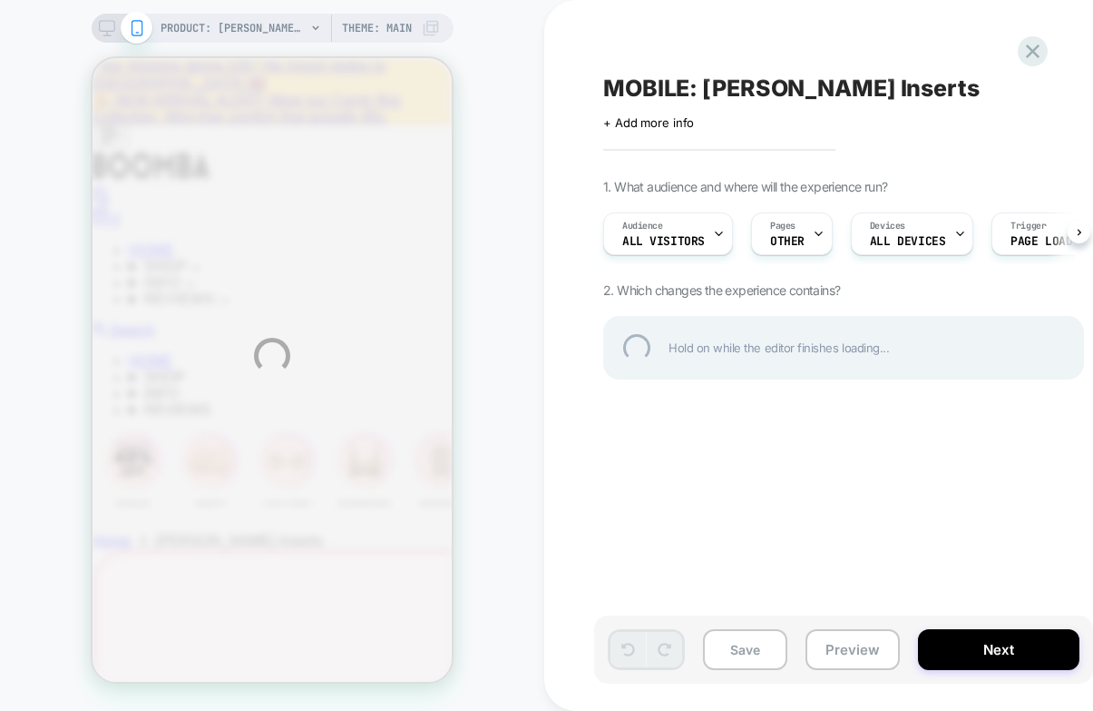
drag, startPoint x: 701, startPoint y: 546, endPoint x: 716, endPoint y: 530, distance: 21.9
click at [701, 546] on div "PRODUCT: Demi Boost Inserts PRODUCT: Demi Boost Inserts Theme: MAIN MOBILE: Dem…" at bounding box center [546, 355] width 1093 height 711
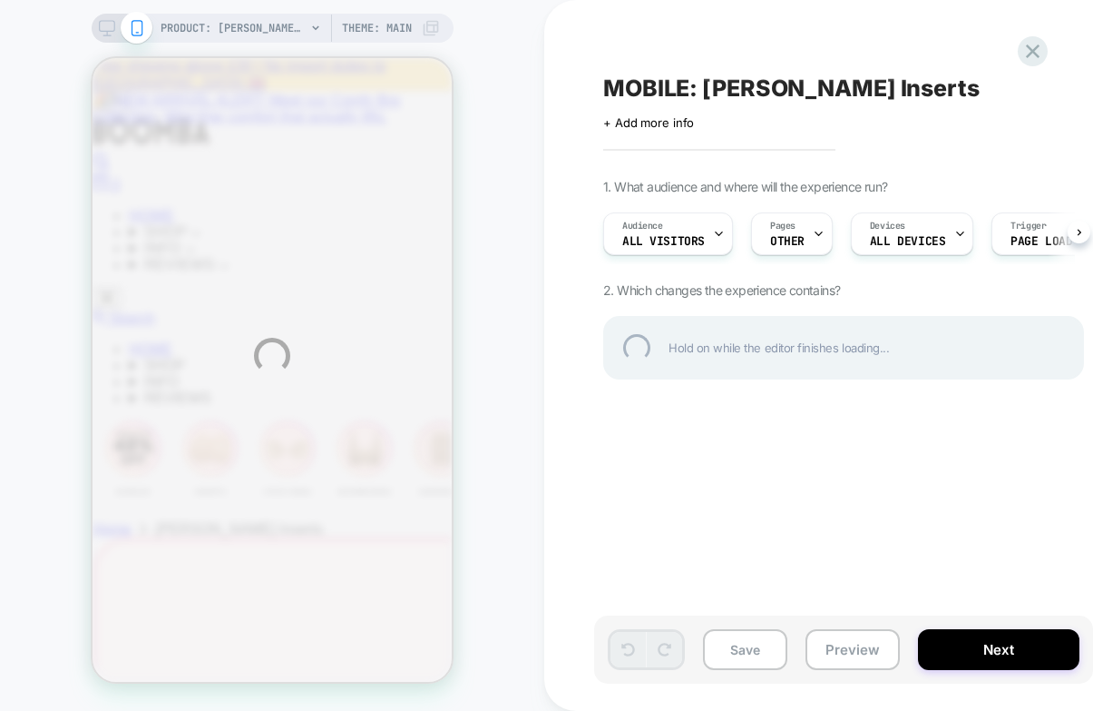
select select "**********"
click at [664, 120] on div "PRODUCT: Demi Boost Inserts PRODUCT: Demi Boost Inserts Theme: MAIN MOBILE: Dem…" at bounding box center [546, 355] width 1093 height 711
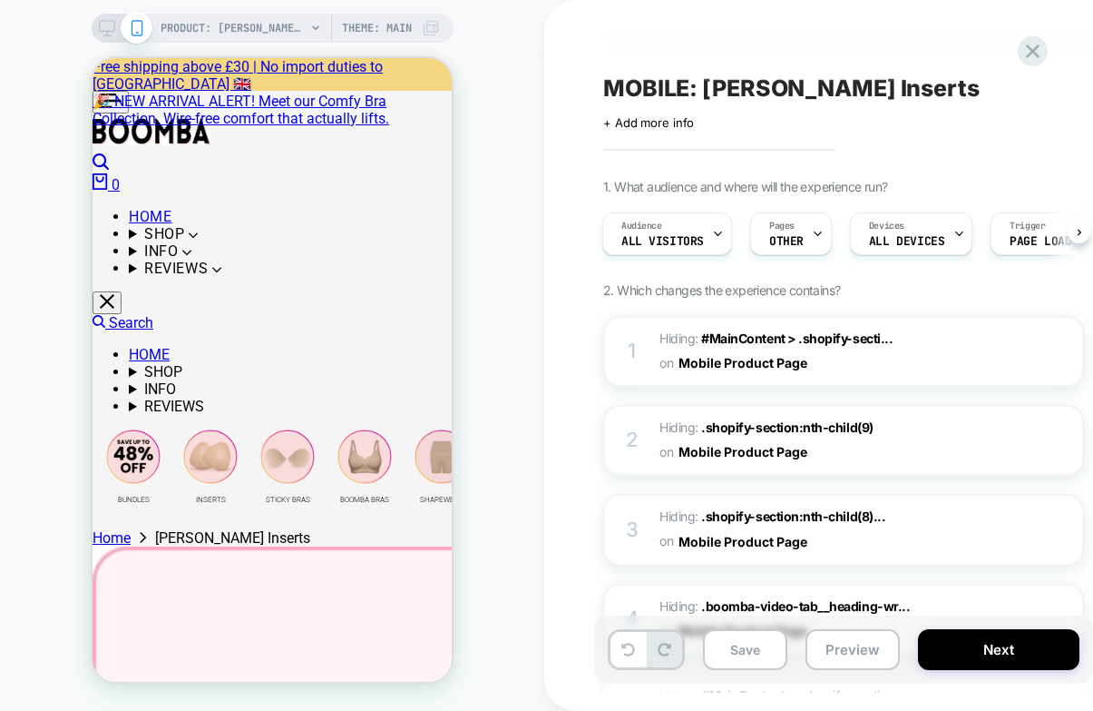
scroll to position [0, 2]
click at [664, 123] on span "+ Add more info" at bounding box center [648, 122] width 91 height 15
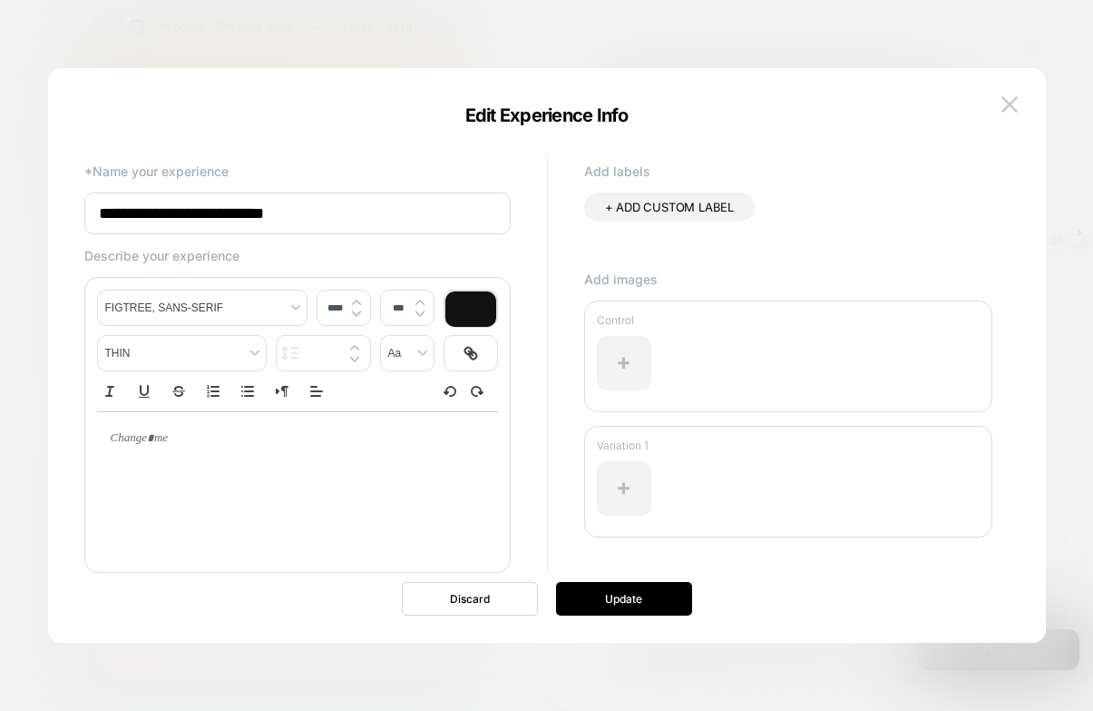
click at [236, 451] on div at bounding box center [297, 438] width 401 height 53
type input "****"
click at [377, 446] on p at bounding box center [290, 438] width 351 height 16
drag, startPoint x: 903, startPoint y: 140, endPoint x: 829, endPoint y: 286, distance: 163.5
click at [903, 140] on div "**********" at bounding box center [538, 355] width 944 height 502
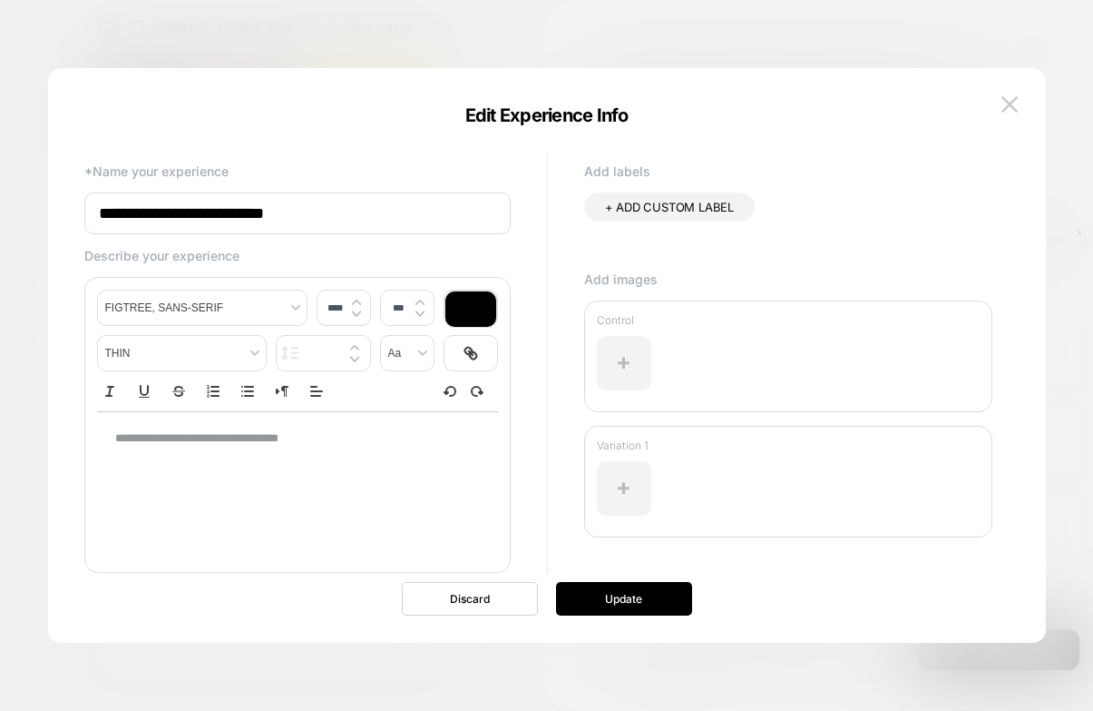
click at [338, 443] on p "**********" at bounding box center [290, 438] width 351 height 16
click at [665, 599] on button "Update" at bounding box center [624, 599] width 136 height 34
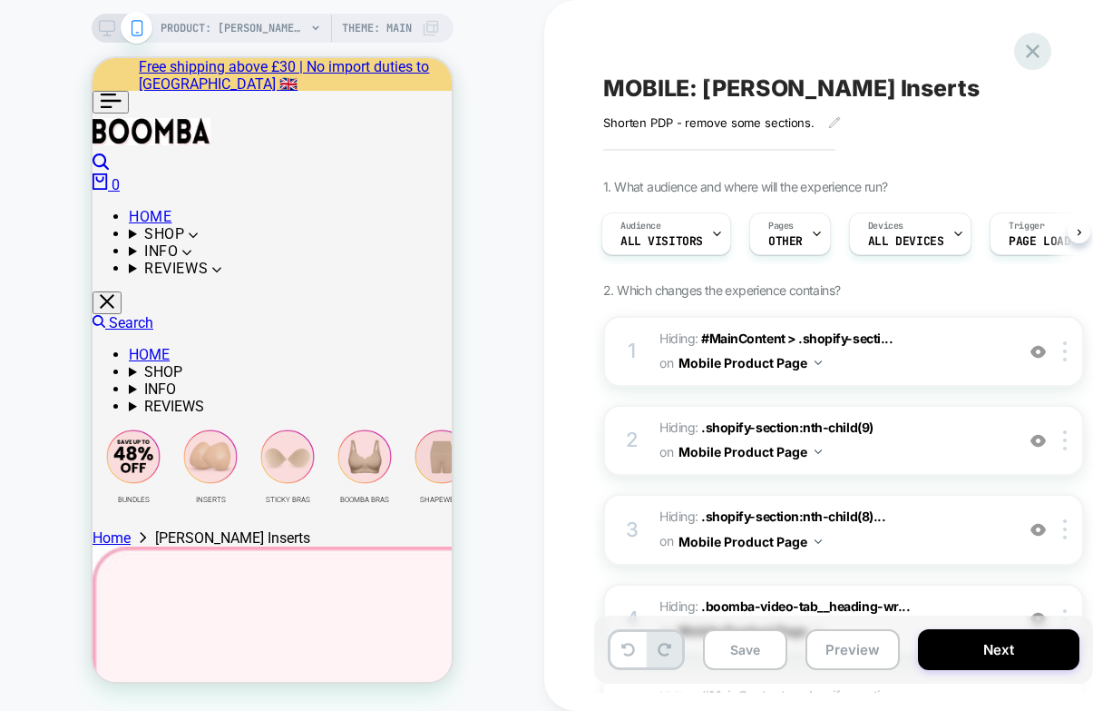
click at [1027, 50] on icon at bounding box center [1033, 51] width 25 height 25
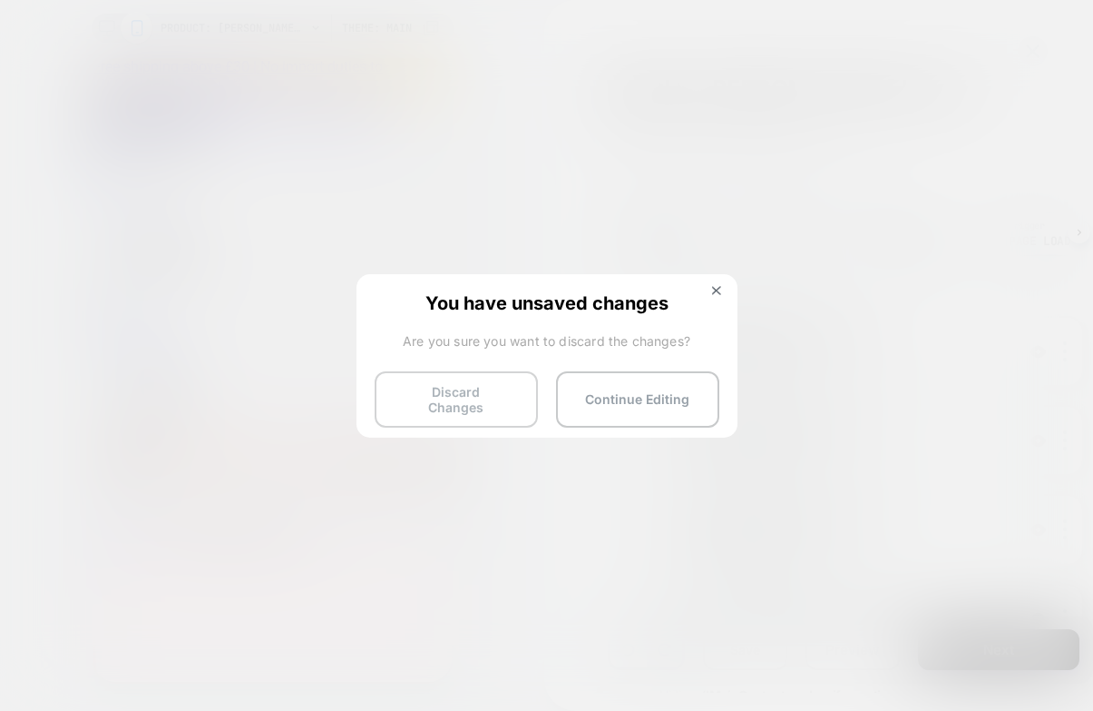
click at [487, 399] on button "Discard Changes" at bounding box center [456, 399] width 163 height 56
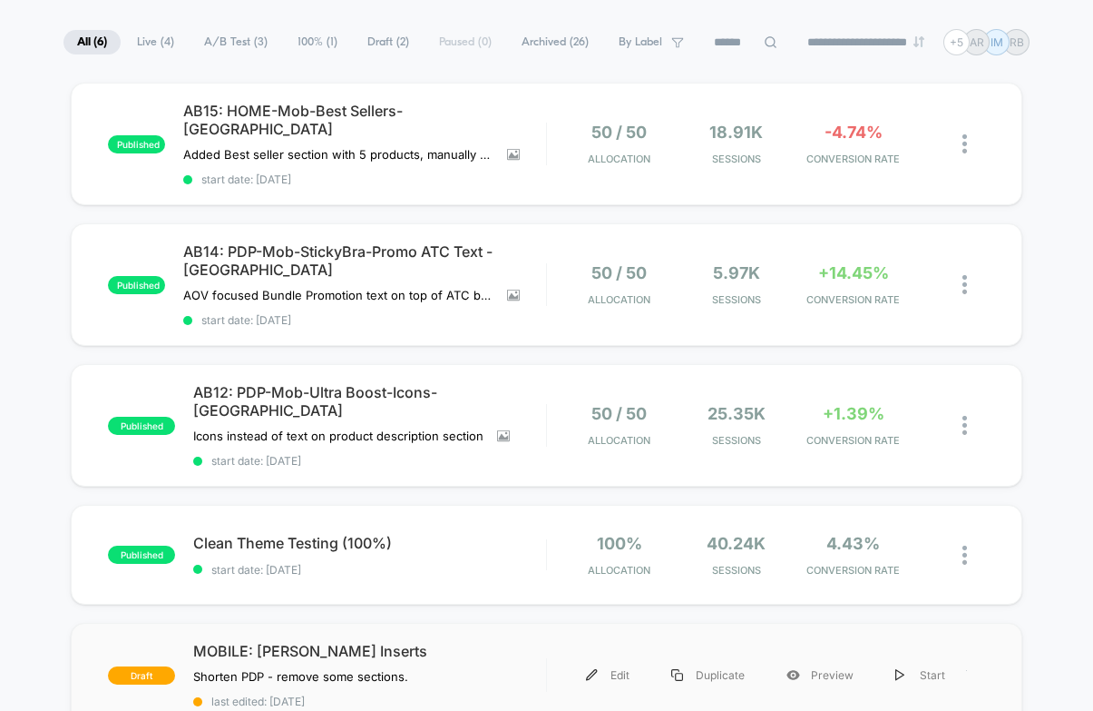
scroll to position [363, 0]
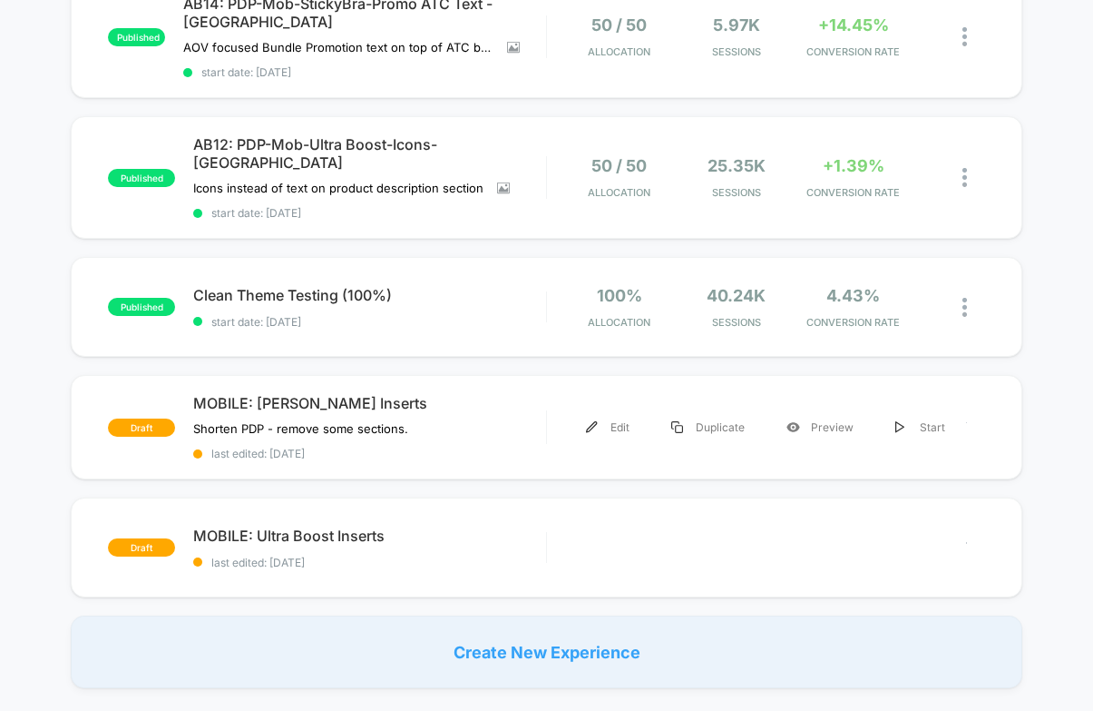
drag, startPoint x: 442, startPoint y: 368, endPoint x: 436, endPoint y: 335, distance: 33.1
click at [353, 415] on div "draft MOBILE: [PERSON_NAME] Inserts Shorten PDP - remove some sections. Click t…" at bounding box center [546, 427] width 951 height 104
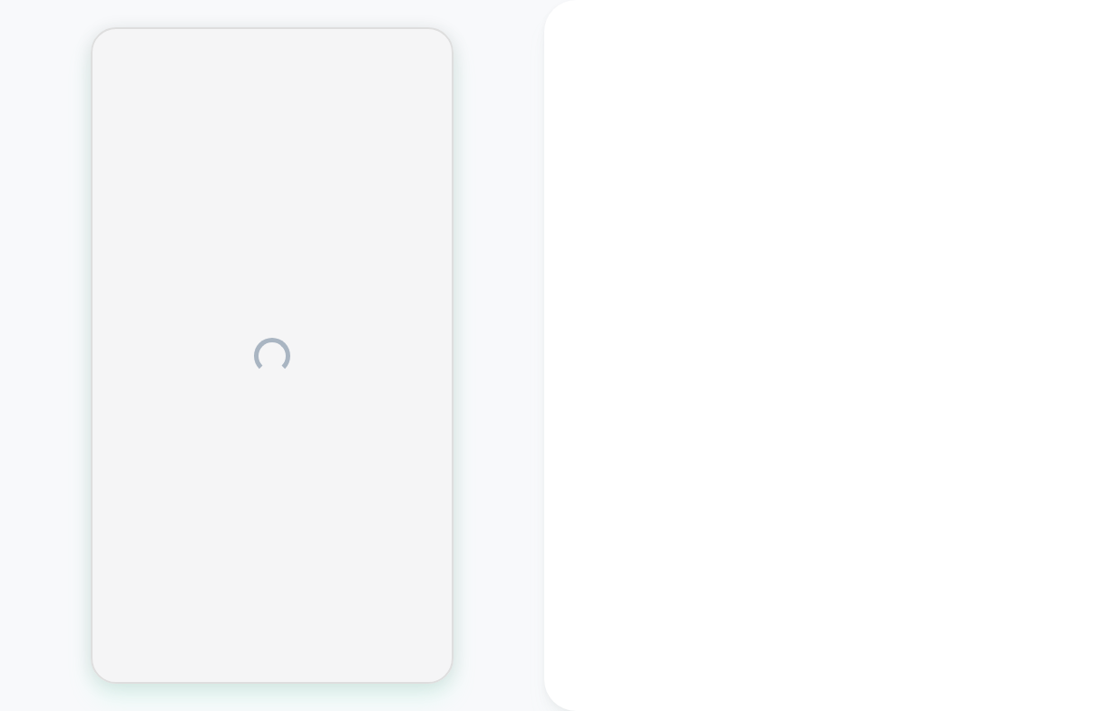
drag, startPoint x: 443, startPoint y: 348, endPoint x: 510, endPoint y: 282, distance: 93.7
click at [454, 384] on html "Display size not supported Unfortunately, our dashboard is not supported on a m…" at bounding box center [546, 355] width 1093 height 711
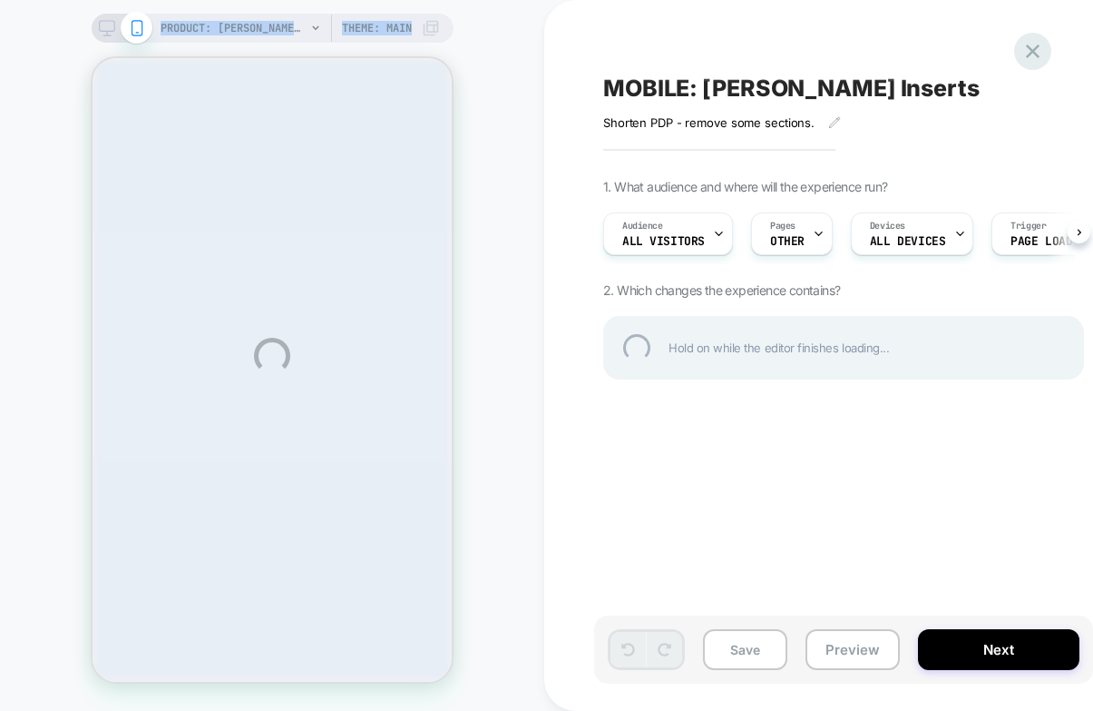
click at [1034, 54] on div at bounding box center [1033, 51] width 37 height 37
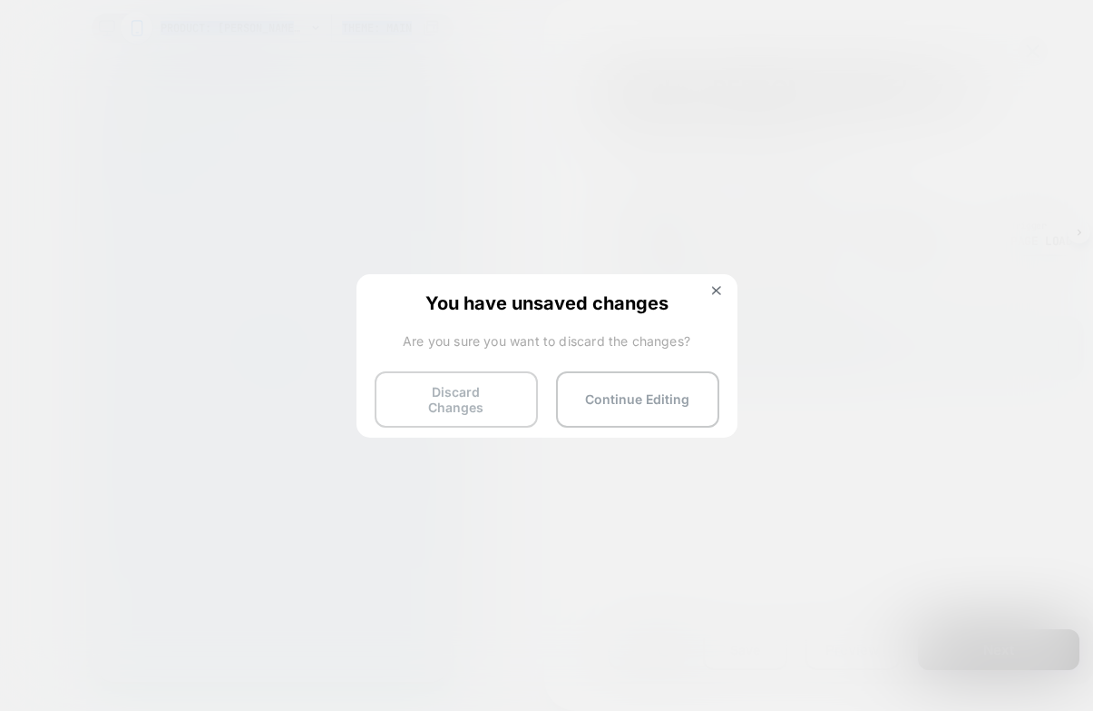
click at [511, 400] on button "Discard Changes" at bounding box center [456, 399] width 163 height 56
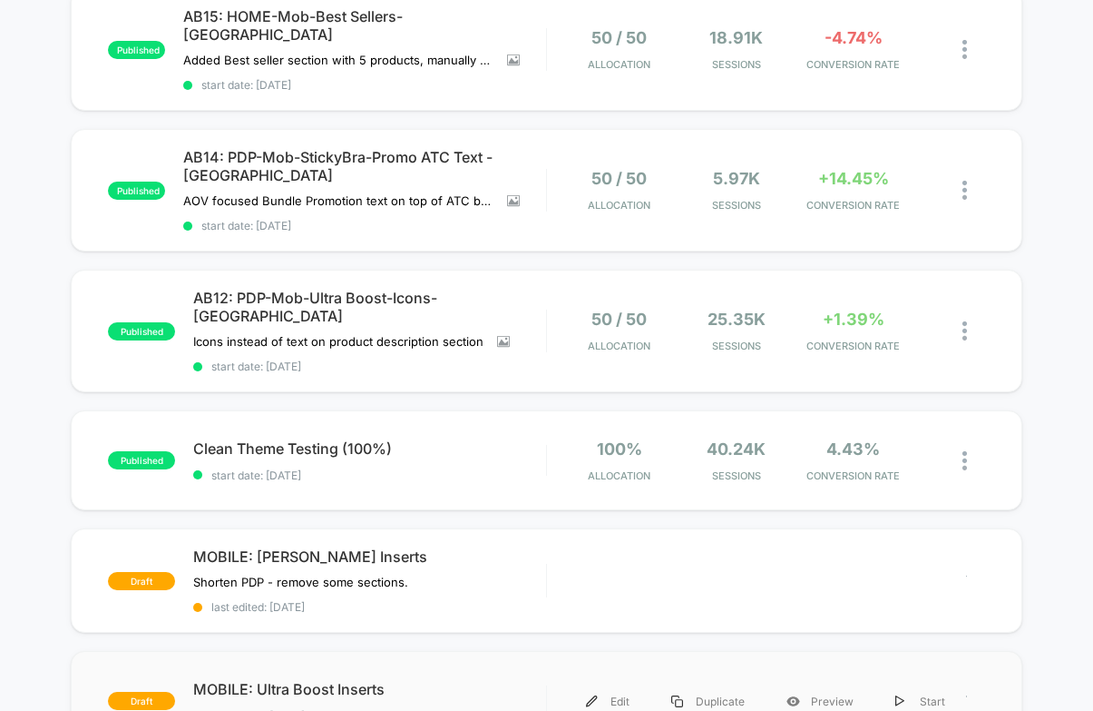
scroll to position [363, 0]
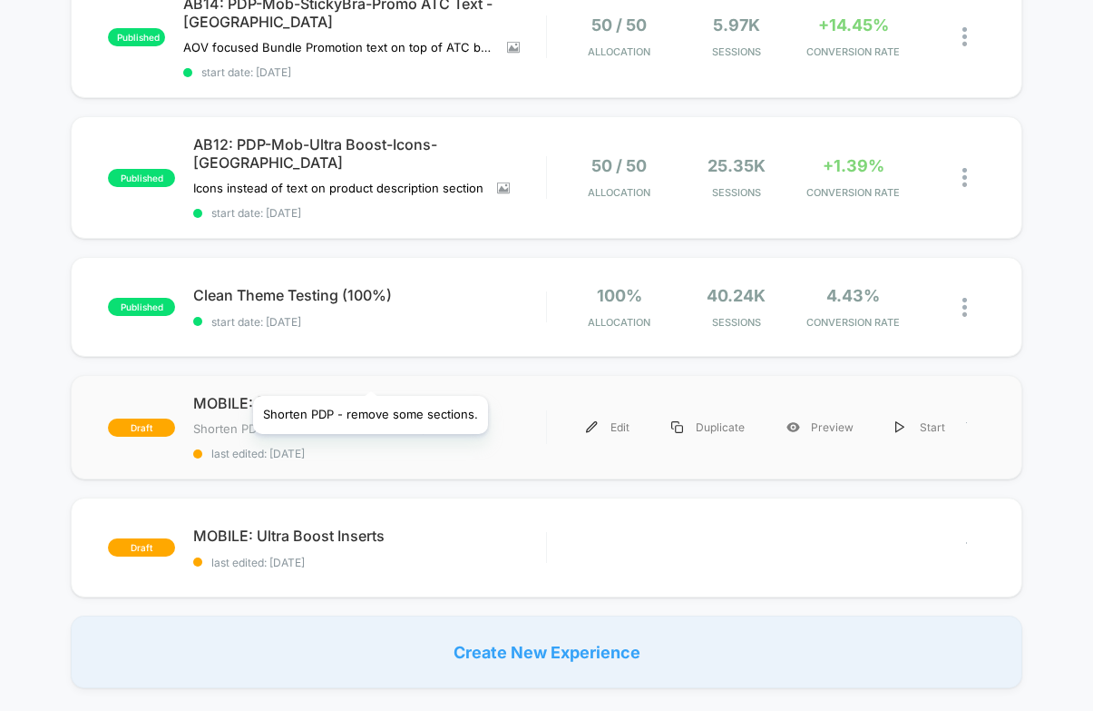
click at [370, 421] on span "Shorten PDP - remove some sections." at bounding box center [300, 428] width 215 height 15
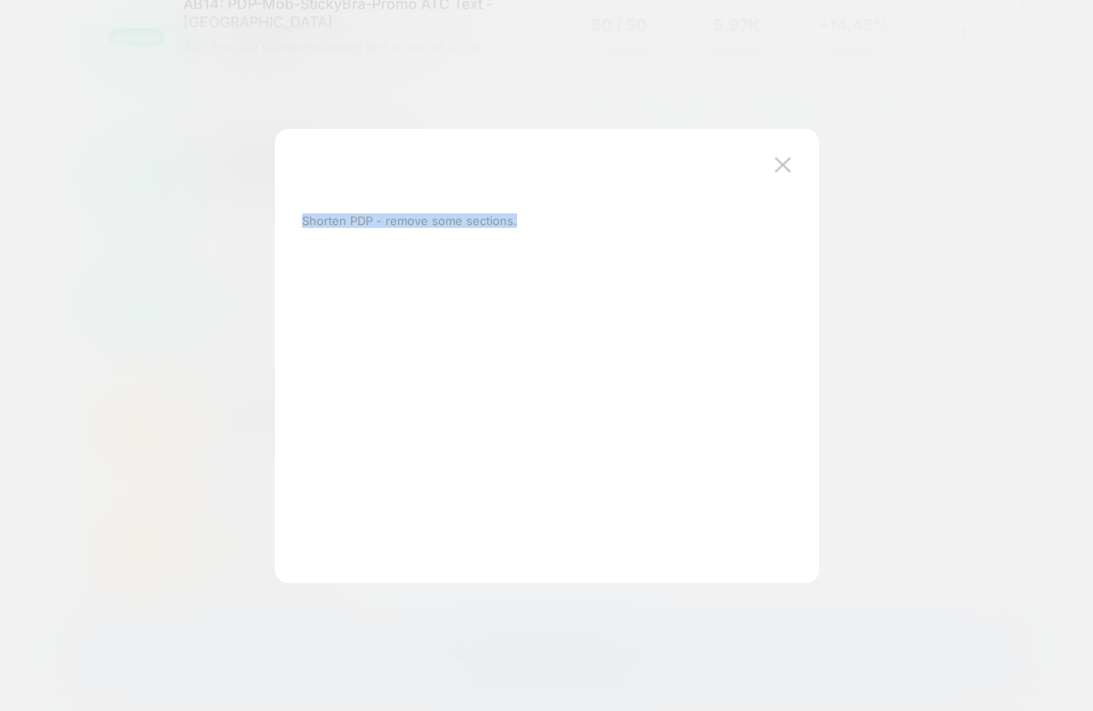
drag, startPoint x: 527, startPoint y: 227, endPoint x: 295, endPoint y: 211, distance: 232.8
click at [295, 211] on div "Shorten PDP - remove some sections." at bounding box center [538, 355] width 490 height 381
copy p "Shorten PDP - remove some sections."
click at [798, 162] on div "Shorten PDP - remove some sections." at bounding box center [547, 365] width 544 height 436
click at [789, 163] on img at bounding box center [783, 164] width 16 height 15
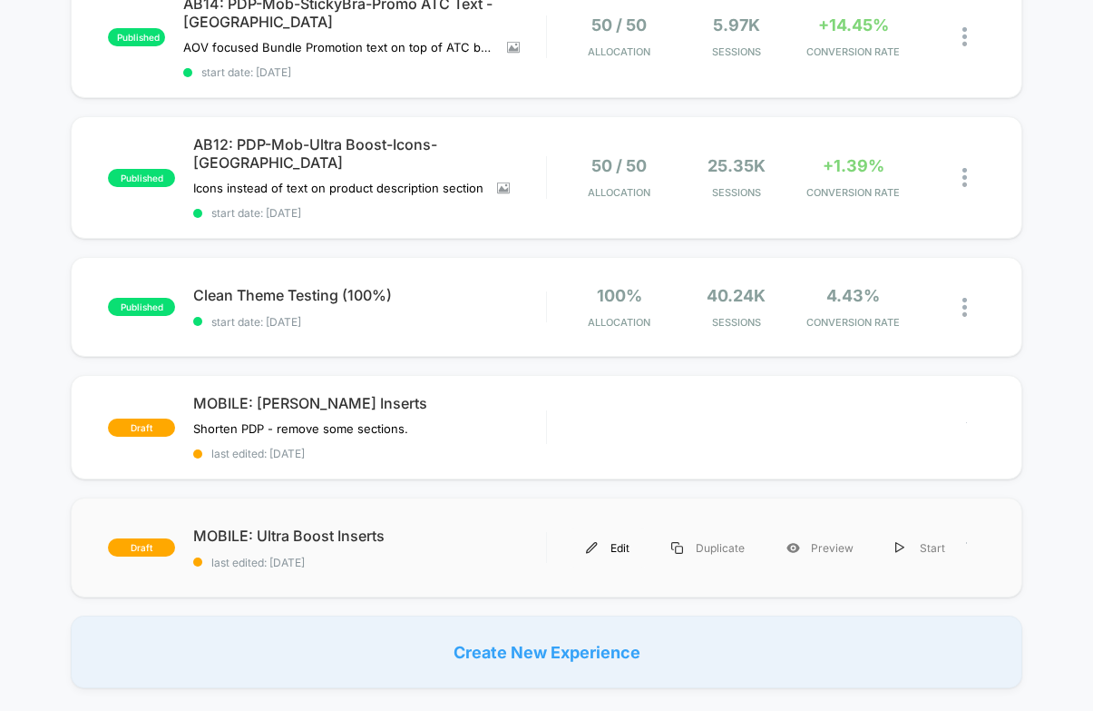
click at [600, 527] on div "Edit" at bounding box center [607, 547] width 85 height 41
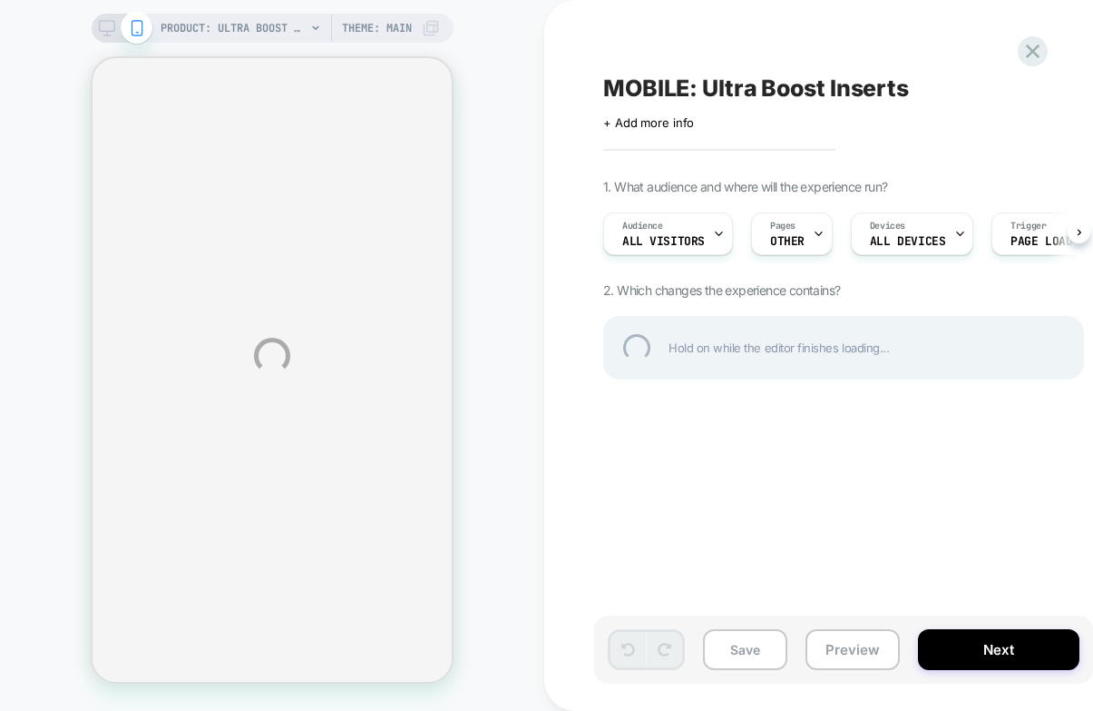
click at [669, 123] on div "PRODUCT: Ultra Boost Inserts PRODUCT: Ultra Boost Inserts Theme: MAIN MOBILE: U…" at bounding box center [546, 355] width 1093 height 711
select select "**********"
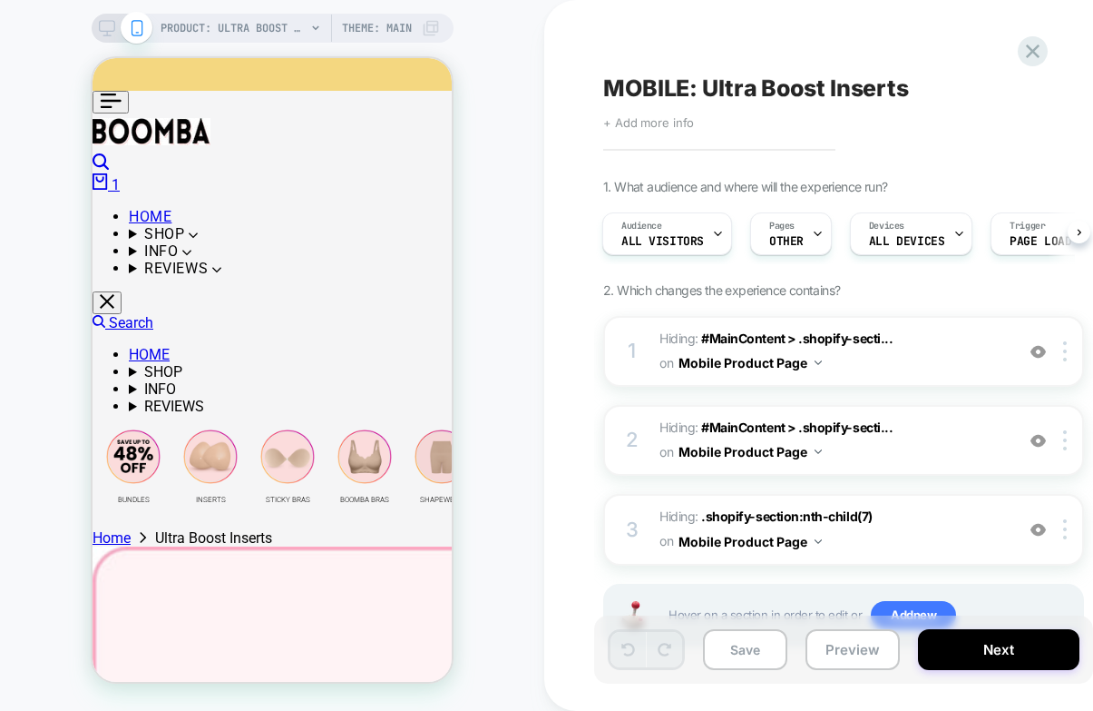
click at [658, 122] on span "+ Add more info" at bounding box center [648, 122] width 91 height 15
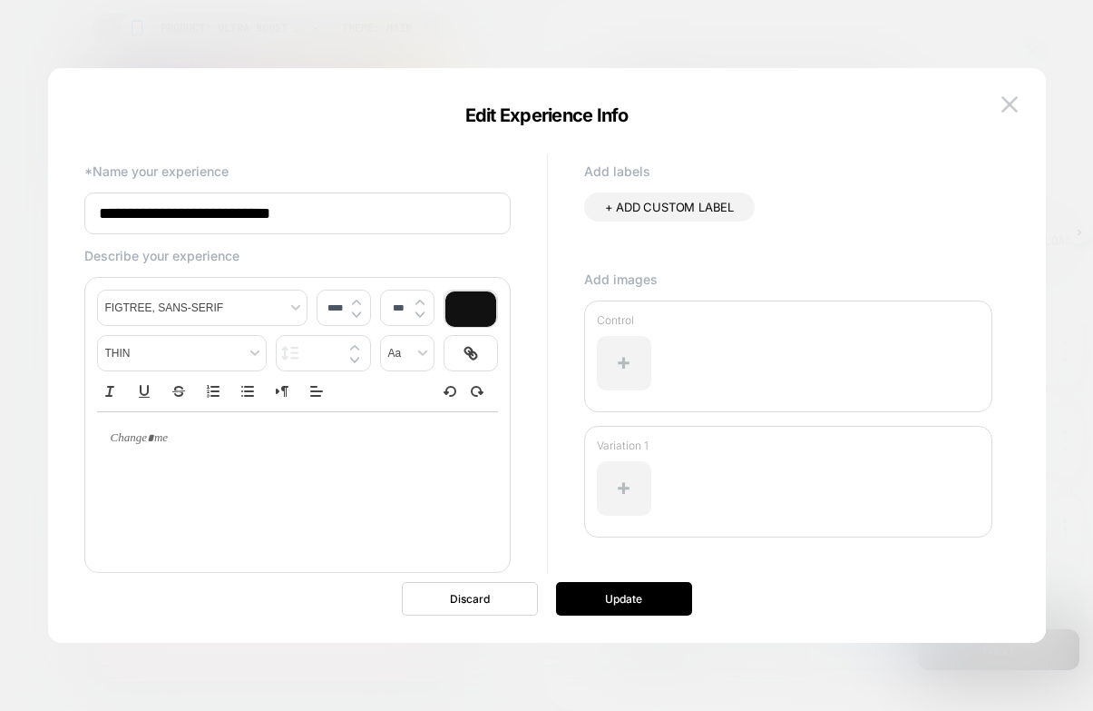
click at [234, 436] on p at bounding box center [290, 438] width 351 height 16
click at [160, 457] on div at bounding box center [297, 438] width 401 height 53
type input "****"
click at [183, 434] on p at bounding box center [290, 438] width 351 height 16
click at [181, 436] on p at bounding box center [290, 438] width 351 height 16
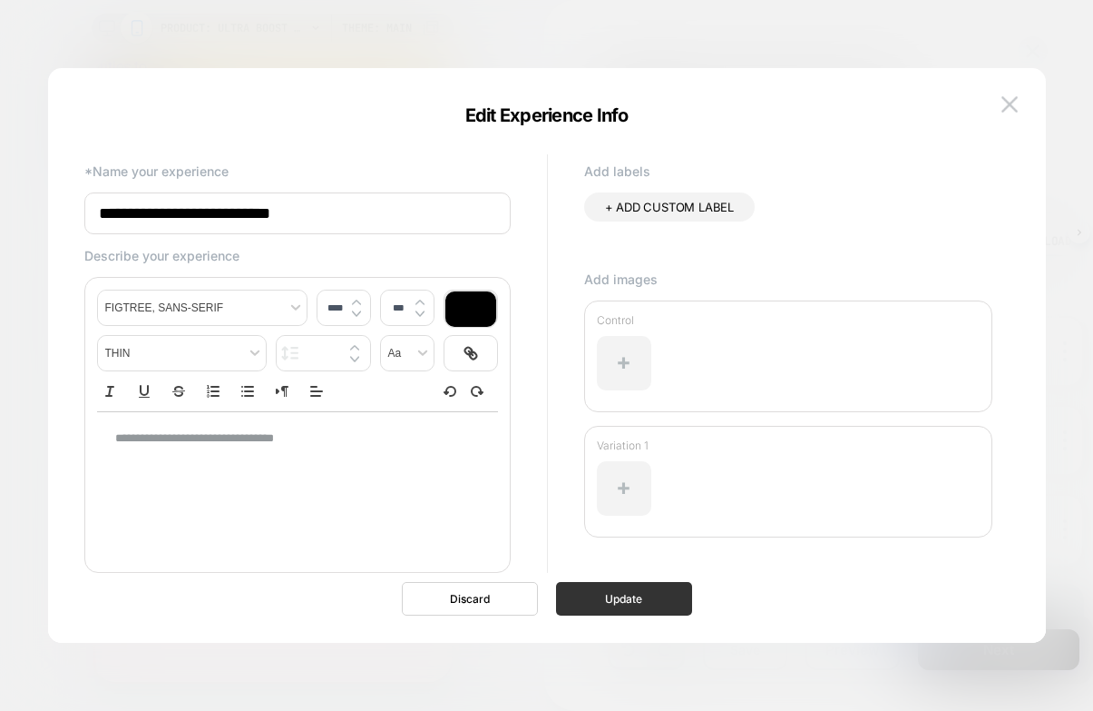
click at [585, 598] on button "Update" at bounding box center [624, 599] width 136 height 34
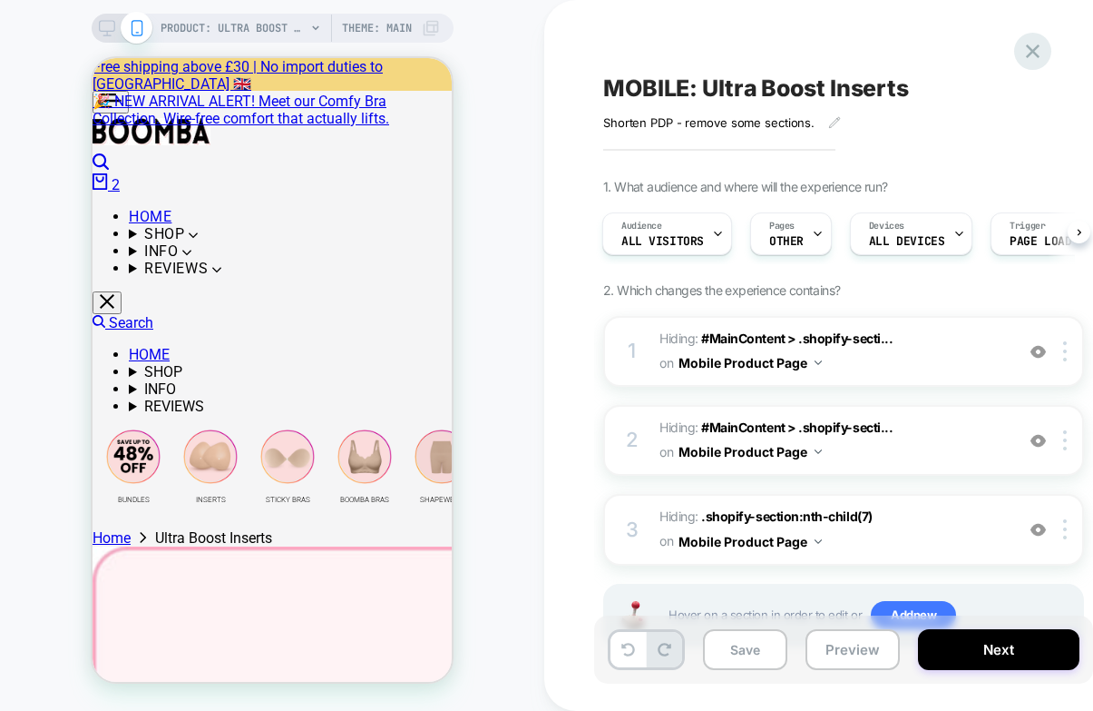
click at [1043, 56] on icon at bounding box center [1033, 51] width 25 height 25
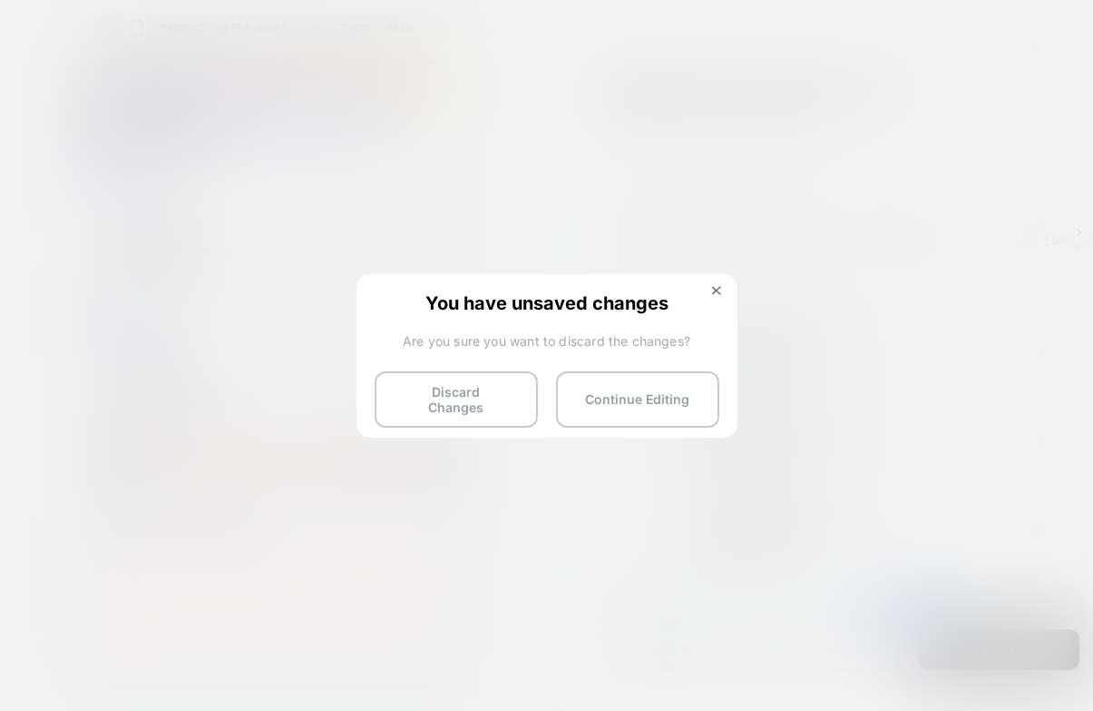
click at [717, 280] on div "You have unsaved changes Are you sure you want to discard the changes? Discard …" at bounding box center [547, 354] width 381 height 161
click at [712, 293] on img at bounding box center [716, 290] width 9 height 9
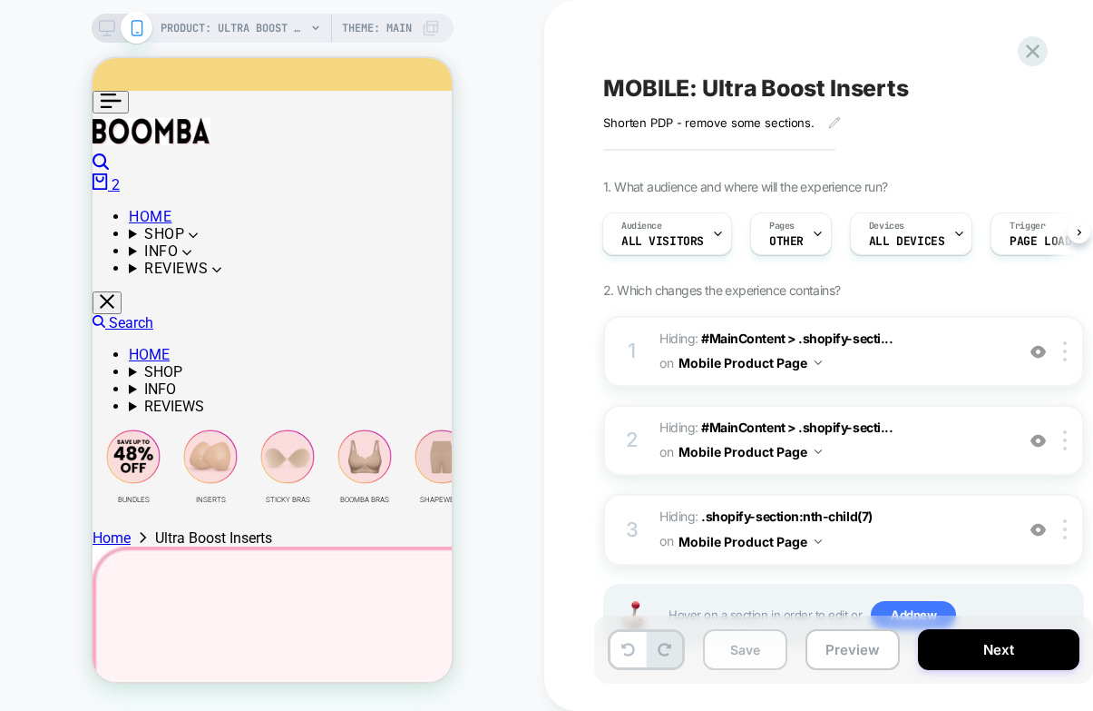
click at [754, 642] on button "Save" at bounding box center [745, 649] width 84 height 41
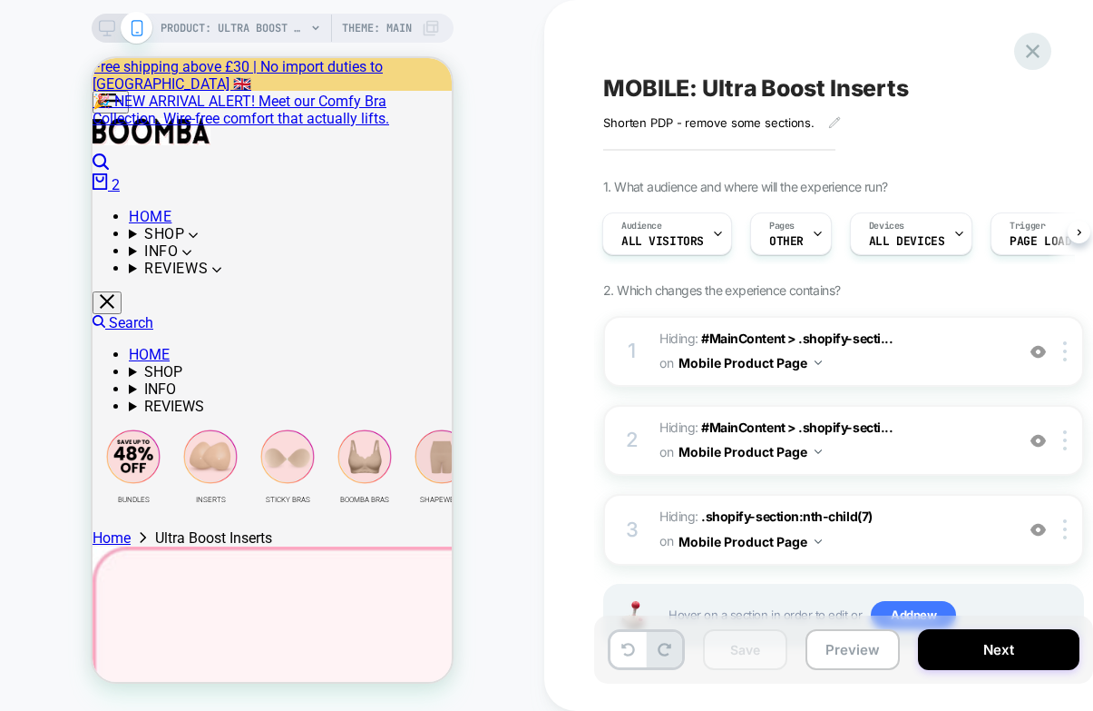
click at [1041, 45] on icon at bounding box center [1033, 51] width 25 height 25
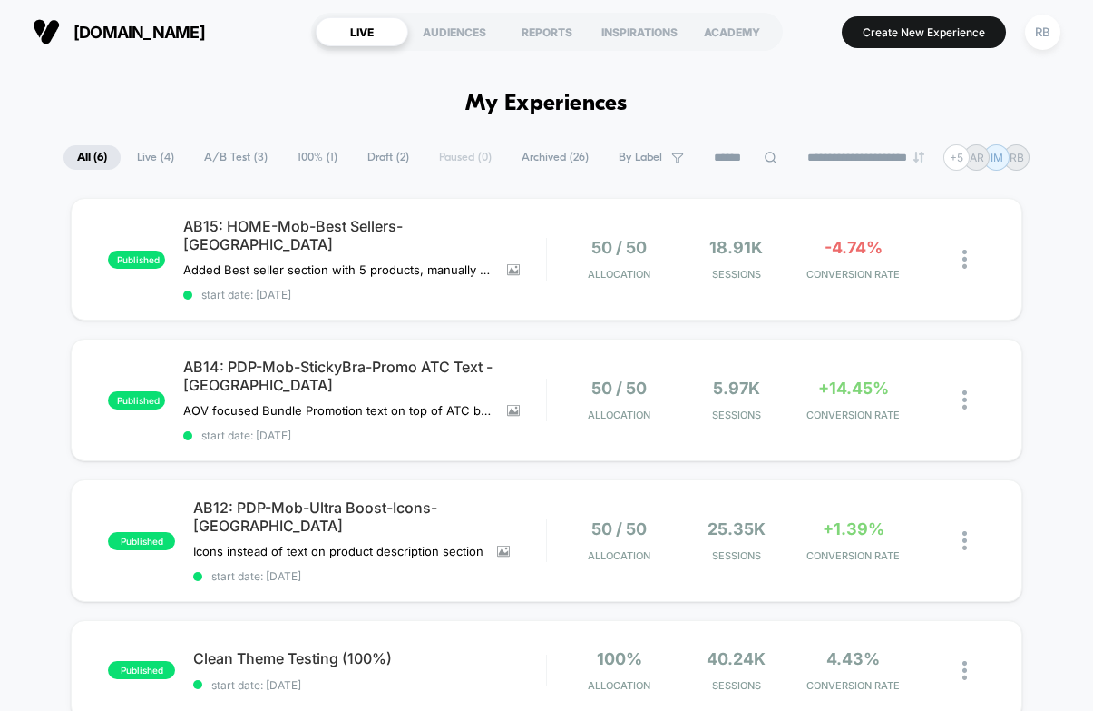
click at [1052, 340] on div "published AB15: HOME-Mob-Best Sellers-[GEOGRAPHIC_DATA] Added Best seller secti…" at bounding box center [546, 627] width 1093 height 858
drag, startPoint x: 1034, startPoint y: 279, endPoint x: 830, endPoint y: 95, distance: 274.4
click at [1028, 275] on div "published AB15: HOME-Mob-Best Sellers-[GEOGRAPHIC_DATA] Added Best seller secti…" at bounding box center [546, 627] width 1093 height 858
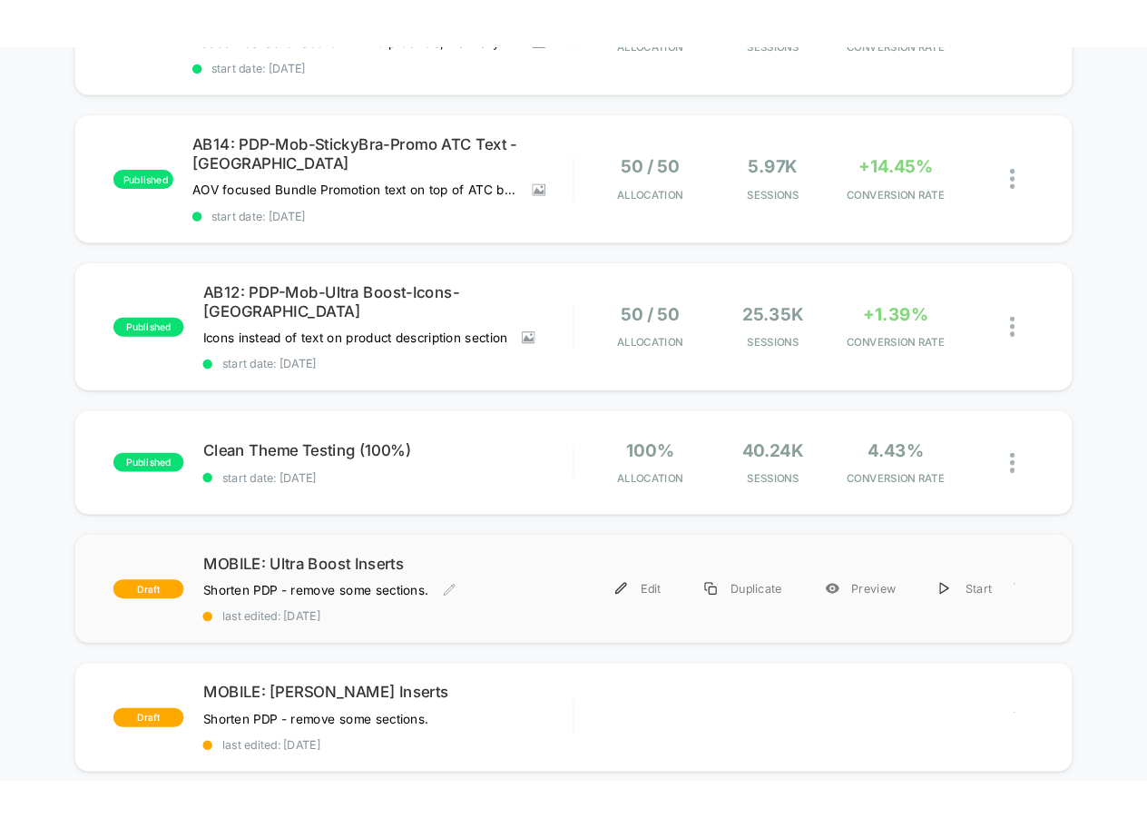
scroll to position [272, 0]
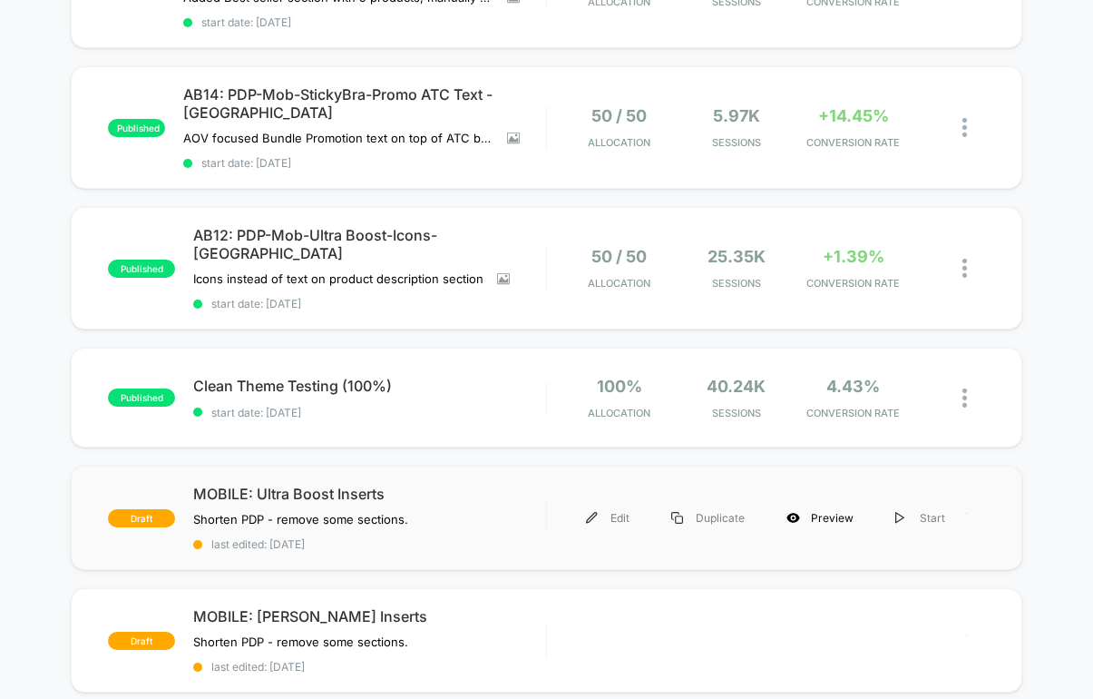
click at [819, 497] on div "Preview" at bounding box center [820, 517] width 109 height 41
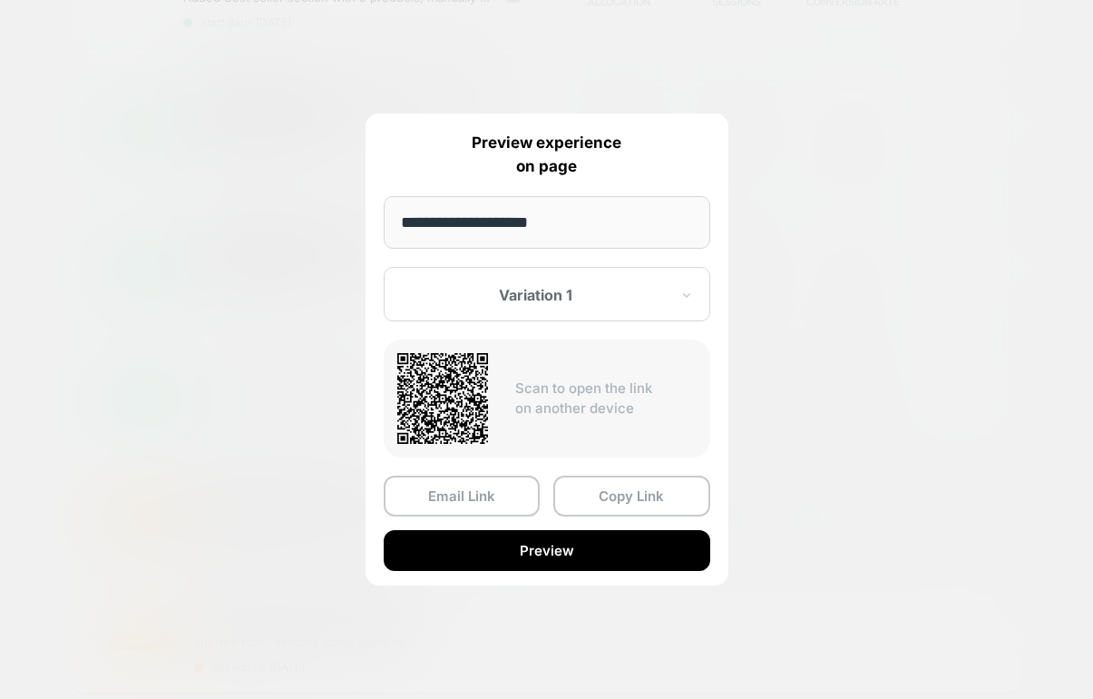
click at [845, 179] on div at bounding box center [546, 349] width 1093 height 699
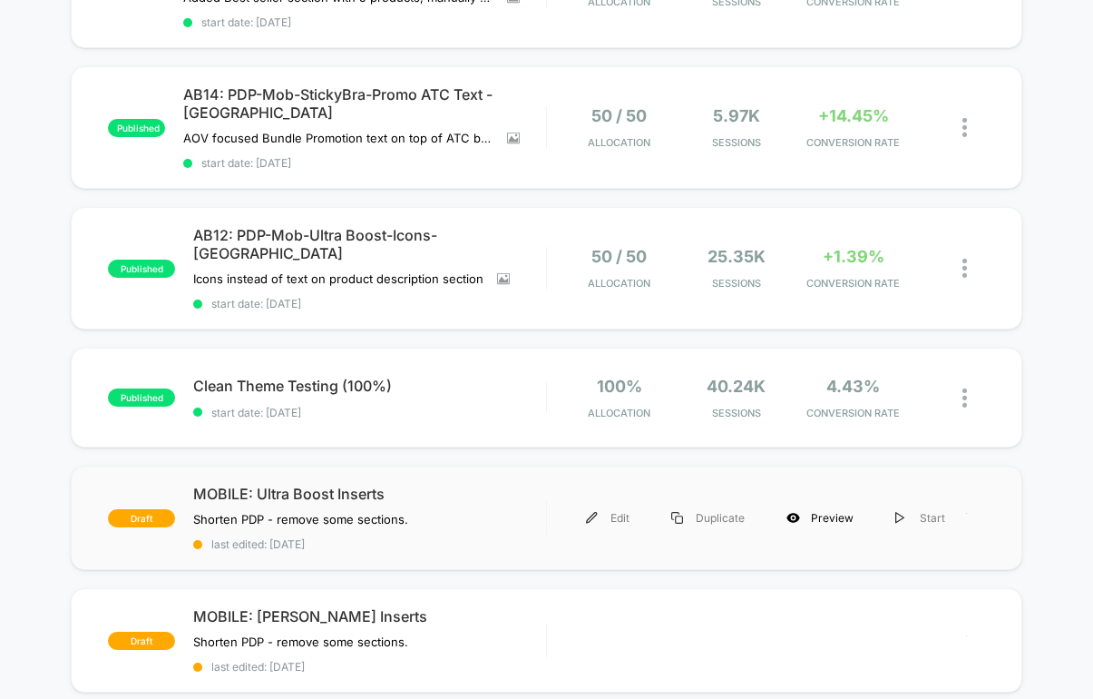
click at [831, 497] on div "Preview" at bounding box center [820, 517] width 109 height 41
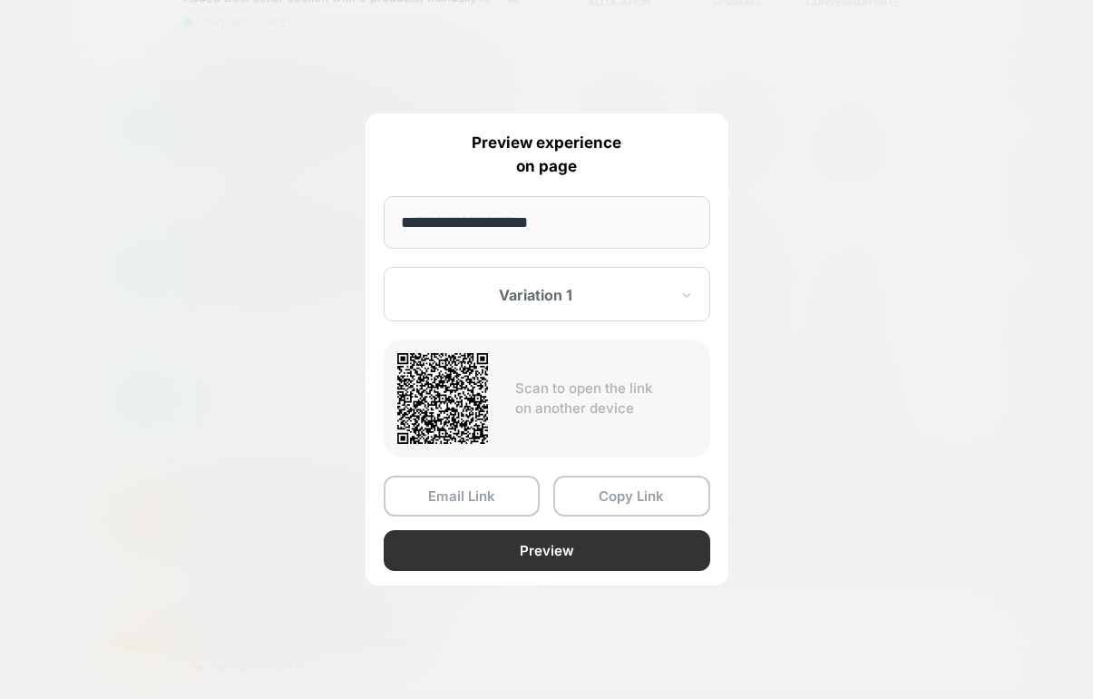
click at [620, 551] on button "Preview" at bounding box center [547, 550] width 327 height 41
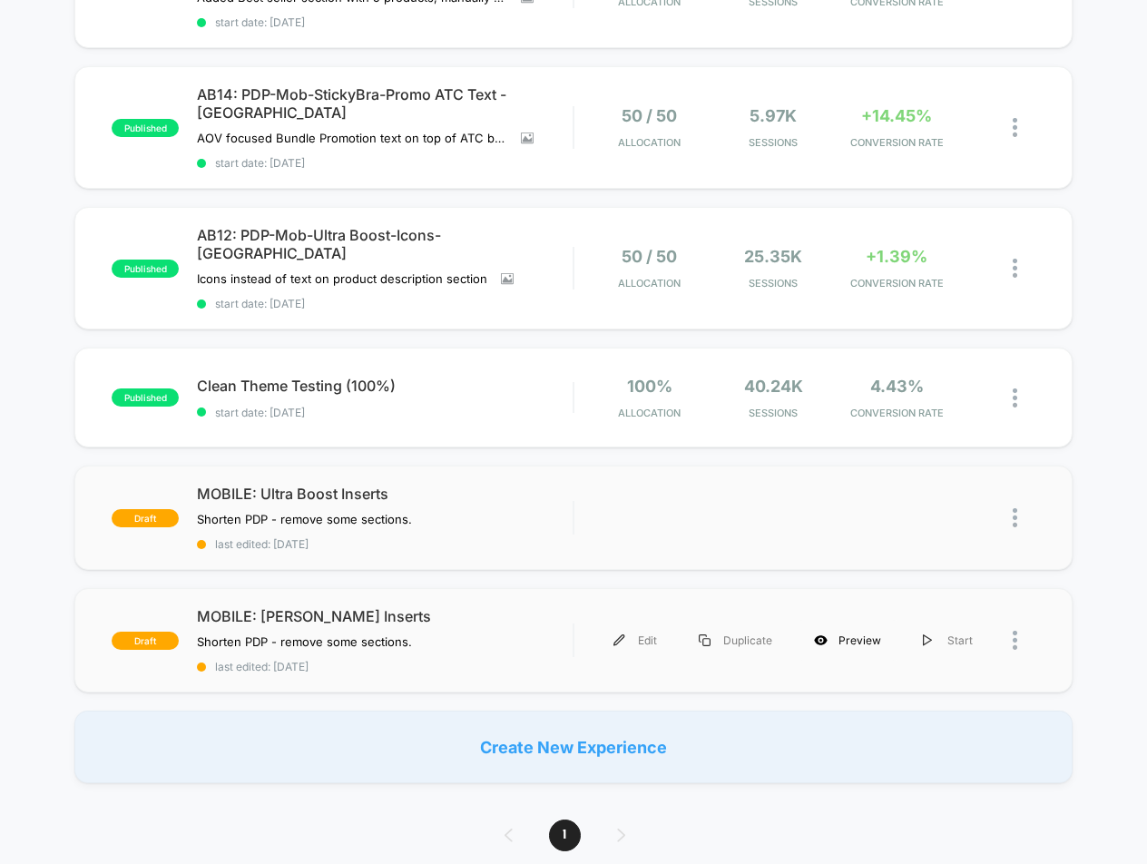
click at [868, 620] on div "Preview" at bounding box center [847, 640] width 109 height 41
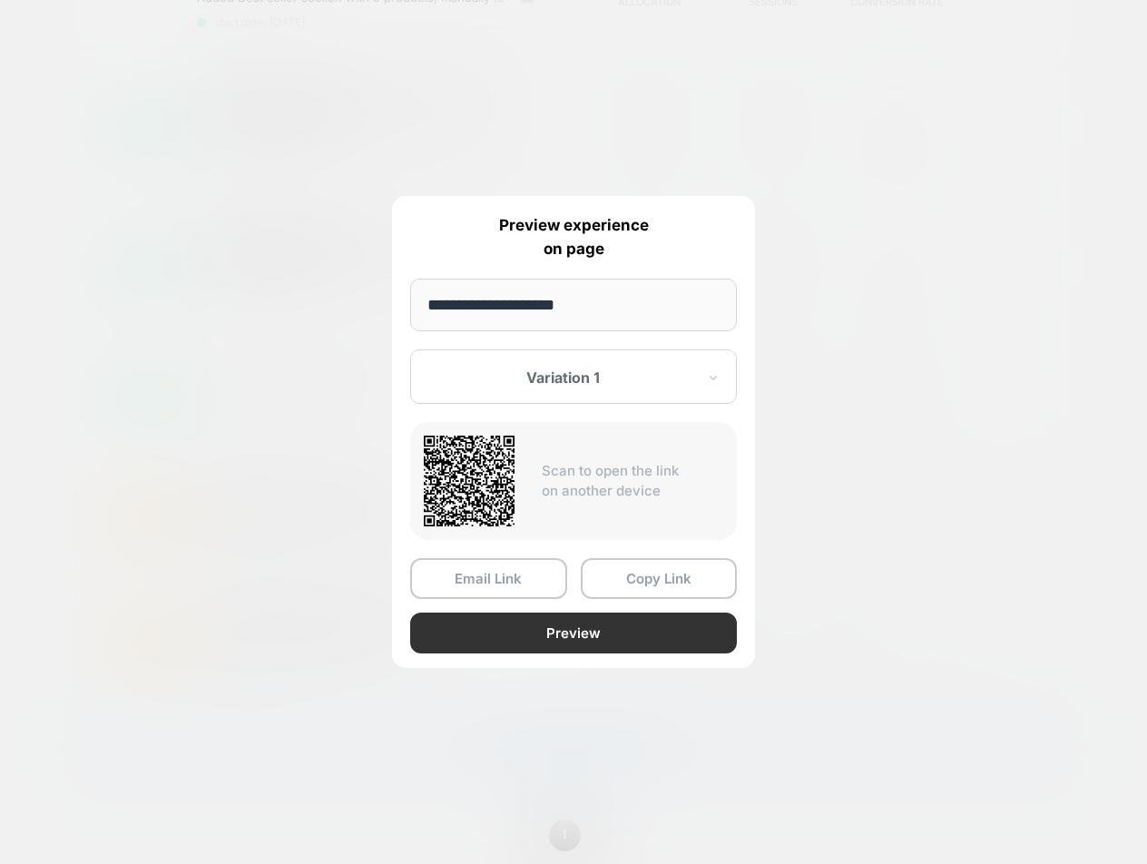
click at [597, 636] on button "Preview" at bounding box center [573, 633] width 327 height 41
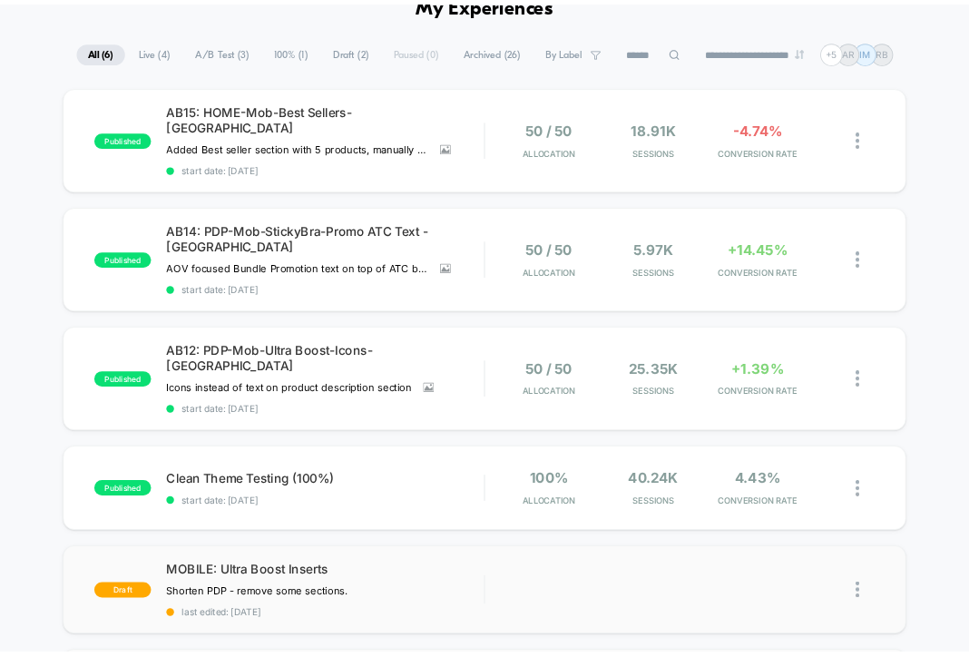
scroll to position [0, 0]
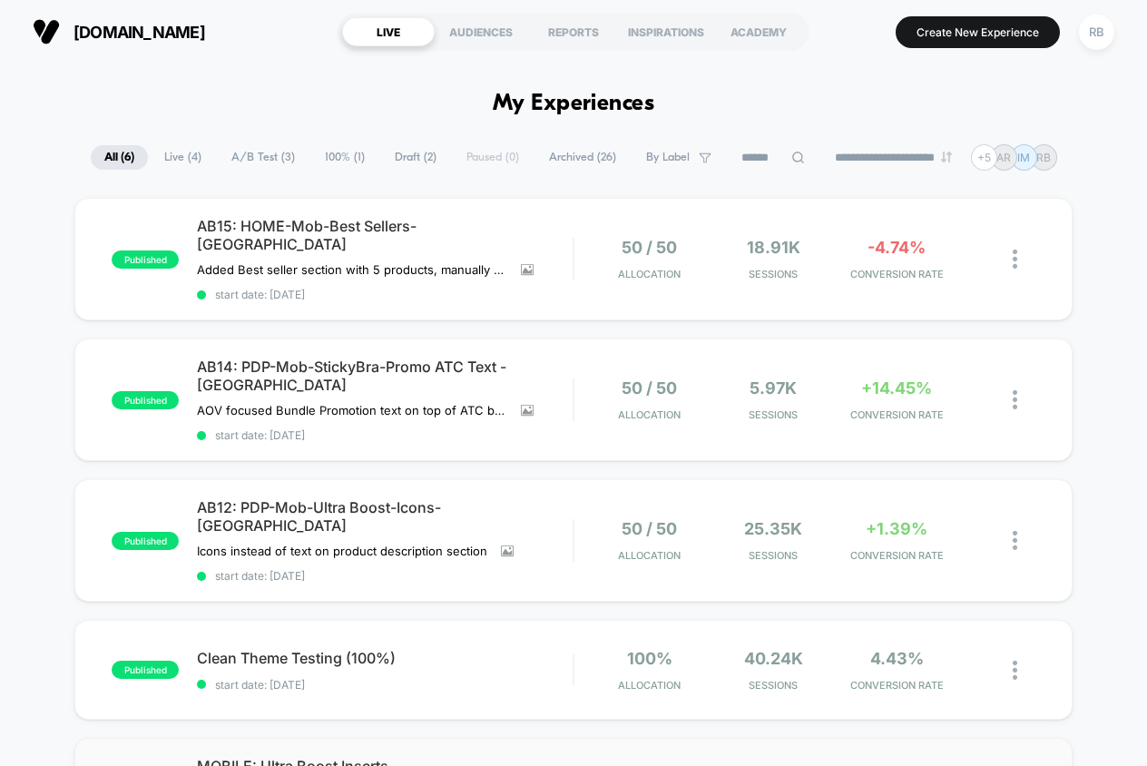
click at [825, 8] on div "[DOMAIN_NAME] LIVE AUDIENCES REPORTS INSPIRATIONS ACADEMY Create New Experience…" at bounding box center [573, 32] width 1147 height 64
click at [1093, 33] on div "RB" at bounding box center [1096, 32] width 35 height 35
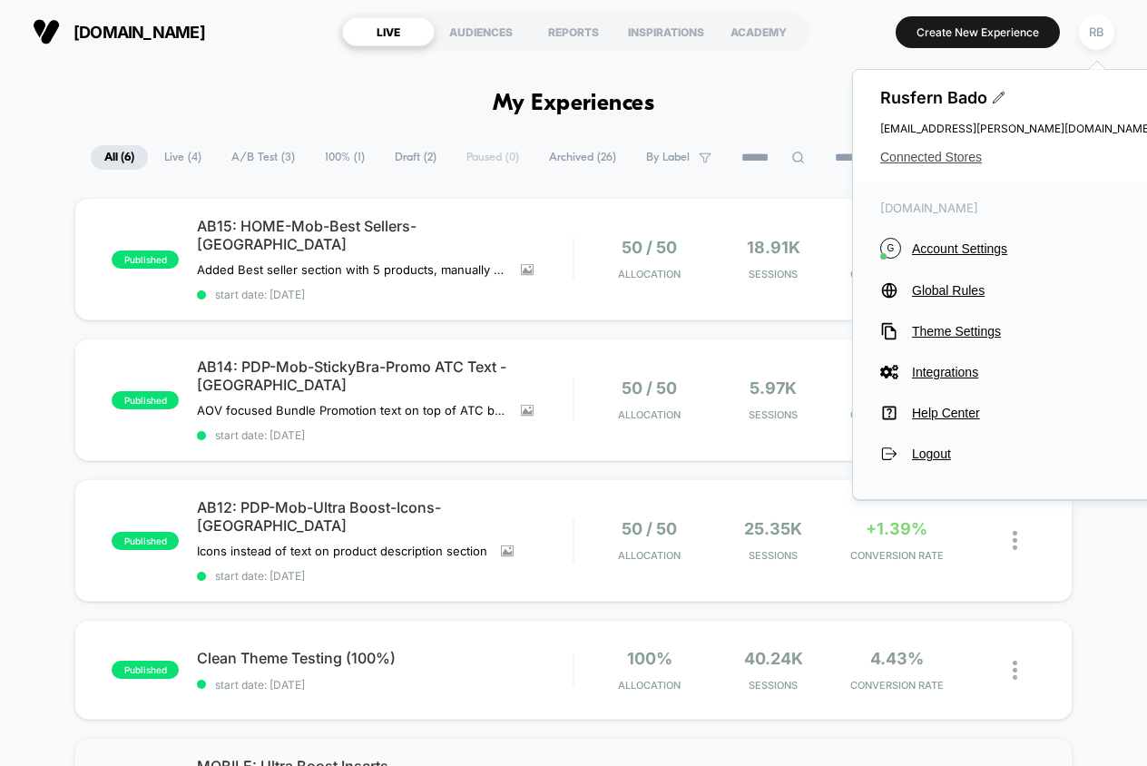
click at [961, 161] on span "Connected Stores" at bounding box center [1016, 157] width 272 height 15
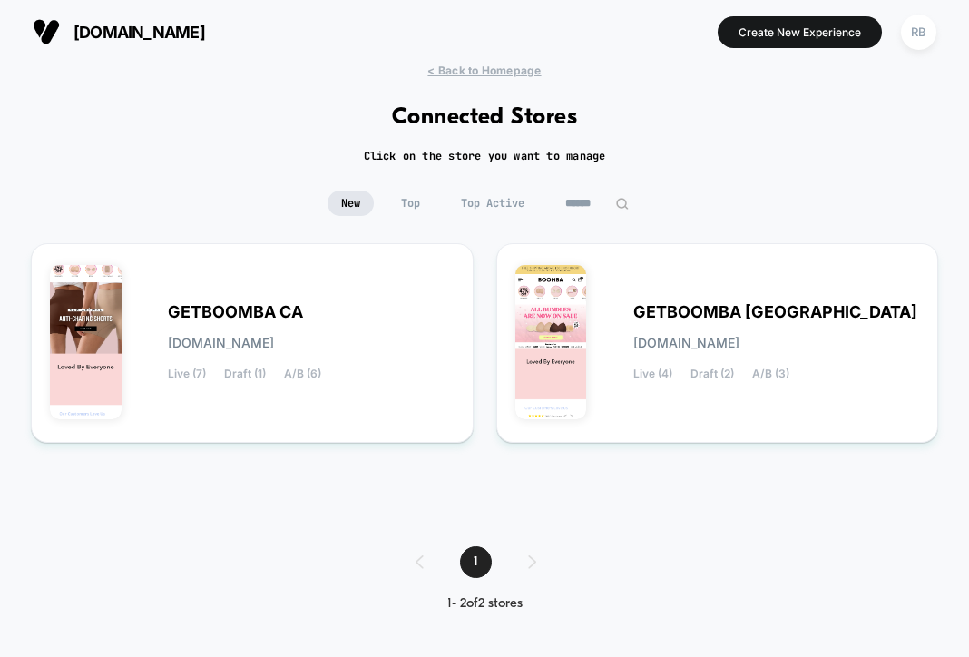
drag, startPoint x: 742, startPoint y: 554, endPoint x: 630, endPoint y: 473, distance: 138.5
click at [735, 549] on div "< Back to Homepage Connected Stores Click on the store you want to manage New T…" at bounding box center [484, 351] width 969 height 575
